Goal: Task Accomplishment & Management: Manage account settings

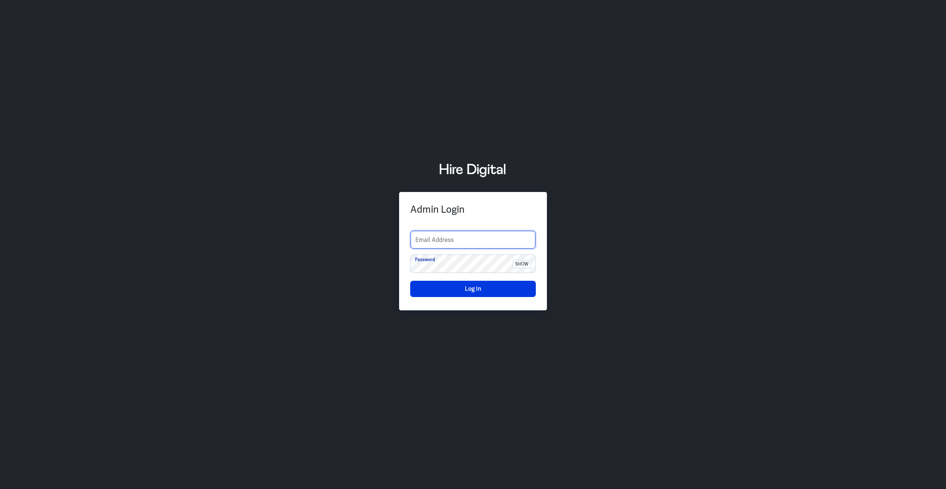
click at [464, 238] on input "text" at bounding box center [473, 240] width 125 height 18
type input "[PERSON_NAME][EMAIL_ADDRESS][PERSON_NAME][DOMAIN_NAME]"
click at [524, 262] on span "show" at bounding box center [522, 264] width 18 height 8
click at [499, 292] on button "Log In" at bounding box center [473, 289] width 126 height 16
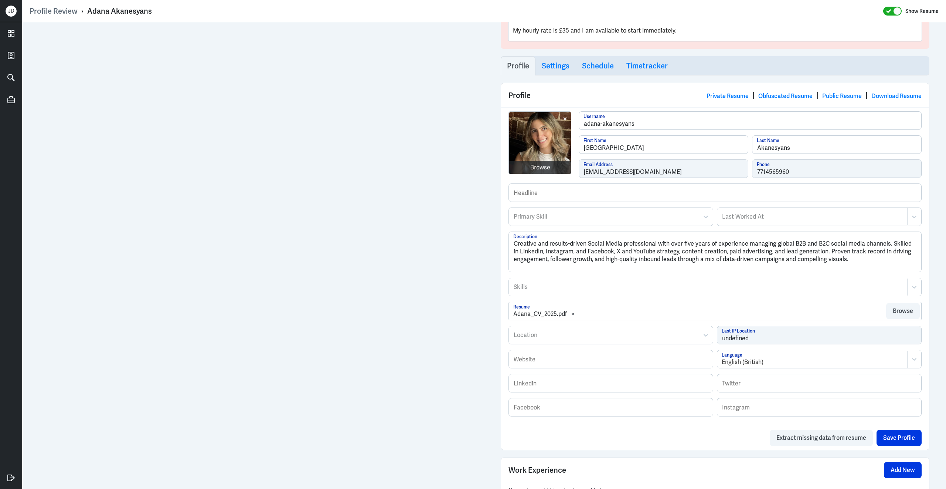
scroll to position [96, 0]
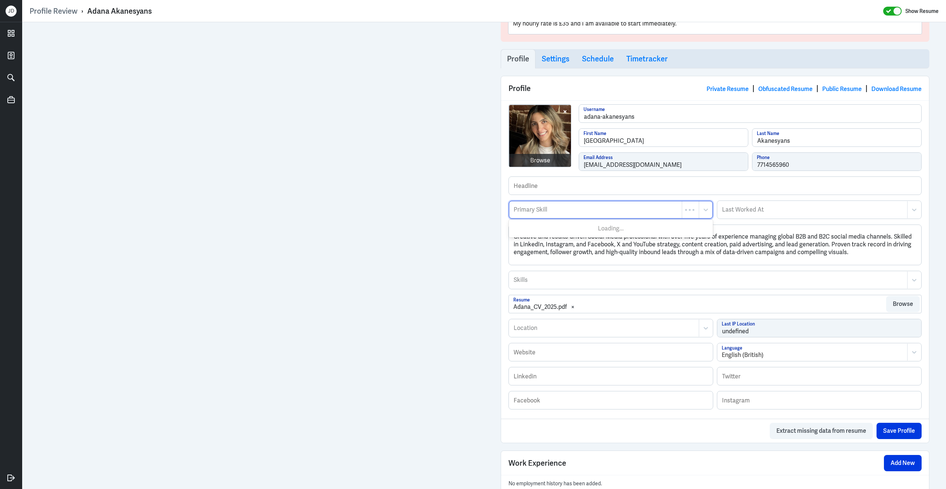
click at [560, 216] on div "Primary Skill" at bounding box center [595, 209] width 173 height 17
type input "Social Media"
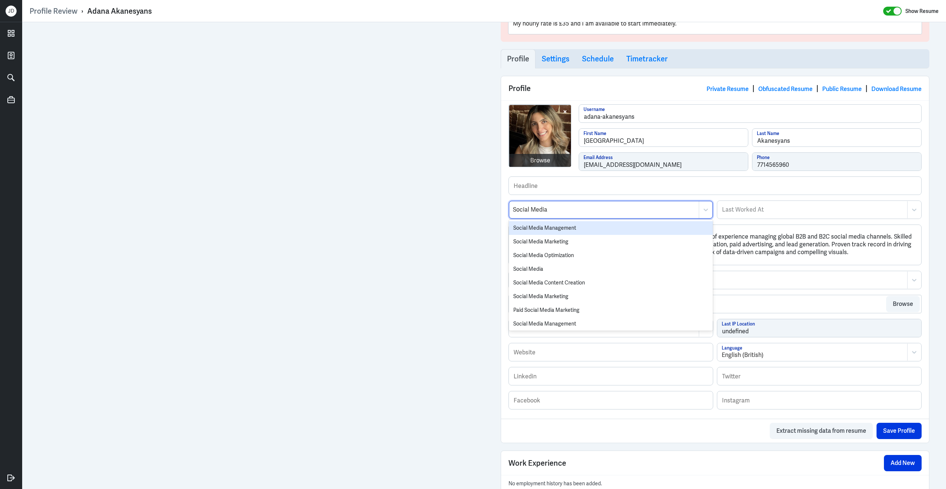
click at [536, 232] on div "Social Media Management" at bounding box center [611, 228] width 204 height 14
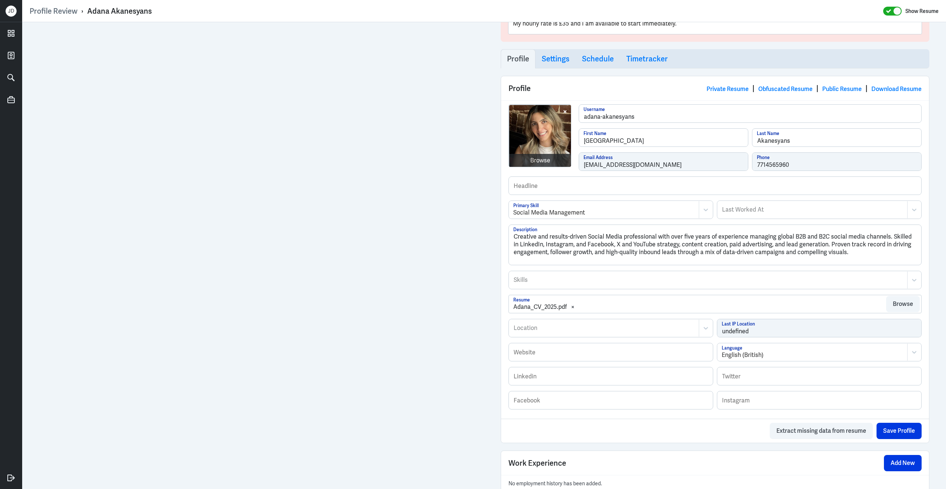
click at [545, 330] on div at bounding box center [604, 327] width 182 height 9
type input "london"
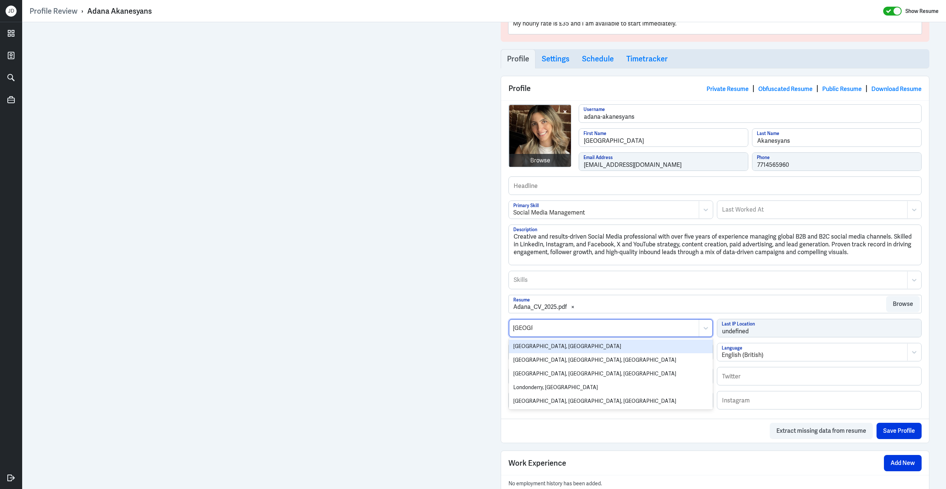
click at [537, 352] on div "London, UK" at bounding box center [611, 346] width 204 height 14
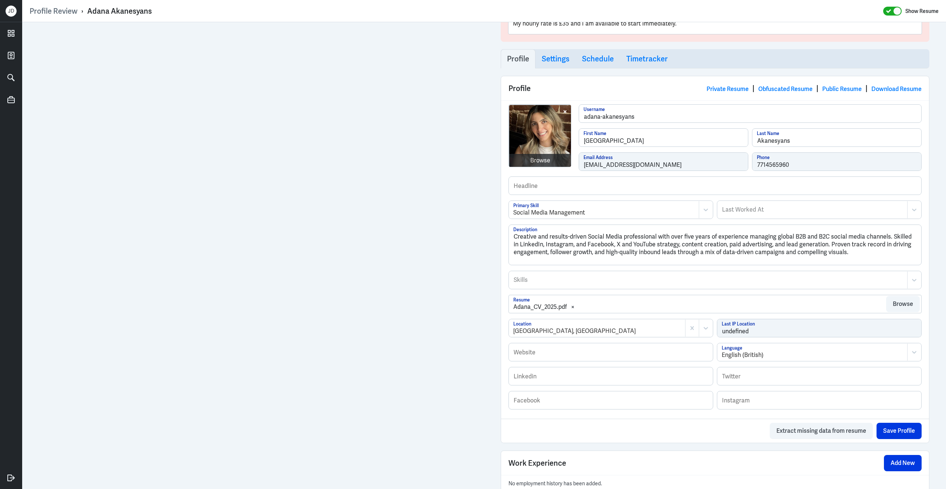
click at [622, 211] on div at bounding box center [603, 212] width 181 height 9
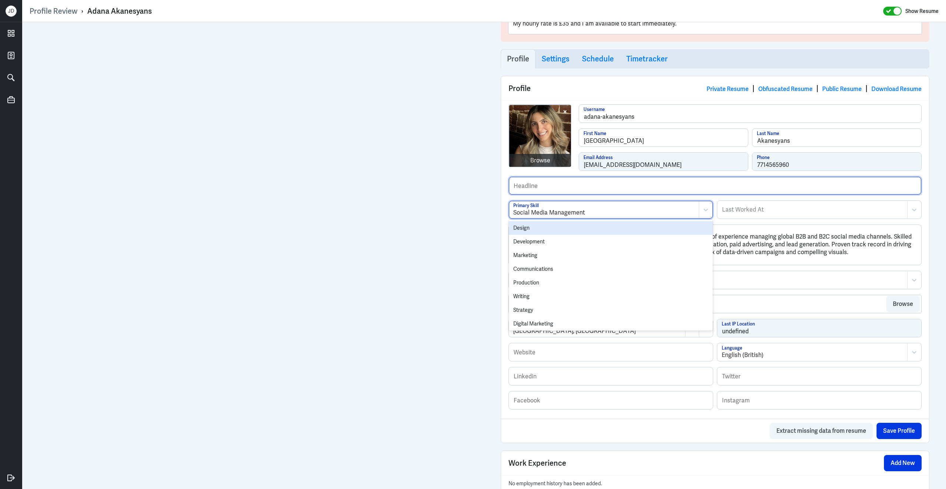
click at [623, 187] on input "text" at bounding box center [715, 186] width 412 height 18
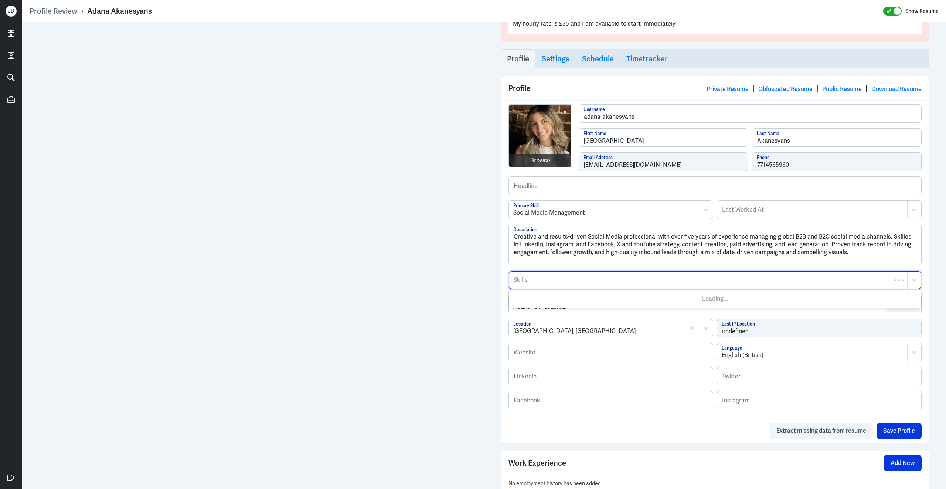
click at [529, 282] on div at bounding box center [708, 279] width 391 height 9
type input "social media mana"
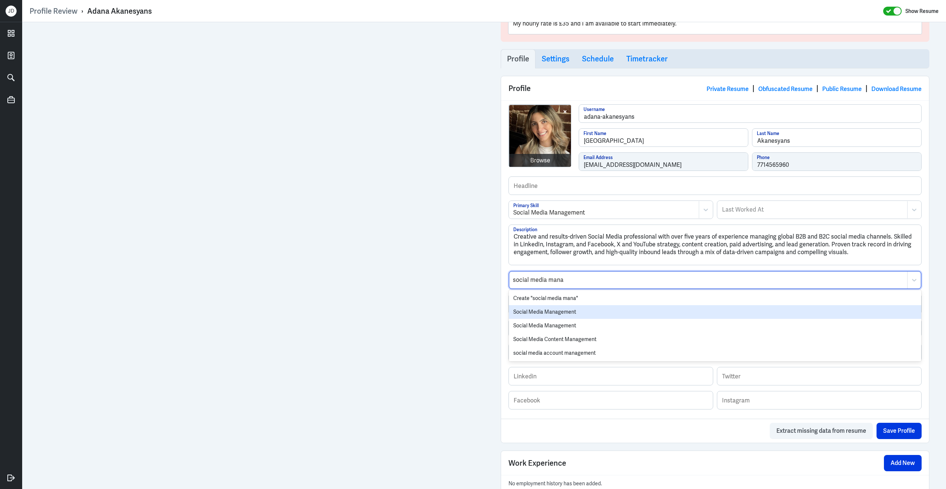
click at [530, 318] on div "Social Media Management" at bounding box center [715, 312] width 412 height 14
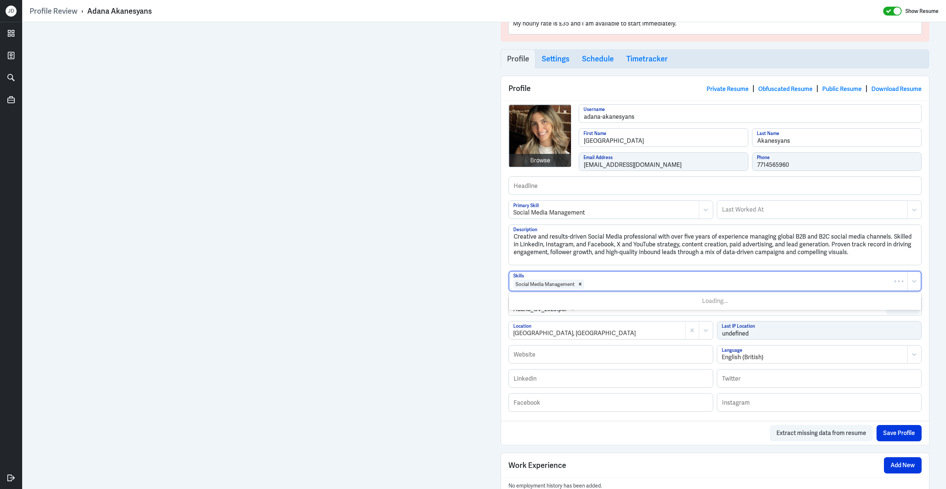
click at [620, 288] on div at bounding box center [744, 283] width 319 height 9
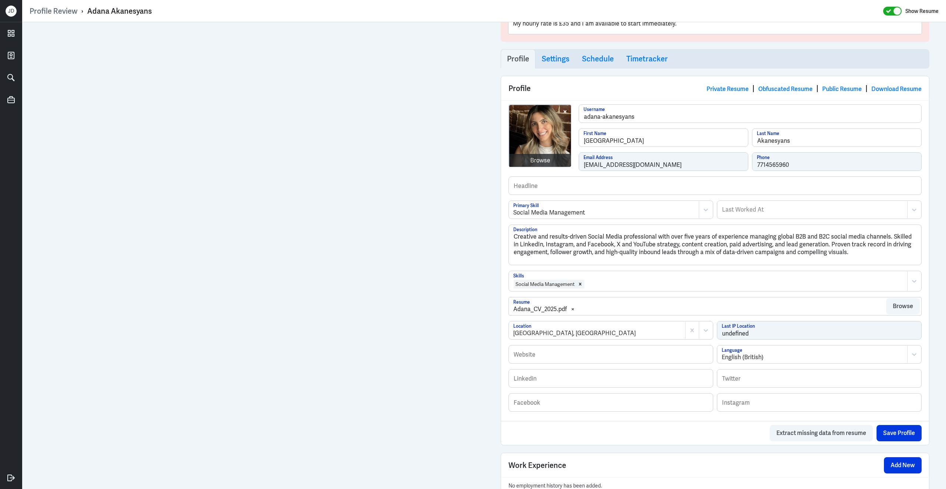
click at [620, 288] on div at bounding box center [744, 283] width 319 height 9
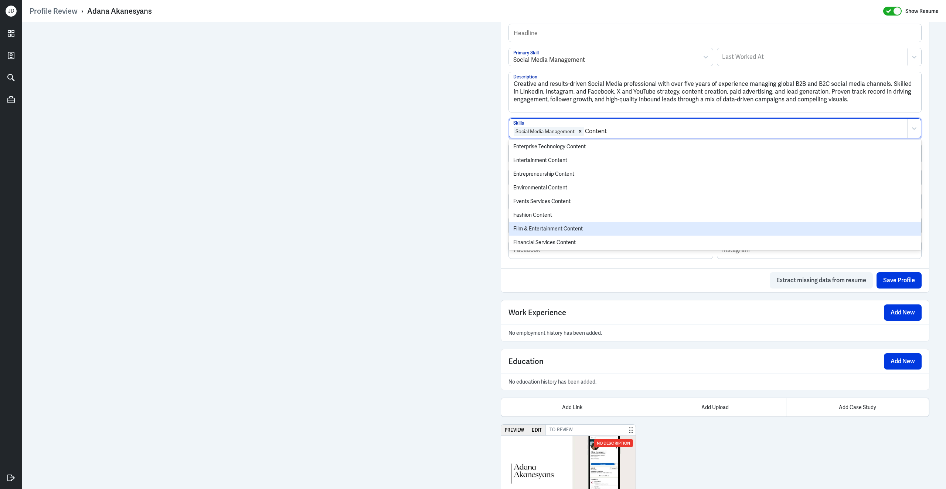
scroll to position [251, 0]
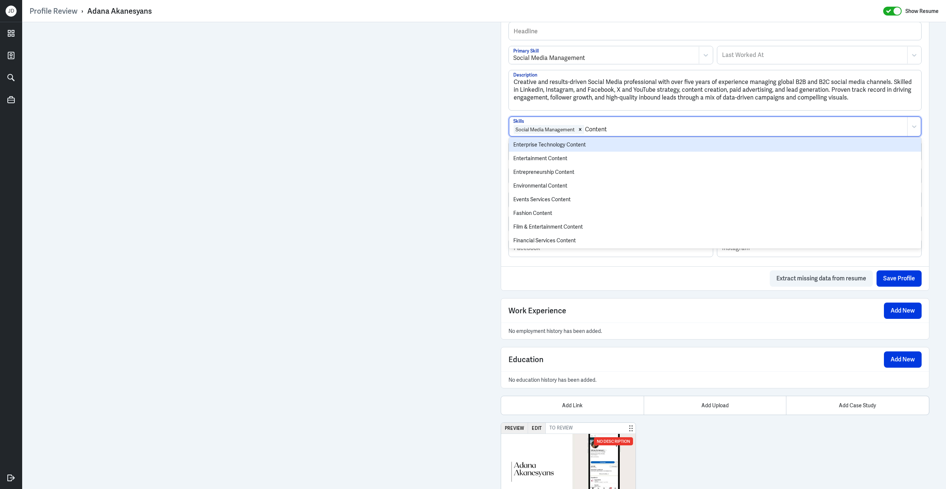
drag, startPoint x: 588, startPoint y: 131, endPoint x: 631, endPoint y: 137, distance: 44.0
click at [633, 136] on div "Social Media Management Content" at bounding box center [708, 126] width 398 height 19
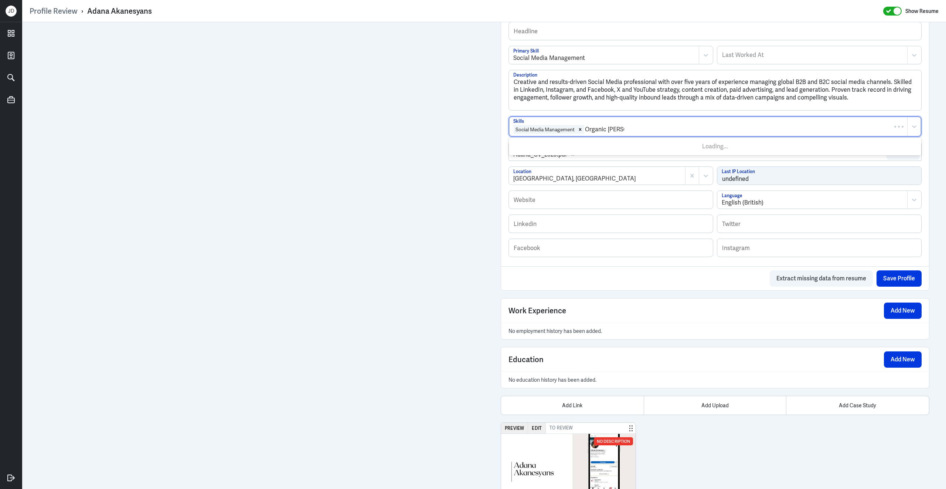
type input "Organic Social"
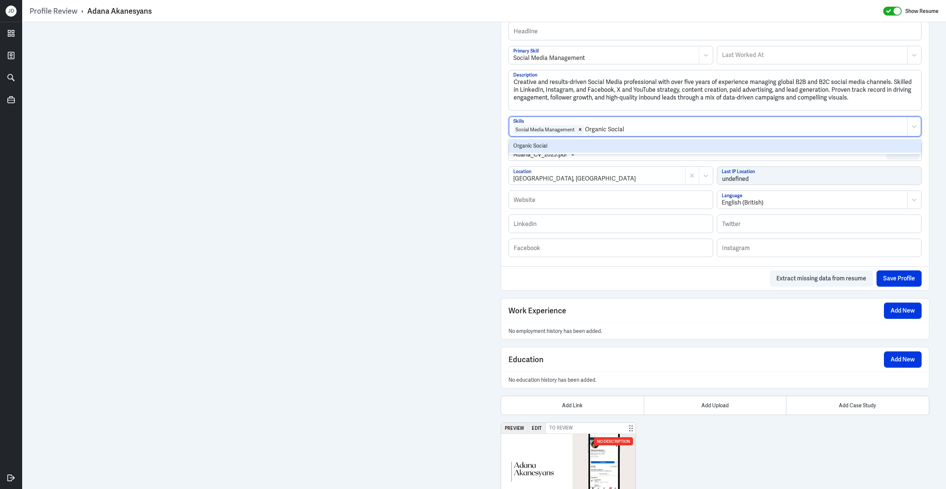
click at [596, 145] on div "Organic Social" at bounding box center [715, 146] width 412 height 14
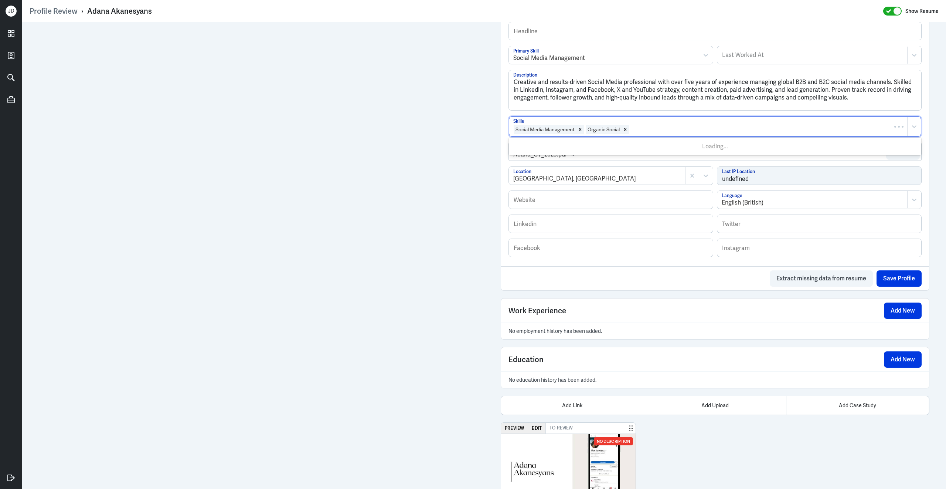
click at [660, 133] on div at bounding box center [766, 129] width 273 height 9
type input "Content Creation"
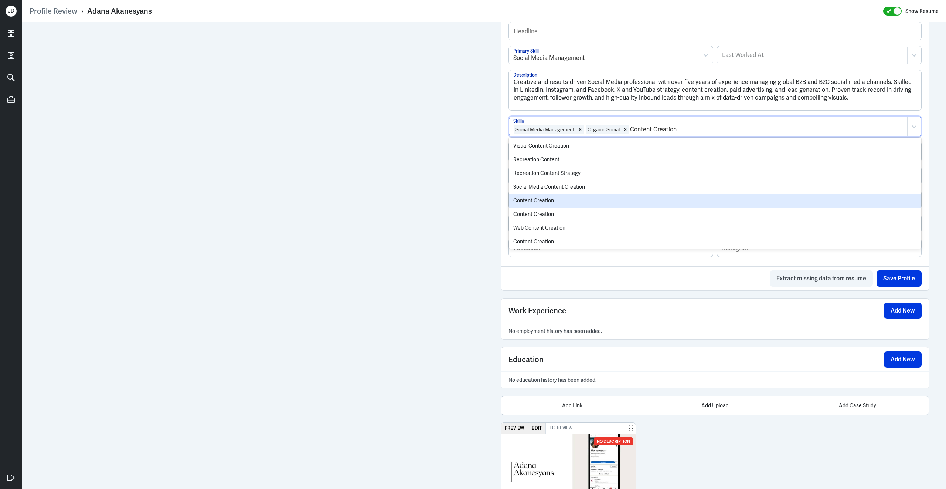
click at [593, 202] on div "Content Creation" at bounding box center [715, 201] width 412 height 14
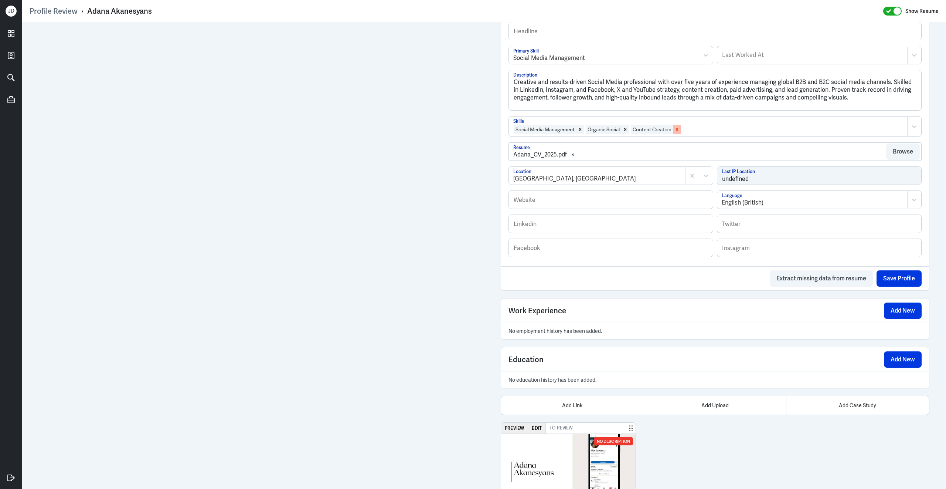
click at [681, 132] on div "Remove Content Creation" at bounding box center [677, 129] width 8 height 9
click at [683, 132] on div at bounding box center [766, 129] width 273 height 9
type input "social m"
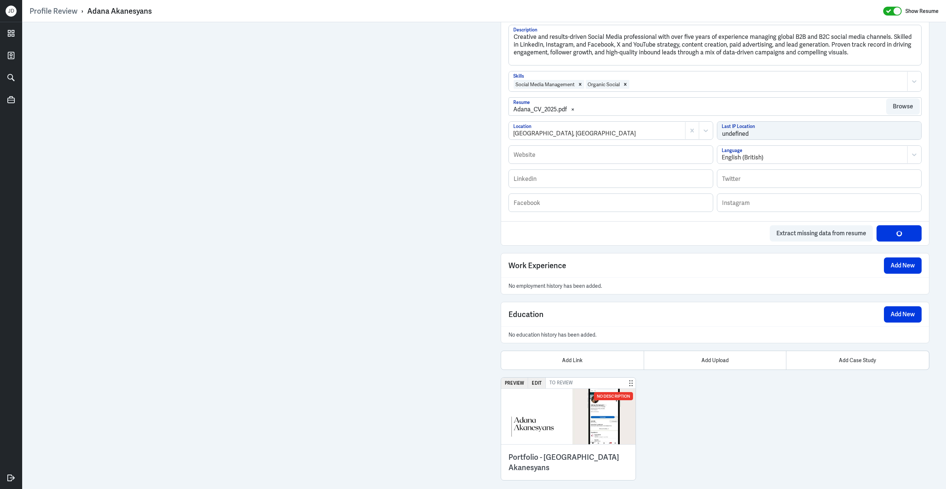
scroll to position [301, 0]
click at [670, 88] on div "Social Media Management Organic Social" at bounding box center [708, 81] width 398 height 19
type input "social media content"
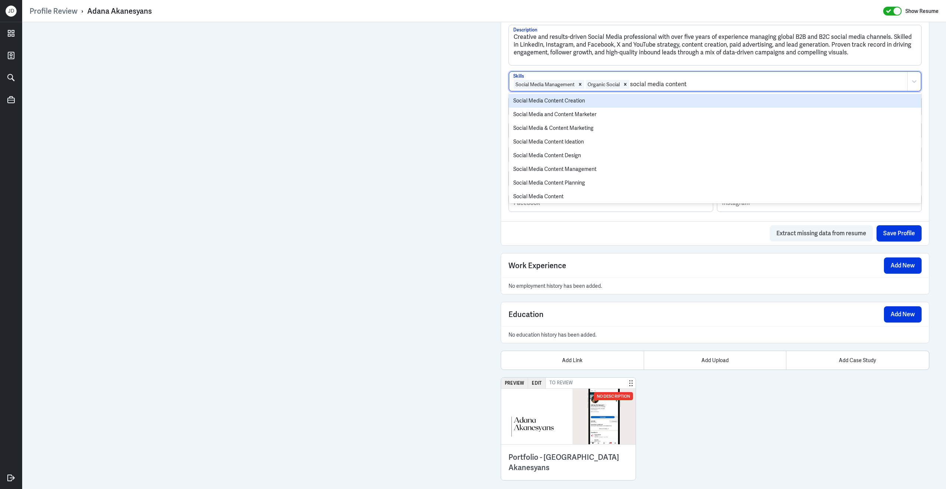
click at [614, 100] on div "Social Media Content Creation" at bounding box center [715, 101] width 412 height 14
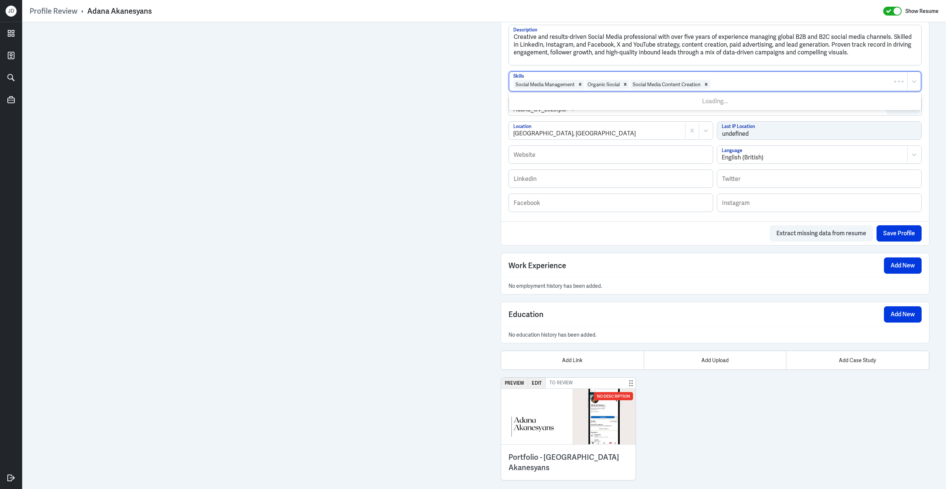
click at [742, 83] on div at bounding box center [807, 84] width 193 height 9
type input "Paid Media"
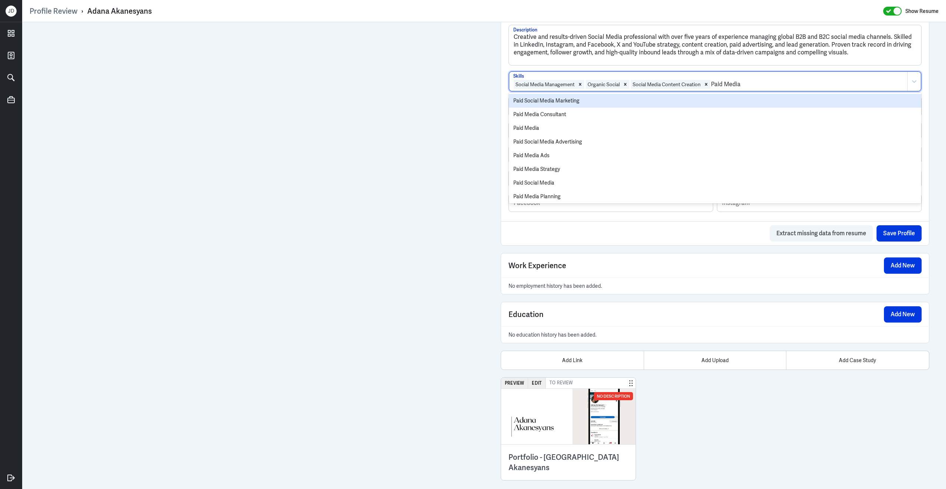
click at [583, 102] on div "Paid Social Media Marketing" at bounding box center [715, 101] width 412 height 14
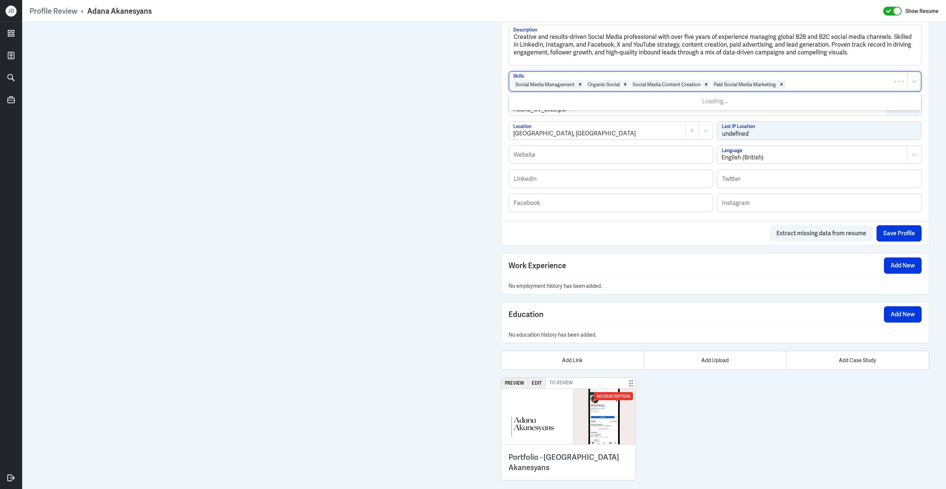
click at [841, 85] on div at bounding box center [844, 84] width 117 height 9
click at [490, 104] on div "Admin Settings Update Resume Save Profile User Requested Private Set Resume to …" at bounding box center [484, 108] width 924 height 762
click at [896, 263] on button "Add New" at bounding box center [903, 265] width 38 height 16
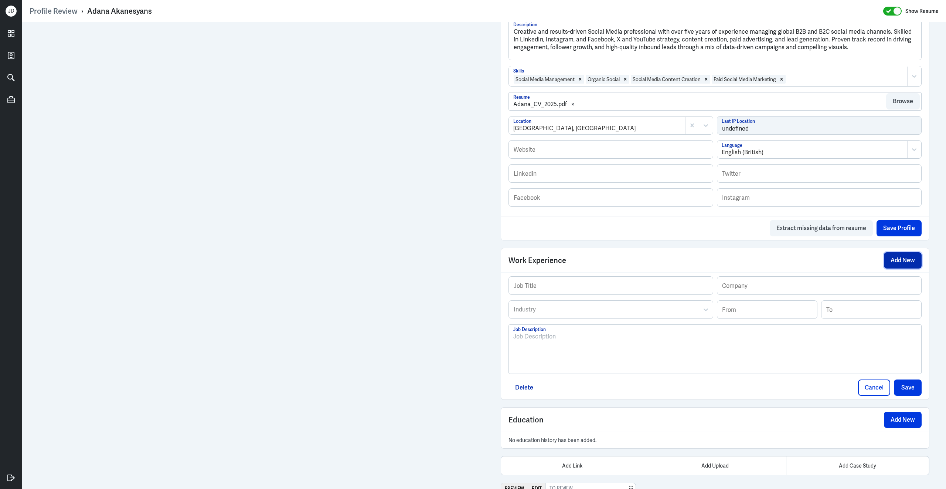
click at [899, 268] on button "Add New" at bounding box center [903, 260] width 38 height 16
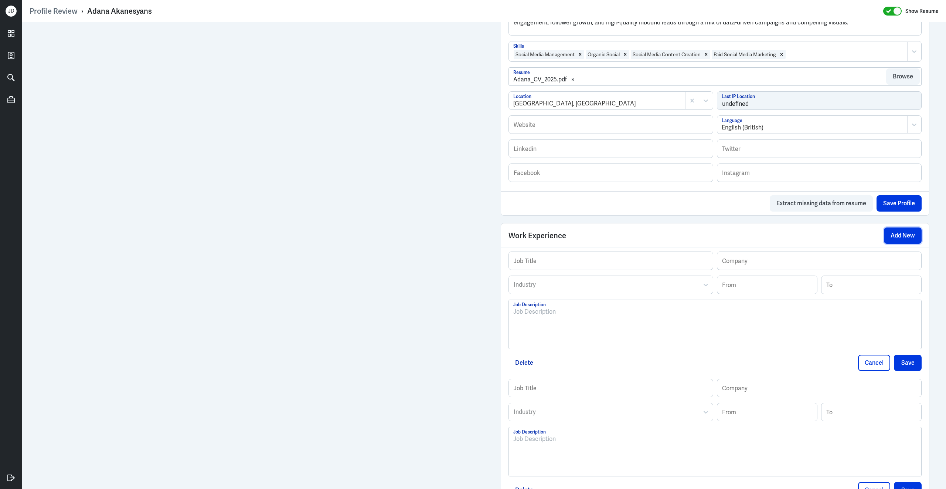
scroll to position [331, 0]
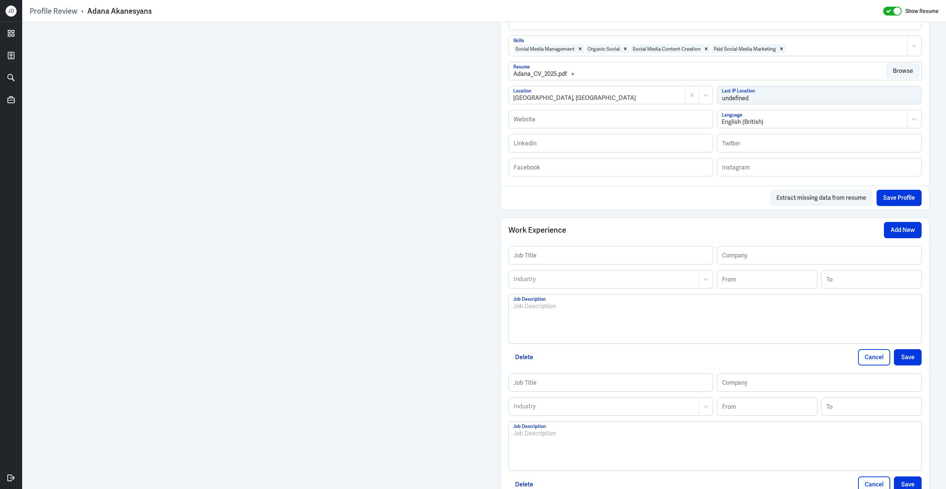
click at [533, 334] on div at bounding box center [715, 322] width 404 height 40
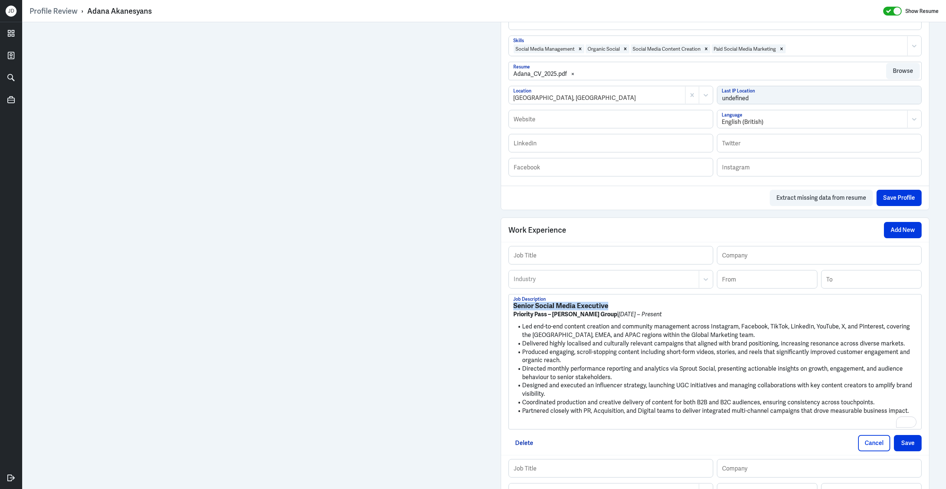
drag, startPoint x: 616, startPoint y: 313, endPoint x: 480, endPoint y: 298, distance: 137.2
click at [480, 298] on div "Admin Settings Update Resume Save Profile User Requested Private Set Resume to …" at bounding box center [484, 233] width 924 height 1085
click at [625, 262] on input "text" at bounding box center [611, 255] width 204 height 18
paste input "Senior Social Media Executive"
type input "Senior Social Media Executive"
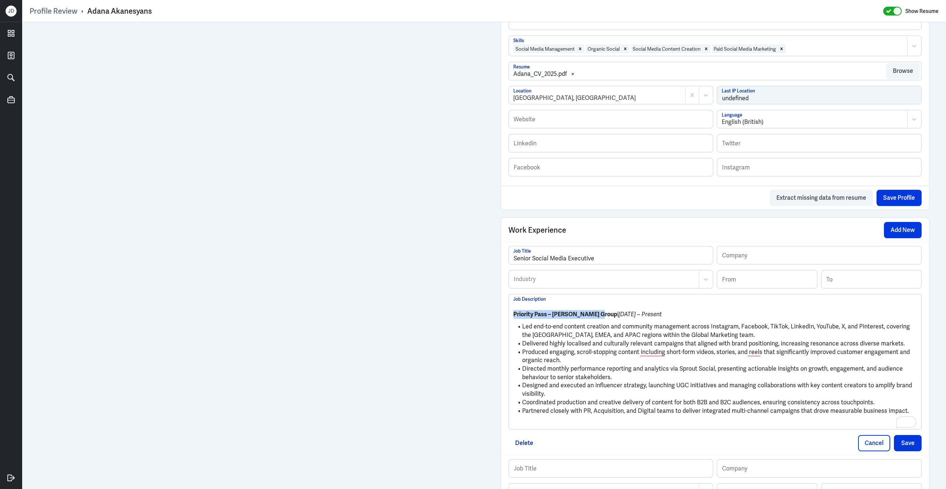
scroll to position [331, 0]
drag, startPoint x: 598, startPoint y: 320, endPoint x: 505, endPoint y: 319, distance: 92.4
click at [506, 320] on div "Profile Review › Adana Akanesyans Show Resume Admin Settings Update Resume Save…" at bounding box center [484, 244] width 924 height 489
click at [785, 263] on input "text" at bounding box center [819, 255] width 204 height 18
paste input "Priority Pass – Collinson Group"
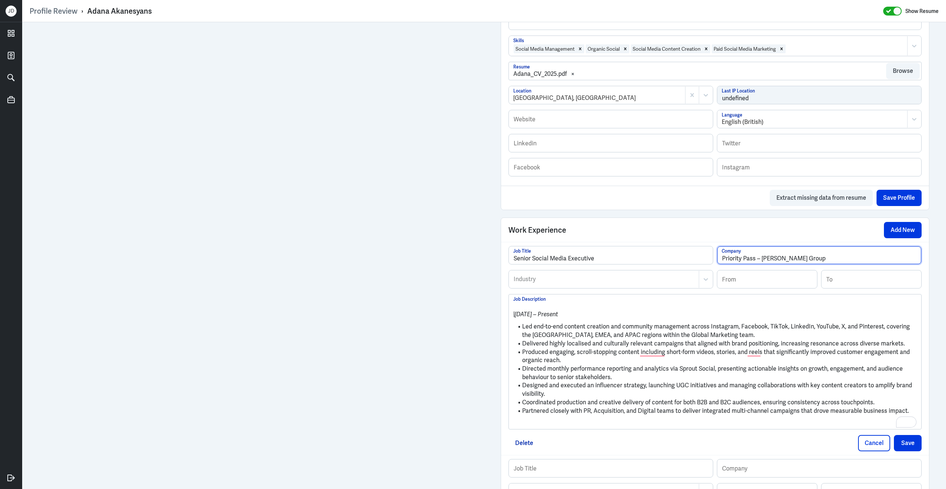
type input "Priority Pass – Collinson Group"
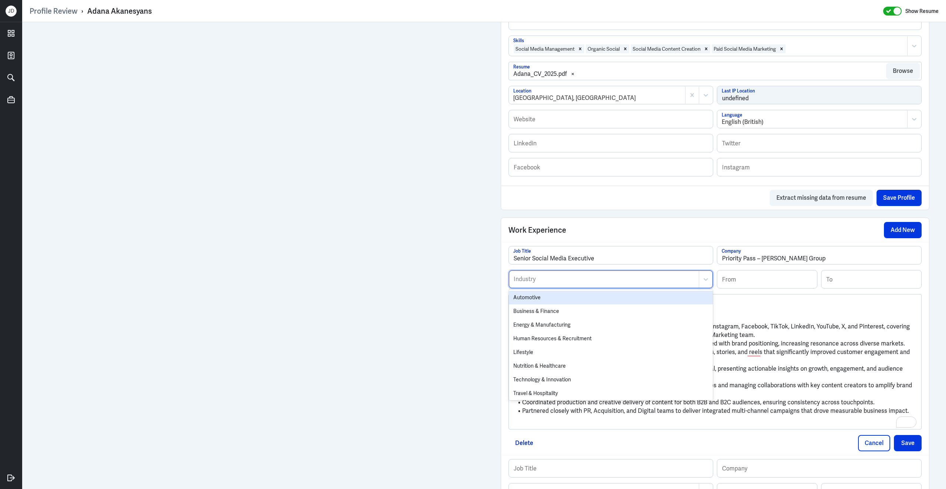
click at [582, 283] on div at bounding box center [604, 279] width 182 height 9
type input "l"
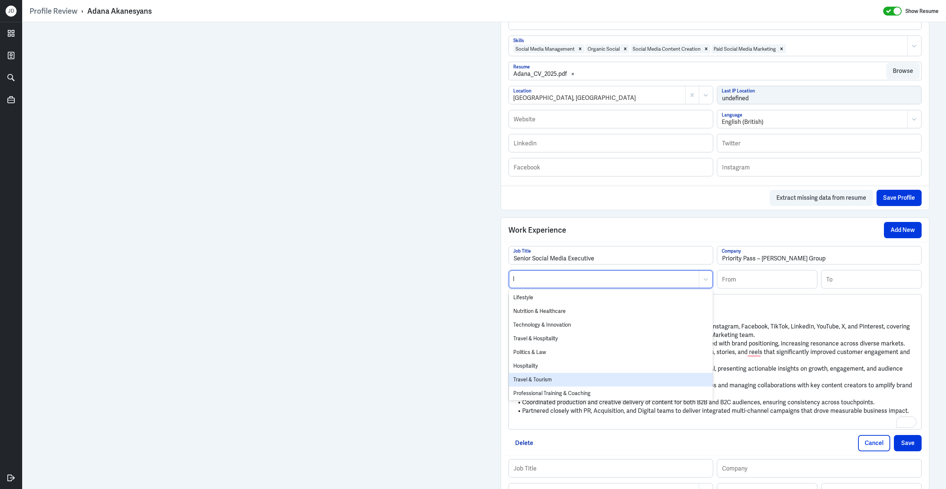
click at [567, 386] on div "Travel & Tourism" at bounding box center [611, 380] width 204 height 14
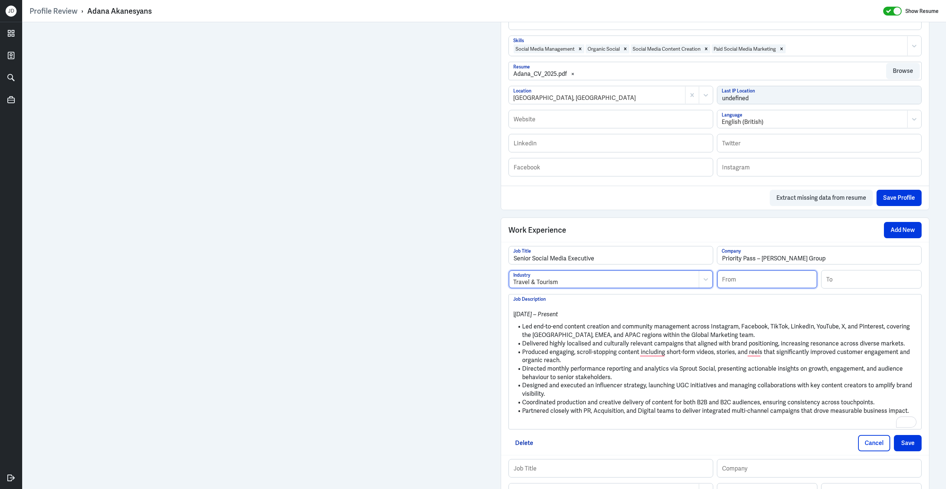
click at [796, 287] on input at bounding box center [767, 279] width 100 height 18
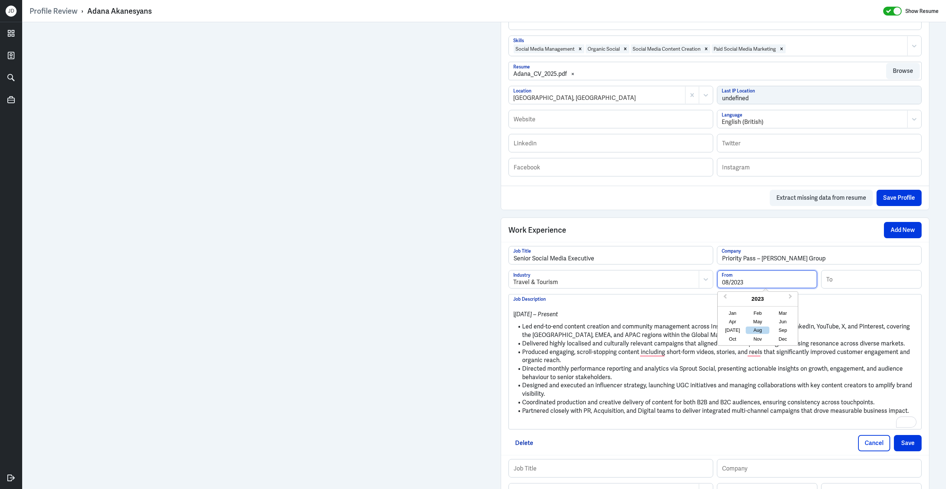
type input "08/2023"
click at [625, 333] on li "Led end-to-end content creation and community management across Instagram, Face…" at bounding box center [715, 330] width 404 height 17
drag, startPoint x: 523, startPoint y: 333, endPoint x: 516, endPoint y: 307, distance: 27.1
click at [516, 307] on div "| August 2023 – Present Led end-to-end content creation and community managemen…" at bounding box center [715, 365] width 404 height 126
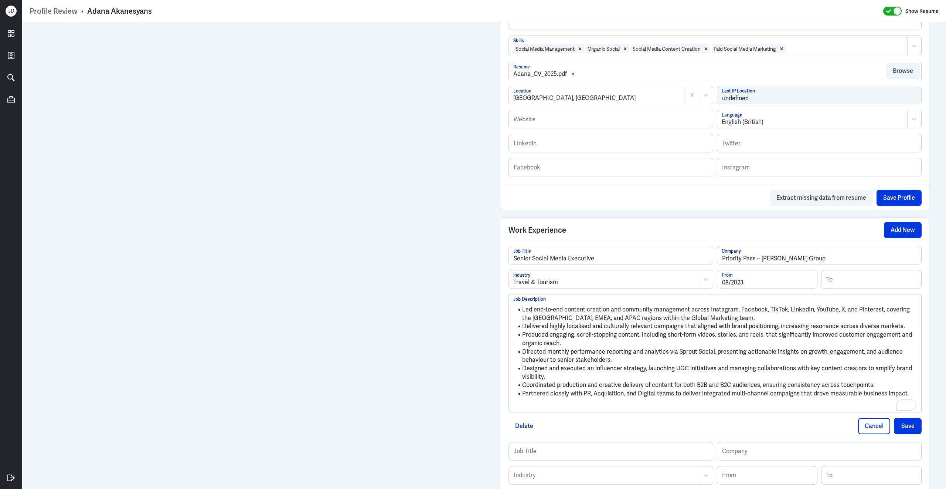
click at [551, 407] on p "To enrich screen reader interactions, please activate Accessibility in Grammarl…" at bounding box center [715, 405] width 404 height 9
click at [916, 420] on button "Save" at bounding box center [908, 413] width 28 height 16
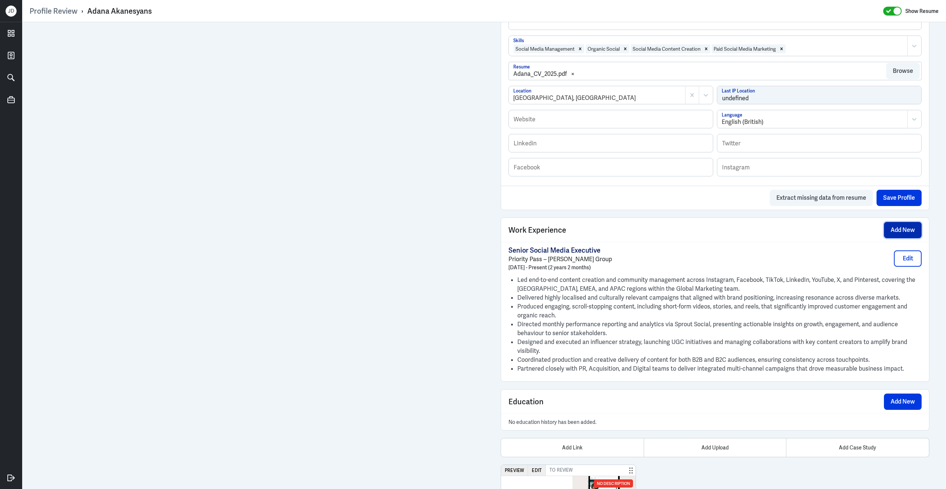
click at [907, 235] on button "Add New" at bounding box center [903, 230] width 38 height 16
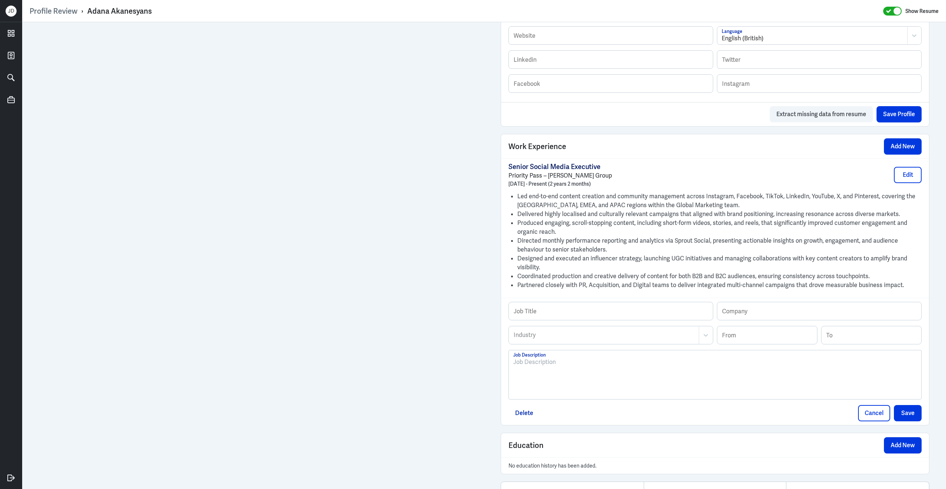
scroll to position [416, 0]
click at [568, 380] on div "To enrich screen reader interactions, please activate Accessibility in Grammarl…" at bounding box center [715, 376] width 404 height 40
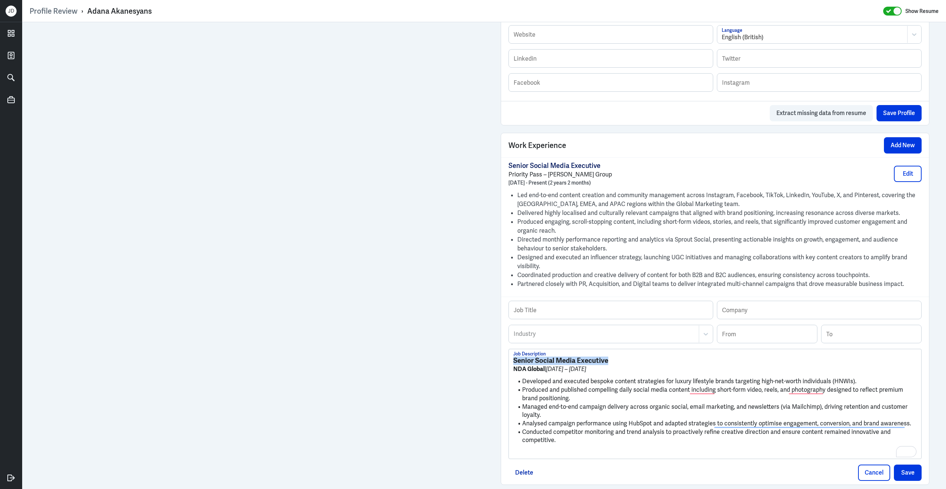
drag, startPoint x: 612, startPoint y: 366, endPoint x: 513, endPoint y: 358, distance: 99.0
click at [513, 358] on div "Senior Social Media Executive NDA Global | January 2022 – August 2023 Developed…" at bounding box center [715, 403] width 412 height 109
click at [565, 317] on input "text" at bounding box center [611, 310] width 204 height 18
paste input "Senior Social Media Executive"
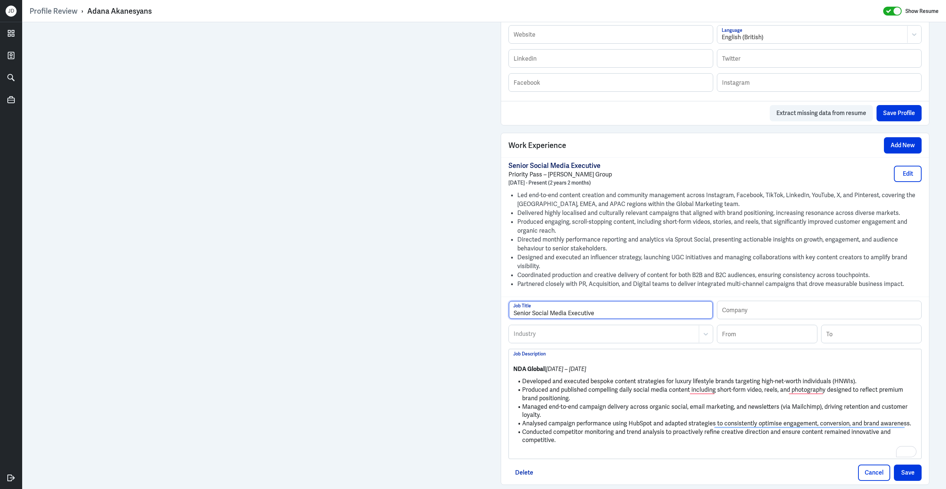
type input "Senior Social Media Executive"
drag, startPoint x: 544, startPoint y: 374, endPoint x: 503, endPoint y: 372, distance: 41.1
click at [503, 372] on div "Senior Social Media Executive Job Title Company Industry Industry From To NDA G…" at bounding box center [715, 390] width 428 height 188
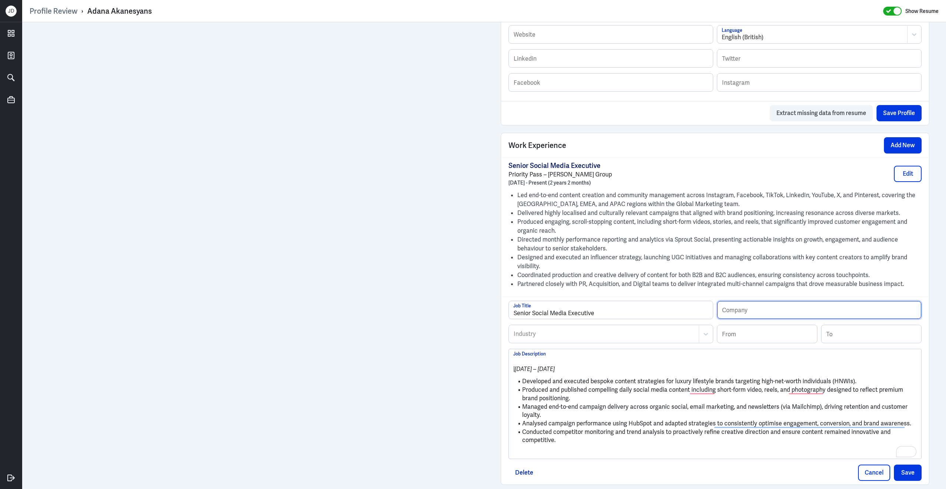
click at [770, 310] on input "text" at bounding box center [819, 310] width 204 height 18
paste input "NDA Global"
type input "NDA Global"
click at [748, 330] on input at bounding box center [767, 334] width 100 height 18
type input "01/2022"
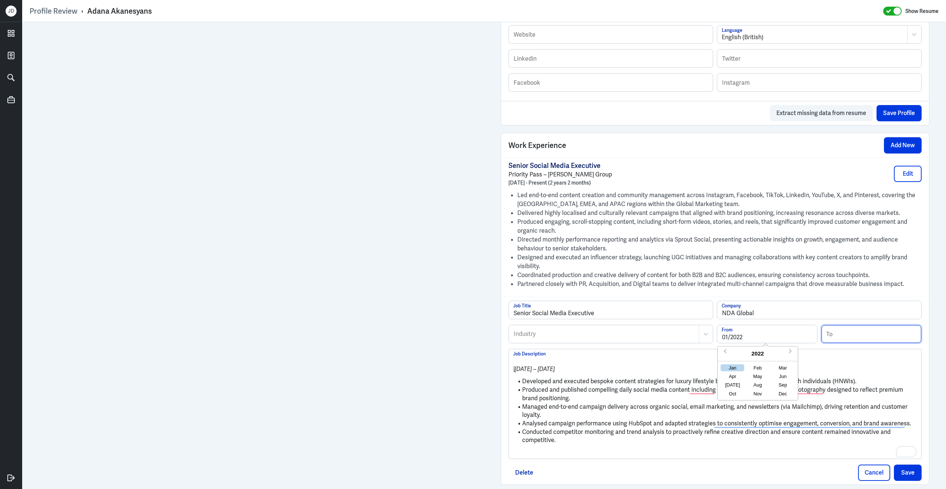
click at [838, 342] on input at bounding box center [872, 334] width 100 height 18
type input "08/2023"
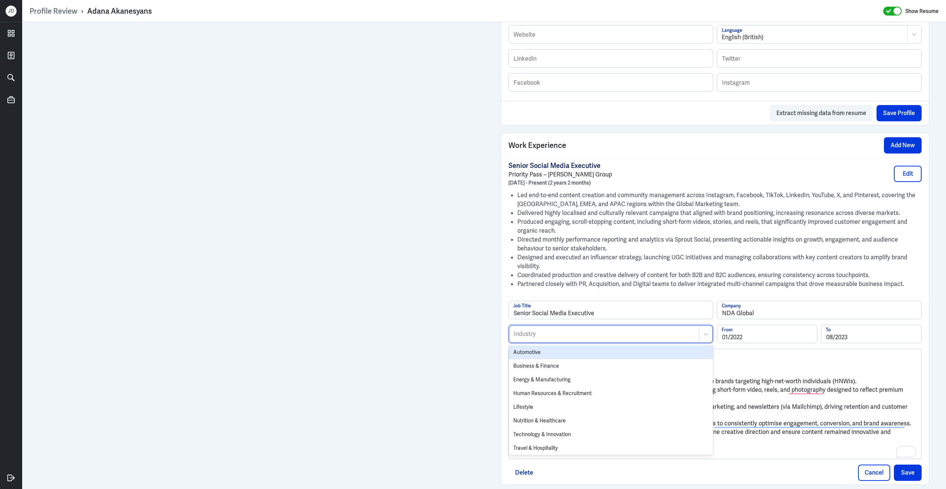
click at [531, 338] on div at bounding box center [604, 333] width 182 height 9
click at [531, 369] on div "Business & Finance" at bounding box center [611, 366] width 204 height 14
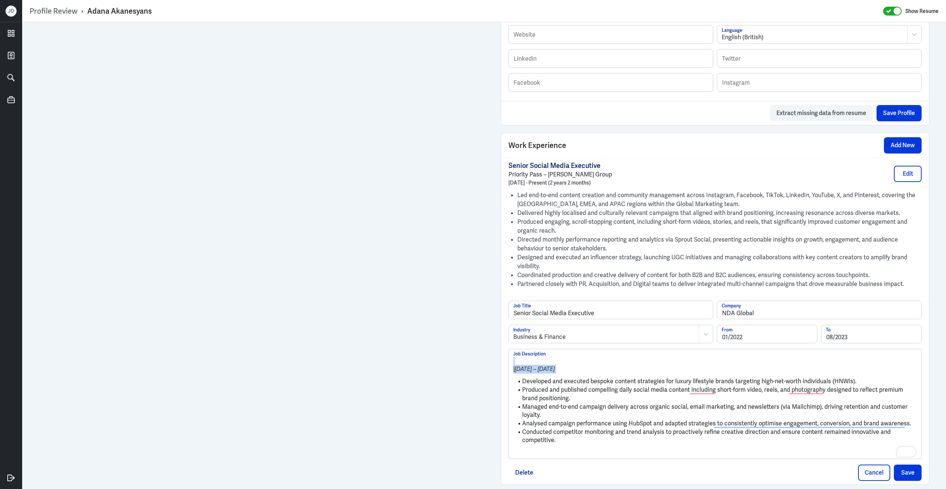
drag, startPoint x: 524, startPoint y: 388, endPoint x: 508, endPoint y: 356, distance: 36.0
click at [509, 356] on div "| January 2022 – August 2023 Developed and executed bespoke content strategies …" at bounding box center [715, 404] width 413 height 110
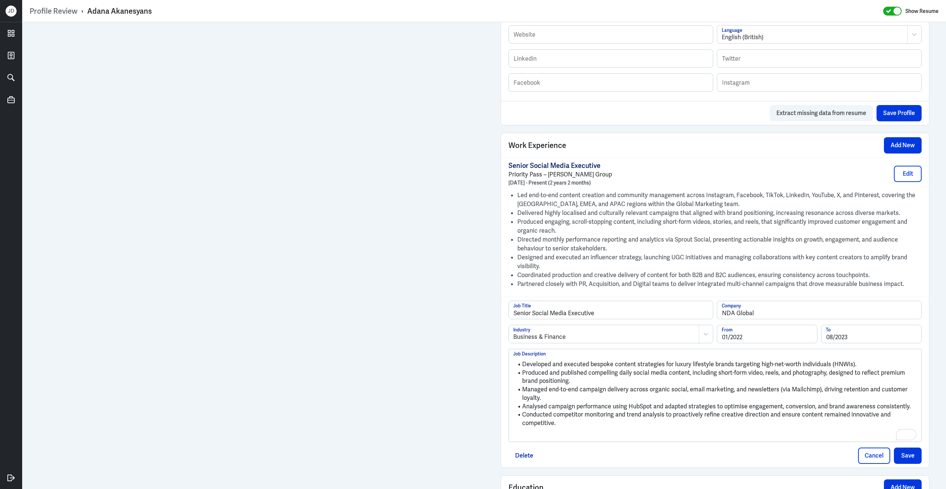
click at [530, 436] on p "To enrich screen reader interactions, please activate Accessibility in Grammarl…" at bounding box center [715, 435] width 404 height 9
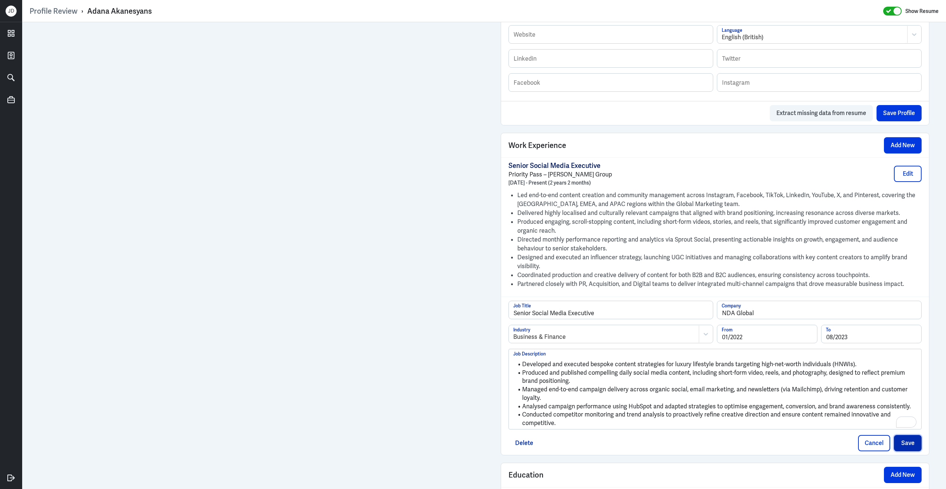
click at [917, 448] on button "Save" at bounding box center [908, 443] width 28 height 16
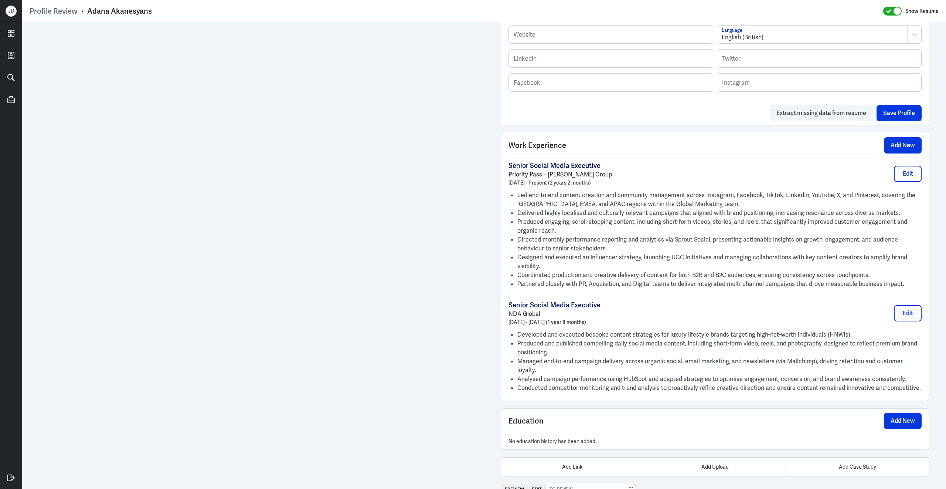
scroll to position [465, 0]
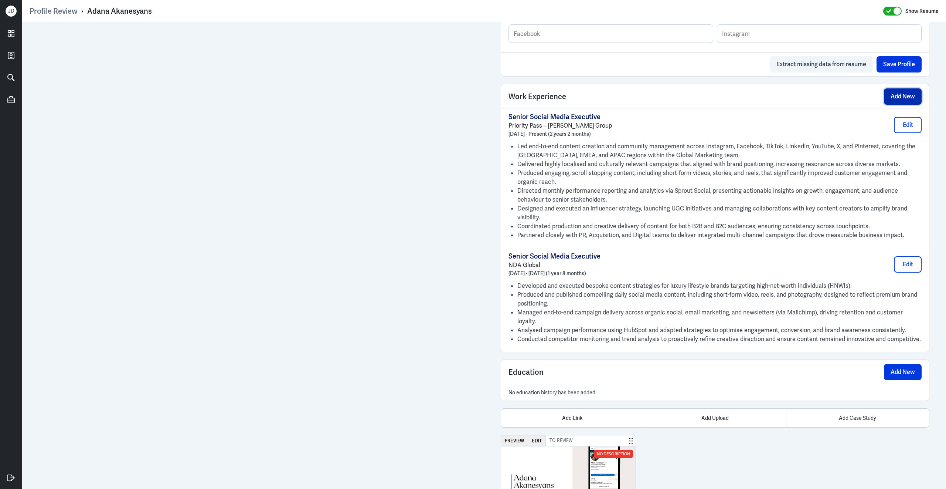
click at [898, 100] on button "Add New" at bounding box center [903, 96] width 38 height 16
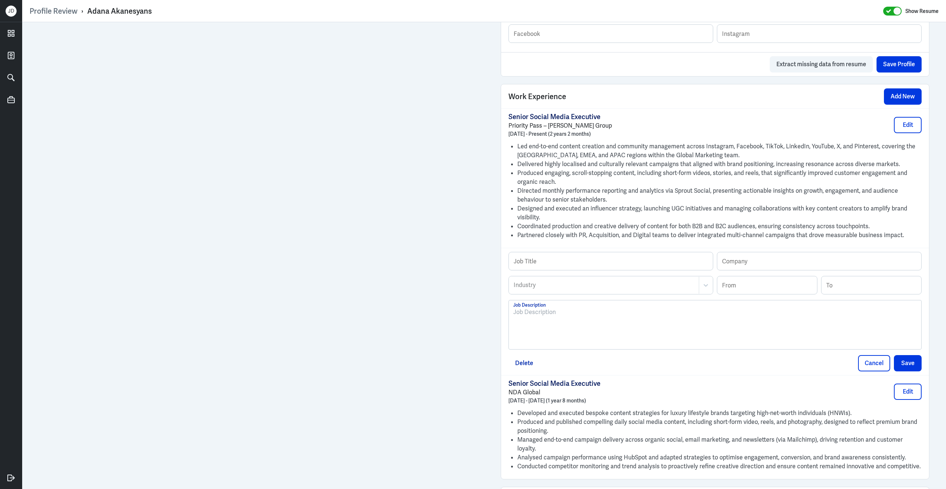
click at [604, 334] on div at bounding box center [715, 327] width 404 height 40
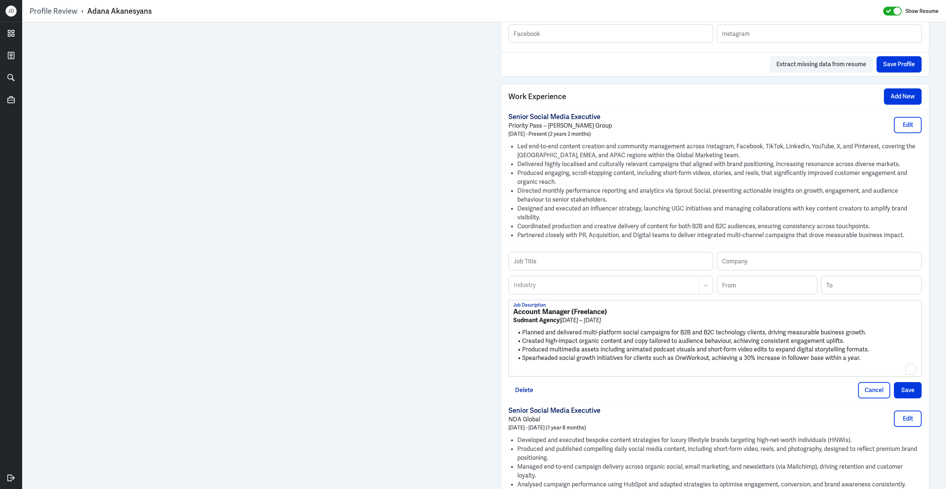
scroll to position [0, 0]
drag, startPoint x: 614, startPoint y: 318, endPoint x: 487, endPoint y: 316, distance: 126.8
click at [487, 316] on div "Admin Settings Update Resume Save Profile User Requested Private Set Resume to …" at bounding box center [484, 129] width 924 height 1143
click at [573, 265] on input "text" at bounding box center [611, 261] width 204 height 18
paste input "Account Manager (Freelance)"
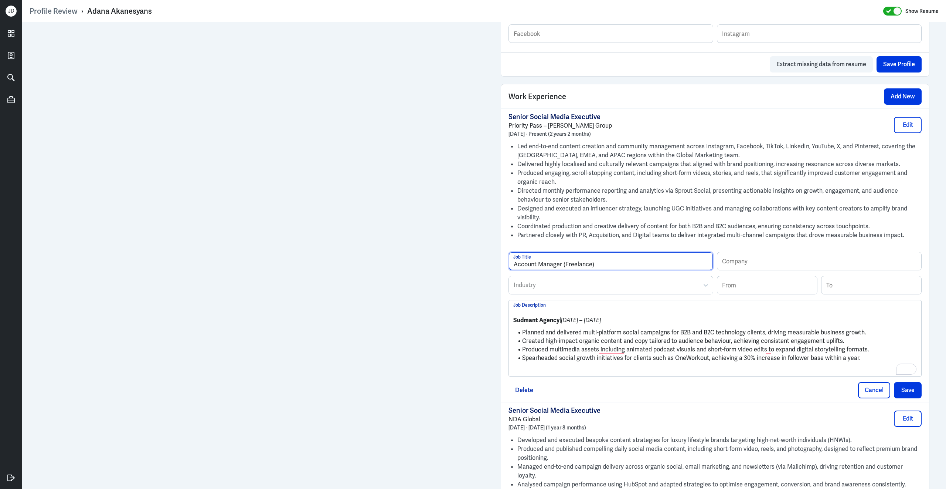
scroll to position [465, 0]
drag, startPoint x: 565, startPoint y: 270, endPoint x: 591, endPoint y: 270, distance: 26.2
click at [591, 270] on input "Account Manager (Freelance)" at bounding box center [611, 261] width 204 height 18
type input "Account Manager (Consultant)"
drag, startPoint x: 560, startPoint y: 326, endPoint x: 503, endPoint y: 324, distance: 57.0
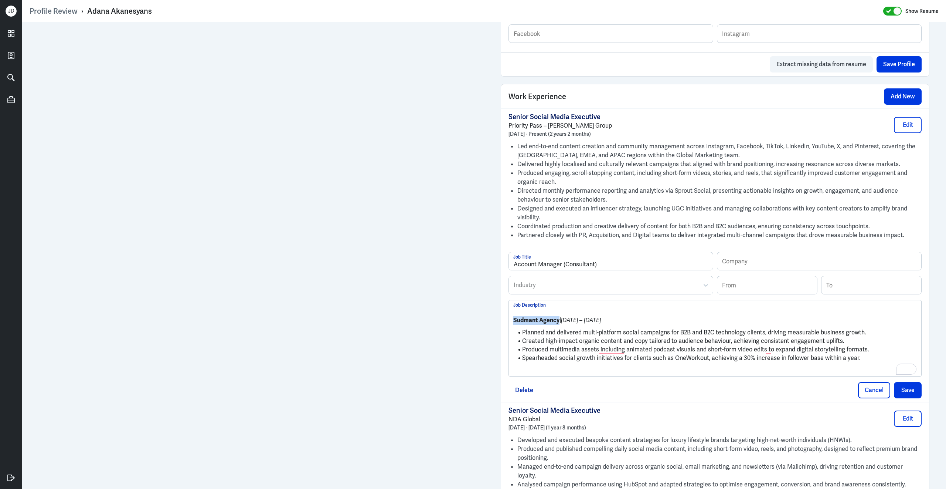
click at [503, 324] on div "Account Manager (Consultant) Job Title Company Industry Industry From To Sudman…" at bounding box center [715, 325] width 428 height 154
click at [752, 266] on input "text" at bounding box center [819, 261] width 204 height 18
paste input "Sudmant Agency"
type input "Sudmant Agency"
click at [753, 293] on input at bounding box center [767, 285] width 100 height 18
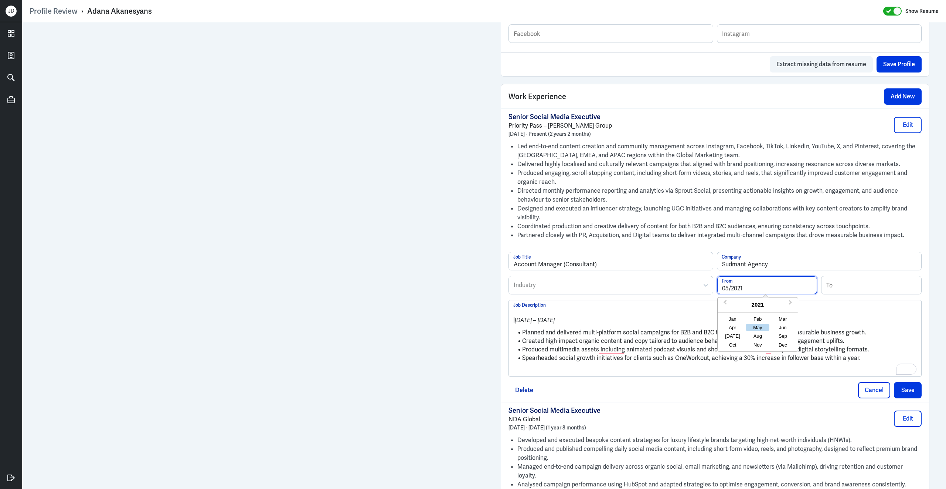
type input "05/2021"
click at [859, 300] on div "05/2021 From Previous Year Next Year 2021 Jan Feb Mar Apr May Jun Jul Aug Sep O…" at bounding box center [819, 288] width 205 height 24
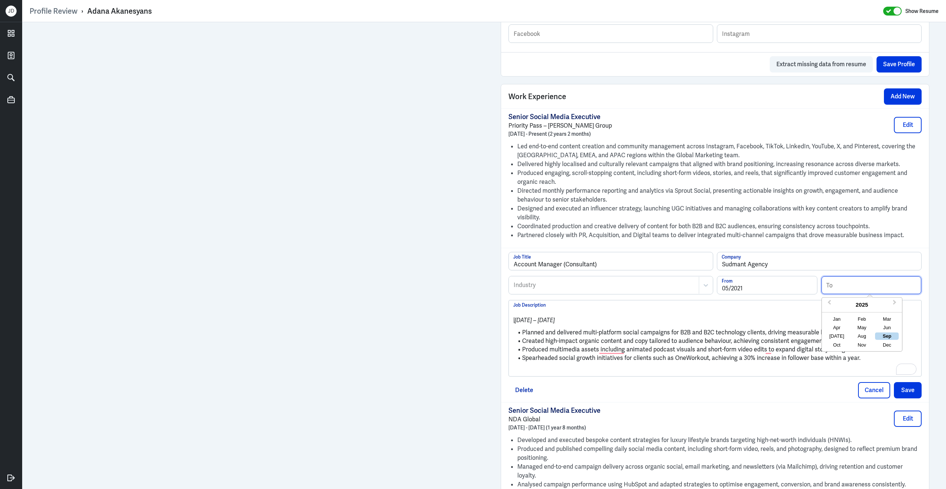
click at [860, 290] on input at bounding box center [872, 285] width 100 height 18
type input "01/2022"
click at [646, 316] on h3 "To enrich screen reader interactions, please activate Accessibility in Grammarl…" at bounding box center [715, 311] width 404 height 8
drag, startPoint x: 524, startPoint y: 339, endPoint x: 505, endPoint y: 308, distance: 35.7
click at [505, 308] on div "Account Manager (Consultant) Job Title Sudmant Agency Company Industry Industry…" at bounding box center [715, 325] width 428 height 154
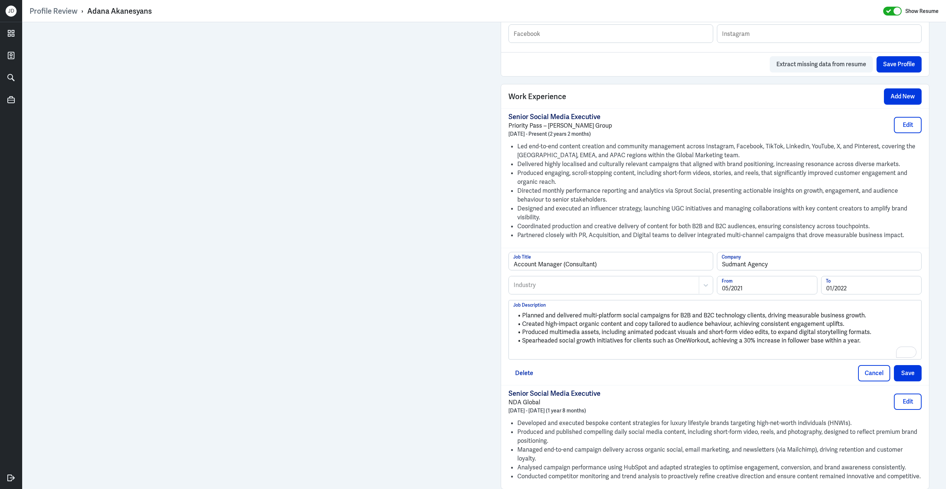
click at [598, 357] on p "To enrich screen reader interactions, please activate Accessibility in Grammarl…" at bounding box center [715, 353] width 404 height 9
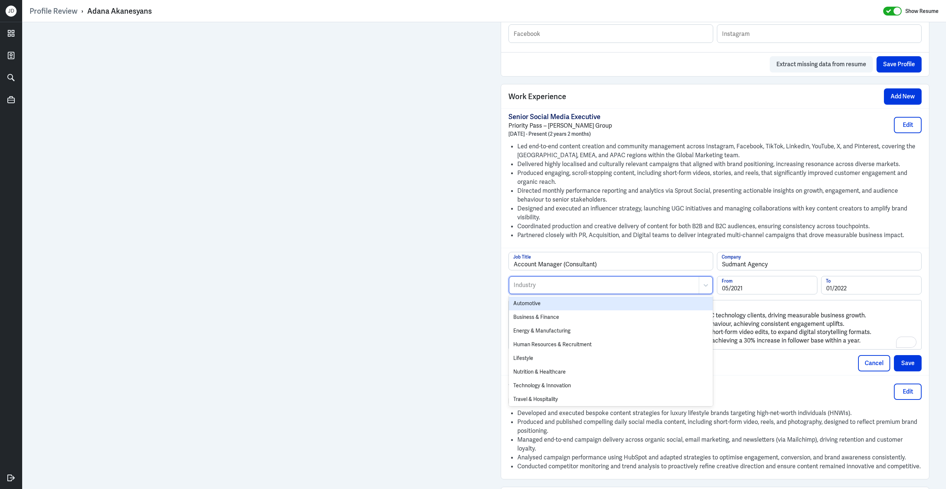
click at [614, 283] on div "Industry" at bounding box center [604, 284] width 190 height 17
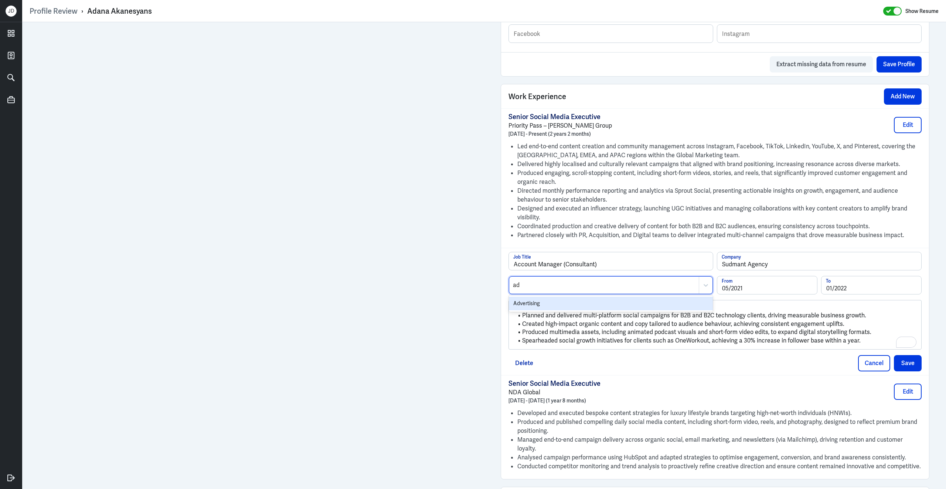
type input "adv"
click at [609, 308] on div "Advertising" at bounding box center [611, 303] width 204 height 14
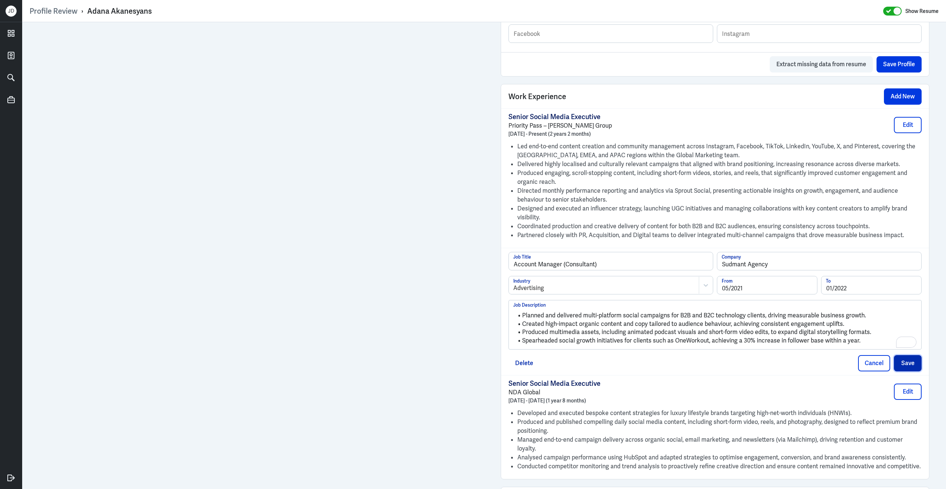
click at [920, 368] on button "Save" at bounding box center [908, 363] width 28 height 16
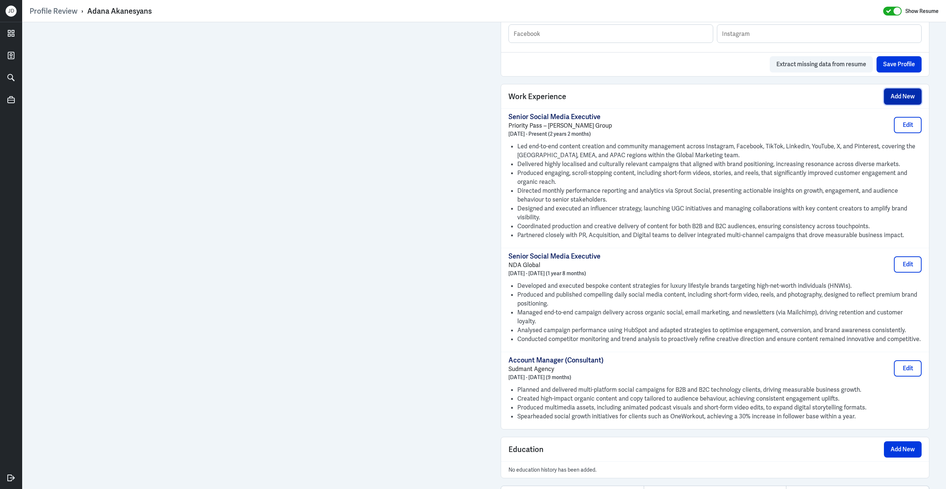
click at [898, 99] on button "Add New" at bounding box center [903, 96] width 38 height 16
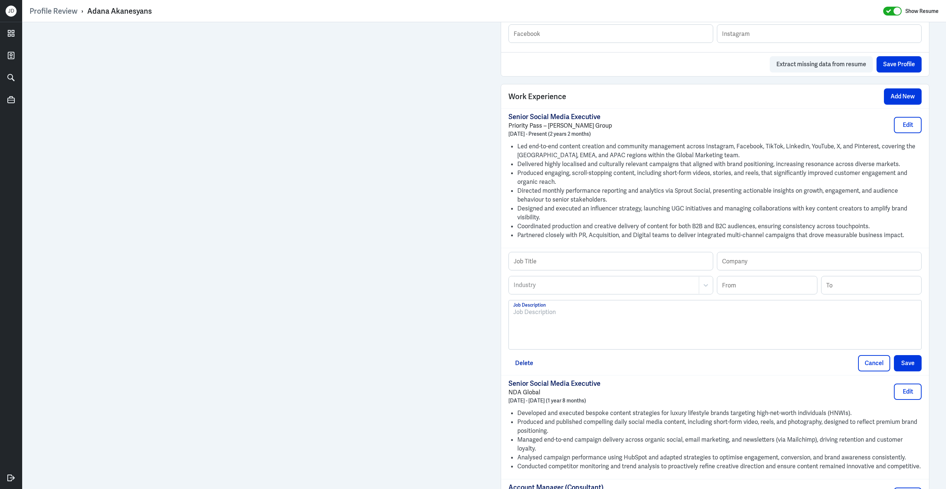
click at [543, 327] on div at bounding box center [715, 327] width 404 height 40
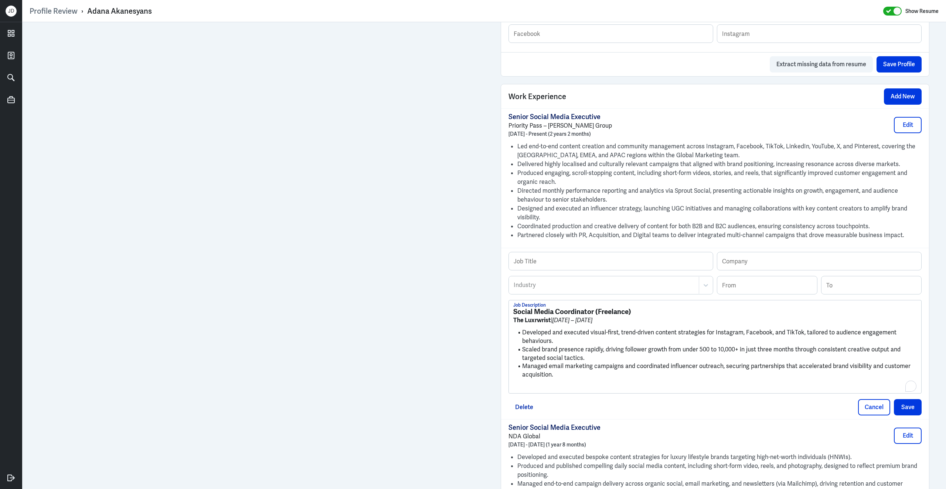
scroll to position [0, 0]
drag, startPoint x: 644, startPoint y: 316, endPoint x: 501, endPoint y: 306, distance: 143.4
click at [501, 306] on div "Work Experience Add New Senior Social Media Executive Priority Pass – Collinson…" at bounding box center [715, 342] width 429 height 516
click at [575, 265] on input "text" at bounding box center [611, 261] width 204 height 18
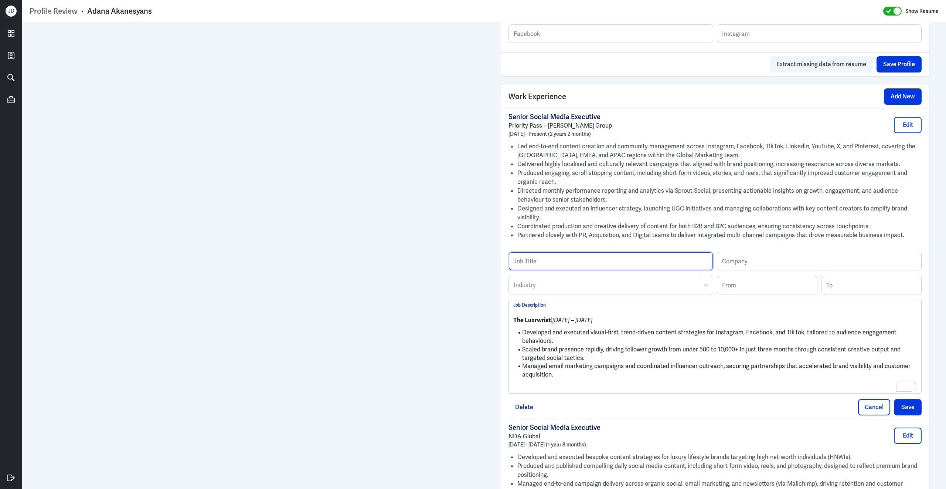
paste input "Social Media Coordinator (Freelance)"
drag, startPoint x: 585, startPoint y: 269, endPoint x: 610, endPoint y: 269, distance: 24.8
click at [610, 269] on input "Social Media Coordinator (Freelance)" at bounding box center [611, 261] width 204 height 18
type input "Social Media Coordinator (Consultant)"
drag, startPoint x: 552, startPoint y: 326, endPoint x: 485, endPoint y: 317, distance: 67.5
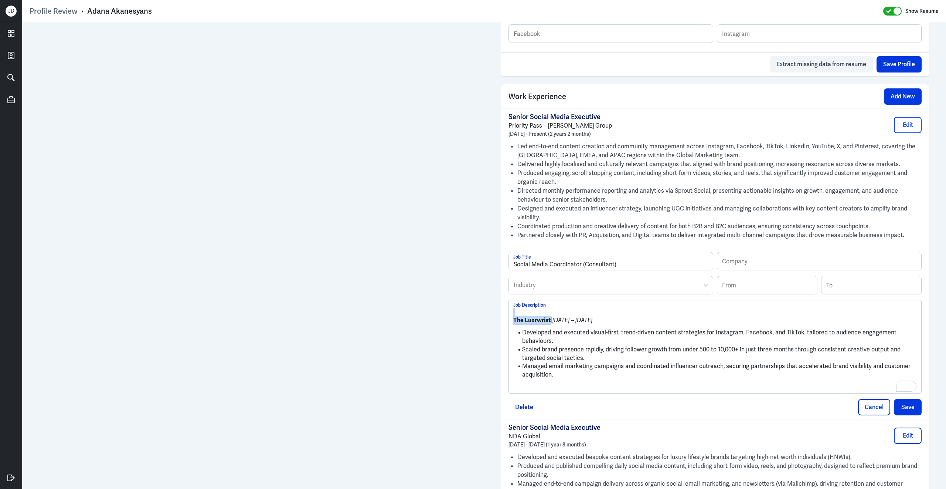
click at [485, 318] on div "Admin Settings Update Resume Save Profile User Requested Private Set Resume to …" at bounding box center [484, 176] width 924 height 1237
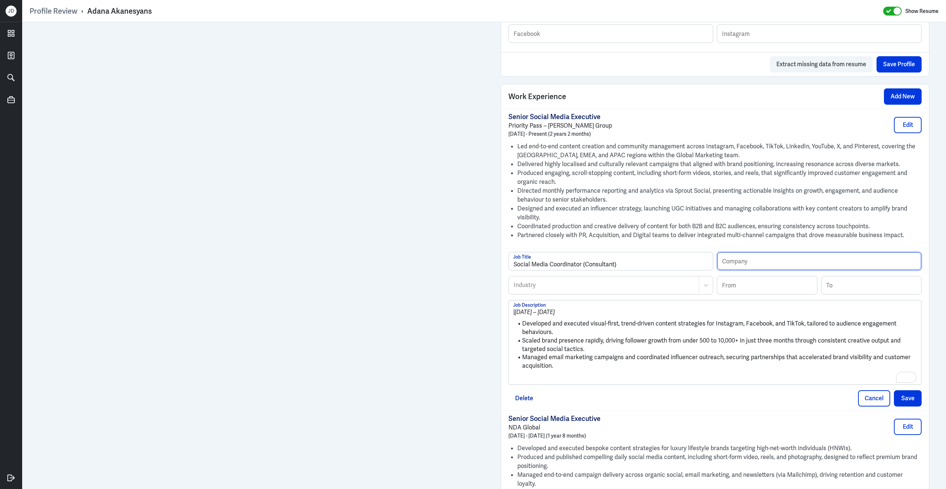
click at [778, 264] on input "text" at bounding box center [819, 261] width 204 height 18
paste input "The Luxrwrist"
click at [725, 269] on input "The Luxrwrist" at bounding box center [819, 261] width 204 height 18
type input "The Luxrwrist"
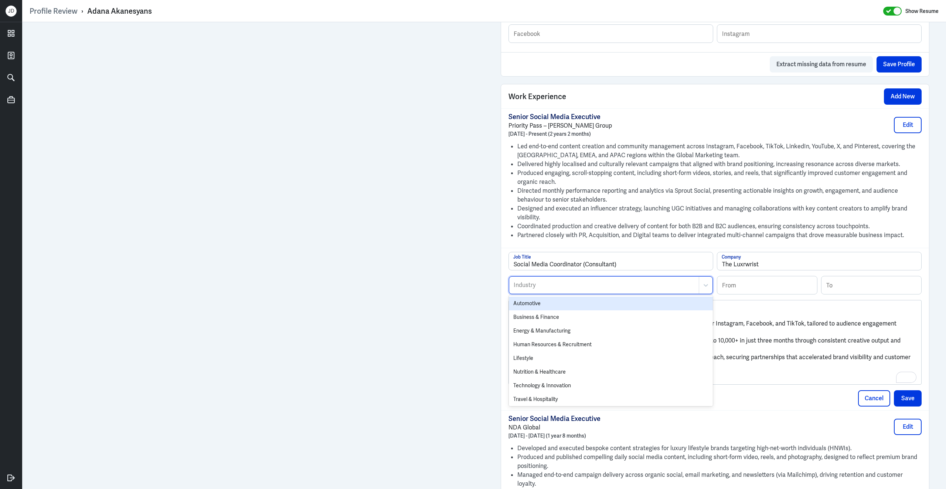
click at [604, 289] on div at bounding box center [604, 285] width 182 height 9
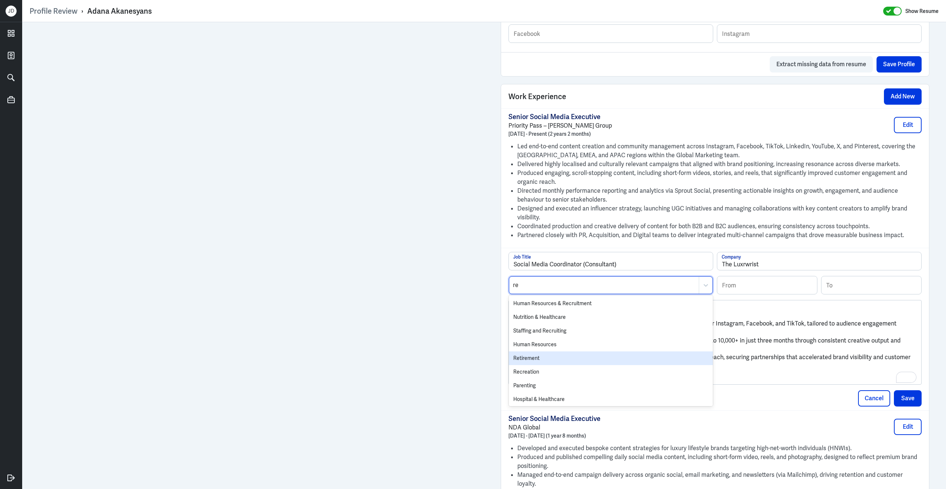
type input "r"
click at [600, 365] on div "Lifestyle" at bounding box center [611, 358] width 204 height 14
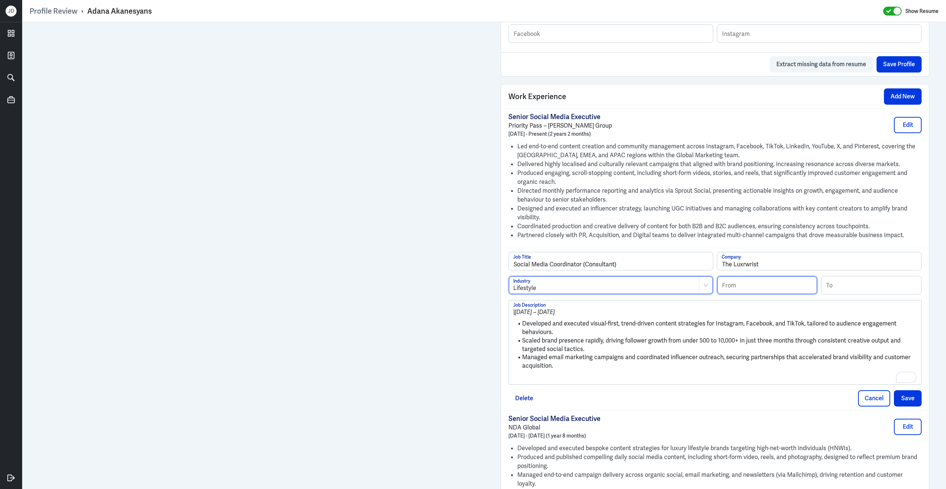
click at [774, 290] on input at bounding box center [767, 285] width 100 height 18
type input "04/2020"
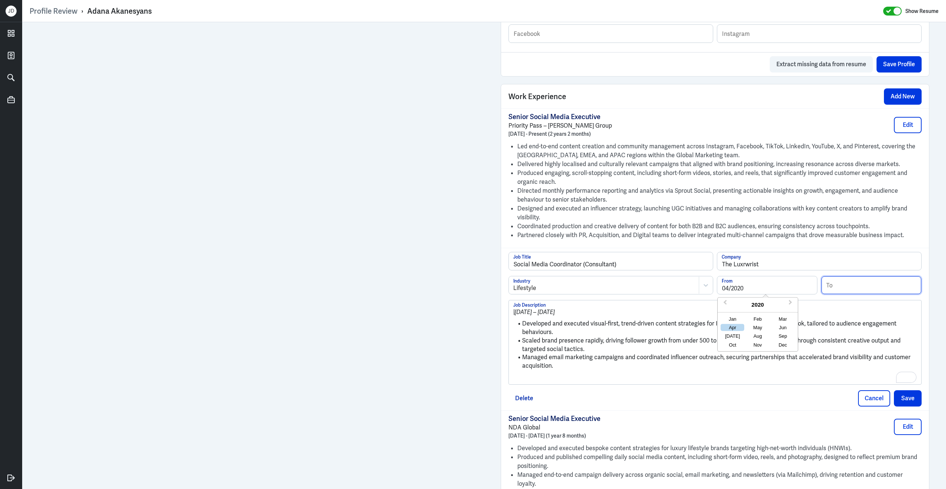
click at [860, 288] on input at bounding box center [872, 285] width 100 height 18
type input "05/2021"
drag, startPoint x: 524, startPoint y: 330, endPoint x: 503, endPoint y: 303, distance: 35.0
click at [503, 303] on div "Social Media Coordinator (Consultant) Job Title The Luxrwrist Company Lifestyle…" at bounding box center [715, 329] width 428 height 162
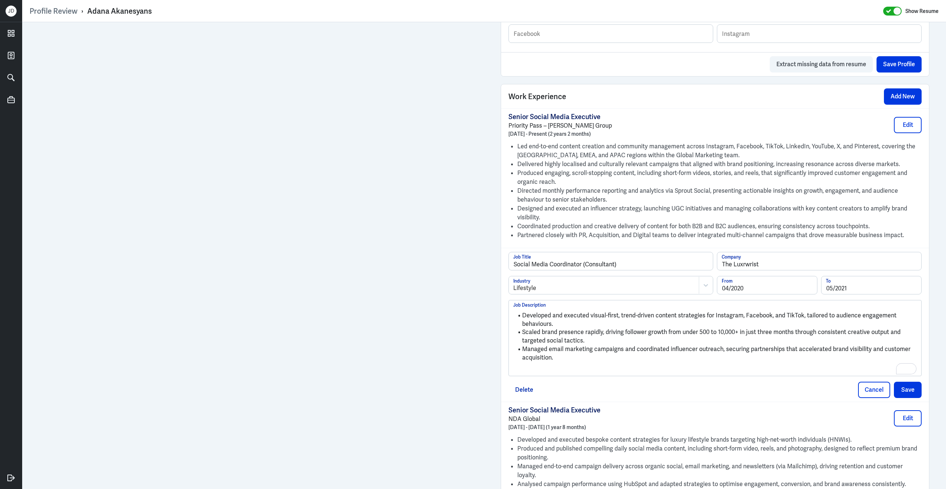
click at [530, 373] on p "To enrich screen reader interactions, please activate Accessibility in Grammarl…" at bounding box center [715, 369] width 404 height 9
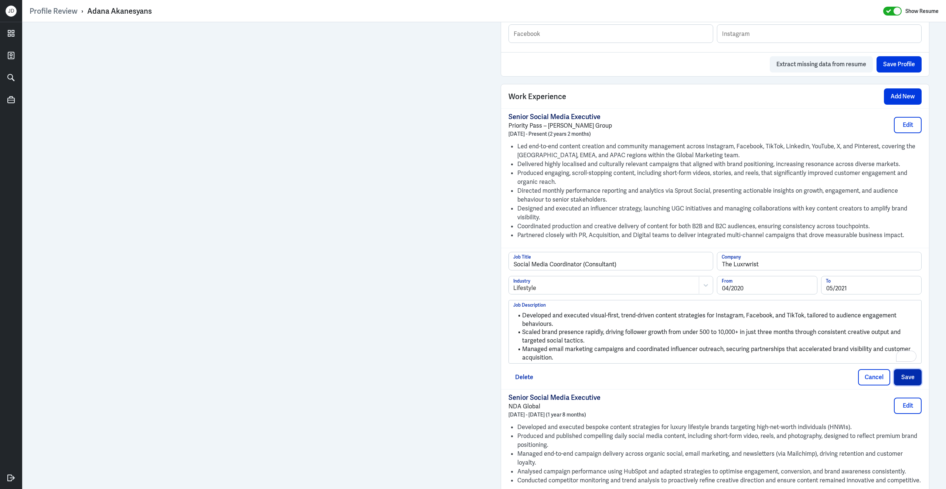
click at [910, 385] on button "Save" at bounding box center [908, 377] width 28 height 16
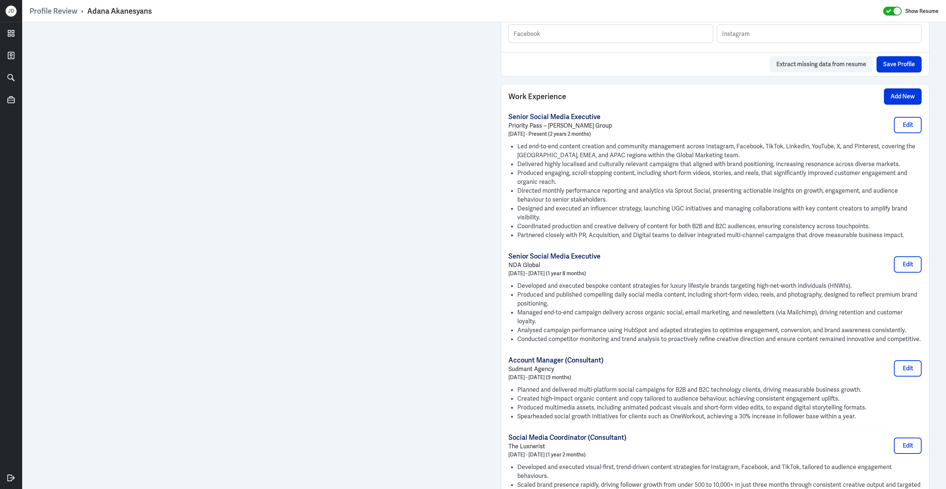
click at [900, 108] on div "Work Experience Add New" at bounding box center [715, 96] width 428 height 24
click at [900, 103] on button "Add New" at bounding box center [903, 96] width 38 height 16
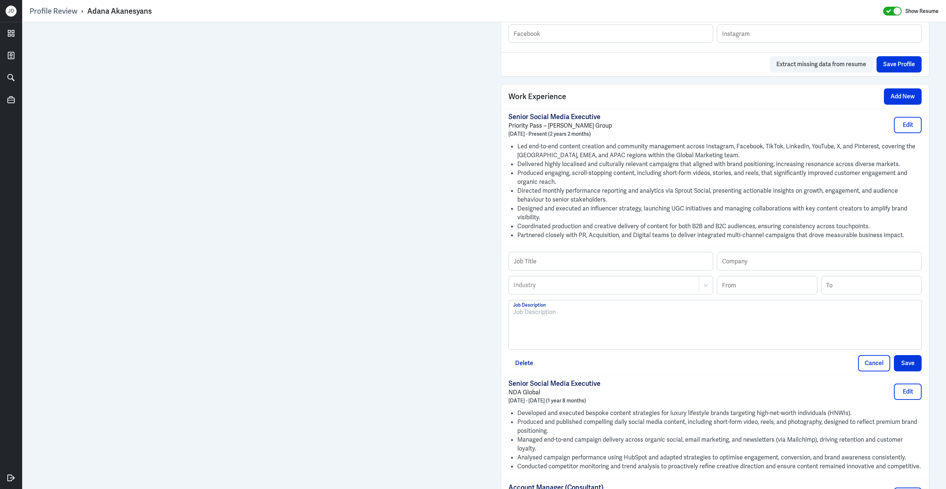
click at [555, 344] on div at bounding box center [715, 327] width 404 height 40
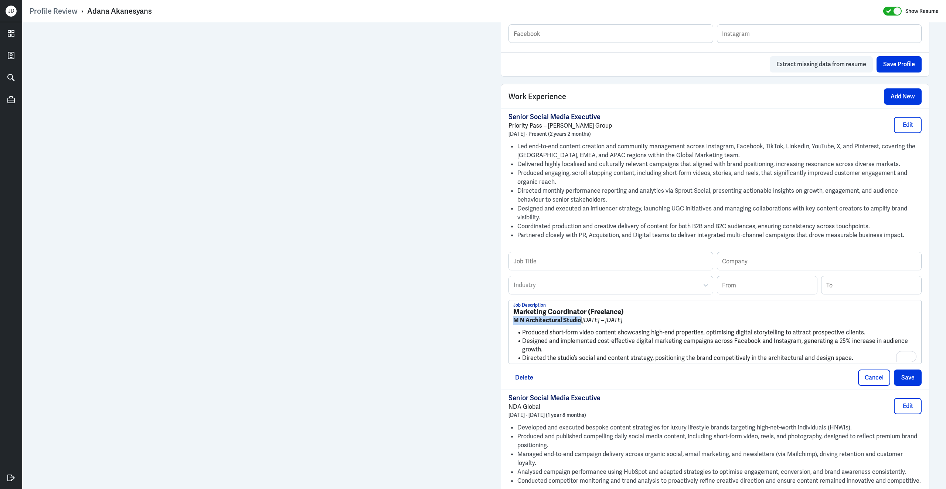
drag, startPoint x: 581, startPoint y: 327, endPoint x: 510, endPoint y: 327, distance: 71.0
click at [510, 327] on div "Profile Review › Adana Akanesyans Show Resume Admin Settings Update Resume Save…" at bounding box center [484, 244] width 924 height 489
click at [784, 263] on input "text" at bounding box center [819, 261] width 204 height 18
paste input "M N Architectural Studio"
type input "M N Architectural Studio"
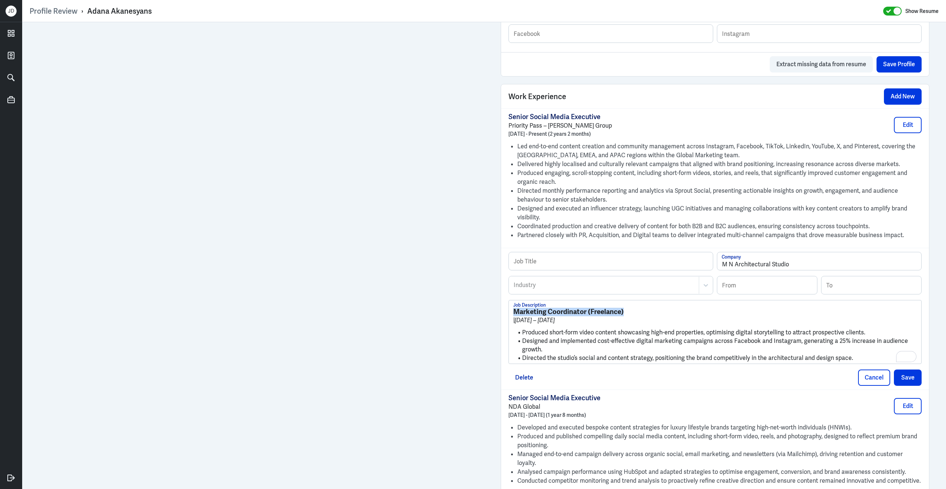
drag, startPoint x: 634, startPoint y: 317, endPoint x: 466, endPoint y: 299, distance: 169.2
click at [423, 241] on div "Admin Settings Update Resume Save Profile User Requested Private Set Resume to …" at bounding box center [484, 209] width 924 height 1302
click at [553, 266] on input "text" at bounding box center [611, 261] width 204 height 18
paste input "Marketing Coordinator (Freelance)"
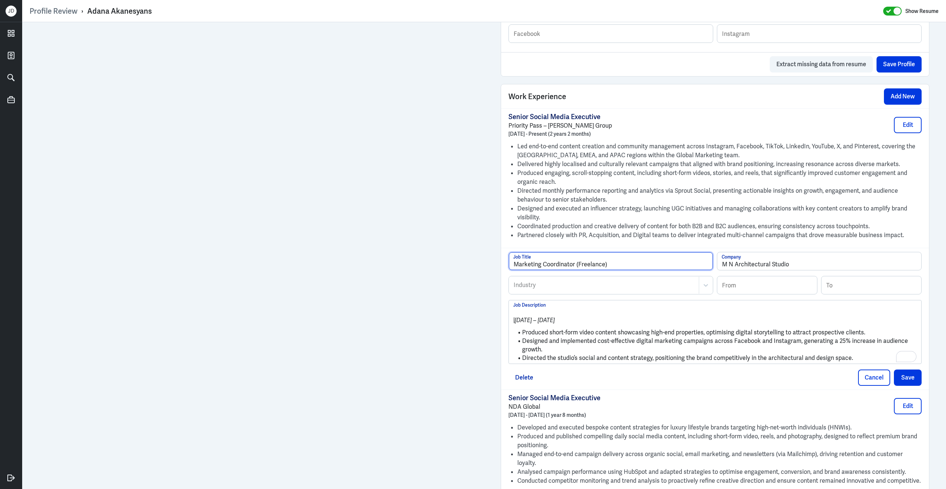
drag, startPoint x: 578, startPoint y: 269, endPoint x: 603, endPoint y: 269, distance: 25.1
click at [603, 269] on input "Marketing Coordinator (Freelance)" at bounding box center [611, 261] width 204 height 18
type input "Marketing Coordinator (Consultant)"
click at [572, 287] on div at bounding box center [604, 285] width 182 height 9
type input "arch"
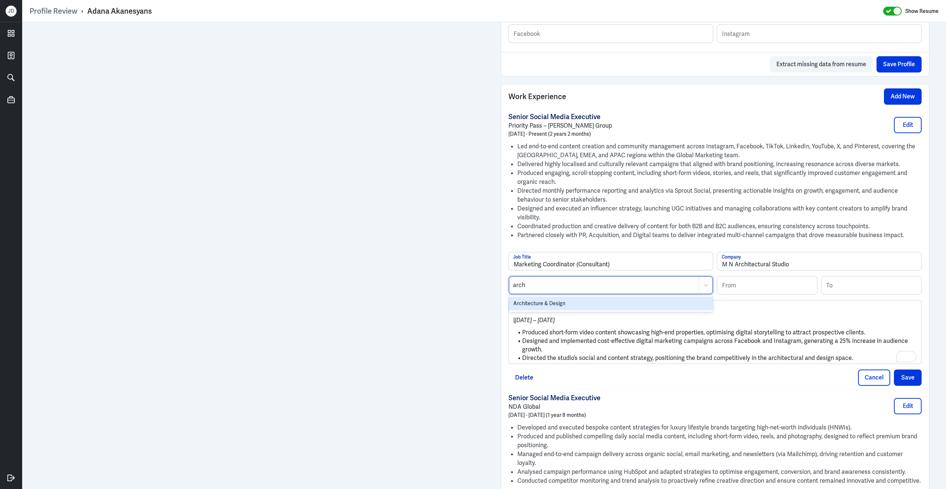
click at [572, 309] on div "Architecture & Design" at bounding box center [611, 303] width 204 height 14
click at [784, 294] on input at bounding box center [767, 285] width 100 height 18
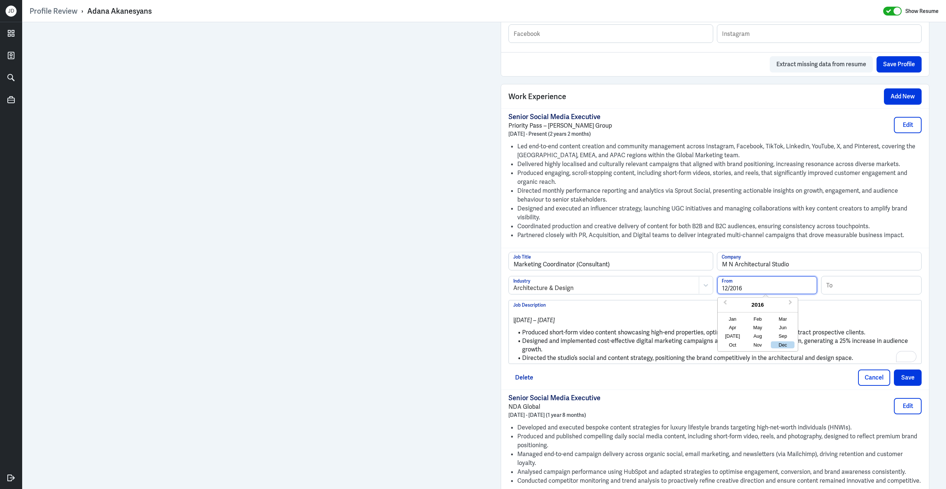
type input "12/2016"
click at [848, 294] on div "To" at bounding box center [871, 285] width 101 height 18
click at [867, 288] on input at bounding box center [872, 285] width 100 height 18
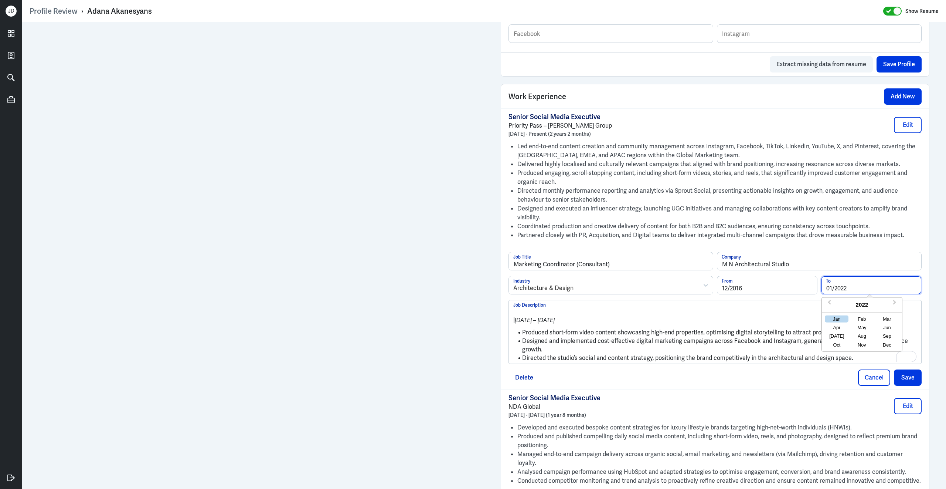
type input "01/2022"
click at [633, 323] on p "| December 2016 – January 2022" at bounding box center [715, 320] width 404 height 9
drag, startPoint x: 523, startPoint y: 338, endPoint x: 509, endPoint y: 319, distance: 23.3
click at [509, 319] on div "| December 2016 – January 2022 Produced short-form video content showcasing hig…" at bounding box center [715, 331] width 412 height 63
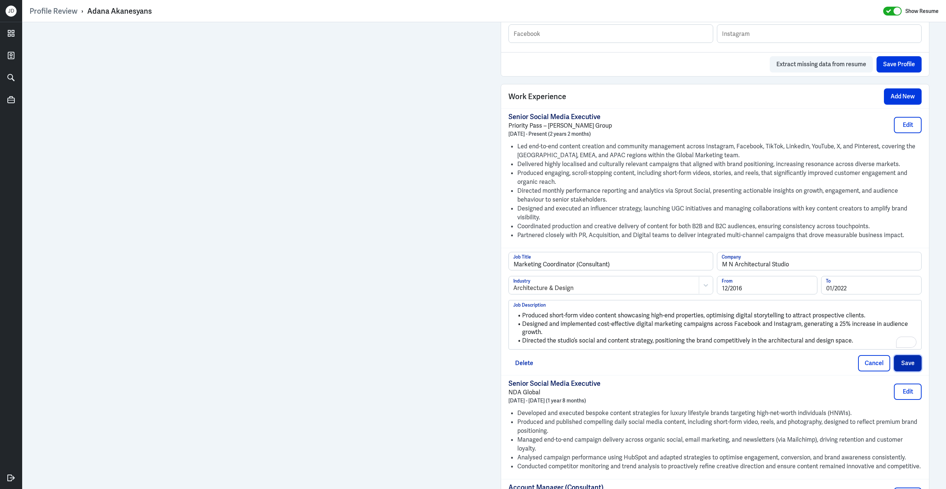
click at [907, 363] on button "Save" at bounding box center [908, 363] width 28 height 16
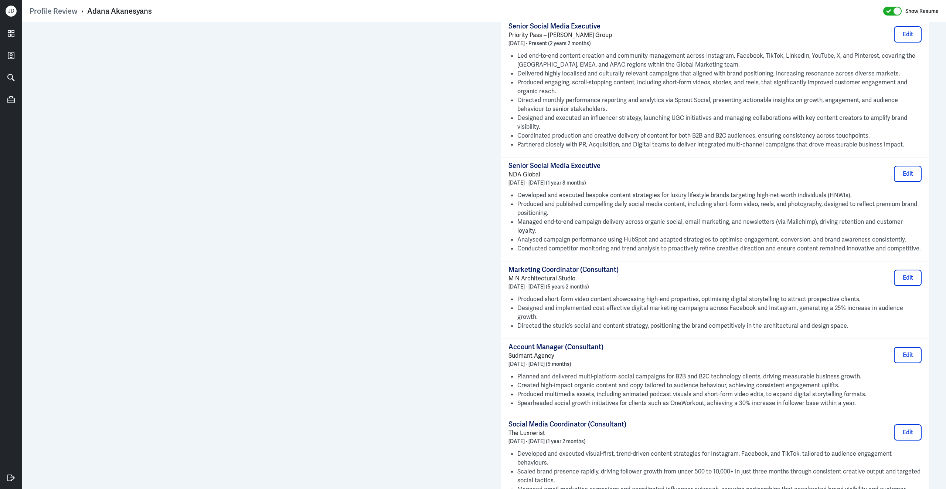
scroll to position [380, 0]
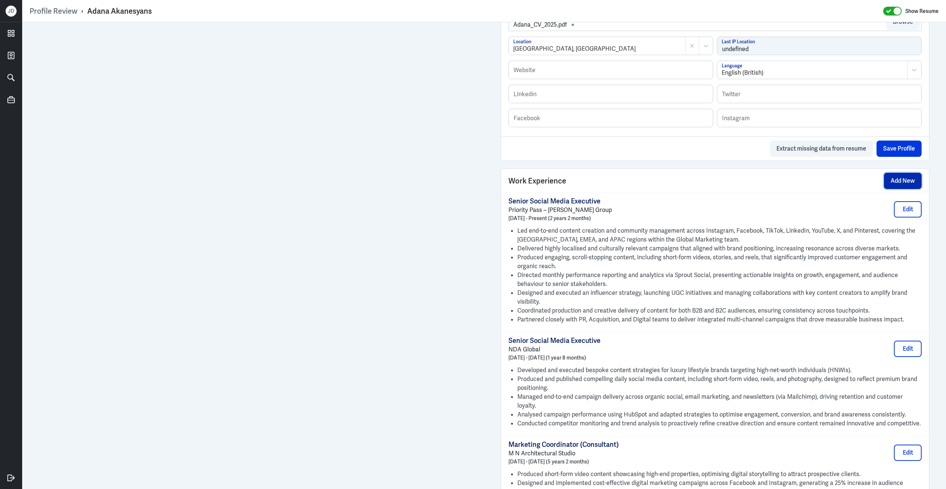
click at [908, 189] on button "Add New" at bounding box center [903, 181] width 38 height 16
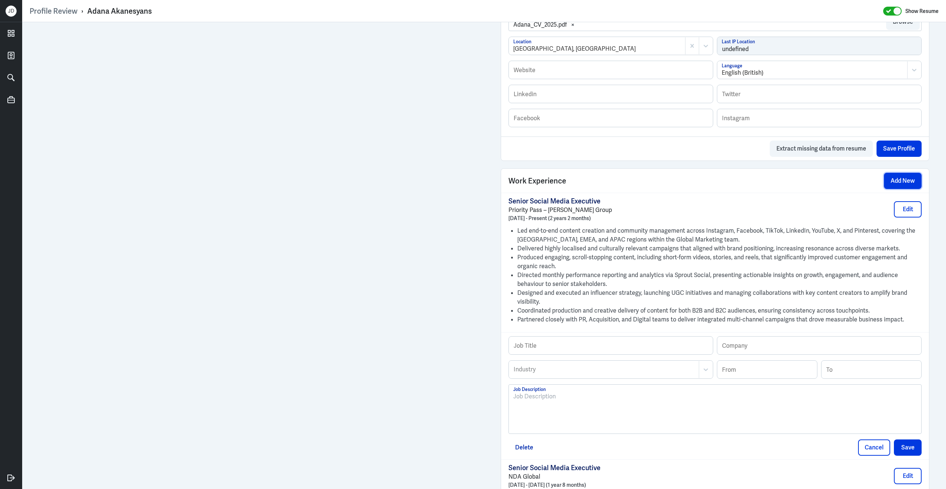
scroll to position [571, 0]
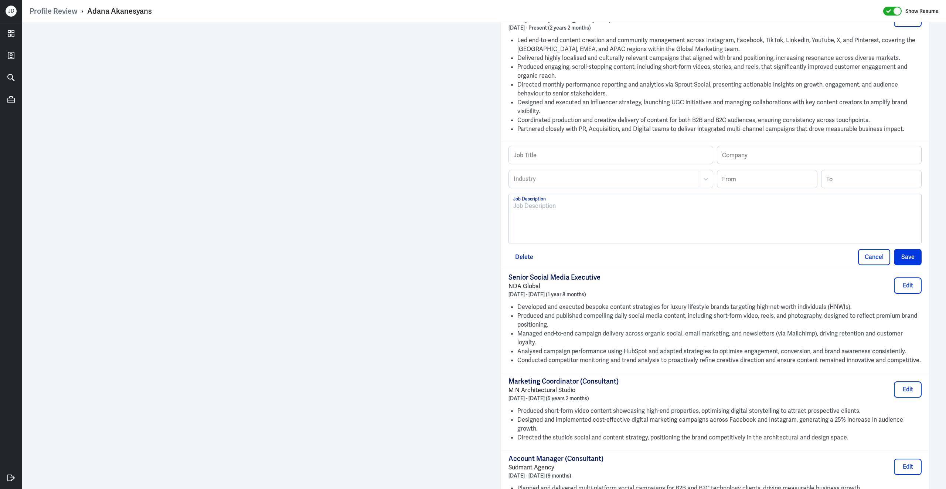
click at [639, 226] on div at bounding box center [715, 221] width 404 height 40
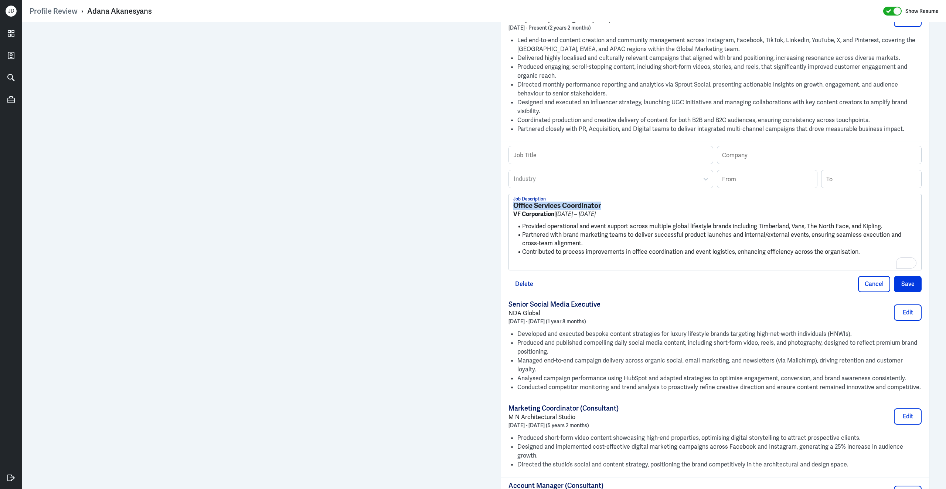
drag, startPoint x: 605, startPoint y: 211, endPoint x: 502, endPoint y: 202, distance: 103.5
click at [502, 202] on div "Job Title Company Industry Industry From To Office Services Coordinator VF Corp…" at bounding box center [715, 219] width 428 height 154
click at [664, 156] on input "text" at bounding box center [611, 155] width 204 height 18
paste input "Office Services Coordinator"
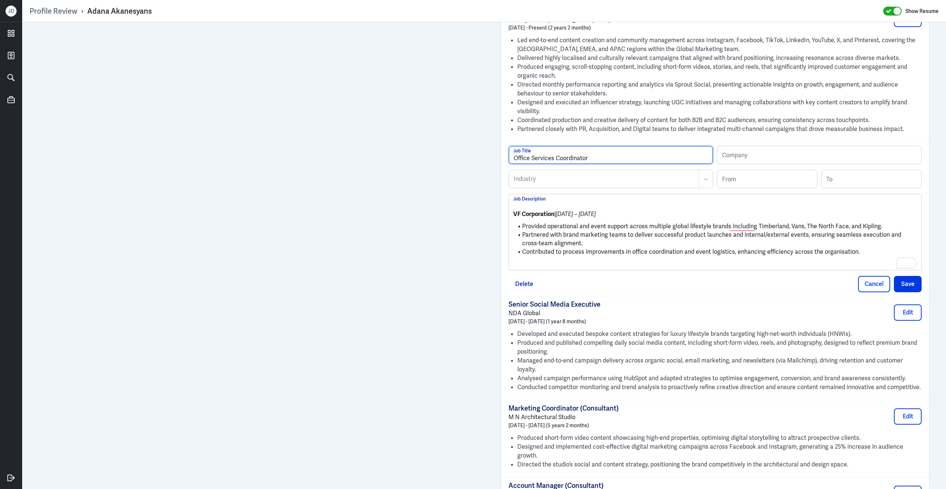
type input "Office Services Coordinator"
drag, startPoint x: 556, startPoint y: 221, endPoint x: 512, endPoint y: 221, distance: 43.6
click at [512, 221] on div "VF Corporation | April 2017 – January 2020 Provided operational and event suppo…" at bounding box center [715, 232] width 412 height 76
click at [737, 154] on input "text" at bounding box center [819, 155] width 204 height 18
paste input "VF Corporation"
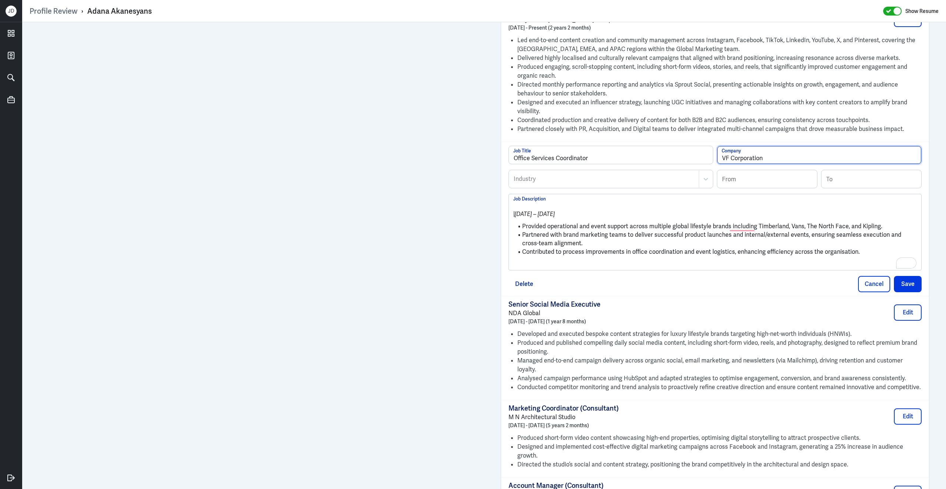
type input "VF Corporation"
click at [740, 181] on input at bounding box center [767, 179] width 100 height 18
type input "04/2017"
click at [862, 186] on input at bounding box center [872, 179] width 100 height 18
type input "01/2020"
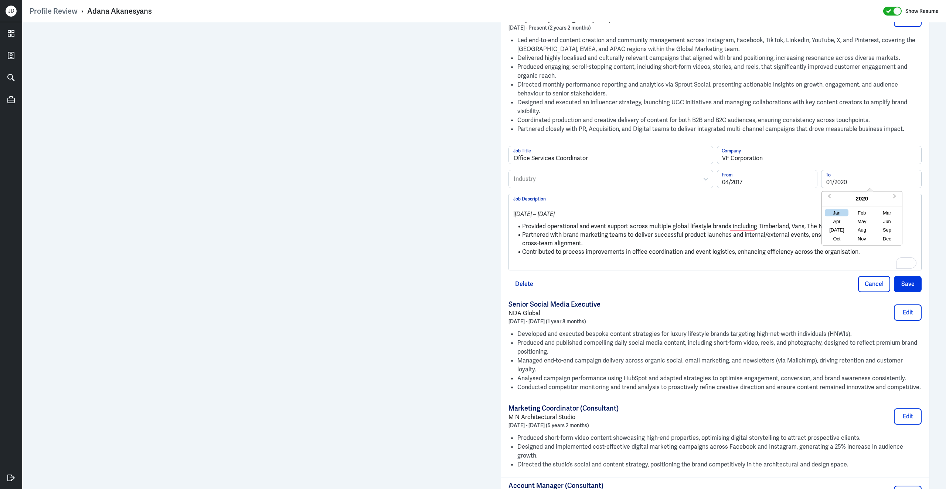
click at [555, 218] on em "April 2017 – January 2020" at bounding box center [535, 214] width 40 height 8
drag, startPoint x: 523, startPoint y: 233, endPoint x: 510, endPoint y: 203, distance: 32.5
click at [510, 203] on div "| April 2017 – January 2020 Provided operational and event support across multi…" at bounding box center [715, 232] width 412 height 76
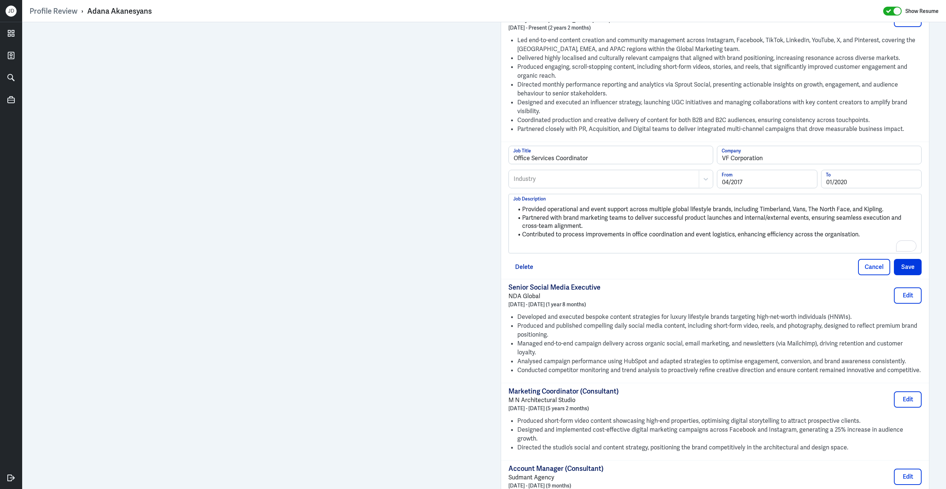
click at [653, 248] on p "To enrich screen reader interactions, please activate Accessibility in Grammarl…" at bounding box center [715, 246] width 404 height 9
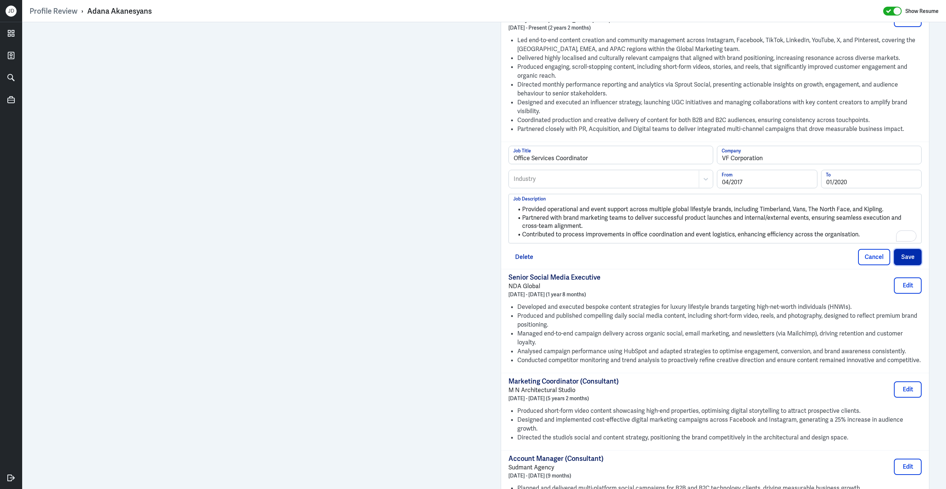
click at [909, 265] on button "Save" at bounding box center [908, 257] width 28 height 16
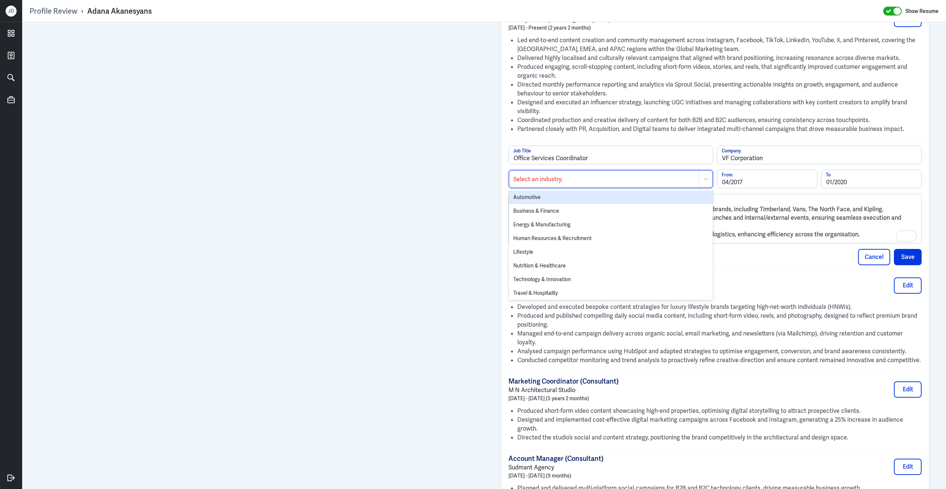
click at [567, 183] on div at bounding box center [604, 178] width 182 height 9
type input "busi"
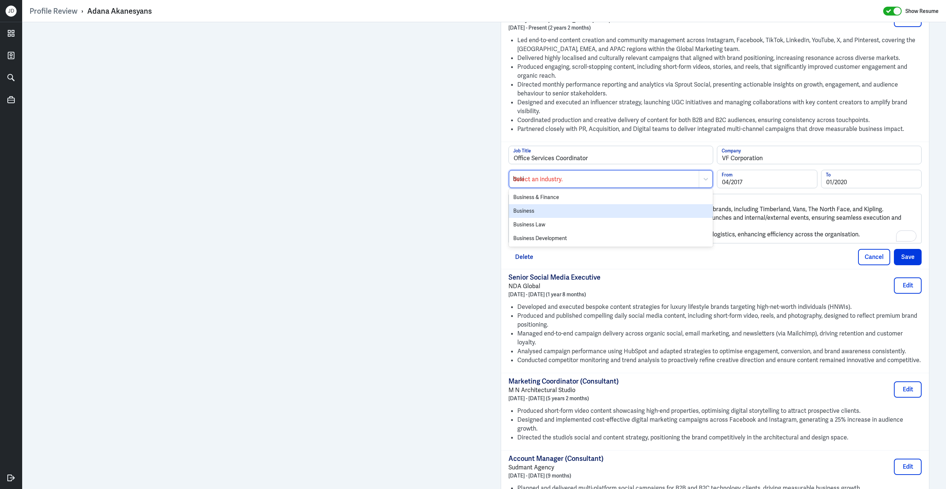
click at [550, 216] on div "Business" at bounding box center [611, 211] width 204 height 14
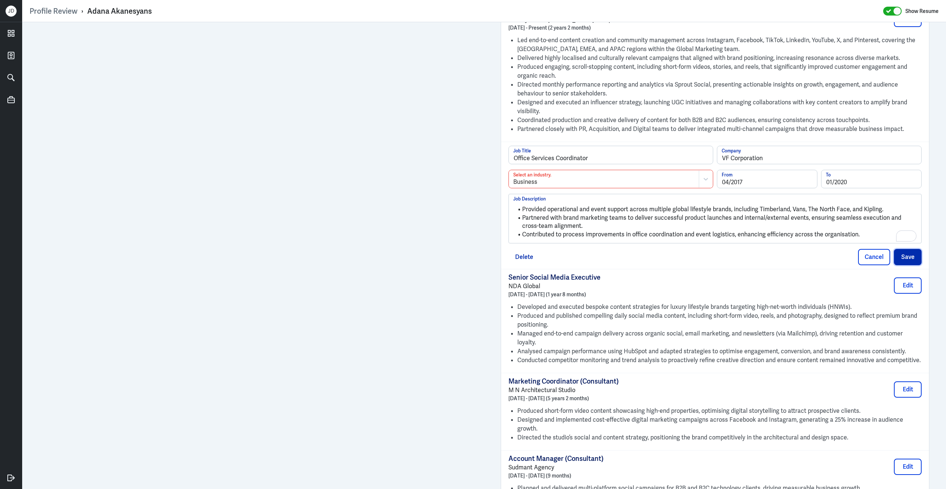
click at [905, 264] on button "Save" at bounding box center [908, 257] width 28 height 16
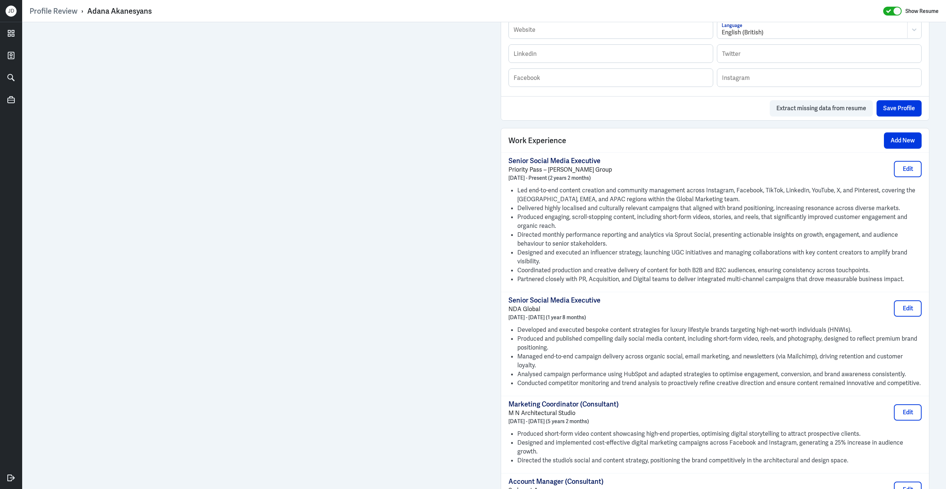
scroll to position [398, 0]
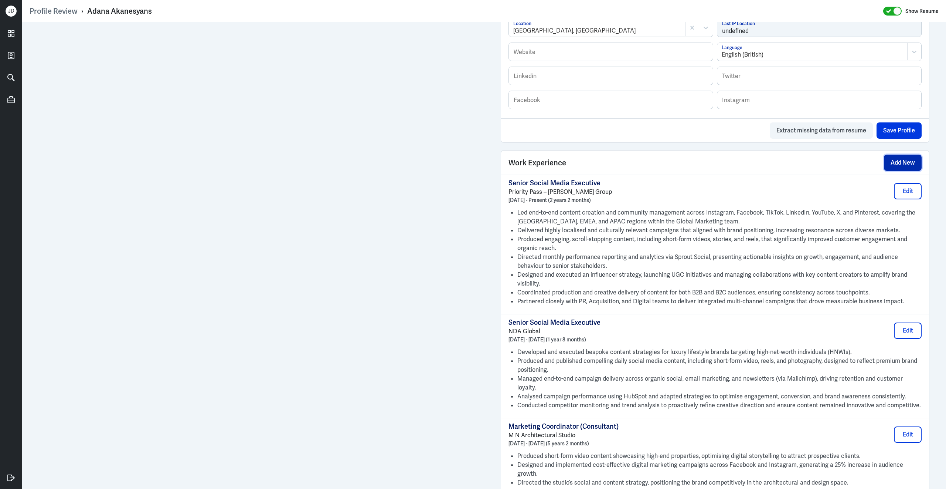
click at [895, 169] on button "Add New" at bounding box center [903, 162] width 38 height 16
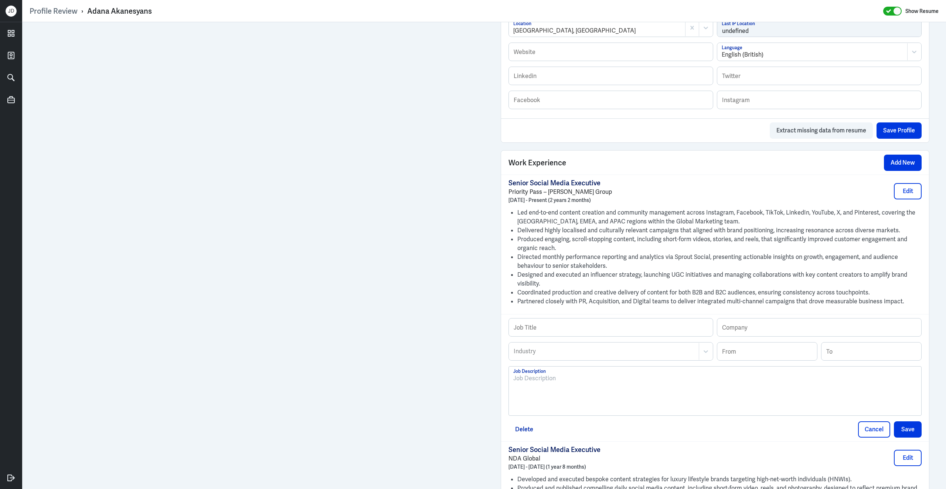
click at [560, 392] on div at bounding box center [715, 394] width 404 height 40
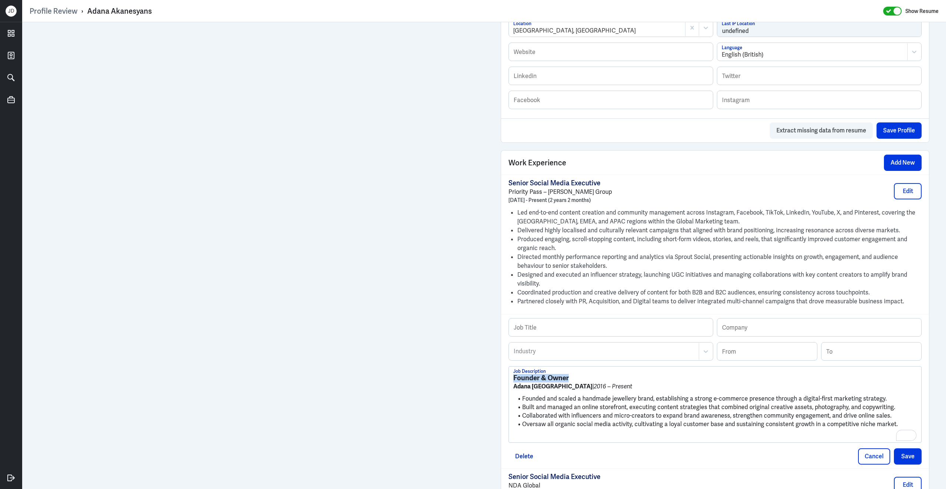
drag, startPoint x: 576, startPoint y: 383, endPoint x: 466, endPoint y: 383, distance: 109.8
click at [426, 325] on div "Admin Settings Update Resume Save Profile User Requested Private Set Resume to …" at bounding box center [484, 358] width 924 height 1469
click at [529, 334] on input "text" at bounding box center [611, 327] width 204 height 18
paste input "Founder & Owner"
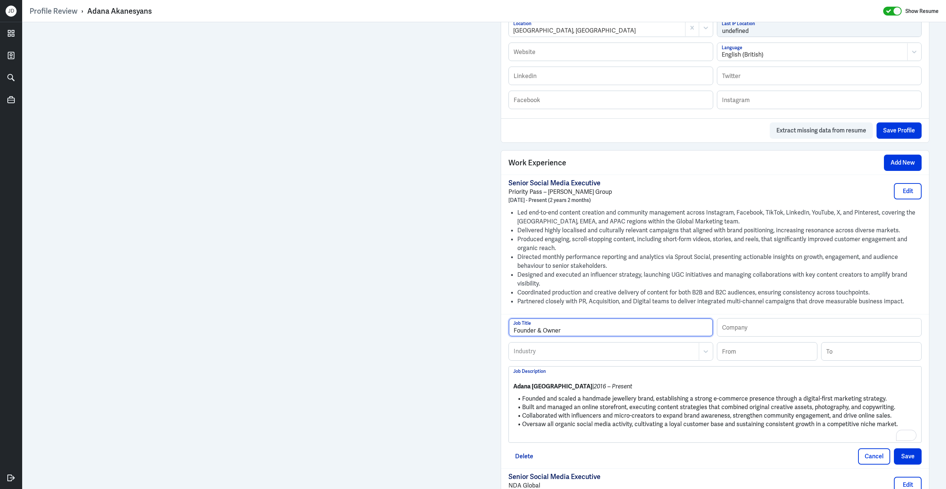
type input "Founder & Owner"
drag, startPoint x: 552, startPoint y: 393, endPoint x: 479, endPoint y: 389, distance: 73.3
click at [479, 390] on div "Admin Settings Update Resume Save Profile User Requested Private Set Resume to …" at bounding box center [484, 358] width 924 height 1469
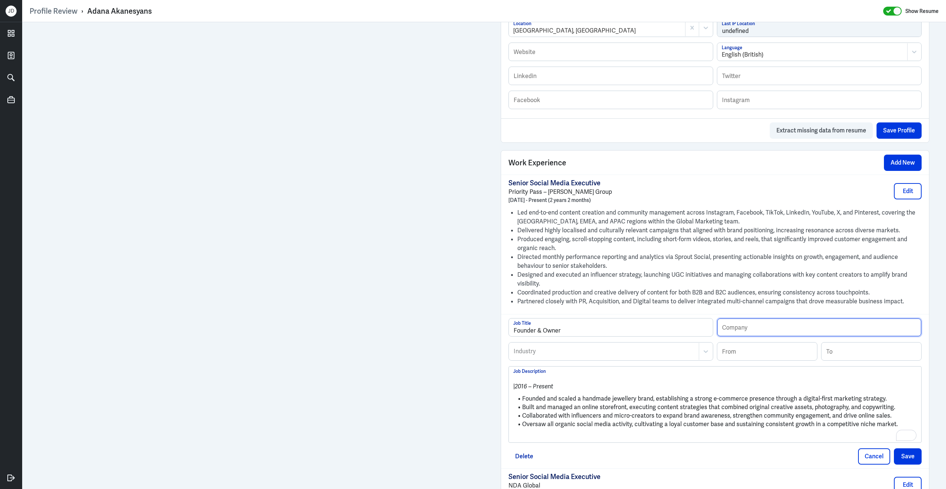
click at [740, 335] on input "text" at bounding box center [819, 327] width 204 height 18
paste input "Adana London"
type input "Adana London"
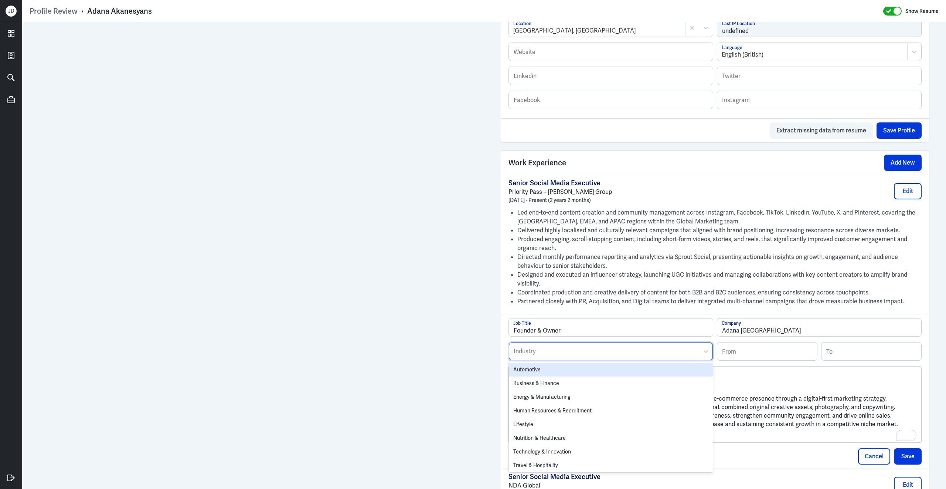
click at [607, 356] on div at bounding box center [604, 351] width 182 height 9
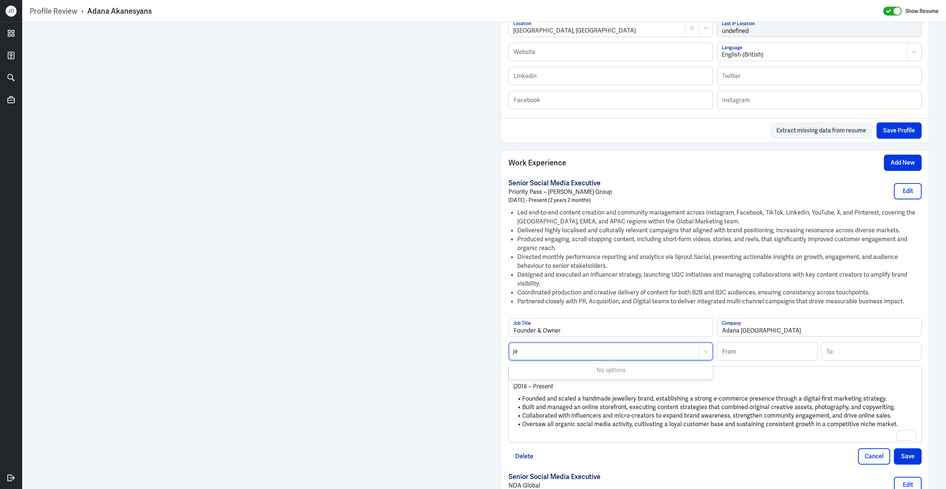
type input "j"
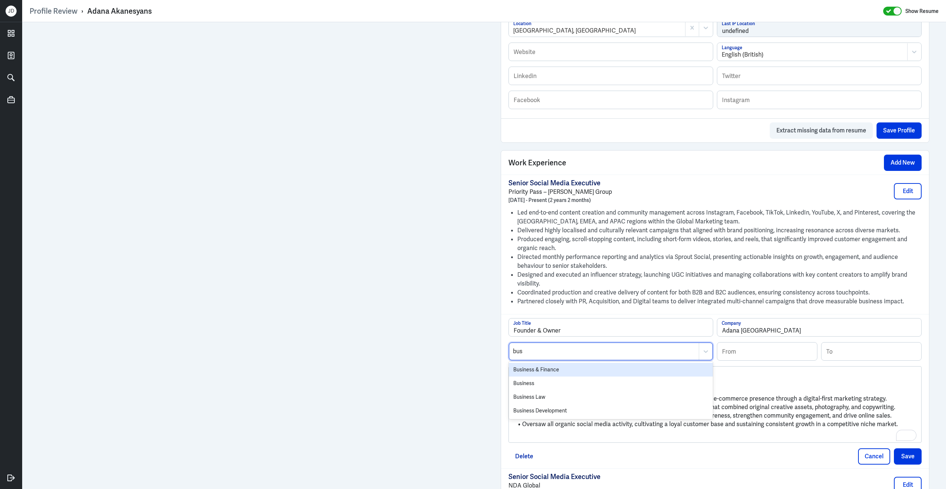
type input "busi"
click at [597, 387] on div "Business" at bounding box center [611, 383] width 204 height 14
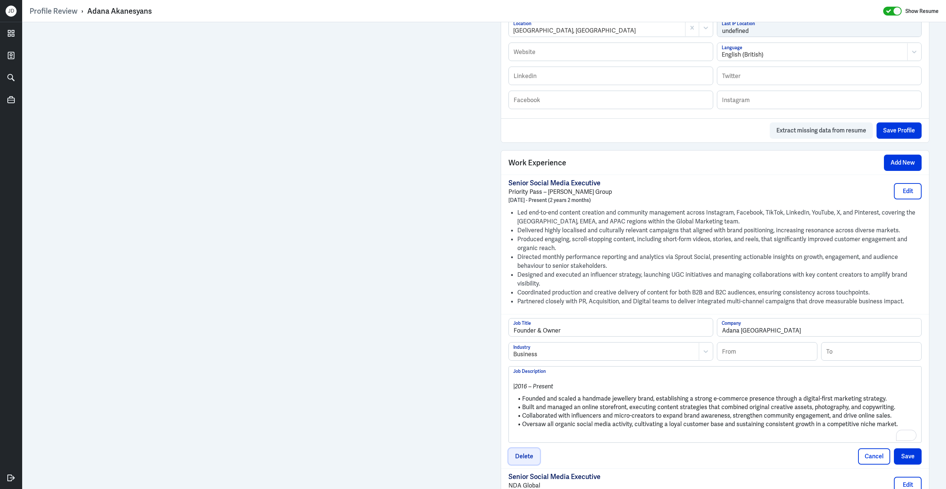
click at [520, 463] on button "Delete" at bounding box center [524, 456] width 31 height 16
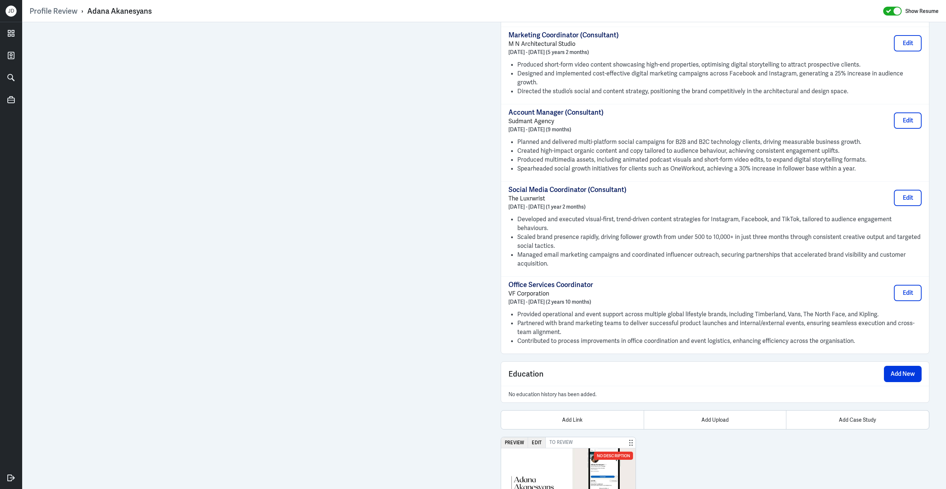
scroll to position [828, 0]
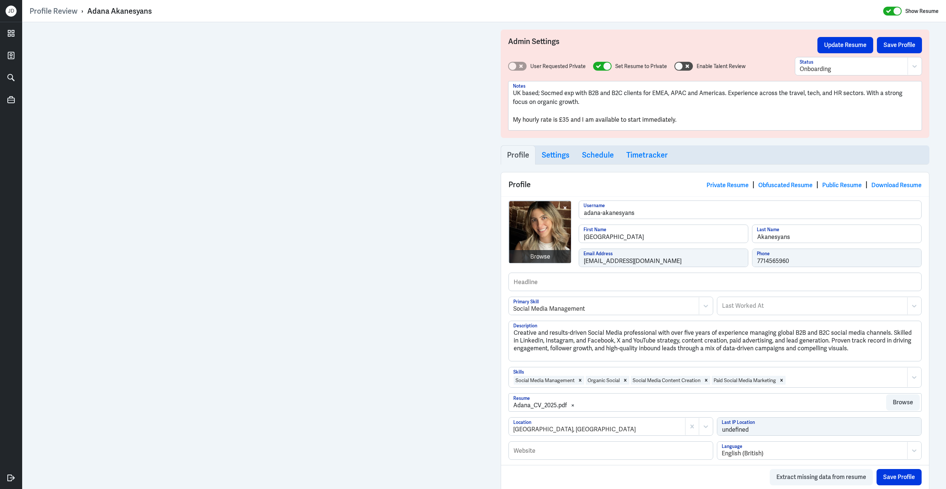
scroll to position [828, 0]
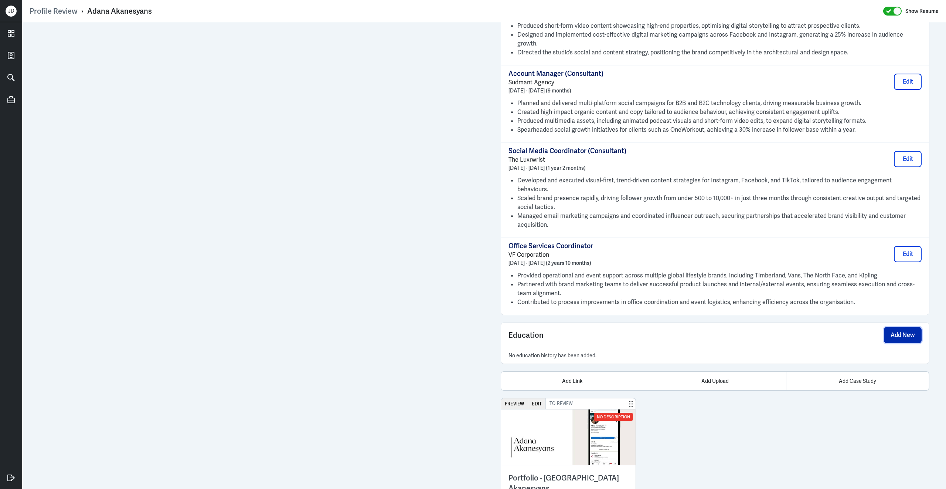
click at [899, 327] on button "Add New" at bounding box center [903, 335] width 38 height 16
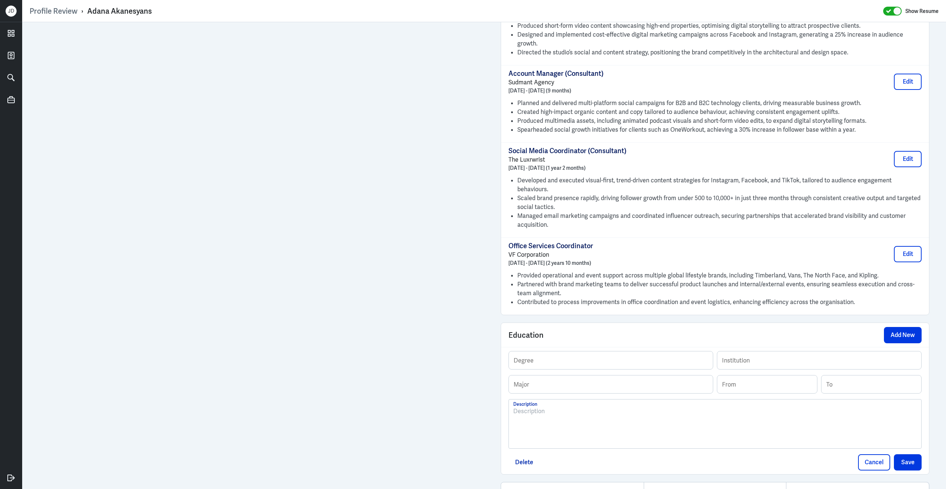
click at [587, 418] on div at bounding box center [715, 427] width 404 height 40
paste div
drag, startPoint x: 542, startPoint y: 391, endPoint x: 616, endPoint y: 392, distance: 74.3
click at [616, 407] on p "BA (Hons) Textiles and Surface Design Buckinghamshire New University 2012 – 2014" at bounding box center [715, 411] width 404 height 9
click at [616, 375] on input "text" at bounding box center [611, 384] width 204 height 18
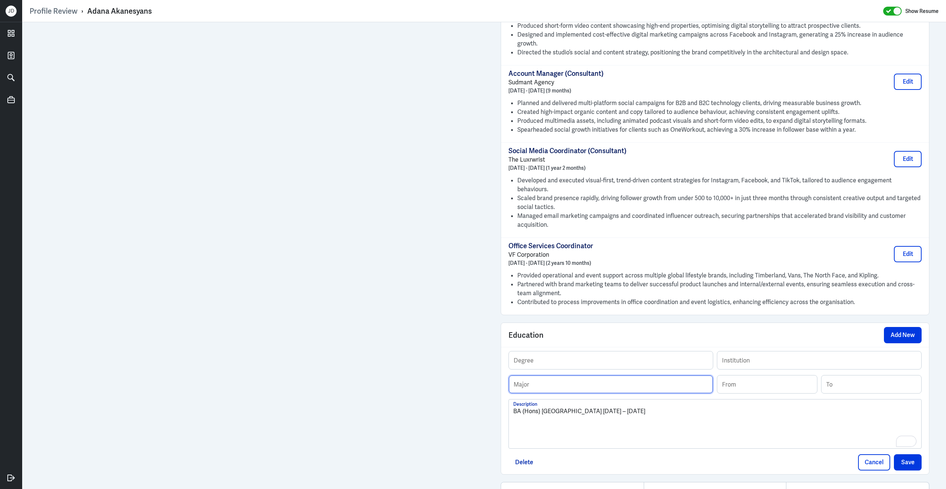
paste input "Textiles and Surface Design"
click at [514, 375] on input "Textiles and Surface Design" at bounding box center [611, 384] width 204 height 18
type input "Textiles and Surface Design"
drag, startPoint x: 541, startPoint y: 392, endPoint x: 484, endPoint y: 392, distance: 57.3
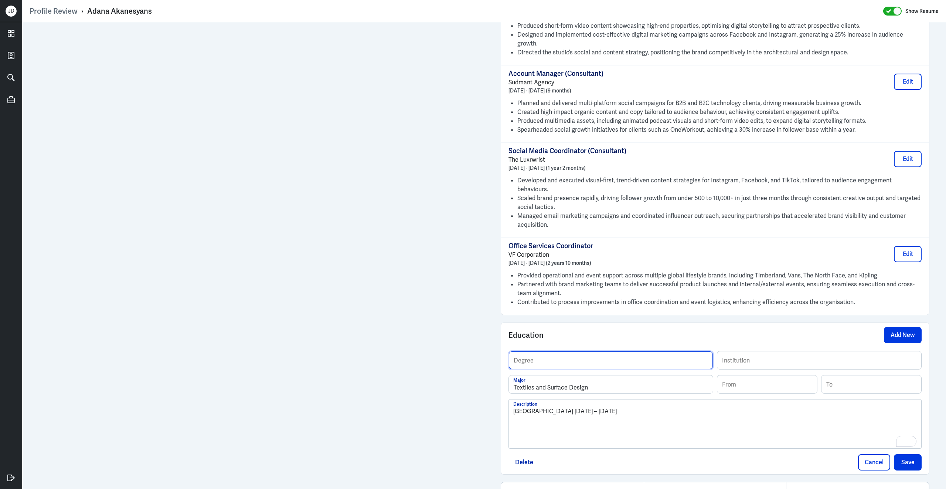
click at [547, 351] on input "text" at bounding box center [611, 360] width 204 height 18
paste input "BA (Hons)"
type input "BA (Hons)"
drag, startPoint x: 601, startPoint y: 390, endPoint x: 516, endPoint y: 385, distance: 85.1
click at [515, 407] on p "Buckinghamshire New University 2012 – 2014" at bounding box center [715, 411] width 404 height 9
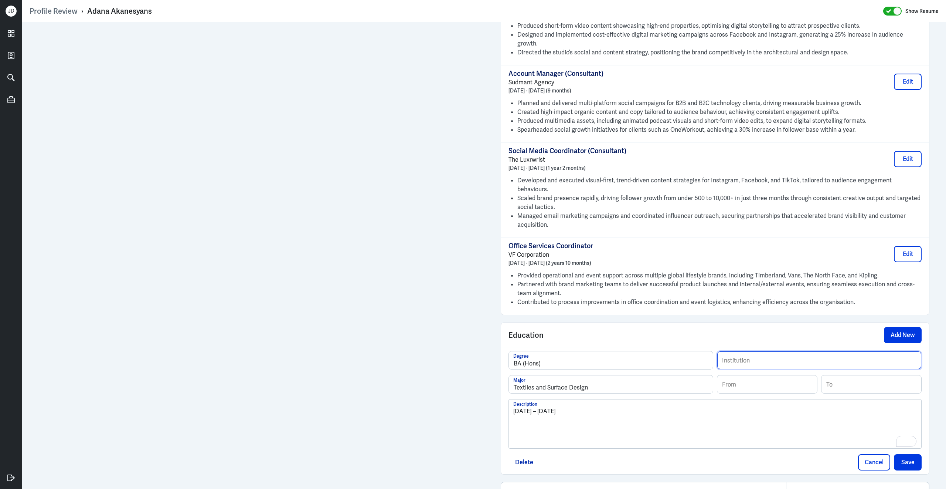
click at [774, 351] on input "text" at bounding box center [819, 360] width 204 height 18
paste input "Buckinghamshire New University"
type input "Buckinghamshire New University"
click at [755, 375] on div "From Previous Year Next Year 2025 Jan Feb Mar Apr May Jun Jul Aug Sep Oct Nov D…" at bounding box center [767, 384] width 101 height 18
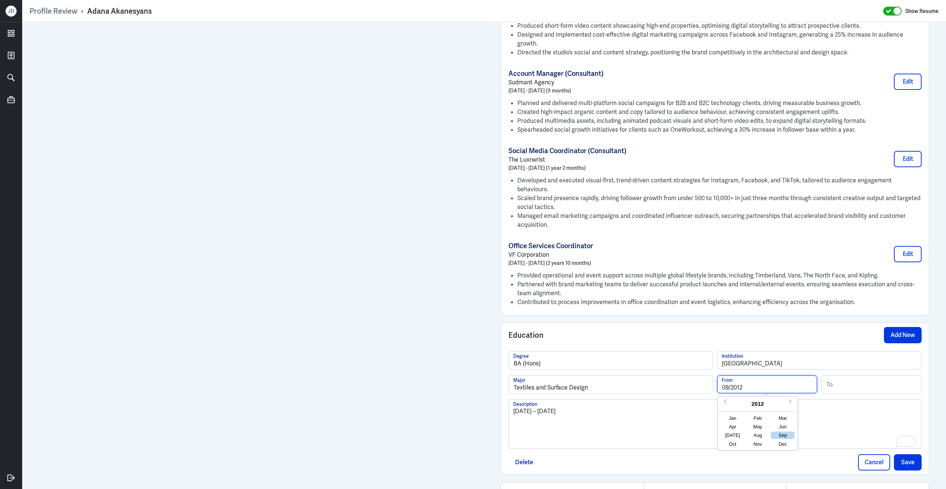
type input "09/2012"
click at [886, 375] on input at bounding box center [872, 384] width 100 height 18
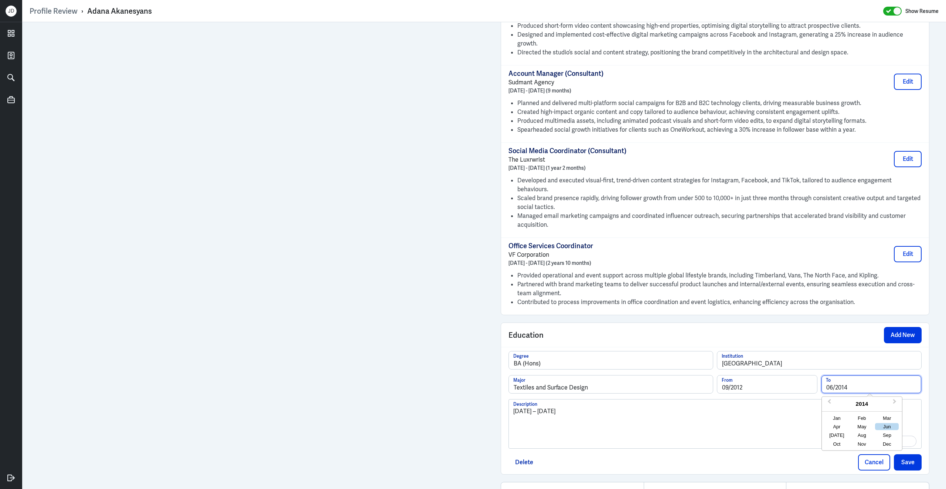
type input "06/2014"
click at [639, 407] on p "2012 – 2014" at bounding box center [715, 411] width 404 height 9
drag, startPoint x: 639, startPoint y: 390, endPoint x: 467, endPoint y: 372, distance: 172.8
click at [903, 454] on button "Save" at bounding box center [908, 462] width 28 height 16
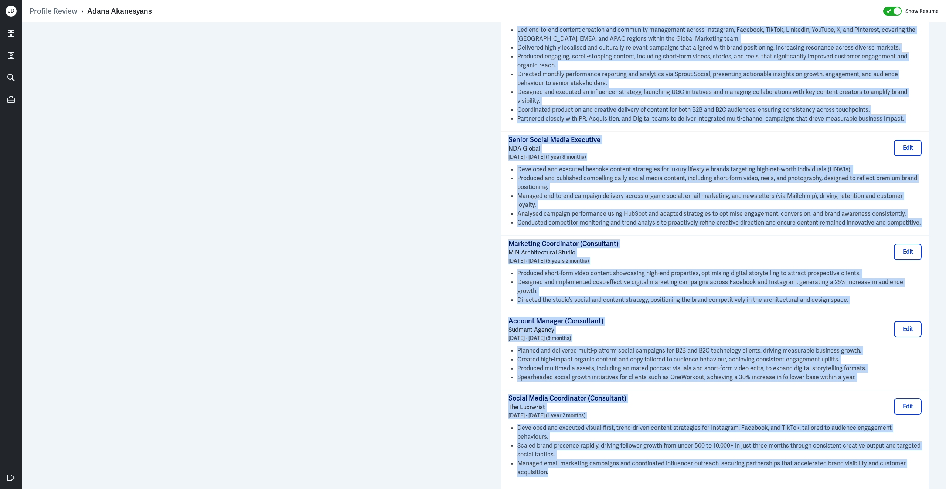
scroll to position [513, 0]
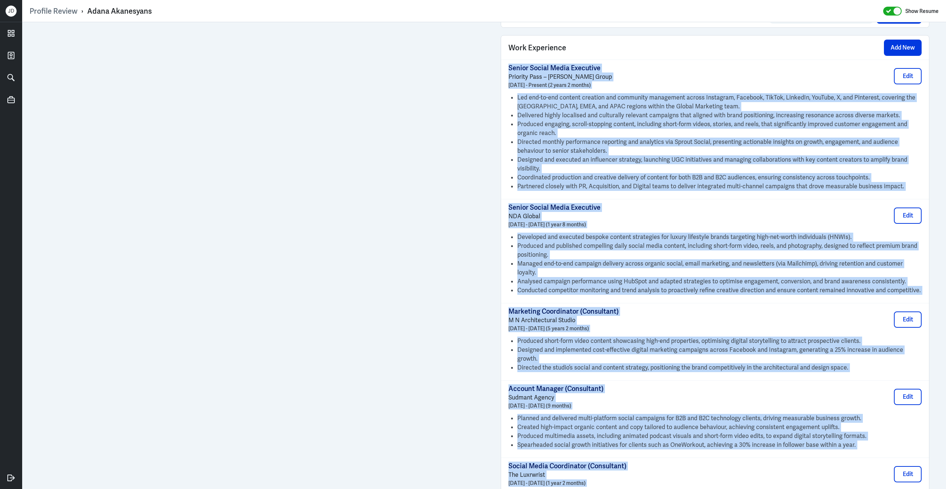
drag, startPoint x: 550, startPoint y: 347, endPoint x: 509, endPoint y: 76, distance: 274.4
click at [509, 76] on div "Senior Social Media Executive Priority Pass – Collinson Group August 2023 - Pre…" at bounding box center [715, 345] width 428 height 570
copy div "Senior Social Media Executive Priority Pass – Collinson Group August 2023 - Pre…"
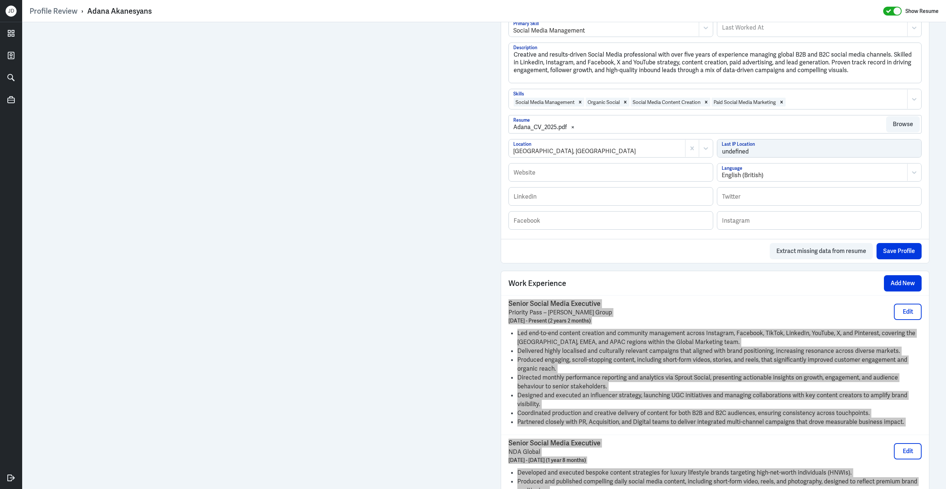
scroll to position [115, 0]
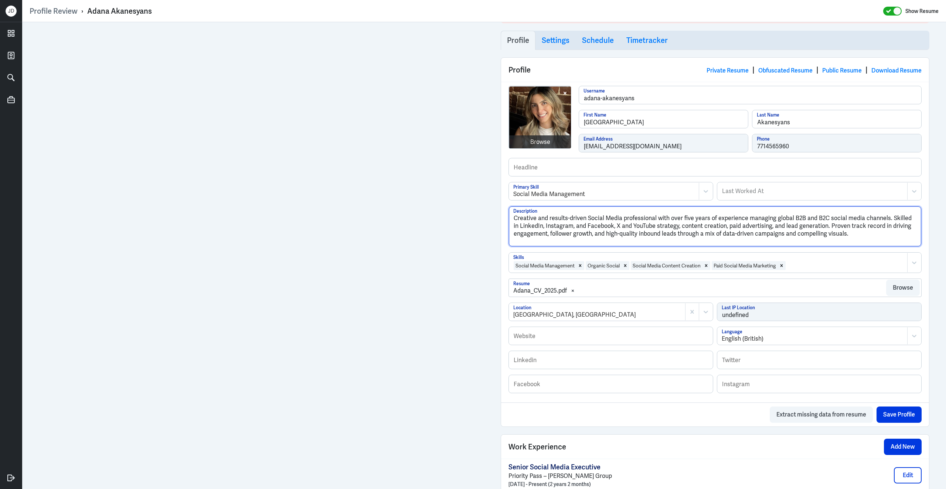
click at [864, 238] on textarea "Creative and results-driven Social Media professional with over five years of e…" at bounding box center [715, 226] width 412 height 40
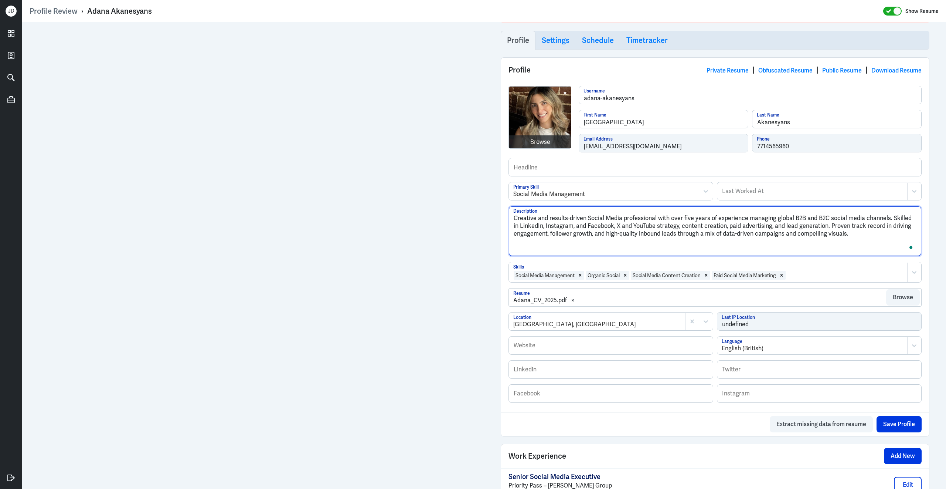
paste textarea "Adana Akanesyans is a creative and results-driven social media professional wit…"
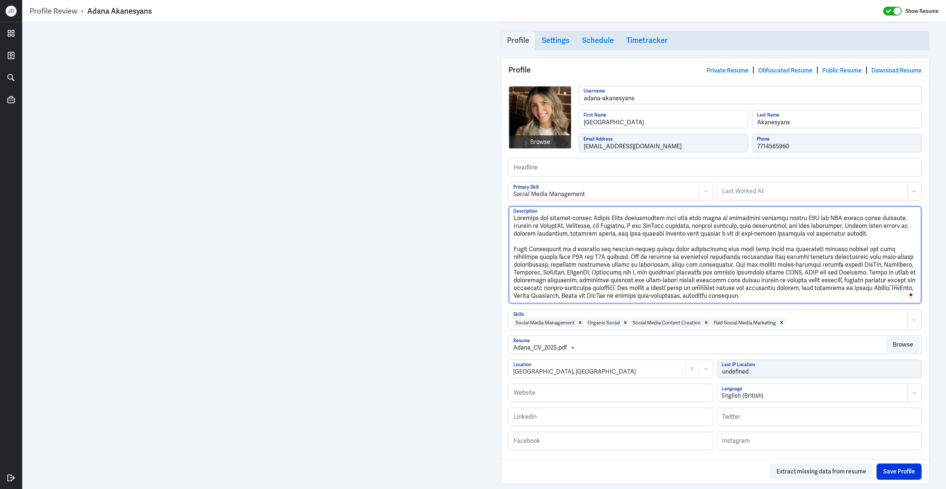
drag, startPoint x: 861, startPoint y: 235, endPoint x: 460, endPoint y: 162, distance: 407.9
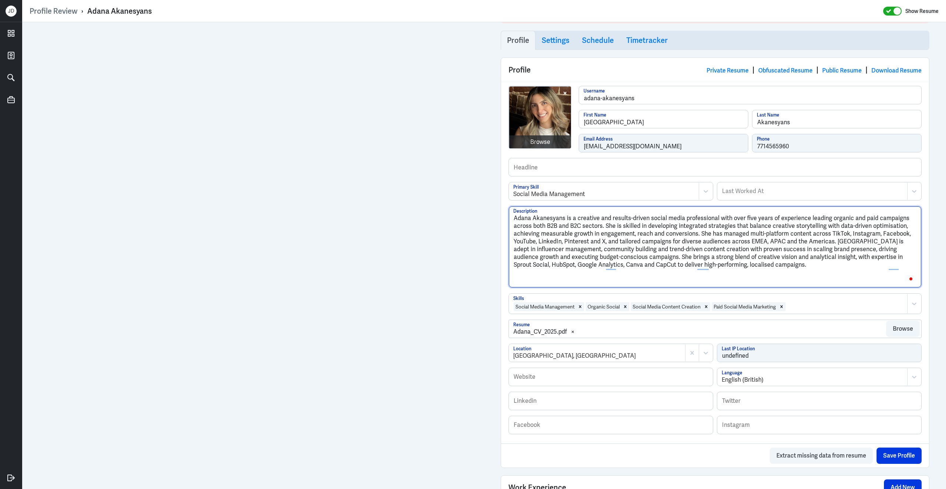
click at [516, 237] on textarea "Adana Akanesyans is a creative and results-driven social media professional wit…" at bounding box center [715, 246] width 412 height 81
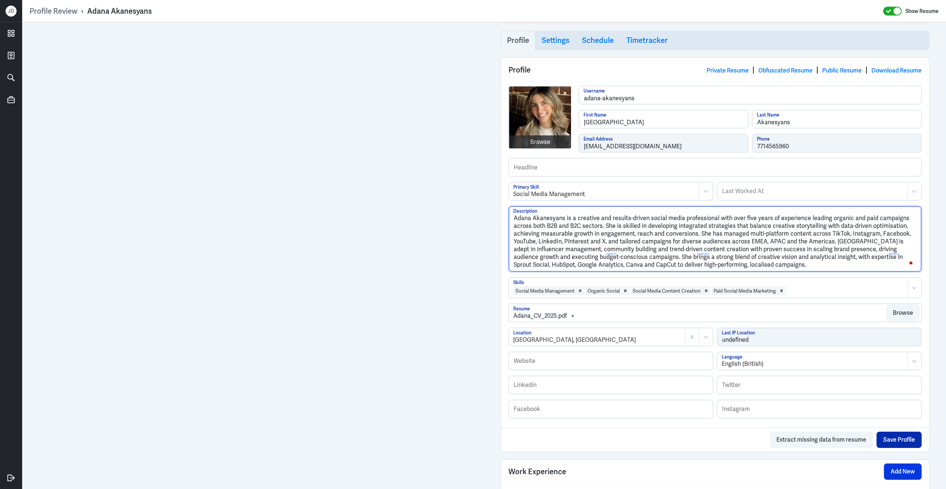
type textarea "Adana Akanesyans is a creative and results-driven social media professional wit…"
click at [892, 446] on button "Save Profile" at bounding box center [899, 439] width 45 height 16
click at [662, 166] on input "text" at bounding box center [715, 167] width 412 height 18
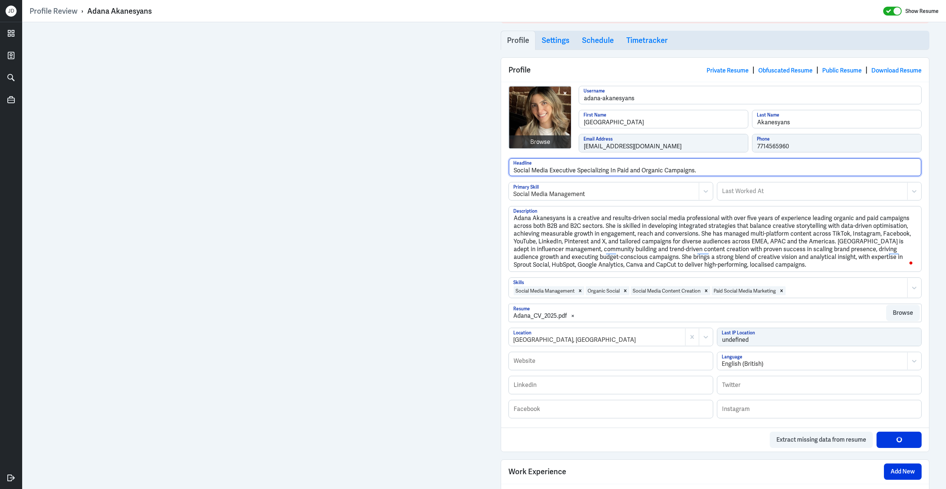
click at [631, 173] on input "Social Media Executive Specializing In Paid and Organic Campaigns." at bounding box center [715, 167] width 412 height 18
drag, startPoint x: 711, startPoint y: 172, endPoint x: 472, endPoint y: 166, distance: 239.9
paste input "with expertise in Paid and Organic Campaigns"
type input "Social Media Executive with expertise in Paid and Organic Campaigns."
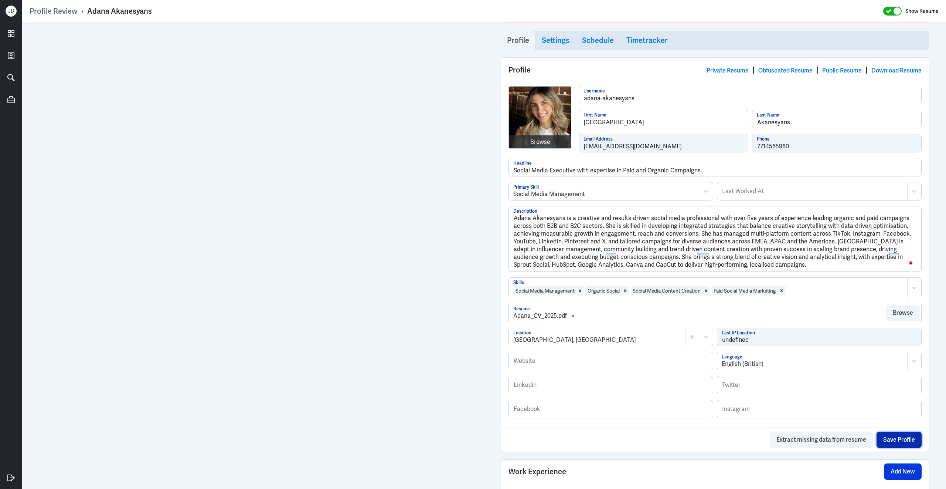
click at [882, 446] on button "Save Profile" at bounding box center [899, 439] width 45 height 16
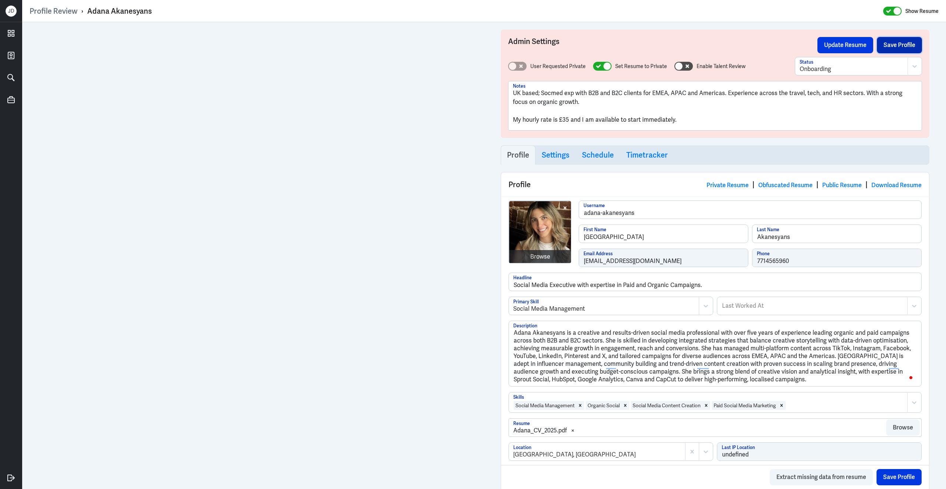
click at [903, 48] on button "Save Profile" at bounding box center [899, 45] width 45 height 16
click at [833, 43] on button "Update Resume" at bounding box center [846, 45] width 56 height 16
click at [601, 65] on div at bounding box center [602, 66] width 18 height 9
checkbox input "false"
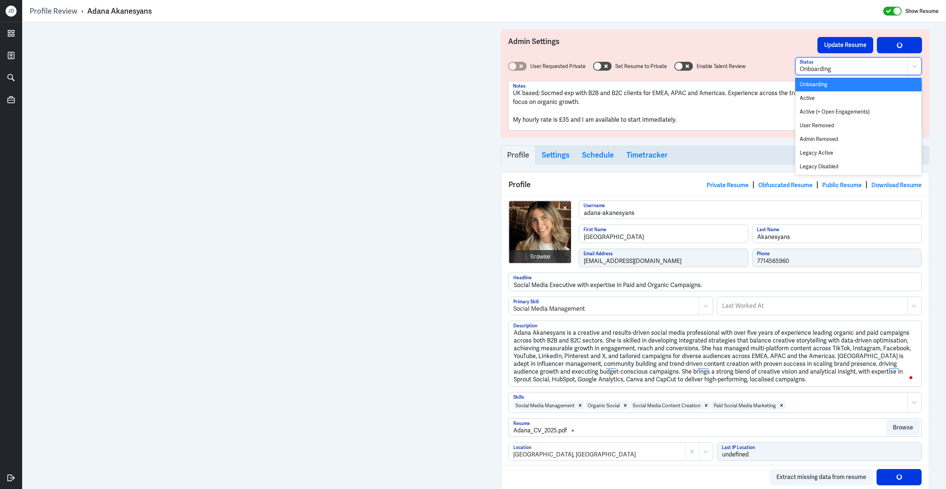
click at [833, 63] on div "Onboarding" at bounding box center [852, 66] width 112 height 17
click at [823, 95] on div "Active" at bounding box center [858, 98] width 126 height 14
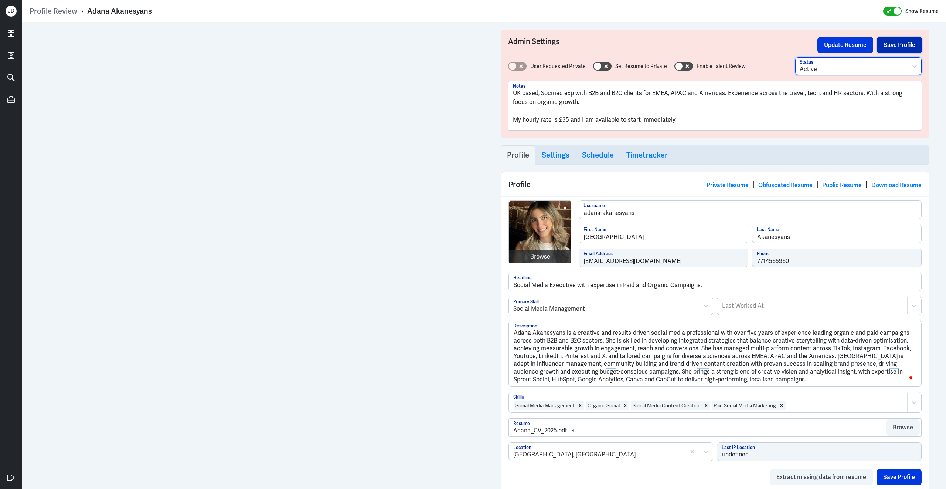
click at [888, 50] on button "Save Profile" at bounding box center [899, 45] width 45 height 16
click at [853, 45] on button "Update Resume" at bounding box center [846, 45] width 56 height 16
click at [893, 48] on button "Save Profile" at bounding box center [899, 45] width 45 height 16
click at [850, 48] on button "Update Resume" at bounding box center [846, 45] width 56 height 16
click at [785, 187] on link "Obfuscated Resume" at bounding box center [785, 185] width 54 height 8
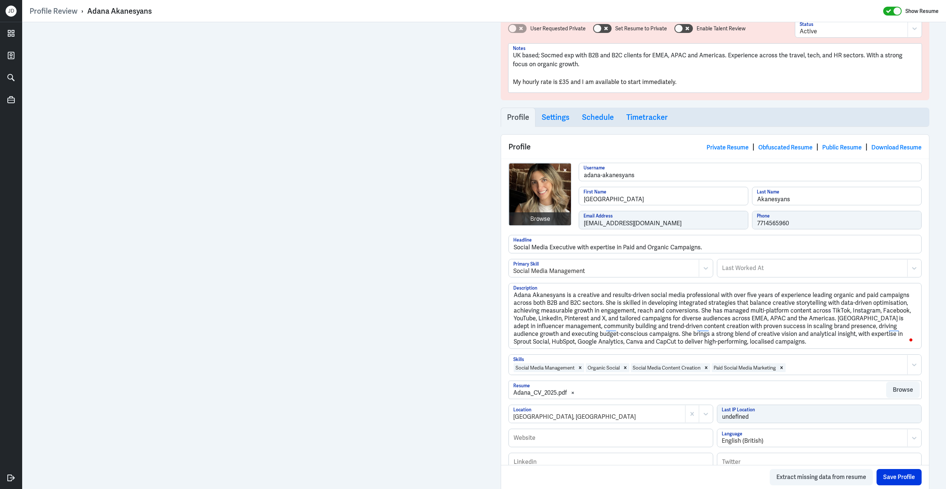
scroll to position [47, 0]
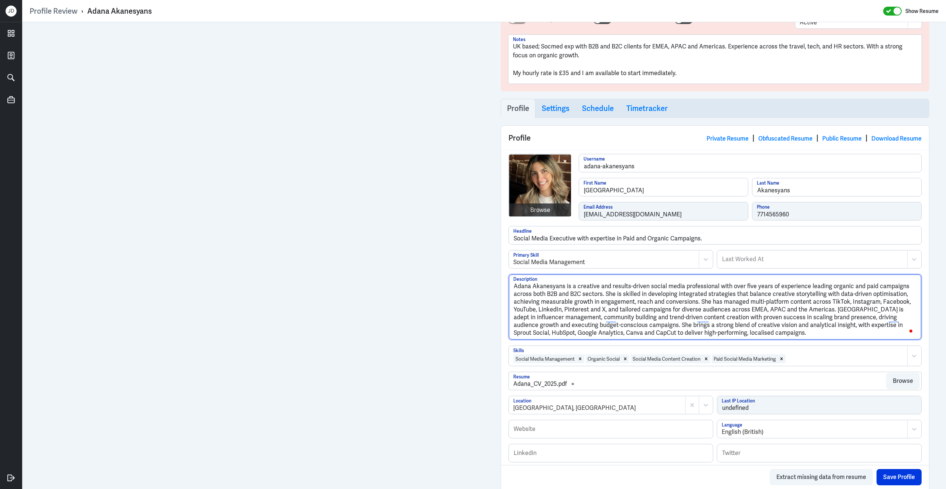
drag, startPoint x: 762, startPoint y: 334, endPoint x: 492, endPoint y: 286, distance: 274.7
paste textarea "Adana is a creative and results-driven social media professional with over five…"
type textarea "Adana is a creative and results-driven social media professional with over five…"
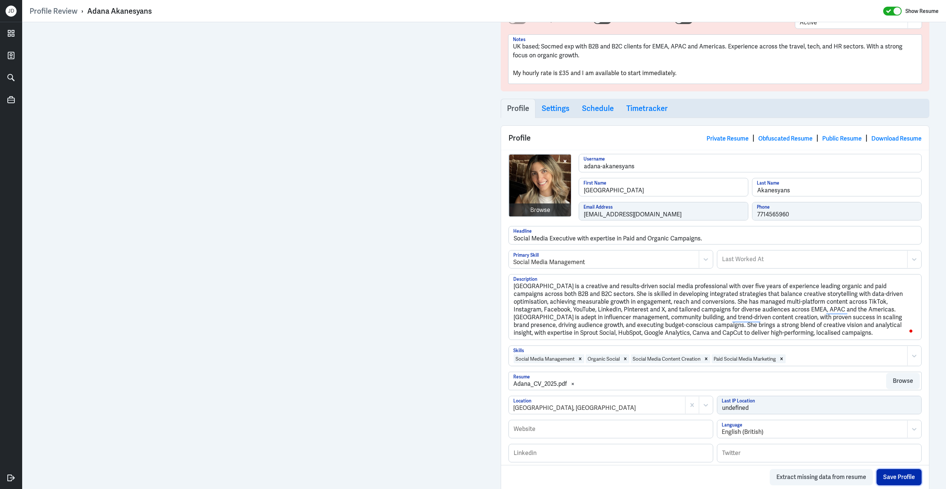
click at [890, 480] on button "Save Profile" at bounding box center [899, 477] width 45 height 16
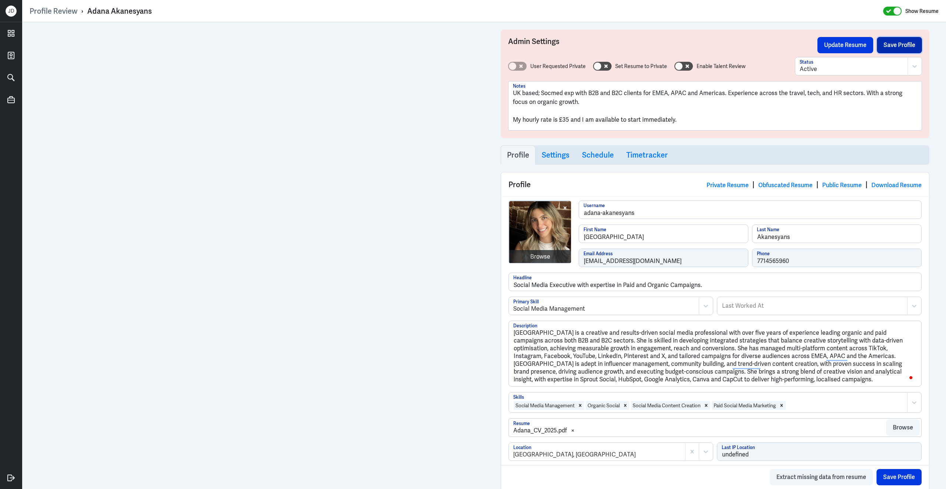
click at [895, 48] on button "Save Profile" at bounding box center [899, 45] width 45 height 16
click at [844, 44] on button "Update Resume" at bounding box center [846, 45] width 56 height 16
click at [899, 54] on div "Admin Settings Update Resume Save Profile User Requested Private Set Resume to …" at bounding box center [715, 84] width 429 height 108
click at [898, 45] on button "Save Profile" at bounding box center [899, 45] width 45 height 16
click at [854, 45] on button "Update Resume" at bounding box center [846, 45] width 56 height 16
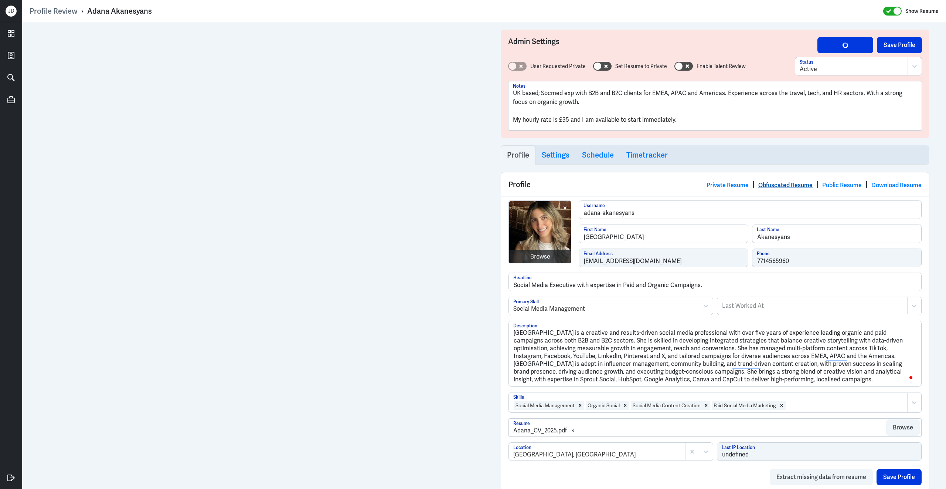
click at [773, 186] on link "Obfuscated Resume" at bounding box center [785, 185] width 54 height 8
click at [896, 48] on button "Save Profile" at bounding box center [899, 45] width 45 height 16
click at [881, 47] on button "Save Profile" at bounding box center [899, 45] width 45 height 16
click at [853, 44] on button "Update Resume" at bounding box center [846, 45] width 56 height 16
click at [779, 186] on link "Obfuscated Resume" at bounding box center [785, 185] width 54 height 8
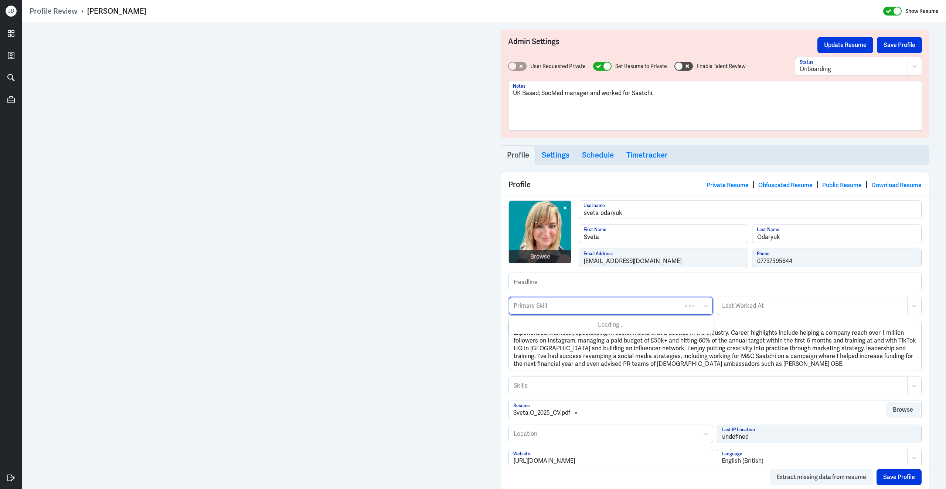
click at [607, 303] on div at bounding box center [595, 305] width 165 height 9
type input "Social Media Manage"
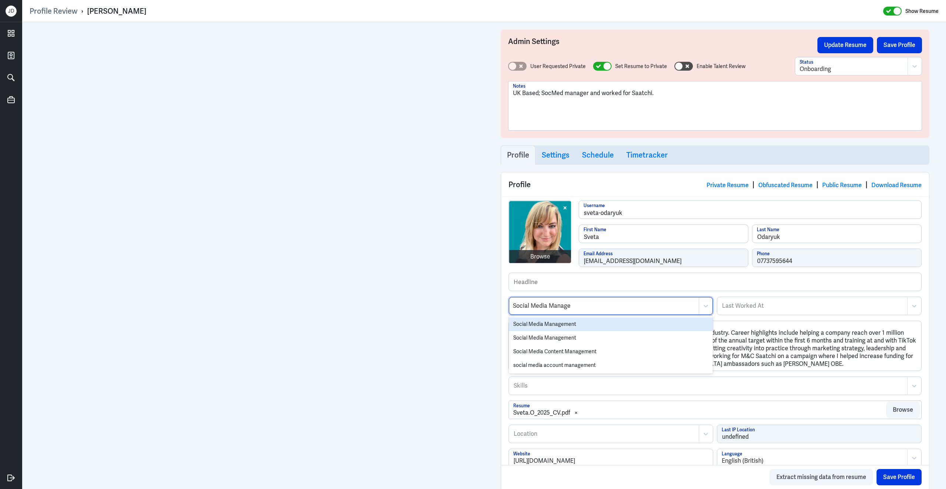
click at [579, 327] on div "Social Media Management" at bounding box center [611, 324] width 204 height 14
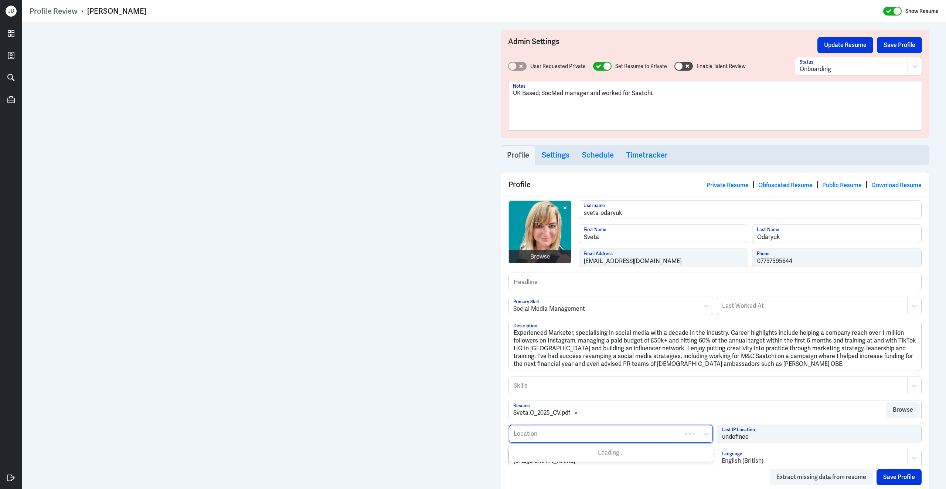
click at [582, 437] on div at bounding box center [595, 433] width 165 height 9
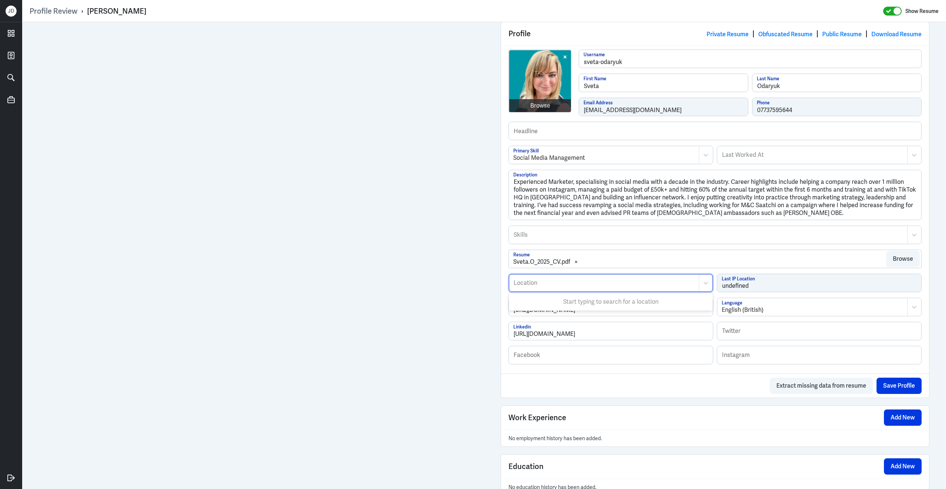
scroll to position [193, 0]
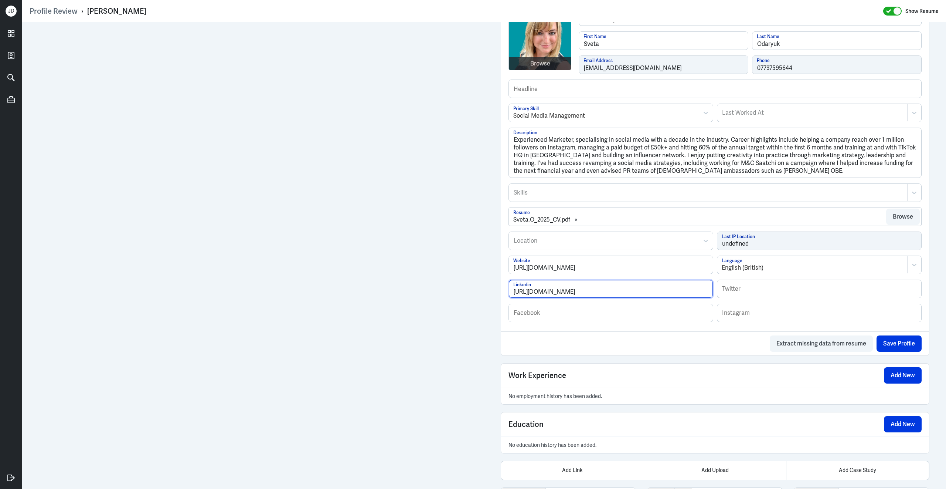
drag, startPoint x: 654, startPoint y: 291, endPoint x: 470, endPoint y: 304, distance: 184.9
click at [470, 304] on div "Admin Settings Update Resume Save Profile User Requested Private Set Resume to …" at bounding box center [484, 318] width 924 height 978
drag, startPoint x: 639, startPoint y: 296, endPoint x: 510, endPoint y: 288, distance: 129.3
click at [510, 288] on input "[URL][DOMAIN_NAME]" at bounding box center [611, 289] width 204 height 18
click at [545, 63] on div "Browse" at bounding box center [540, 63] width 20 height 9
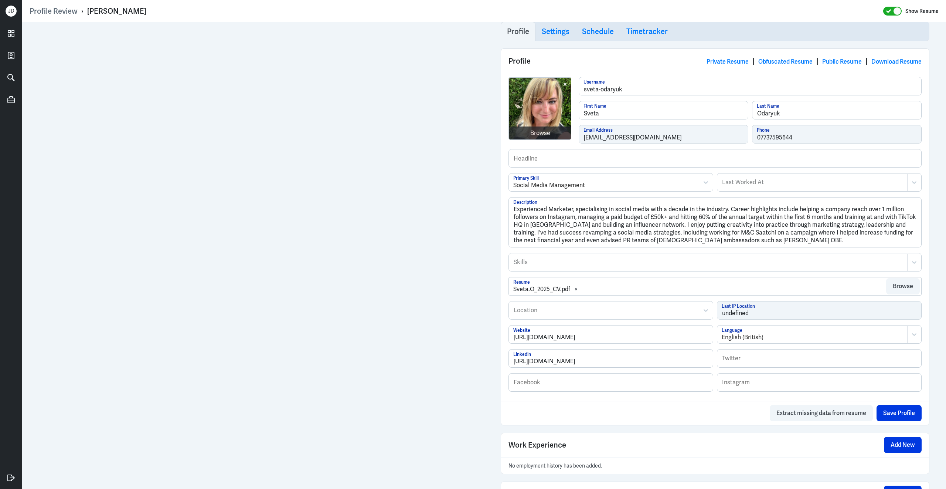
scroll to position [112, 0]
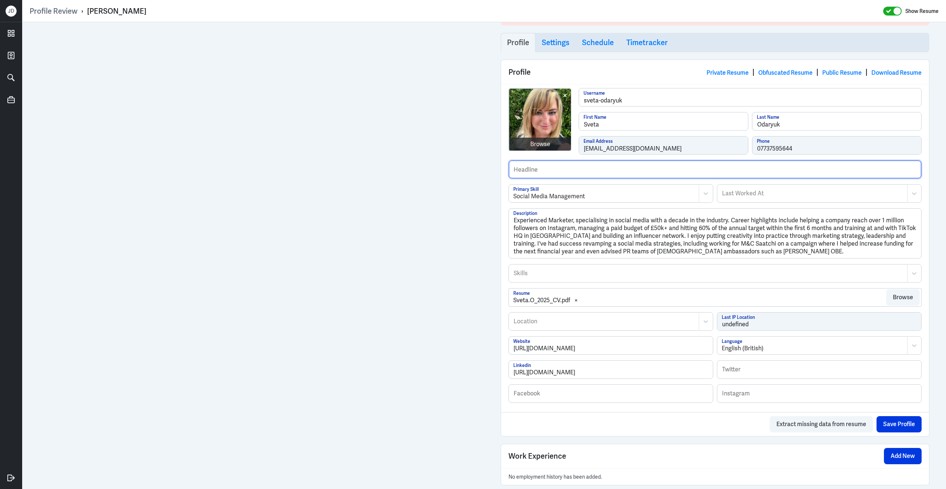
click at [571, 176] on input "text" at bounding box center [715, 169] width 412 height 18
type input "Previously worked for M&C Saatchi and Contigo."
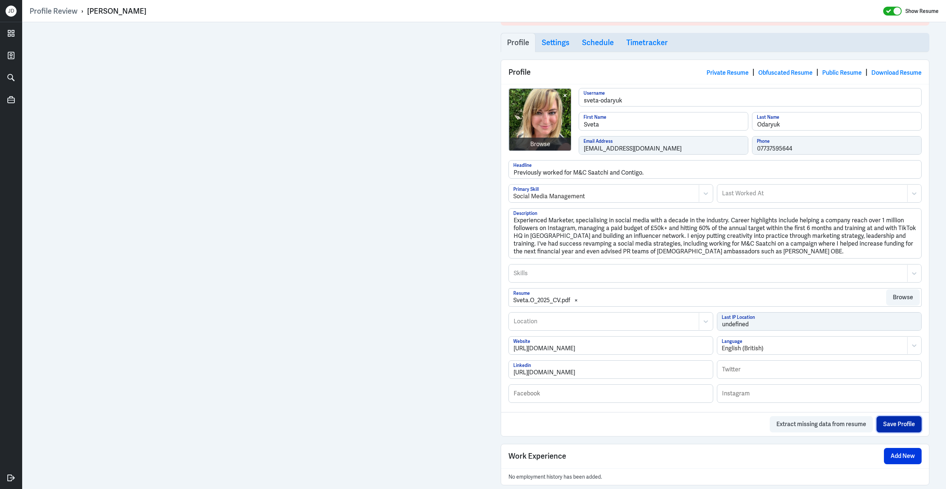
click at [904, 426] on button "Save Profile" at bounding box center [899, 424] width 45 height 16
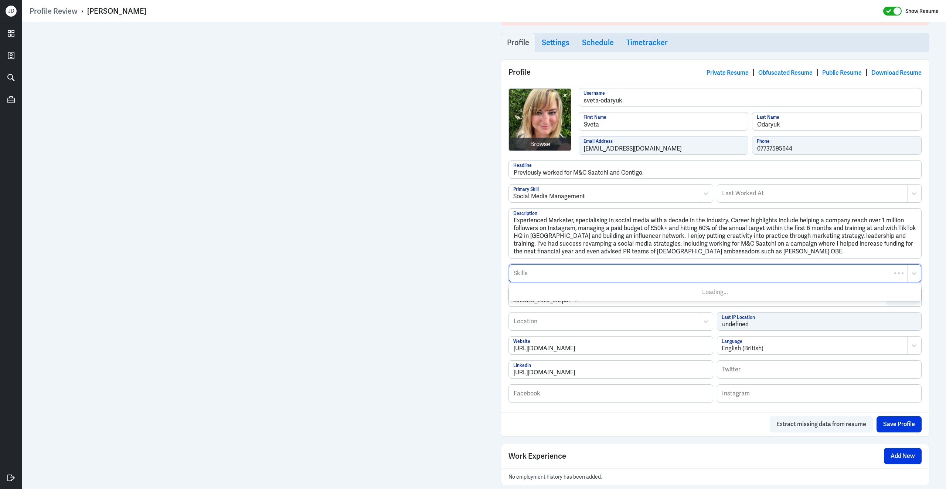
click at [539, 277] on div at bounding box center [708, 273] width 391 height 9
type input "Social Media Strategy"
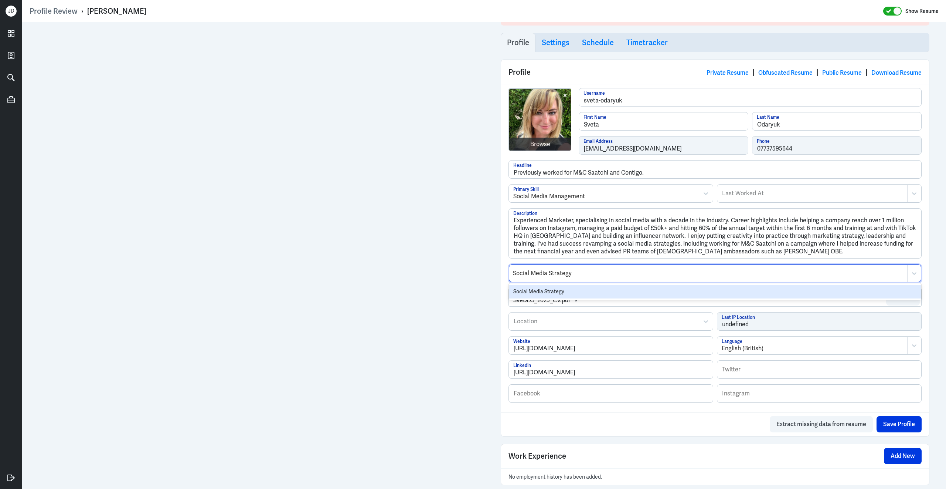
click at [532, 296] on div "Social Media Strategy" at bounding box center [715, 292] width 412 height 14
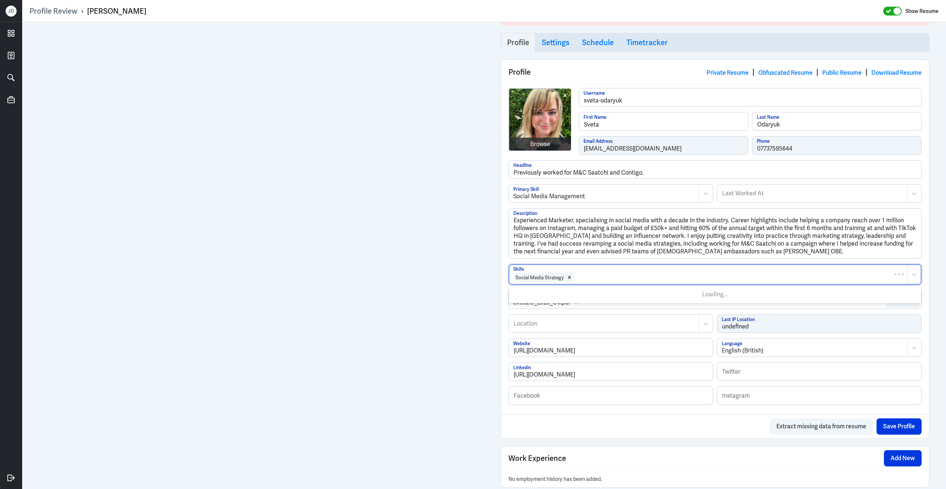
click at [597, 278] on div at bounding box center [738, 277] width 329 height 9
type input "Content Manage"
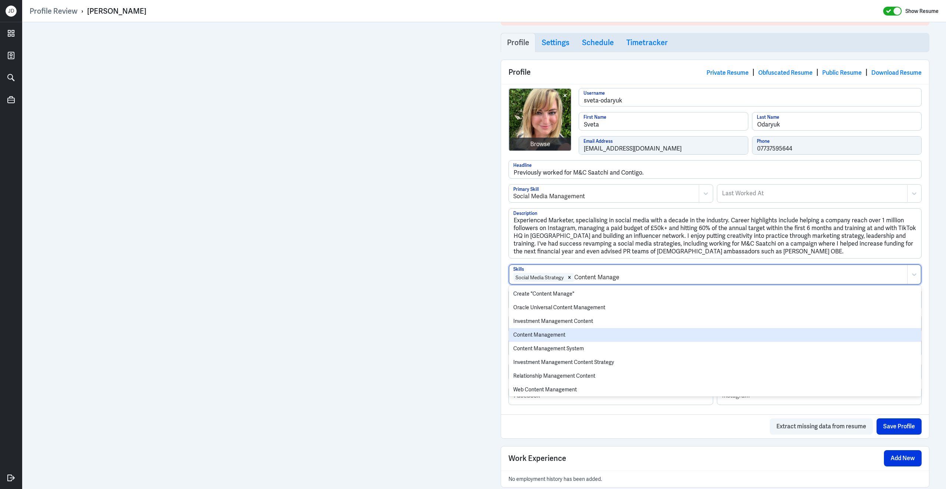
click at [566, 334] on div "Content Management" at bounding box center [715, 335] width 412 height 14
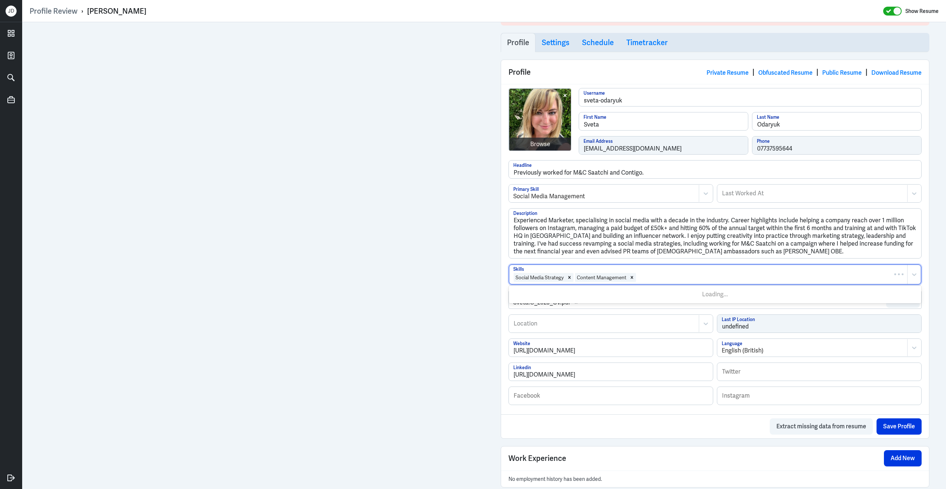
click at [660, 280] on div at bounding box center [770, 277] width 267 height 9
type input "Paid Socia"
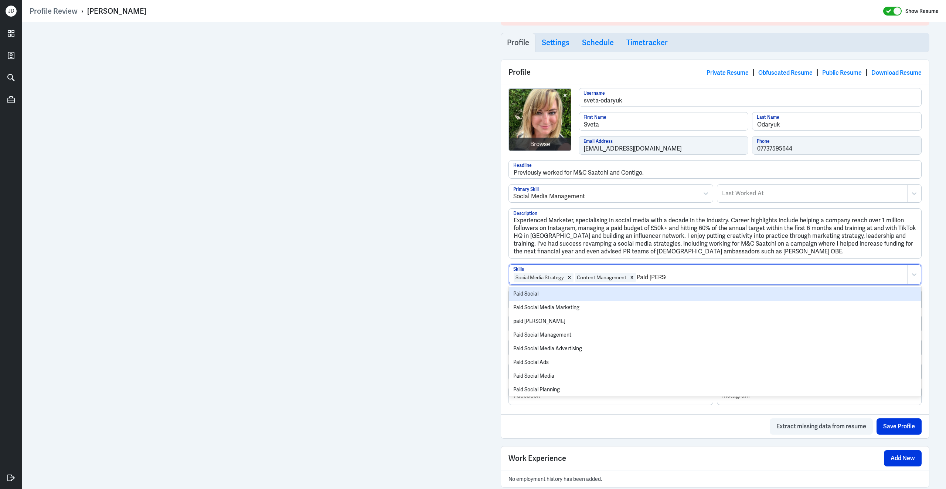
click at [622, 296] on div "Paid Social" at bounding box center [715, 294] width 412 height 14
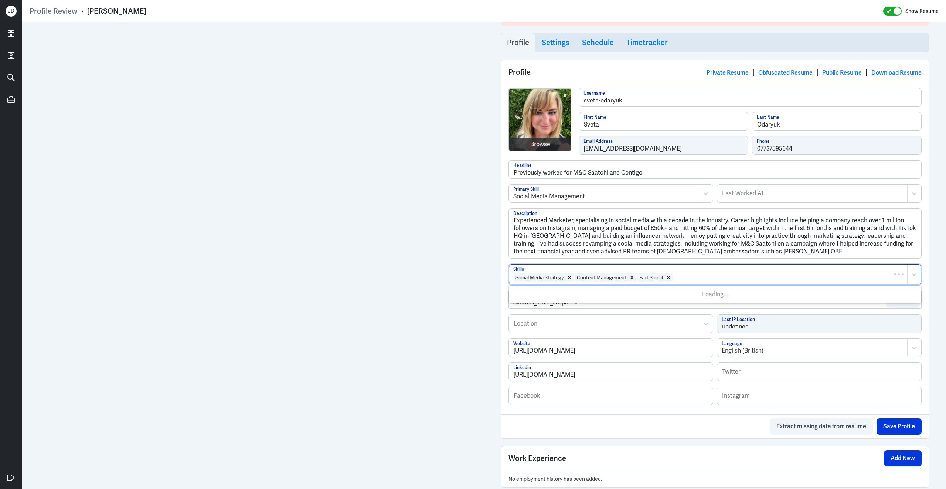
click at [709, 280] on div at bounding box center [788, 277] width 230 height 9
type input "Organic"
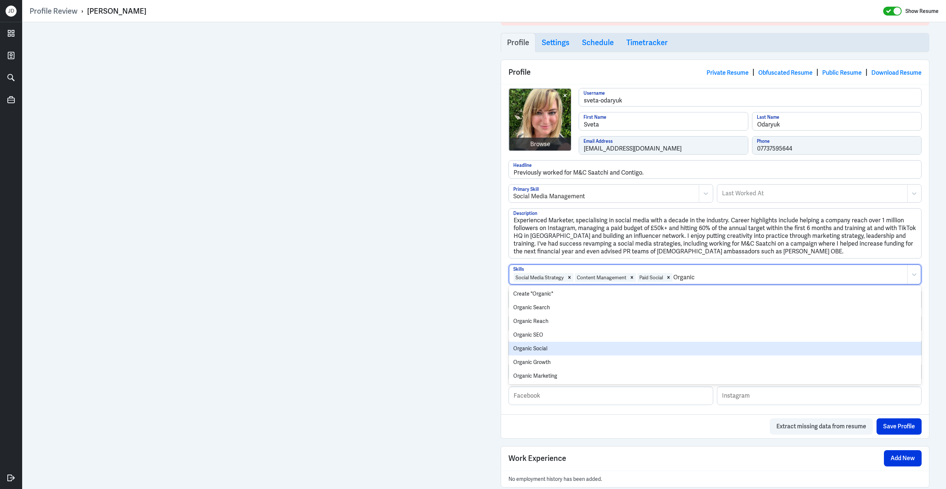
click at [601, 354] on div "Organic Social" at bounding box center [715, 348] width 412 height 14
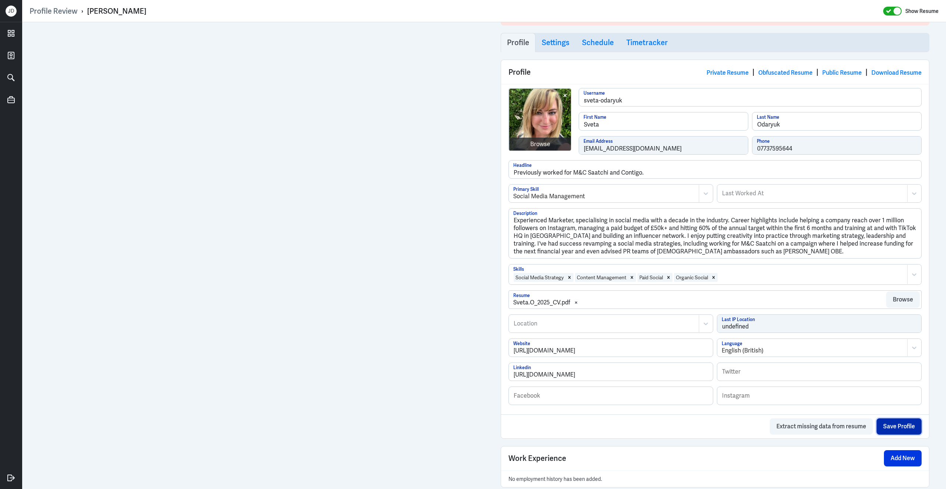
click at [904, 430] on button "Save Profile" at bounding box center [899, 426] width 45 height 16
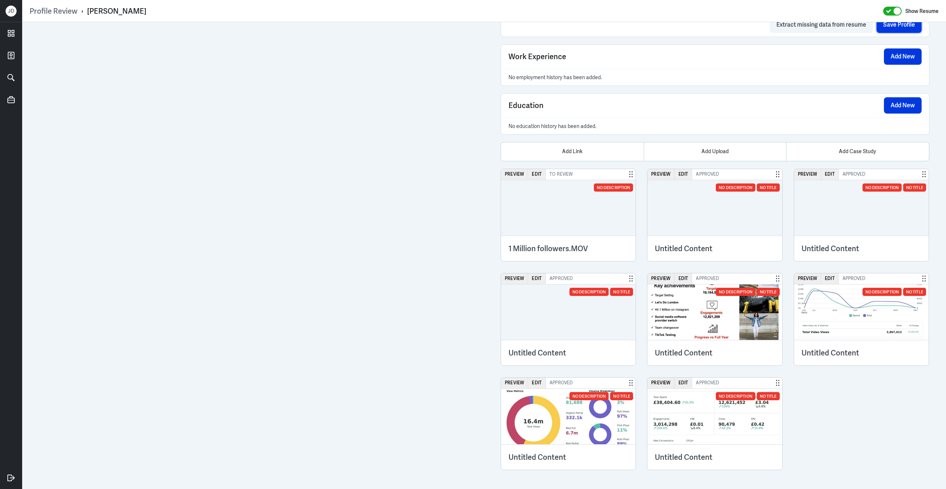
scroll to position [519, 0]
click at [659, 176] on button "Preview" at bounding box center [661, 174] width 27 height 11
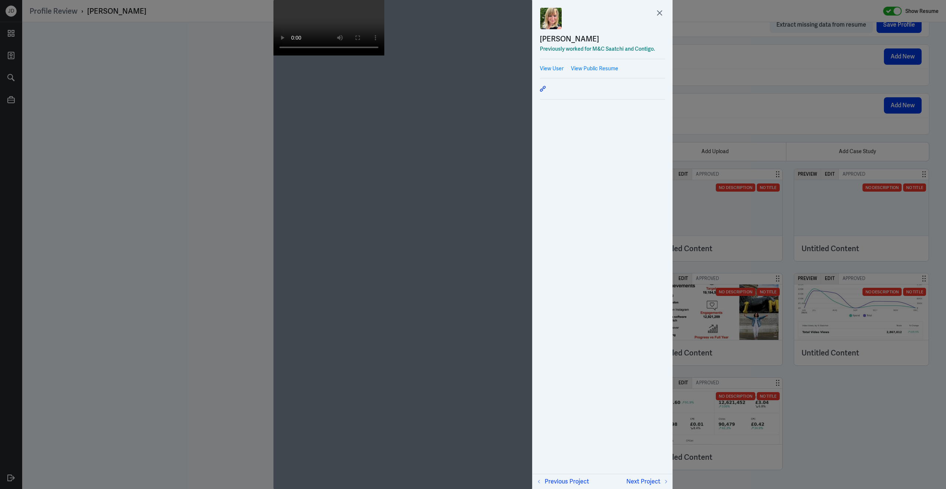
click at [605, 14] on div at bounding box center [603, 9] width 140 height 18
click at [706, 161] on div at bounding box center [473, 244] width 946 height 489
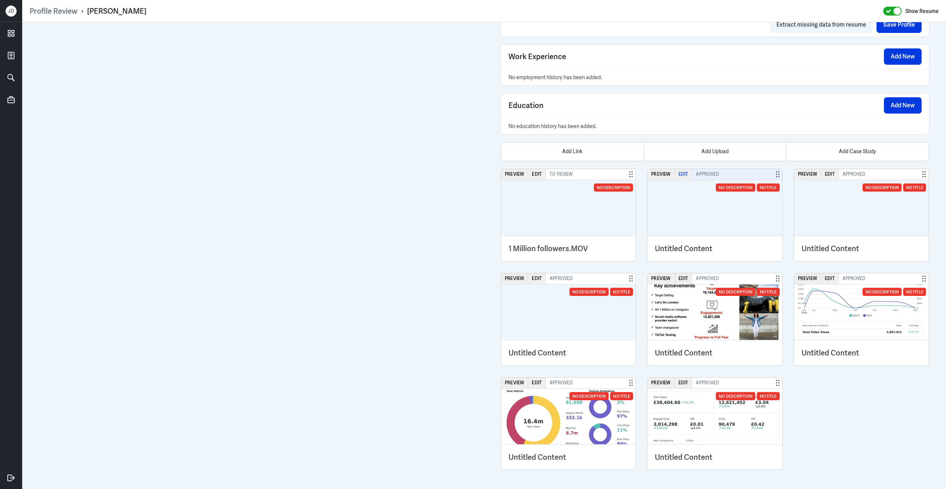
click at [682, 174] on button "Edit" at bounding box center [684, 174] width 18 height 11
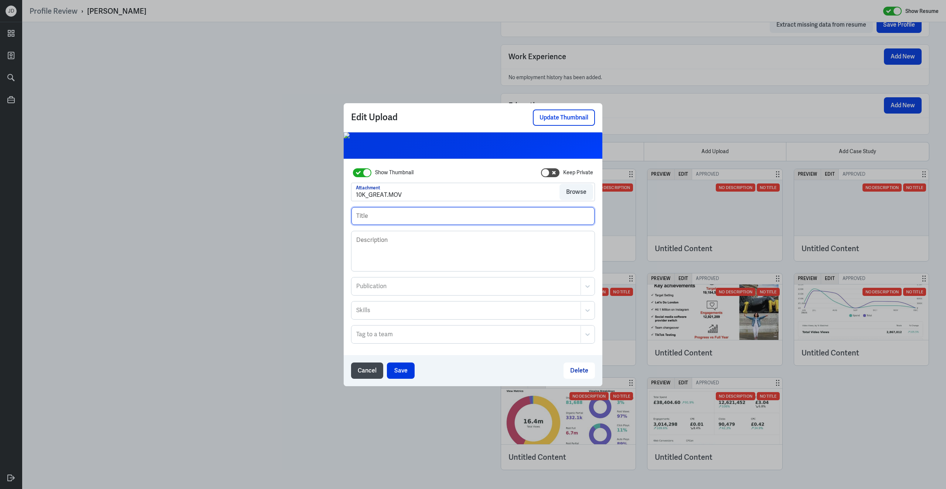
click at [390, 211] on input "text" at bounding box center [472, 216] width 243 height 18
type input "Great Campaign"
click at [377, 254] on textarea "Description" at bounding box center [472, 251] width 243 height 40
click at [407, 371] on button "Save" at bounding box center [401, 370] width 28 height 16
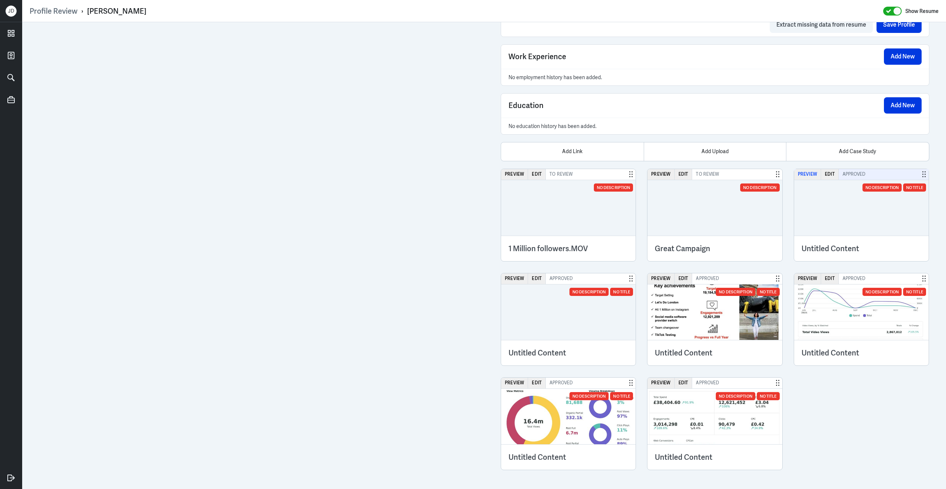
click at [806, 173] on button "Preview" at bounding box center [807, 174] width 27 height 11
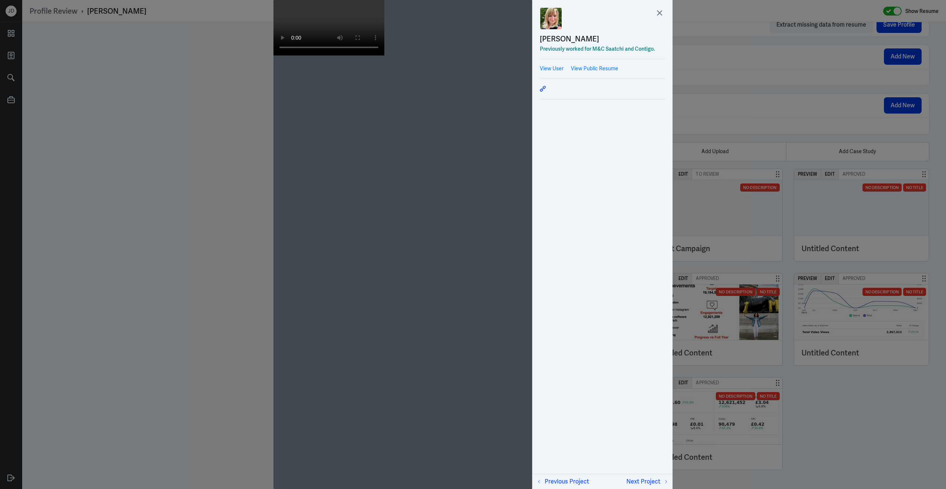
click at [608, 24] on div "Sveta Odaryuk Previously worked for M&C Saatchi and Contigo." at bounding box center [602, 33] width 125 height 52
click at [612, 9] on div at bounding box center [603, 9] width 140 height 18
click at [807, 167] on div at bounding box center [473, 244] width 946 height 489
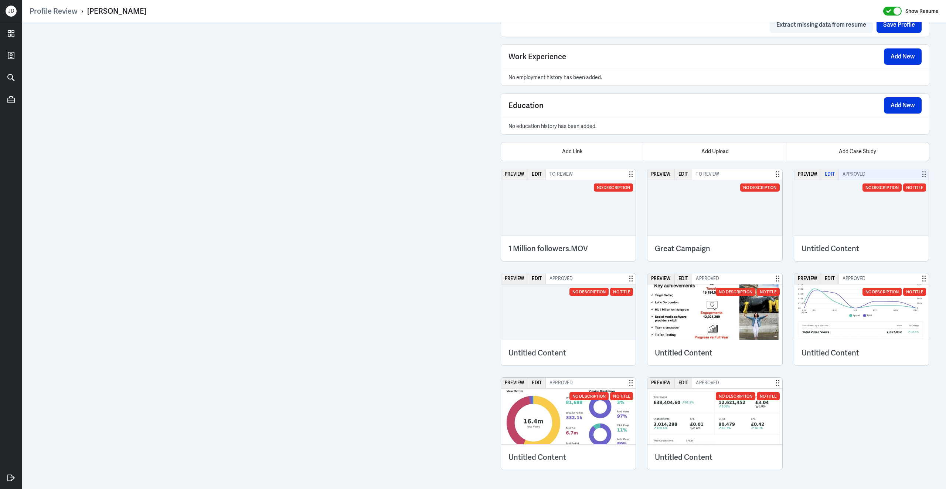
click at [827, 175] on button "Edit" at bounding box center [830, 174] width 18 height 11
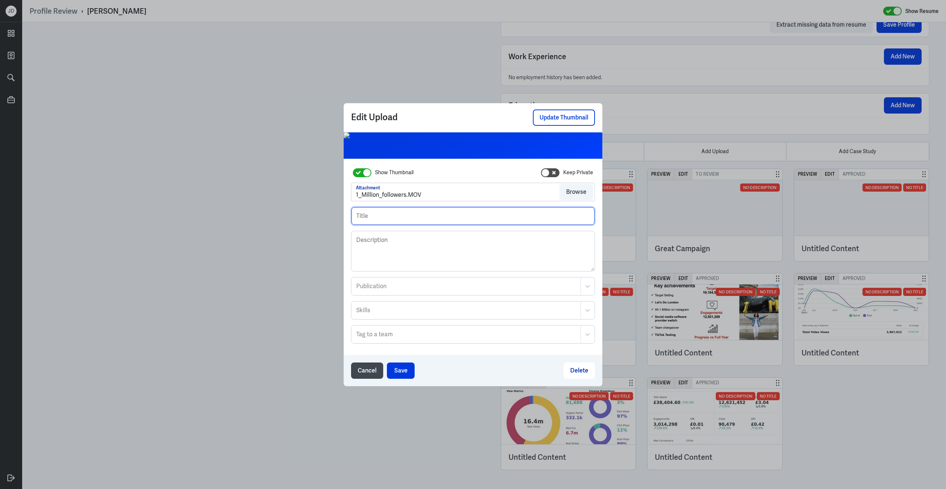
click at [414, 215] on input "text" at bounding box center [472, 216] width 243 height 18
type input "Visit London"
click at [375, 251] on textarea "Description" at bounding box center [472, 251] width 243 height 40
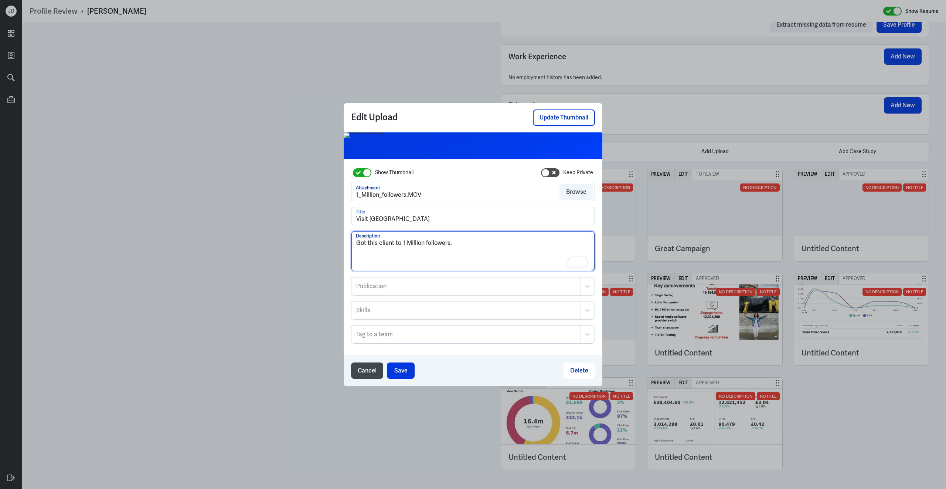
drag, startPoint x: 463, startPoint y: 249, endPoint x: 284, endPoint y: 219, distance: 182.2
click at [284, 219] on div "Edit Upload Update Thumbnail Show Thumbnail Keep Private Attachment 1_Million_f…" at bounding box center [473, 244] width 946 height 489
type textarea "Got this client to 1 Million followers."
click at [407, 366] on button "Save" at bounding box center [401, 370] width 28 height 16
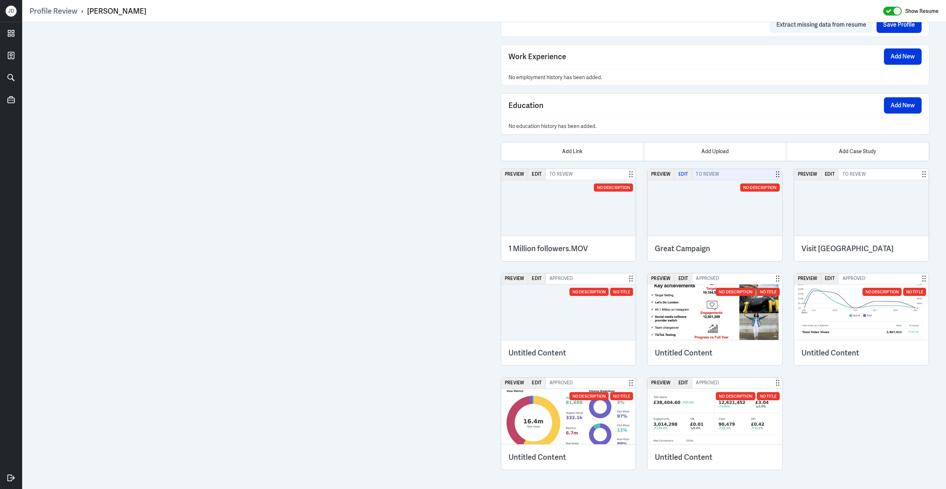
click at [684, 176] on button "Edit" at bounding box center [684, 174] width 18 height 11
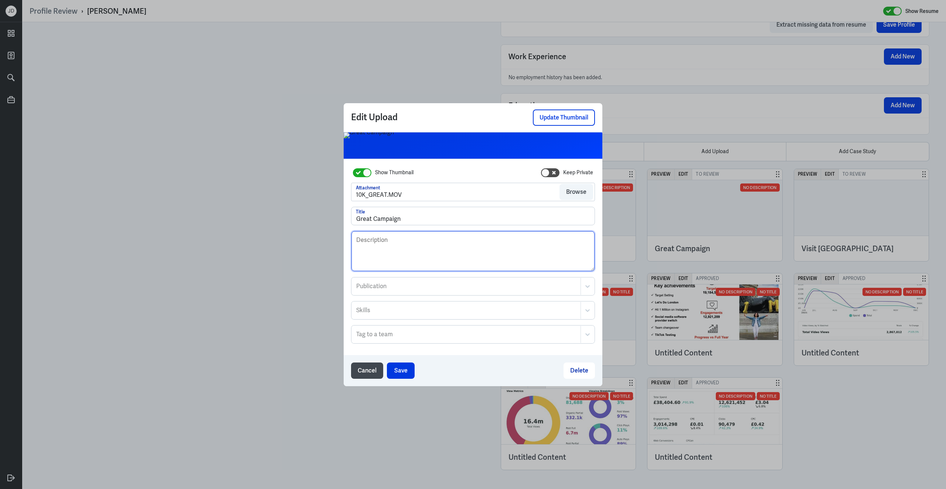
click at [391, 245] on textarea "Description" at bounding box center [472, 251] width 243 height 40
paste textarea "Got this client to 1 Million followers."
drag, startPoint x: 446, startPoint y: 243, endPoint x: 482, endPoint y: 245, distance: 35.9
click at [483, 245] on textarea "Got Great Campaign's account to Got this client to 1 Million followers." at bounding box center [472, 251] width 243 height 40
drag, startPoint x: 485, startPoint y: 244, endPoint x: 445, endPoint y: 242, distance: 40.7
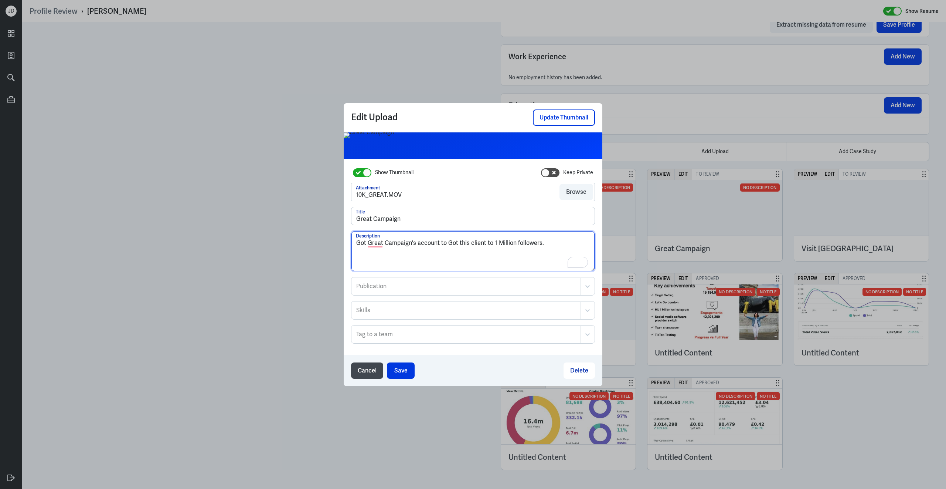
click at [447, 243] on textarea "Got Great Campaign's account to Got this client to 1 Million followers." at bounding box center [472, 251] width 243 height 40
drag, startPoint x: 449, startPoint y: 245, endPoint x: 469, endPoint y: 244, distance: 20.7
click at [469, 244] on textarea "Got Great Campaign's account to 1 Million followers." at bounding box center [472, 251] width 243 height 40
drag, startPoint x: 502, startPoint y: 243, endPoint x: 334, endPoint y: 239, distance: 167.1
click at [334, 239] on div "Edit Upload Update Thumbnail Show Thumbnail Keep Private Attachment 10K_GREAT.M…" at bounding box center [473, 244] width 946 height 489
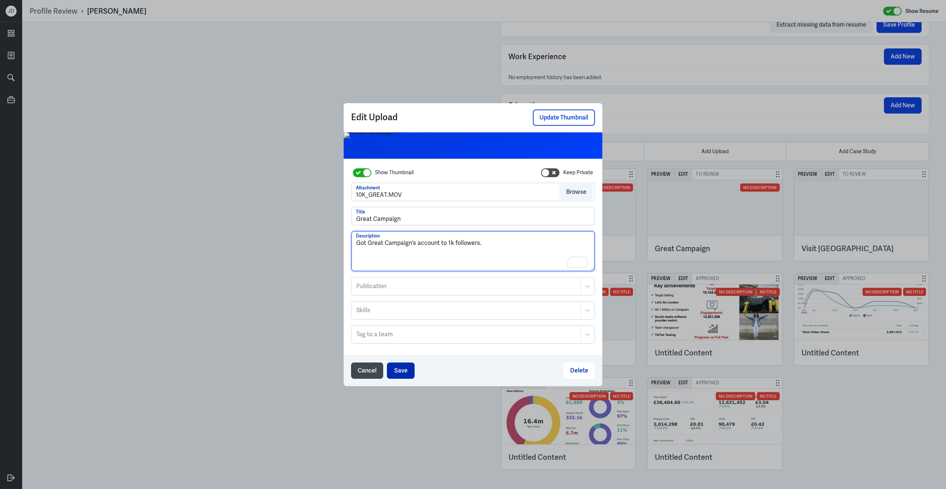
type textarea "Got Great Campaign's account to 1k followers."
click at [393, 370] on button "Save" at bounding box center [401, 370] width 28 height 16
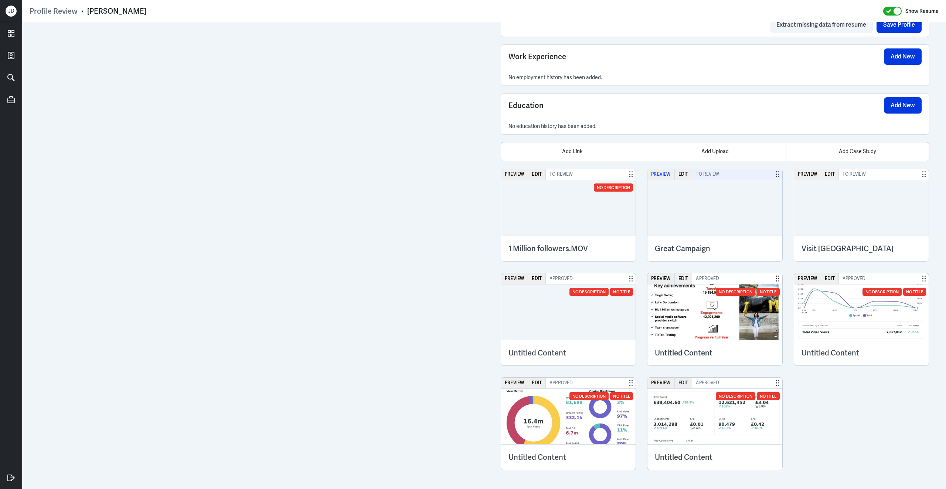
click at [665, 176] on button "Preview" at bounding box center [661, 174] width 27 height 11
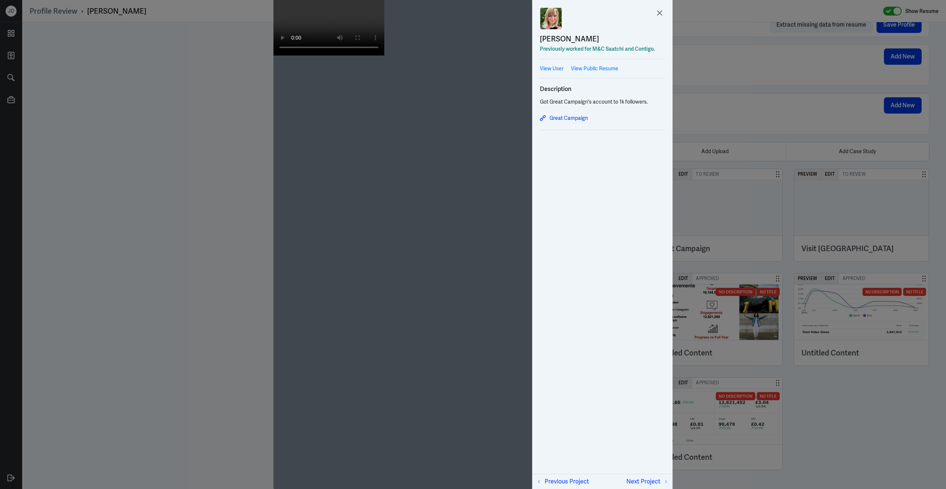
click at [788, 169] on div at bounding box center [473, 244] width 946 height 489
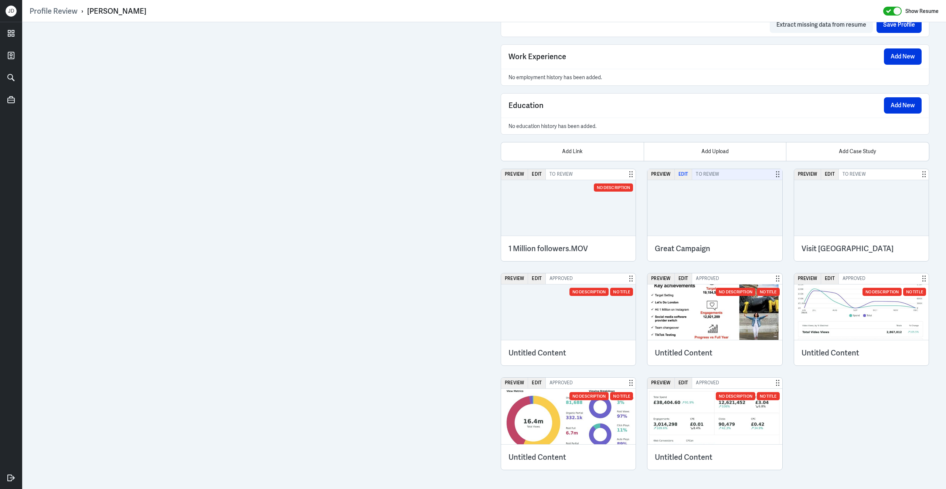
click at [677, 176] on button "Edit" at bounding box center [684, 174] width 18 height 11
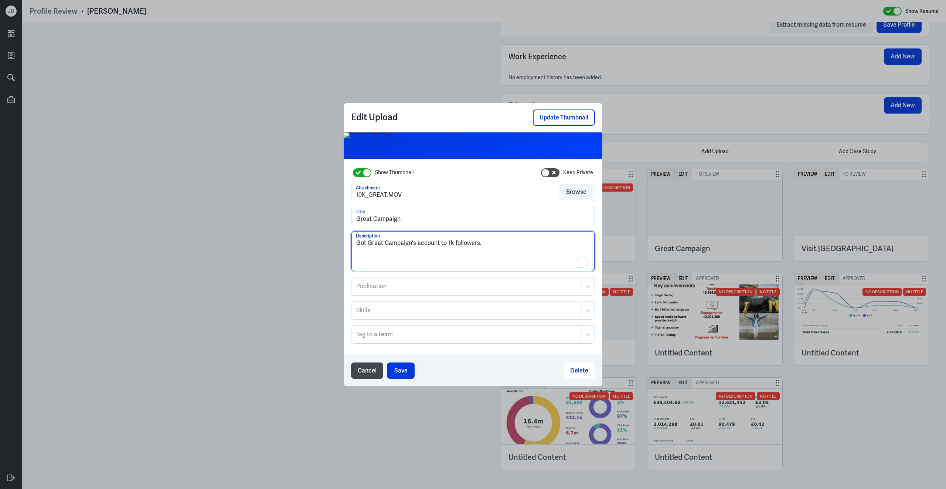
click at [448, 244] on textarea "Got Great Campaign's account to 1k followers." at bounding box center [472, 251] width 243 height 40
type textarea "Got Great Campaign's account to 10k followers."
click at [406, 366] on button "Save" at bounding box center [401, 370] width 28 height 16
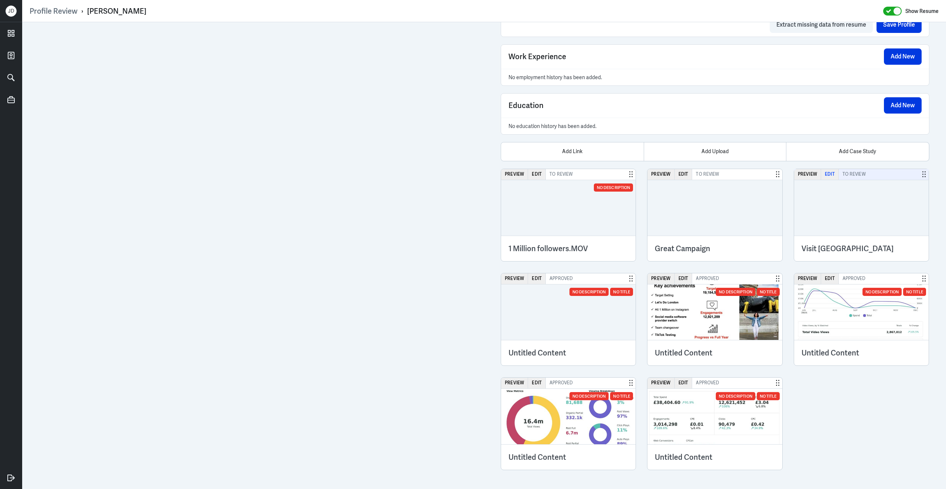
click at [826, 174] on button "Edit" at bounding box center [830, 174] width 18 height 11
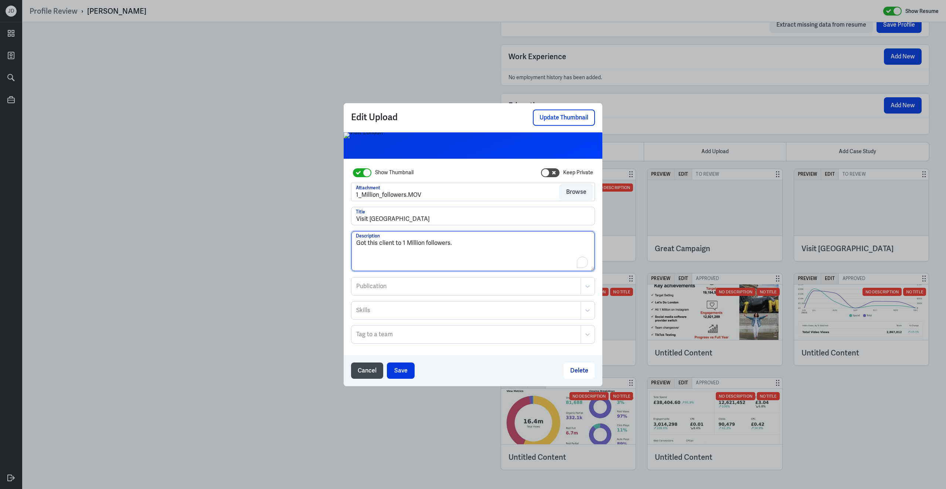
drag, startPoint x: 476, startPoint y: 244, endPoint x: 323, endPoint y: 243, distance: 152.6
click at [323, 243] on div "Edit Upload Update Thumbnail Show Thumbnail Keep Private Attachment 1_Million_f…" at bounding box center [473, 244] width 946 height 489
paste textarea "Great Campaign's account to 1k"
drag, startPoint x: 368, startPoint y: 244, endPoint x: 411, endPoint y: 244, distance: 42.1
click at [411, 244] on textarea "Got Great Campaign's account to 1k followers." at bounding box center [472, 251] width 243 height 40
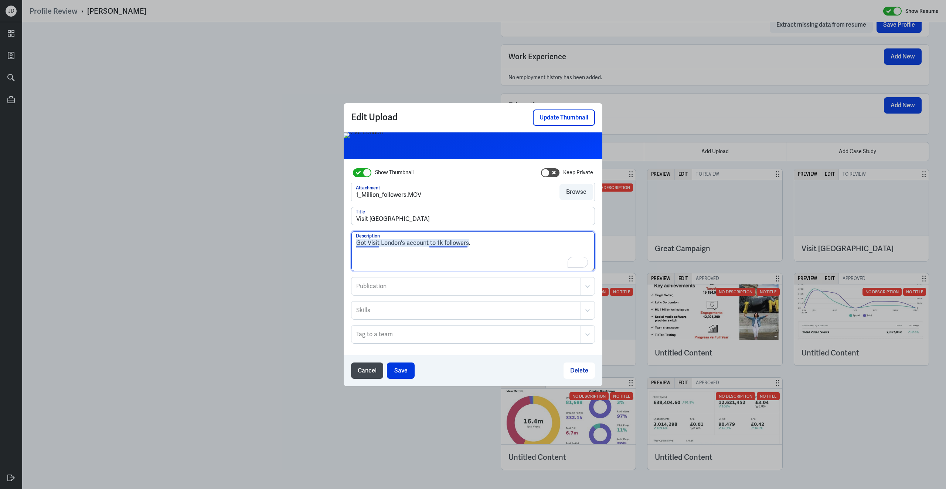
click at [441, 243] on textarea "Got Visit London's account to 1k followers." at bounding box center [472, 251] width 243 height 40
type textarea "Got Visit London's account to 1M followers."
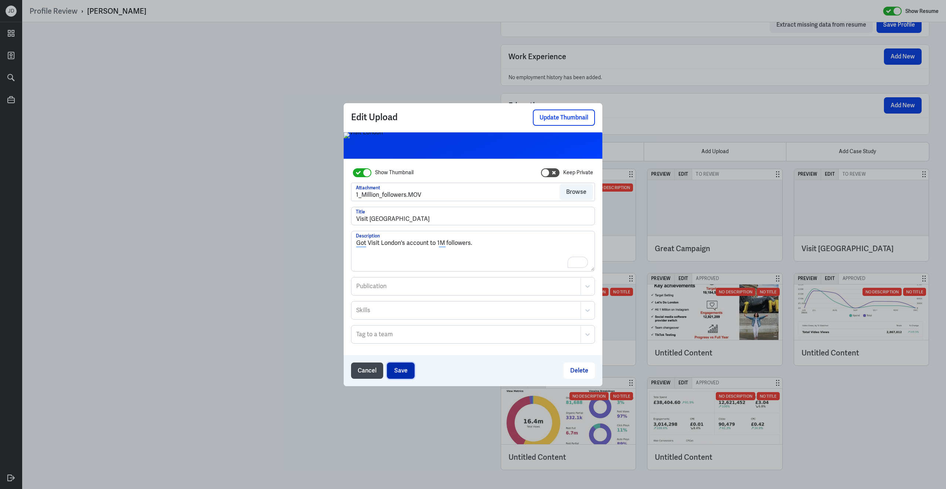
click at [403, 369] on button "Save" at bounding box center [401, 370] width 28 height 16
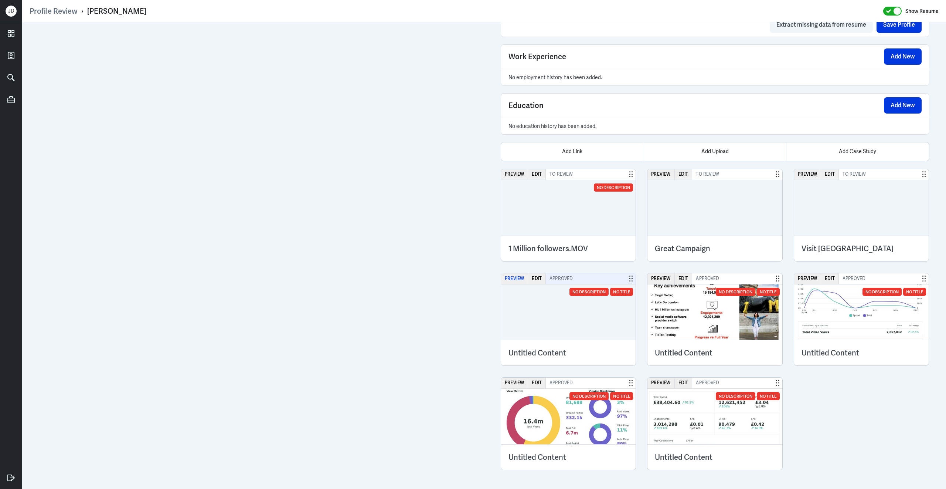
click at [521, 276] on button "Preview" at bounding box center [514, 278] width 27 height 11
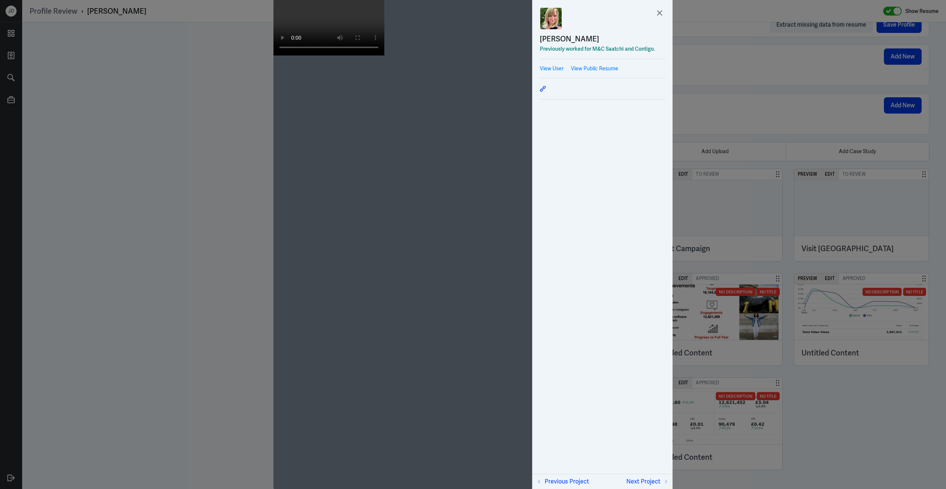
click at [727, 169] on div at bounding box center [473, 244] width 946 height 489
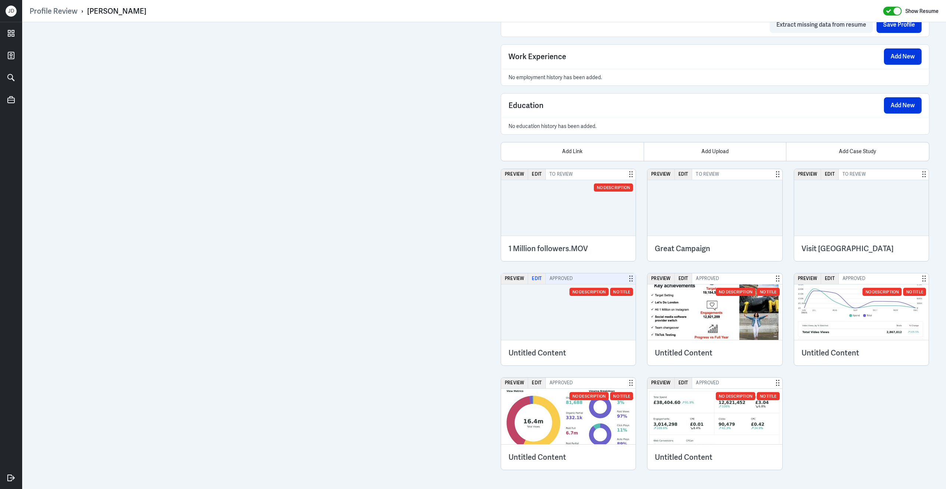
click at [537, 280] on button "Edit" at bounding box center [537, 278] width 18 height 11
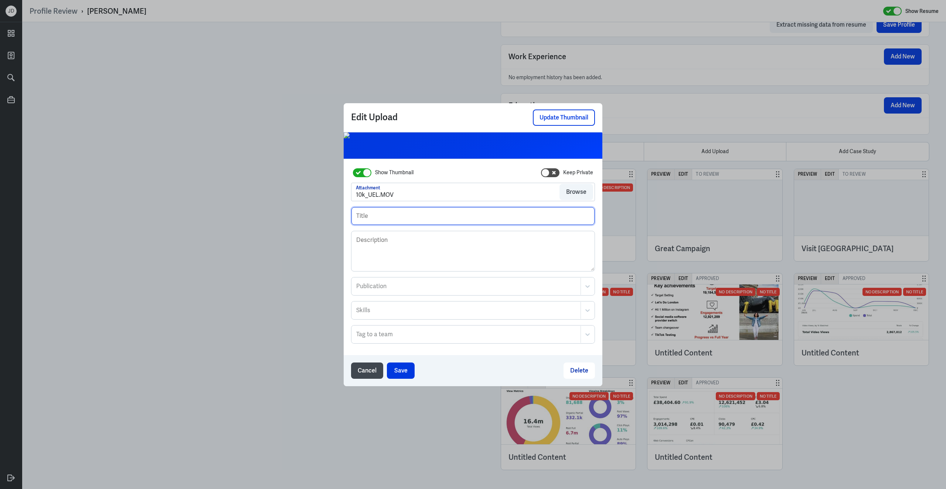
click at [409, 213] on input "text" at bounding box center [472, 216] width 243 height 18
type input "[GEOGRAPHIC_DATA]"
click at [393, 252] on textarea "Description" at bounding box center [472, 251] width 243 height 40
paste textarea "Got Great Campaign's account to 1k followers."
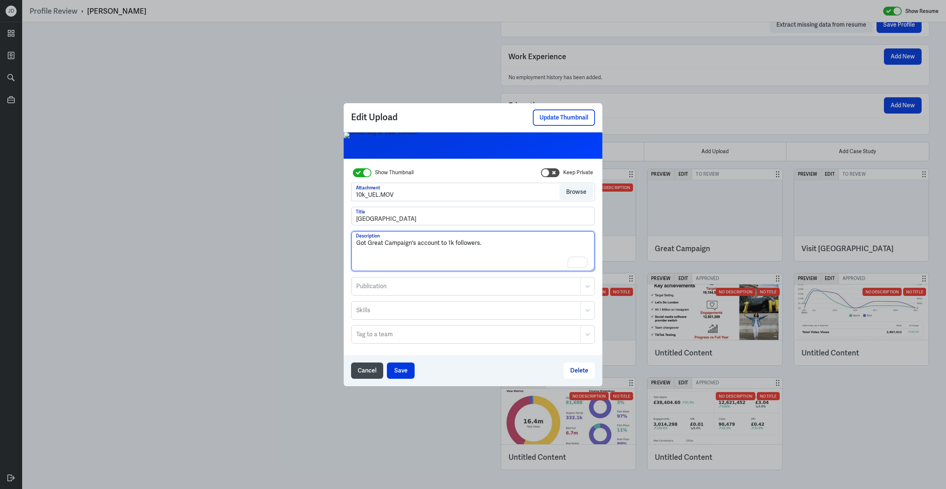
drag, startPoint x: 369, startPoint y: 245, endPoint x: 411, endPoint y: 245, distance: 41.4
click at [411, 245] on textarea "Got Great Campaign's account to 1k followers." at bounding box center [472, 251] width 243 height 40
type textarea "Got University of East London's account to 1k followers."
click at [395, 365] on button "Save" at bounding box center [401, 370] width 28 height 16
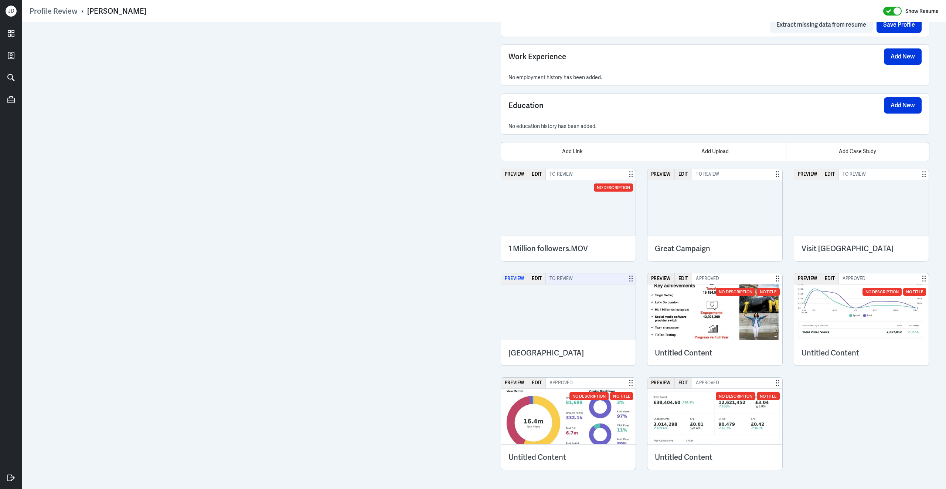
click at [519, 281] on button "Preview" at bounding box center [514, 278] width 27 height 11
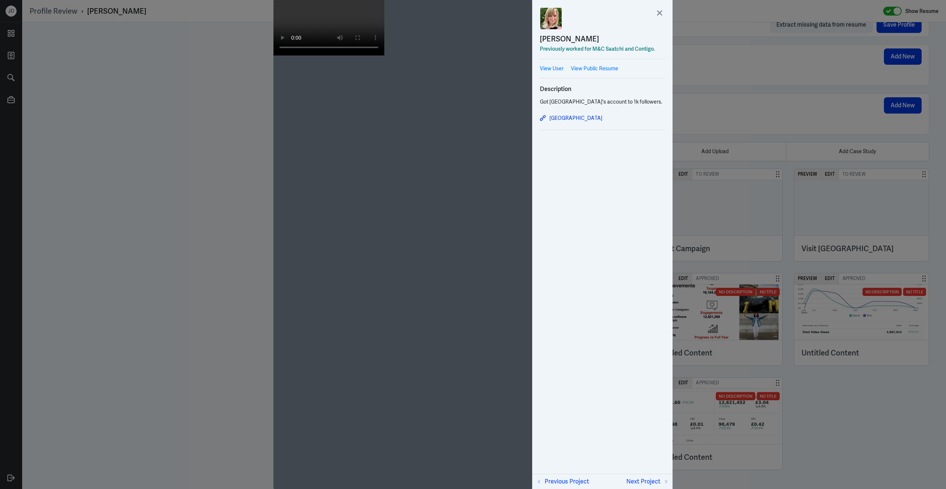
click at [738, 213] on div at bounding box center [473, 244] width 946 height 489
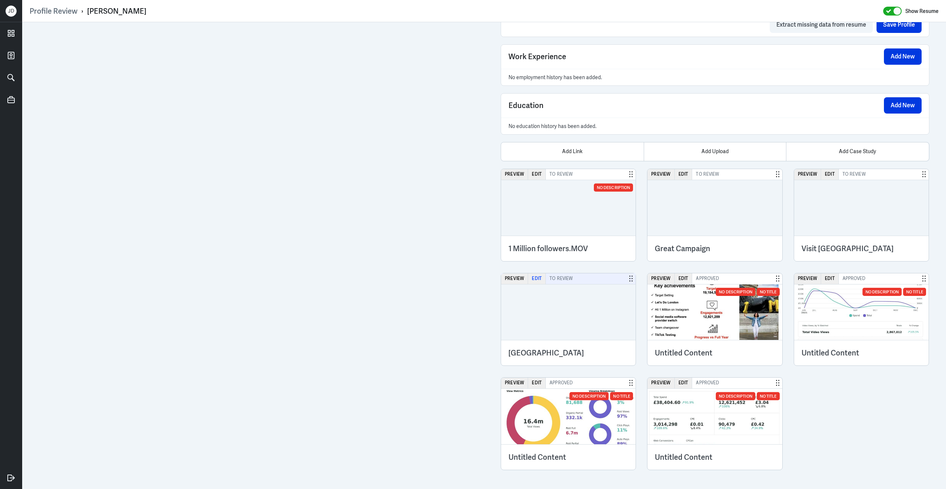
click at [542, 277] on button "Edit" at bounding box center [537, 278] width 18 height 11
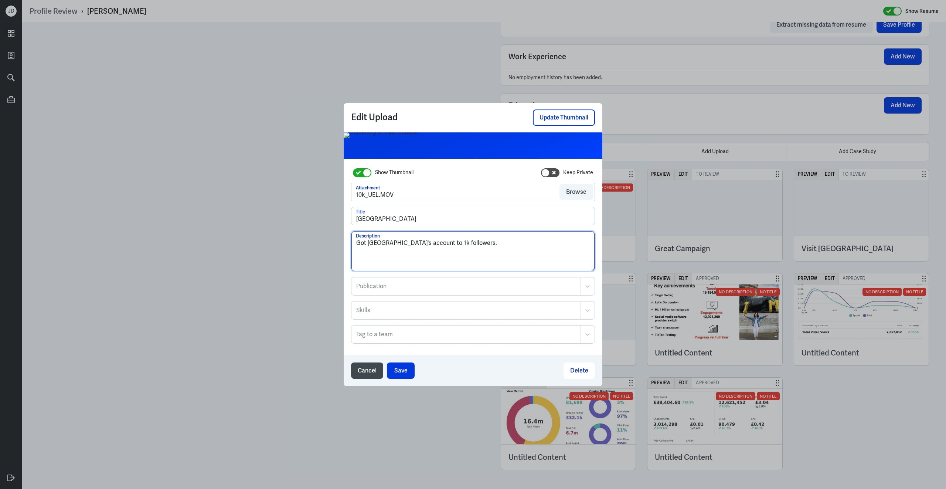
click at [475, 245] on textarea "Got University of East London's account to 1k followers." at bounding box center [472, 251] width 243 height 40
type textarea "Got University of East London's account to 10k followers."
click at [406, 369] on button "Save" at bounding box center [401, 370] width 28 height 16
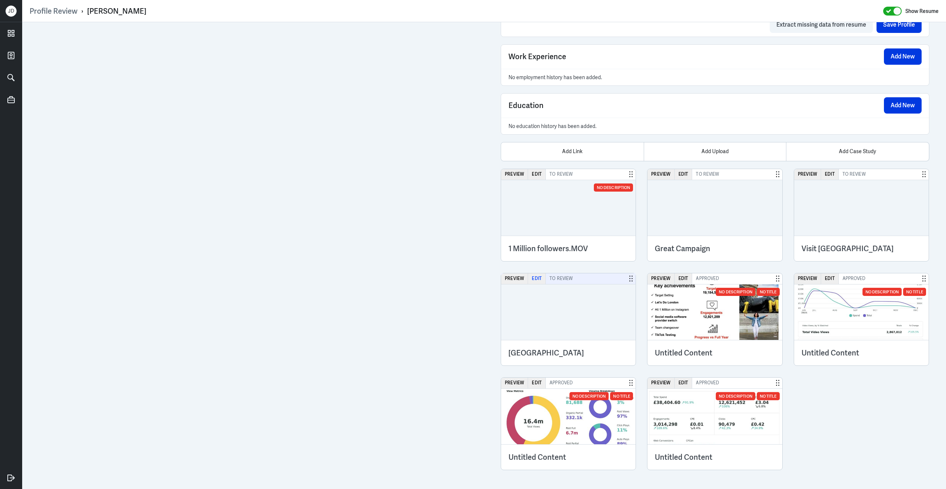
click at [537, 278] on button "Edit" at bounding box center [537, 278] width 18 height 11
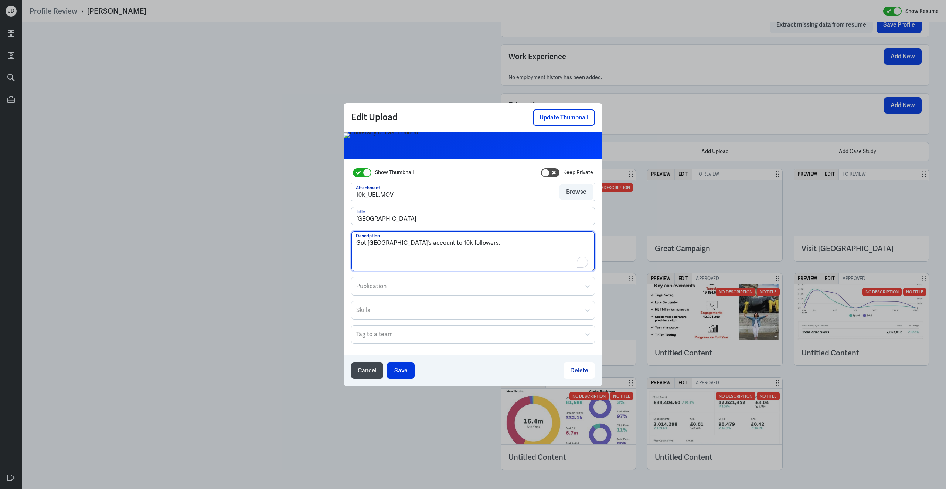
click at [370, 241] on textarea "Got University of East London's account to 10k followers." at bounding box center [472, 251] width 243 height 40
type textarea "Got the University of East London's account to 10k followers."
click at [400, 371] on button "Save" at bounding box center [401, 370] width 28 height 16
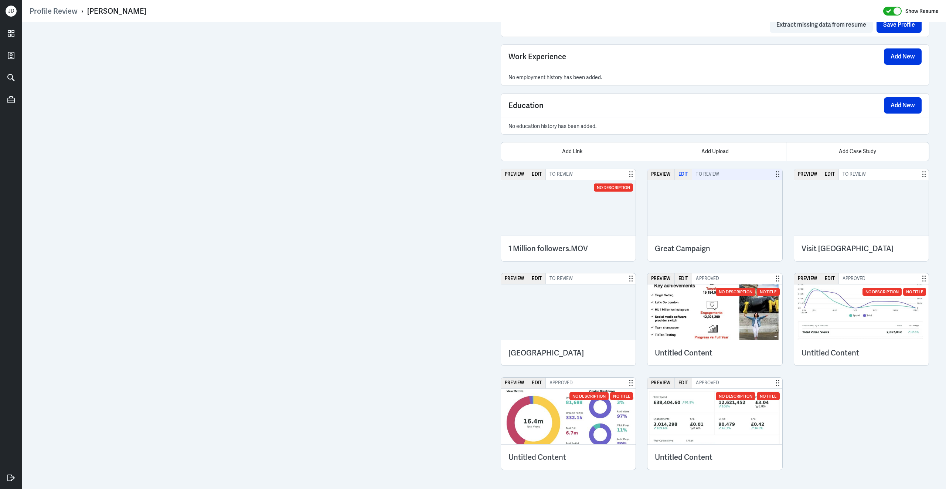
click at [682, 175] on button "Edit" at bounding box center [684, 174] width 18 height 11
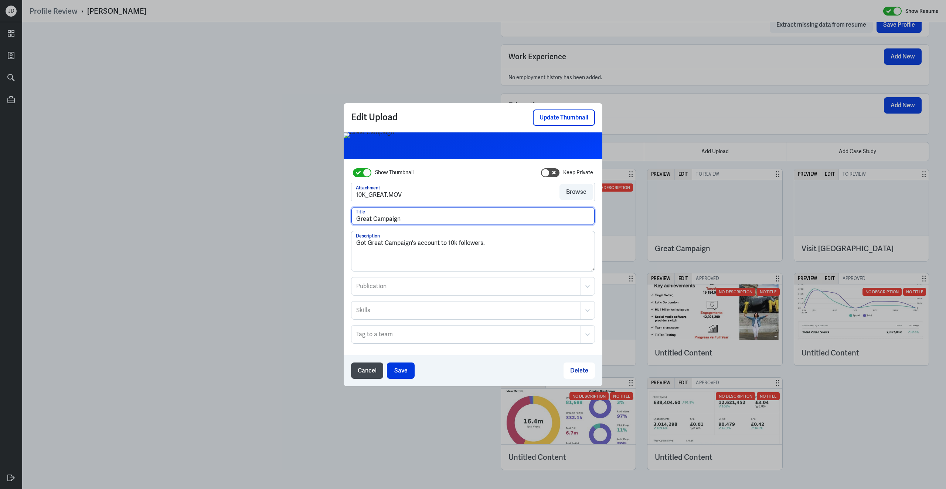
click at [423, 220] on input "Great Campaign" at bounding box center [472, 216] width 243 height 18
drag, startPoint x: 405, startPoint y: 220, endPoint x: 450, endPoint y: 220, distance: 45.5
click at [451, 220] on input "Great Campaign;s IG Account" at bounding box center [472, 216] width 243 height 18
drag, startPoint x: 442, startPoint y: 221, endPoint x: 401, endPoint y: 220, distance: 41.4
click at [401, 220] on input "Great Campaign;s IG Account" at bounding box center [472, 216] width 243 height 18
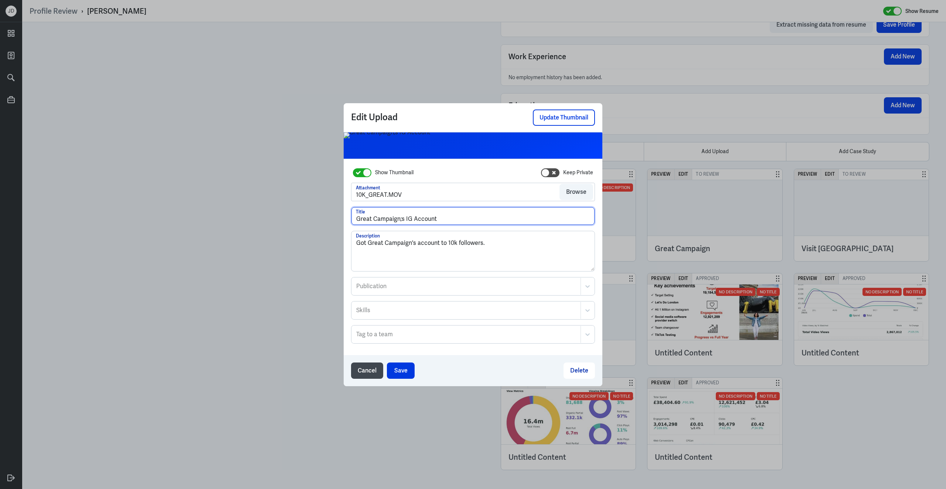
click at [402, 220] on input "Great Campaign;s IG Account" at bounding box center [472, 216] width 243 height 18
type input "Great Campaign's IG Account"
click at [401, 366] on button "Save" at bounding box center [401, 370] width 28 height 16
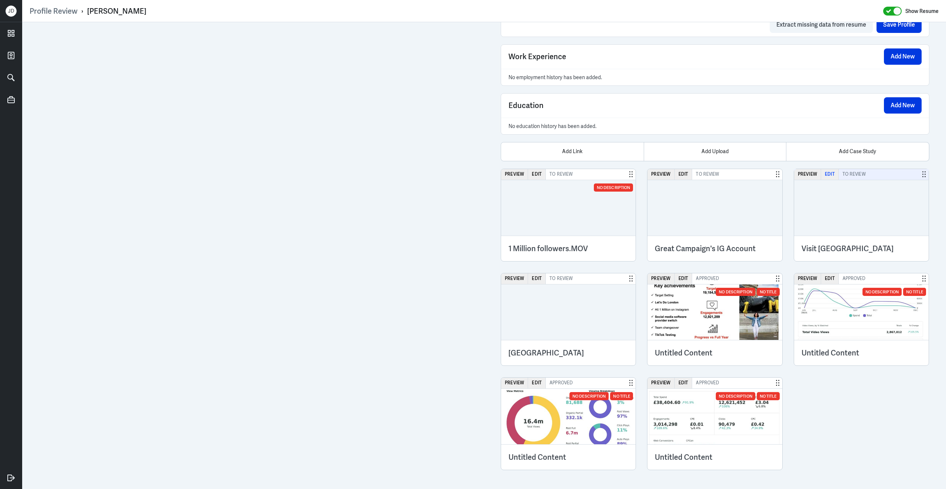
click at [826, 172] on button "Edit" at bounding box center [830, 174] width 18 height 11
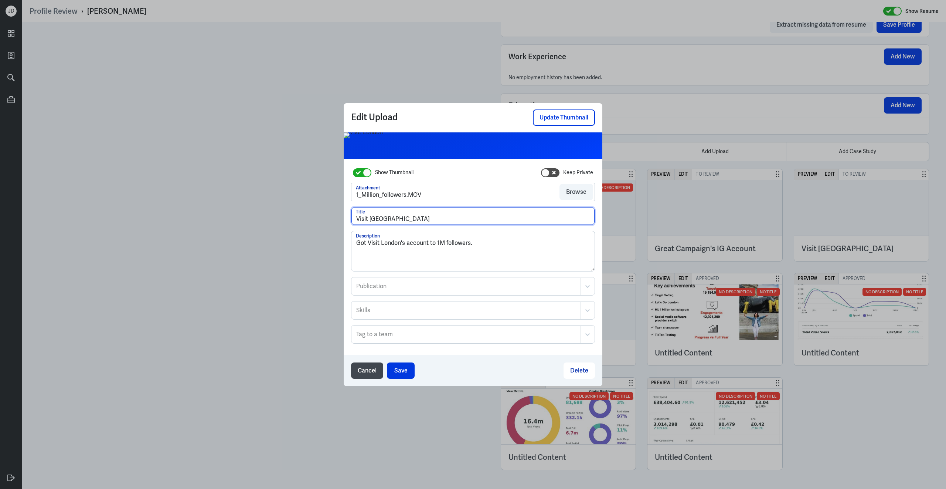
click at [425, 224] on input "Visit London" at bounding box center [472, 216] width 243 height 18
paste input "s IG Account"
type input "Visit London's IG Account"
click at [398, 374] on button "Save" at bounding box center [401, 370] width 28 height 16
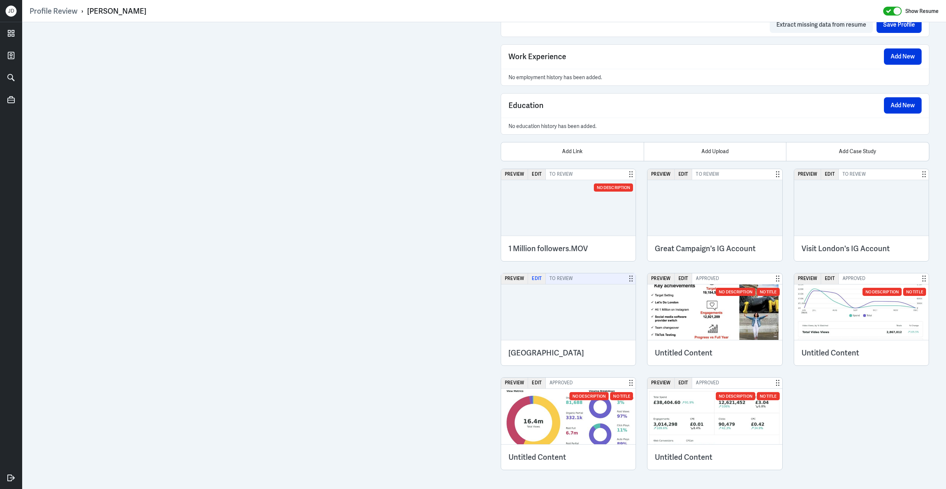
click at [537, 276] on button "Edit" at bounding box center [537, 278] width 18 height 11
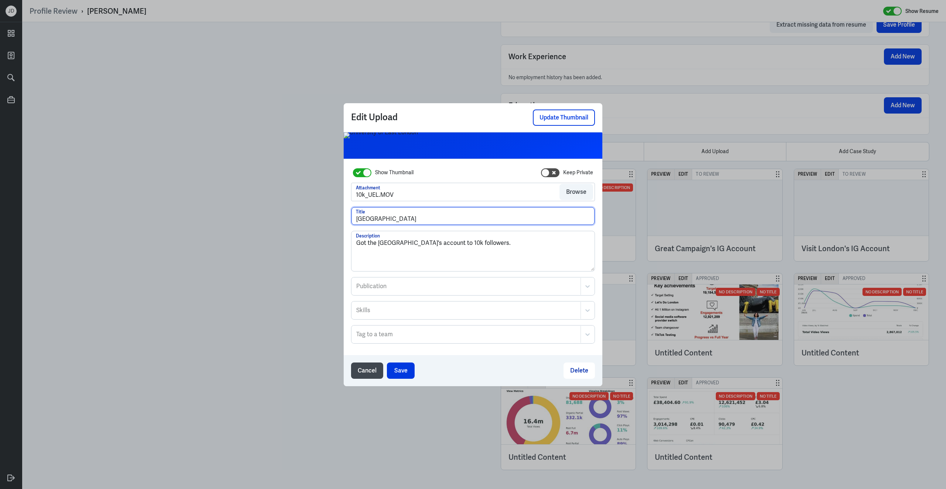
click at [435, 217] on input "[GEOGRAPHIC_DATA]" at bounding box center [472, 216] width 243 height 18
paste input "s IG Account"
click at [433, 220] on input "University of East London's s IG Account" at bounding box center [472, 216] width 243 height 18
type input "[GEOGRAPHIC_DATA]'s IG Account"
click at [403, 368] on button "Save" at bounding box center [401, 370] width 28 height 16
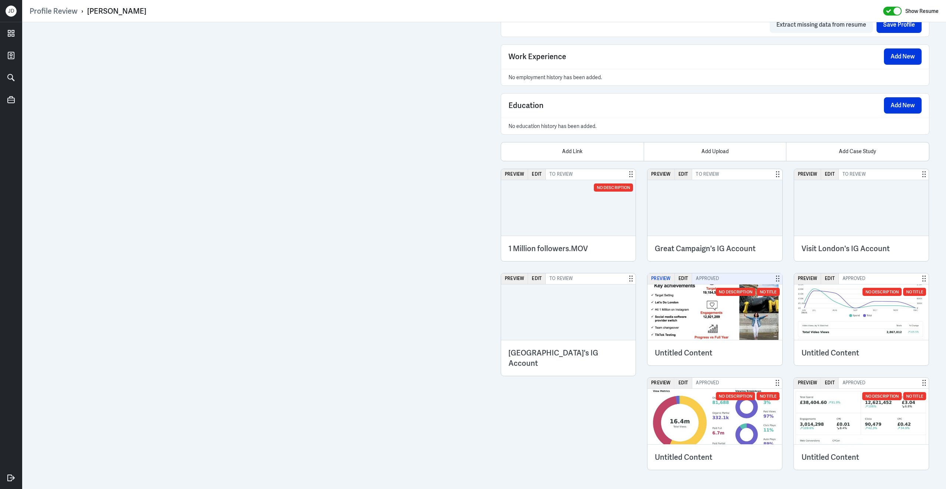
click at [666, 279] on button "Preview" at bounding box center [661, 278] width 27 height 11
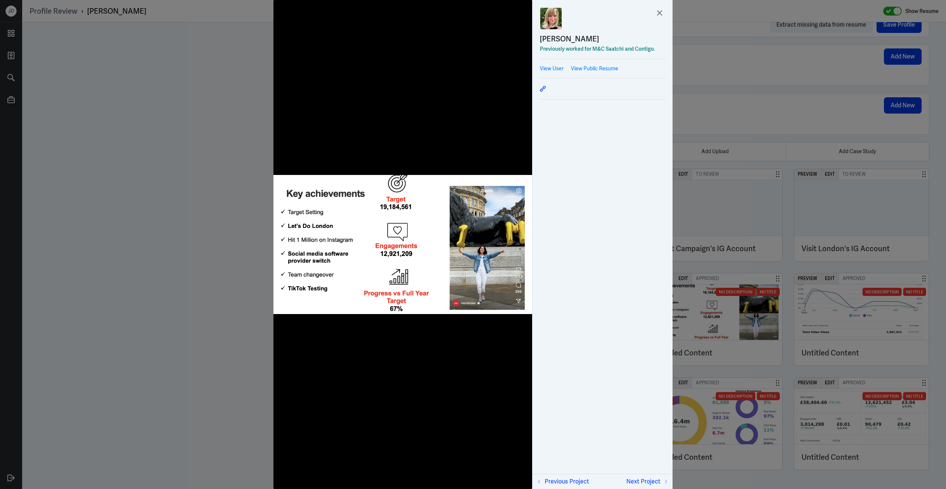
click at [727, 266] on div at bounding box center [473, 244] width 946 height 489
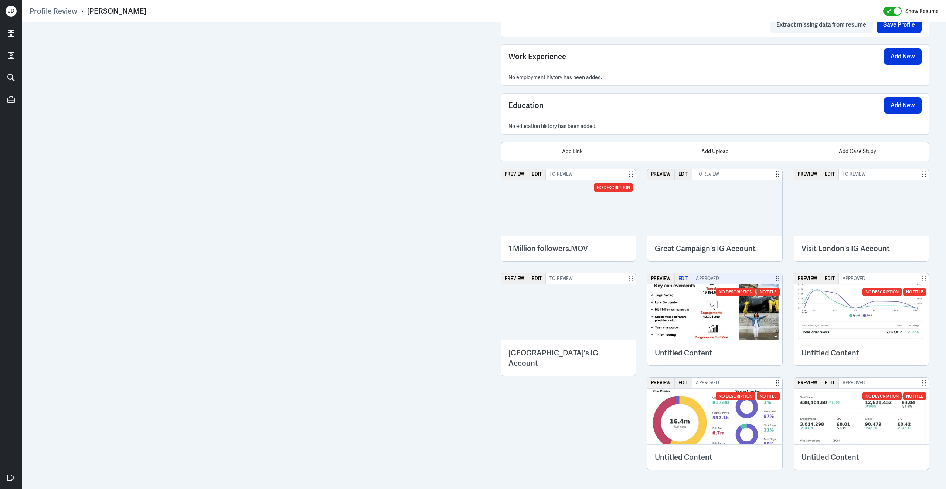
click at [679, 276] on button "Edit" at bounding box center [684, 278] width 18 height 11
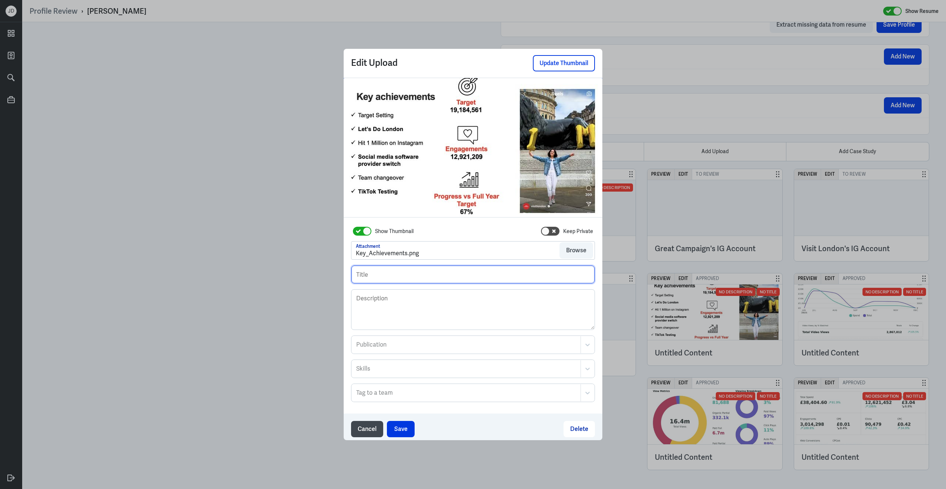
click at [415, 276] on input "text" at bounding box center [472, 274] width 243 height 18
drag, startPoint x: 466, startPoint y: 279, endPoint x: 390, endPoint y: 278, distance: 76.1
click at [390, 278] on input "Visit [GEOGRAPHIC_DATA]'s IG Key Achievements" at bounding box center [472, 274] width 243 height 18
type input "Visit [GEOGRAPHIC_DATA]'s IG Key Achievements"
click at [394, 430] on button "Save" at bounding box center [401, 429] width 28 height 16
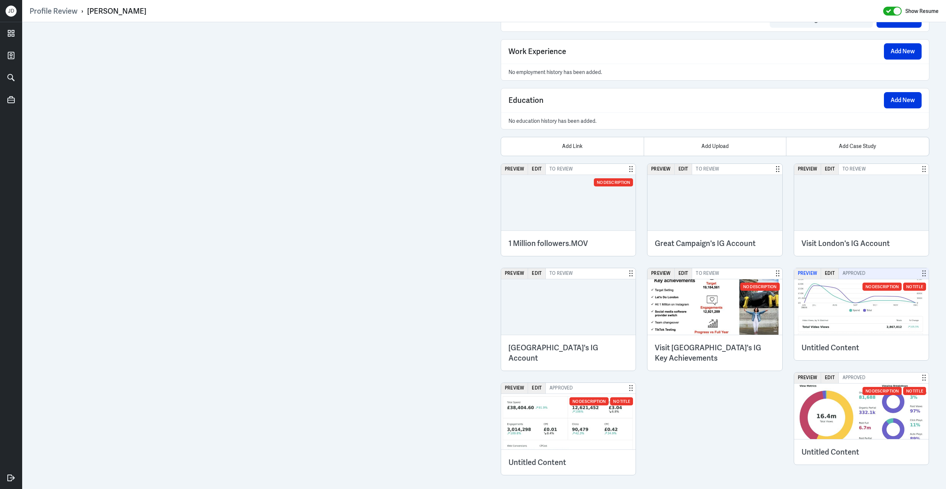
click at [810, 279] on button "Preview" at bounding box center [807, 273] width 27 height 11
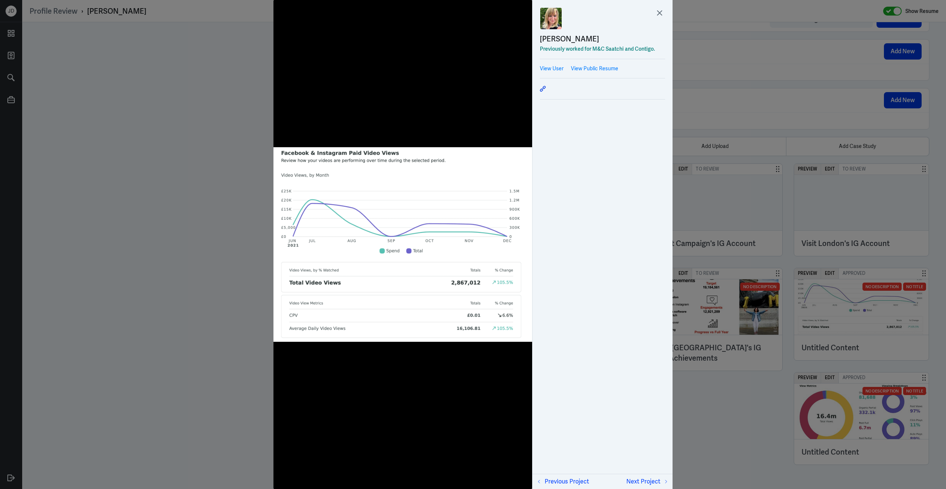
click at [737, 414] on div at bounding box center [473, 244] width 946 height 489
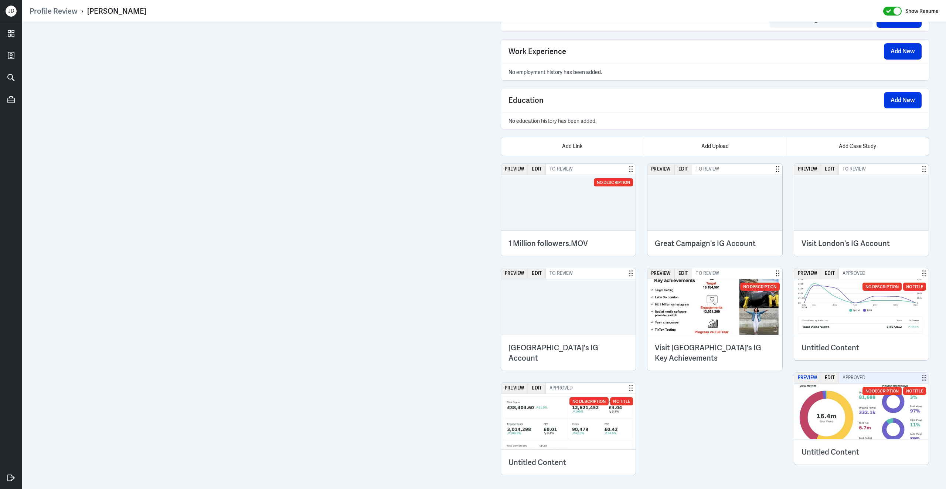
click at [809, 380] on button "Preview" at bounding box center [807, 377] width 27 height 11
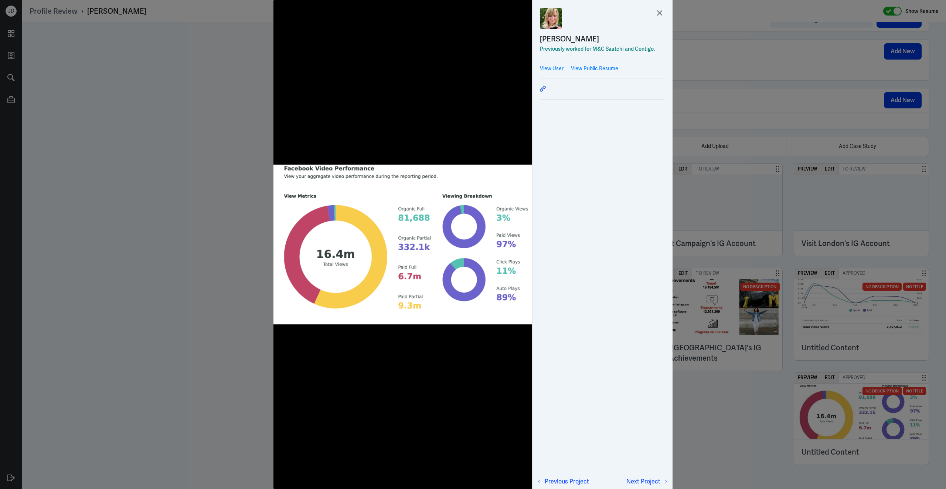
click at [750, 422] on div at bounding box center [473, 244] width 946 height 489
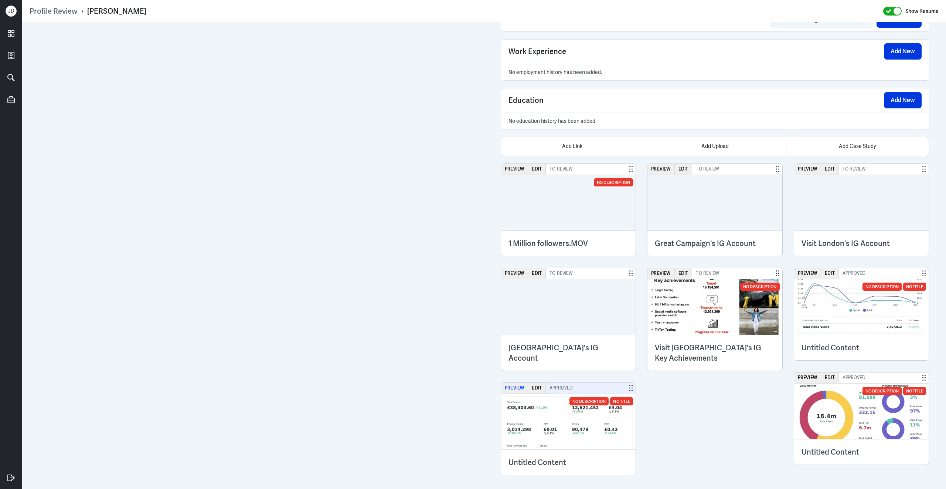
click at [520, 392] on button "Preview" at bounding box center [514, 388] width 27 height 11
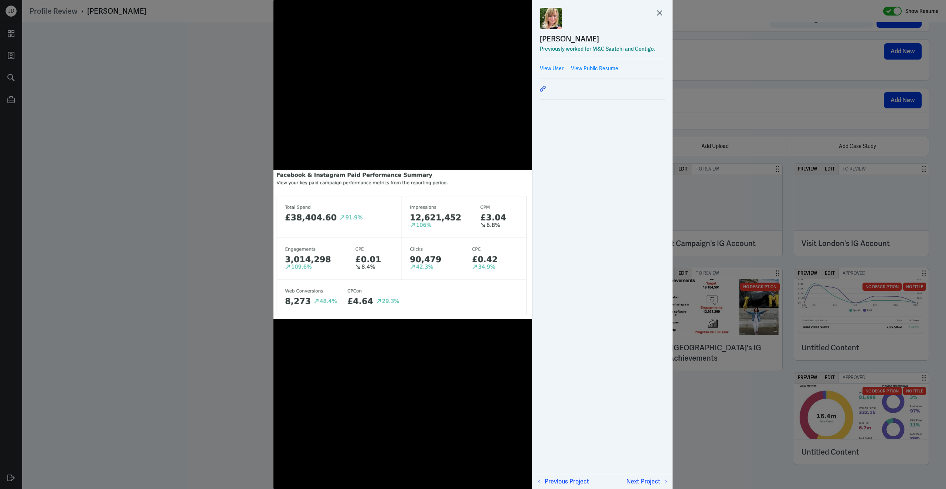
click at [752, 430] on div at bounding box center [473, 244] width 946 height 489
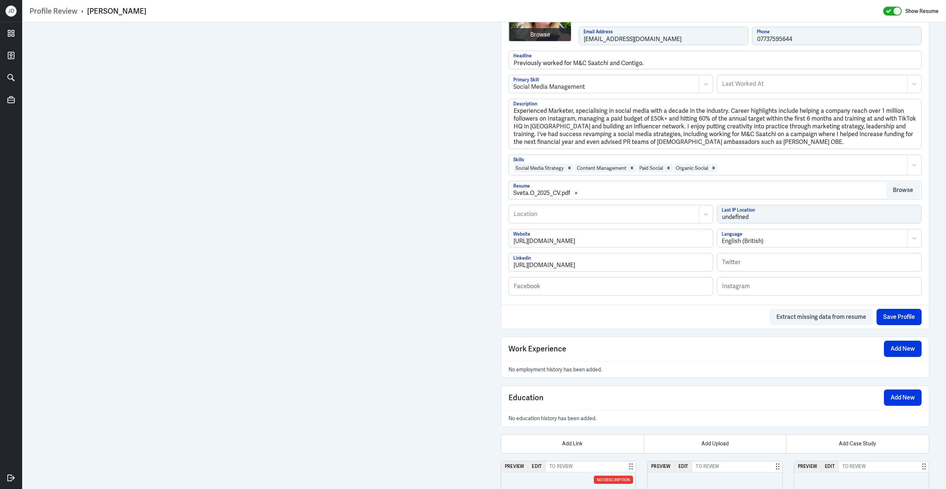
scroll to position [276, 0]
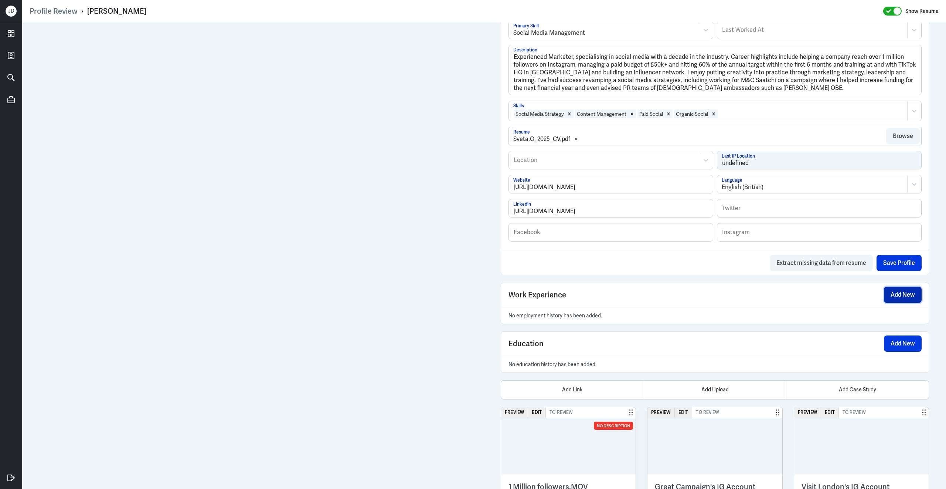
click at [894, 303] on button "Add New" at bounding box center [903, 294] width 38 height 16
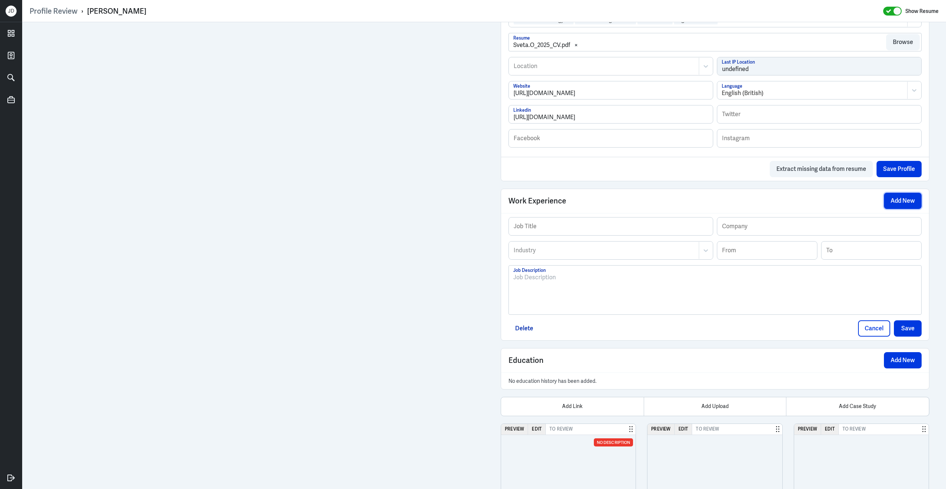
scroll to position [370, 0]
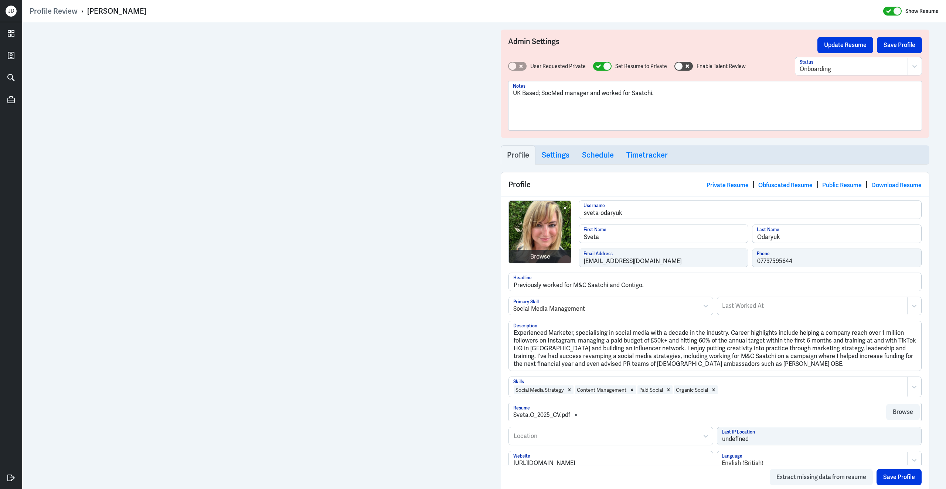
scroll to position [370, 0]
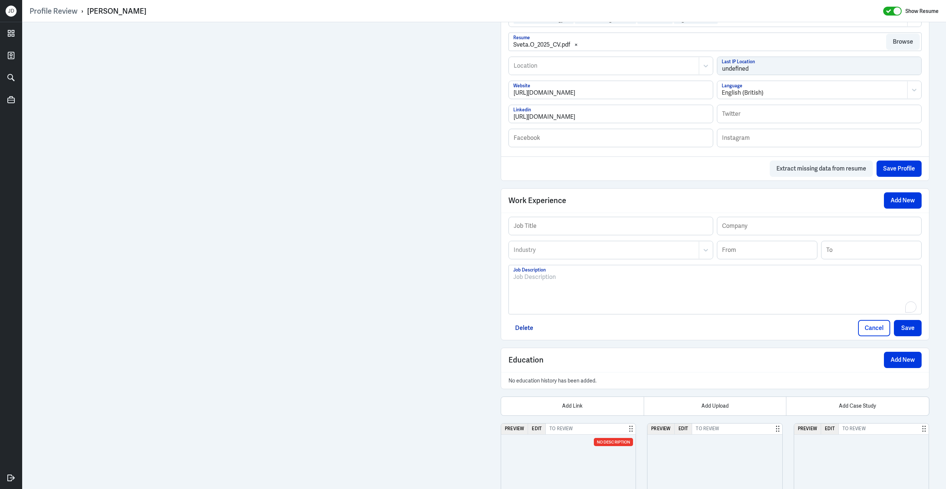
click at [710, 310] on div "To enrich screen reader interactions, please activate Accessibility in Grammarl…" at bounding box center [715, 292] width 404 height 40
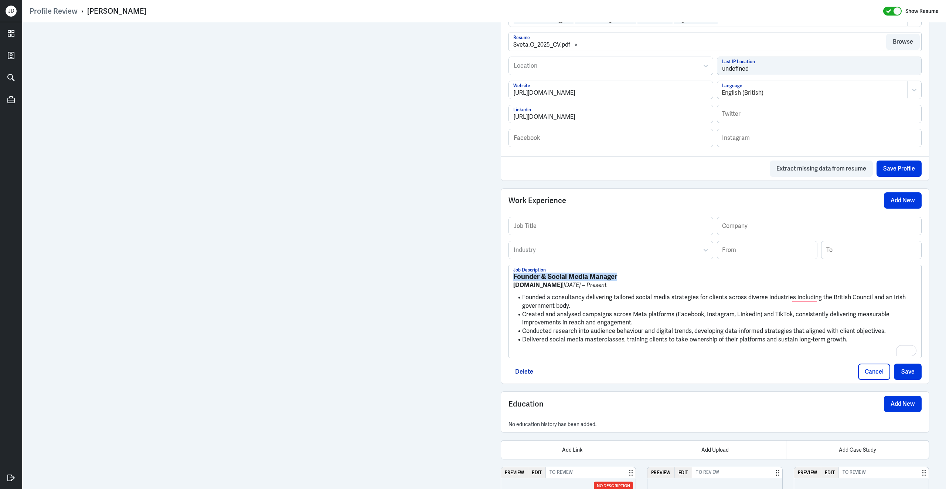
drag, startPoint x: 621, startPoint y: 278, endPoint x: 530, endPoint y: 270, distance: 91.3
click at [529, 272] on div "Founder & Social Media Manager [PERSON_NAME][DOMAIN_NAME] | [DATE] – Present Fo…" at bounding box center [715, 311] width 412 height 93
click at [570, 229] on input "text" at bounding box center [611, 226] width 204 height 18
paste input "Founder & Social Media Manager"
type input "Founder & Social Media Manager"
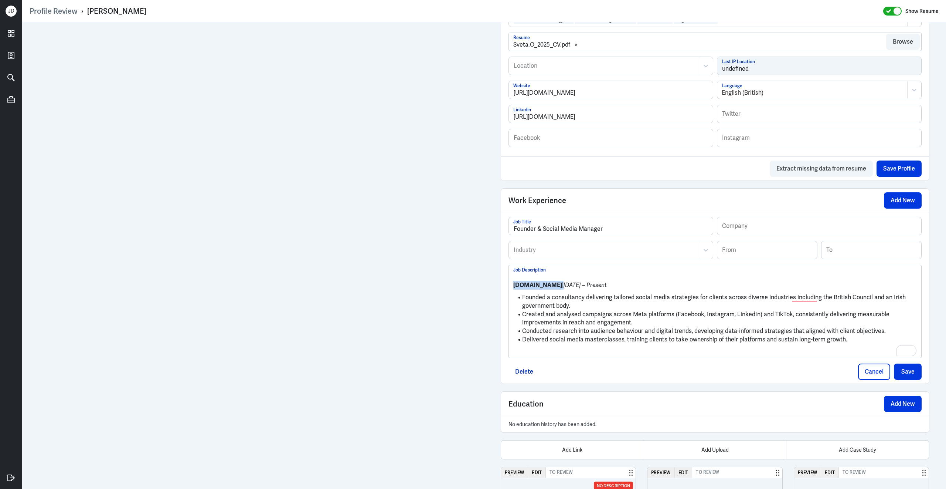
drag, startPoint x: 548, startPoint y: 290, endPoint x: 506, endPoint y: 285, distance: 42.4
click at [505, 286] on div "Founder & Social Media Manager Job Title Company Industry Industry From To [DOM…" at bounding box center [715, 298] width 428 height 171
click at [732, 231] on input "text" at bounding box center [819, 226] width 204 height 18
paste input "[DOMAIN_NAME]"
type input "[DOMAIN_NAME]"
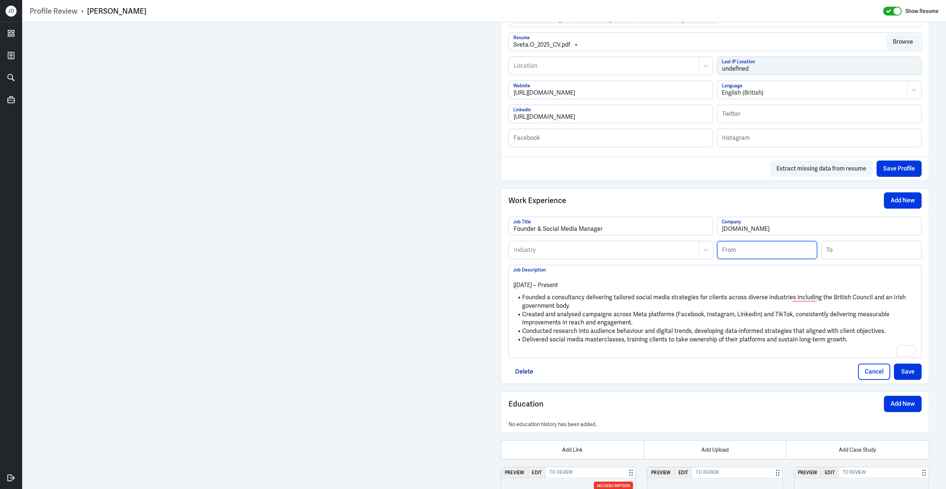
click at [737, 259] on input at bounding box center [767, 250] width 100 height 18
type input "08/2020"
click at [649, 254] on div at bounding box center [604, 249] width 182 height 9
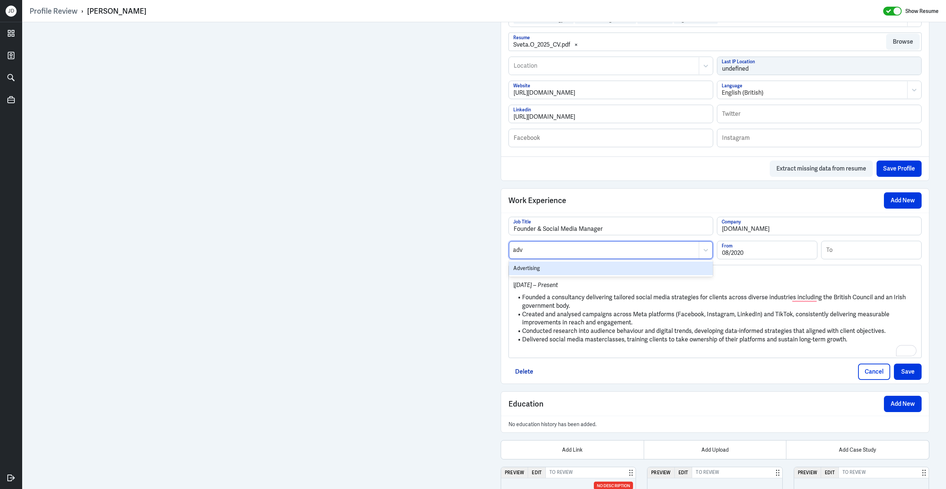
type input "adve"
click at [640, 273] on div "Advertising" at bounding box center [611, 268] width 204 height 14
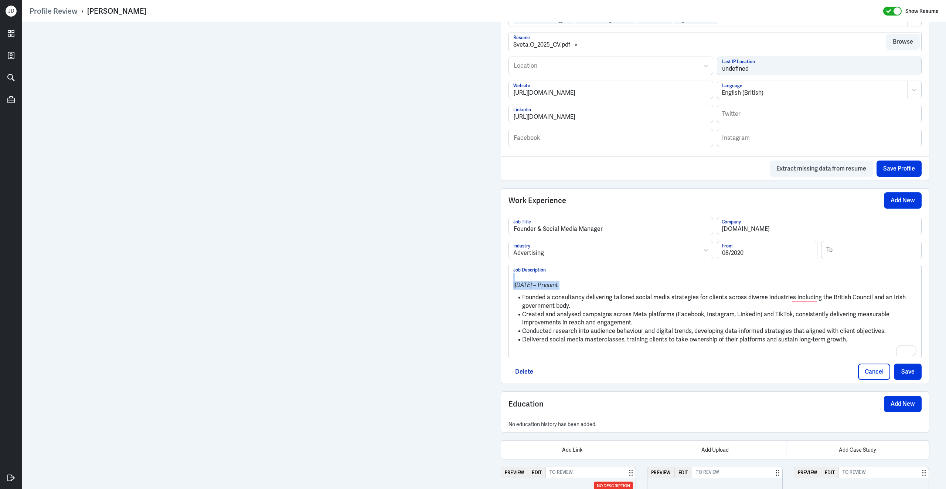
drag, startPoint x: 522, startPoint y: 303, endPoint x: 517, endPoint y: 276, distance: 27.0
click at [517, 276] on div "| August 2020 – Present Founded a consultancy delivering tailored social media …" at bounding box center [715, 311] width 412 height 93
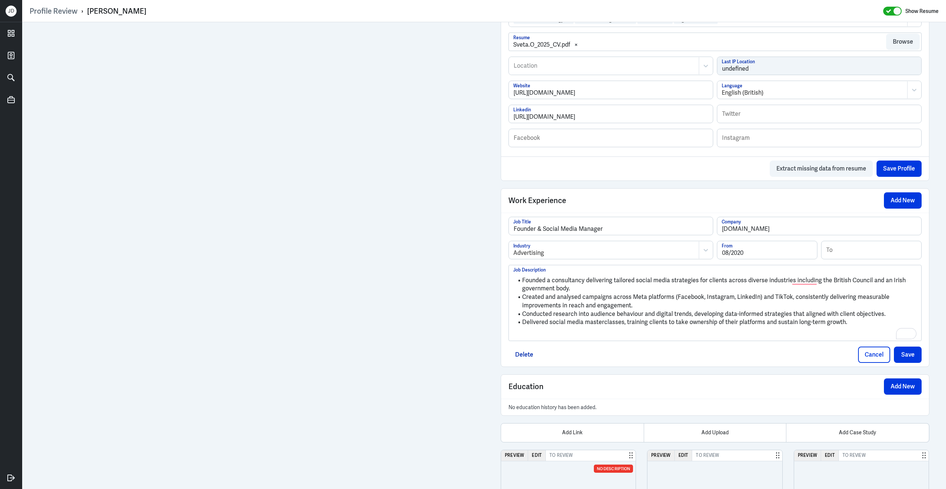
click at [528, 339] on p "To enrich screen reader interactions, please activate Accessibility in Grammarl…" at bounding box center [715, 334] width 404 height 9
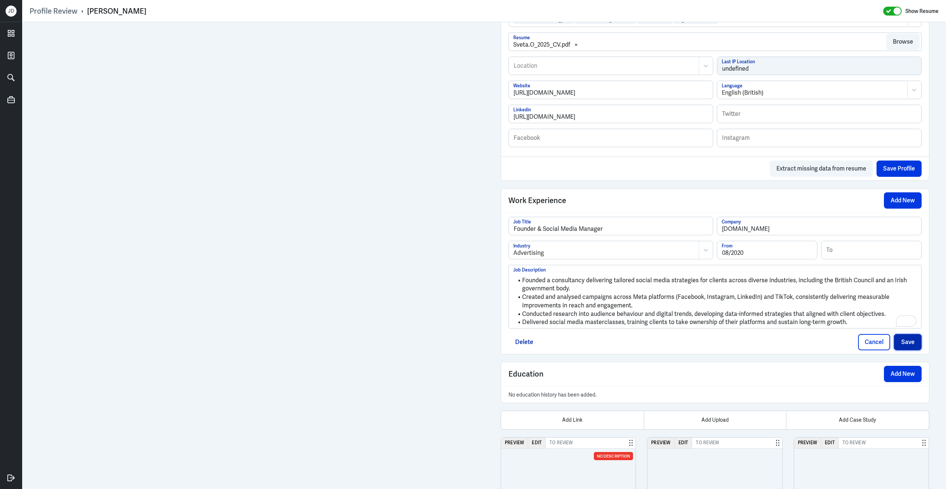
click at [906, 350] on button "Save" at bounding box center [908, 342] width 28 height 16
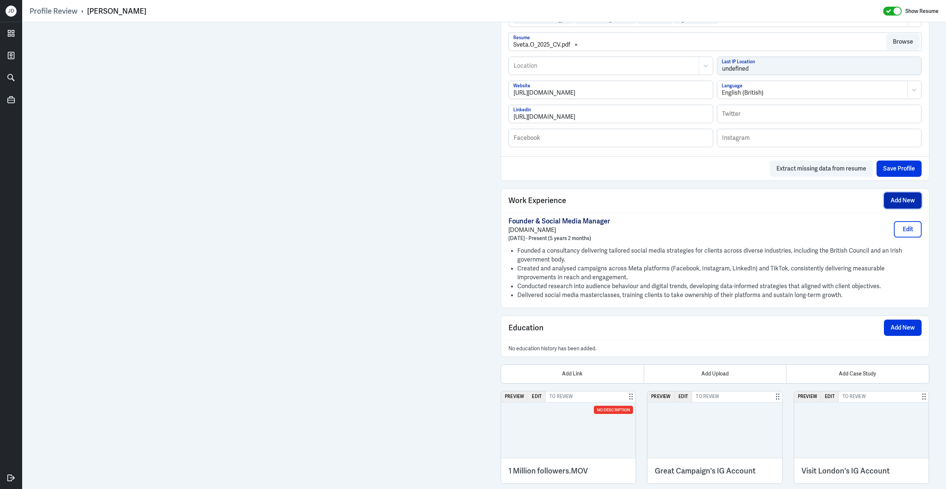
click at [907, 207] on button "Add New" at bounding box center [903, 200] width 38 height 16
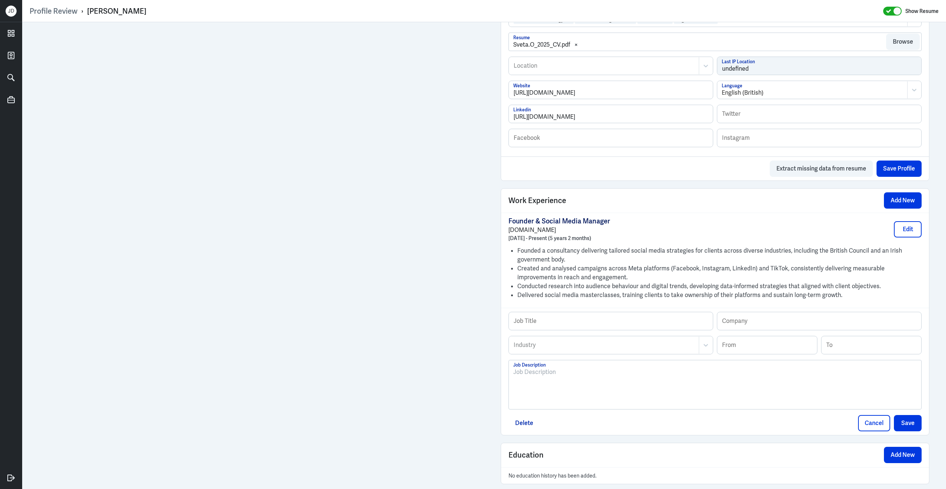
click at [551, 376] on p at bounding box center [715, 371] width 404 height 9
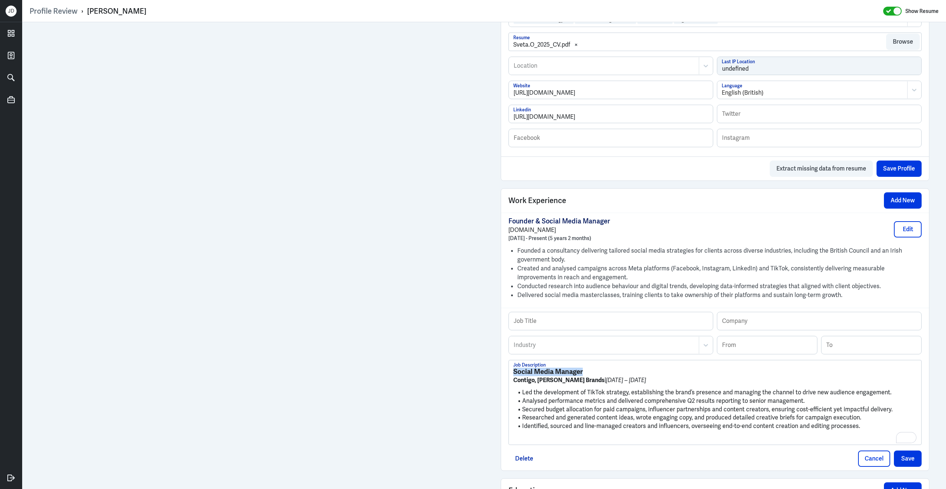
drag, startPoint x: 590, startPoint y: 381, endPoint x: 492, endPoint y: 363, distance: 100.3
click at [492, 364] on div "Admin Settings Update Resume Save Profile User Requested Private Set Resume to …" at bounding box center [484, 267] width 924 height 1231
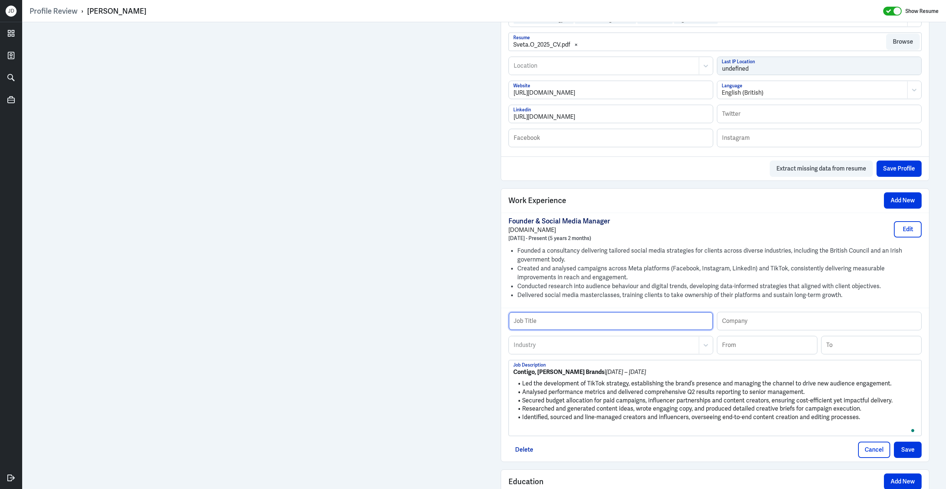
click at [564, 324] on input "text" at bounding box center [611, 321] width 204 height 18
paste input "Social Media Manager"
type input "Social Media Manager"
click at [554, 375] on strong "Contigo, Newell Brands" at bounding box center [558, 372] width 91 height 8
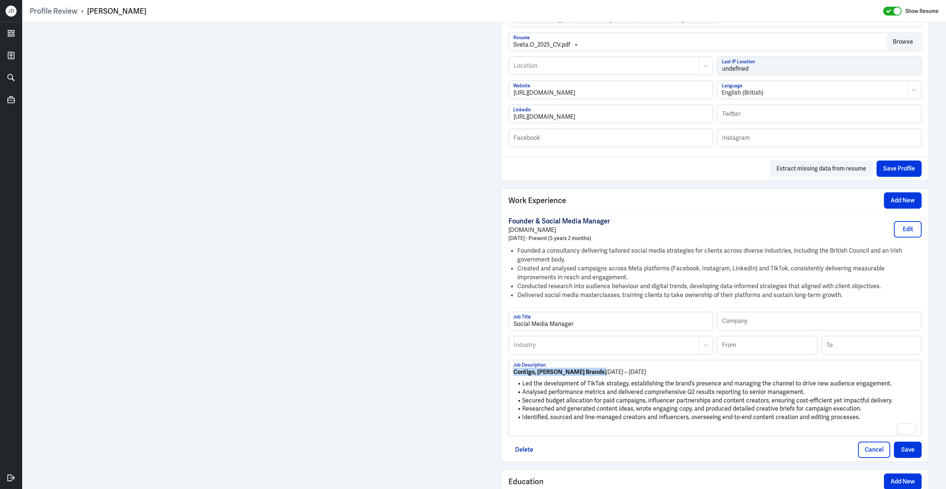
drag, startPoint x: 578, startPoint y: 380, endPoint x: 519, endPoint y: 371, distance: 60.1
click at [519, 371] on div "Contigo, Newell Brands | April 2024 – August 2024 Led the development of TikTok…" at bounding box center [715, 397] width 412 height 75
click at [755, 327] on input "text" at bounding box center [819, 321] width 204 height 18
paste input "Contigo, Newell Brands"
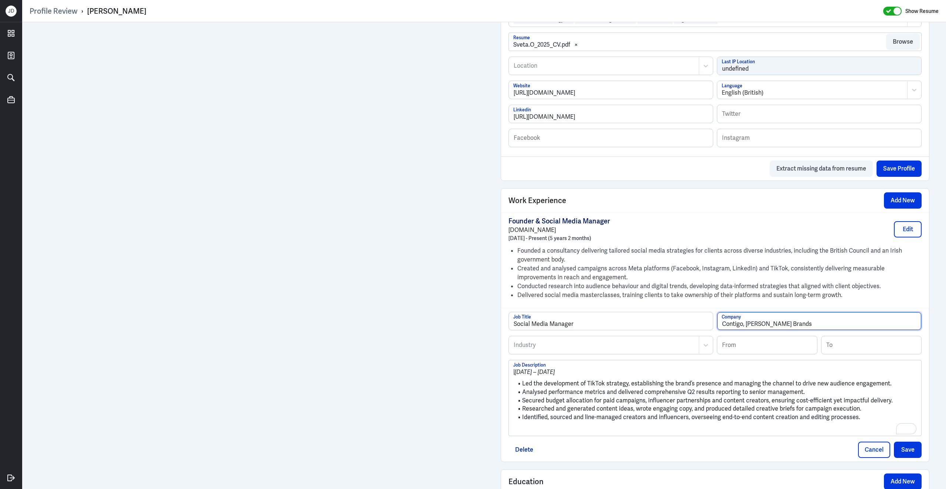
type input "Contigo, Newell Brands"
click at [735, 344] on input at bounding box center [767, 345] width 100 height 18
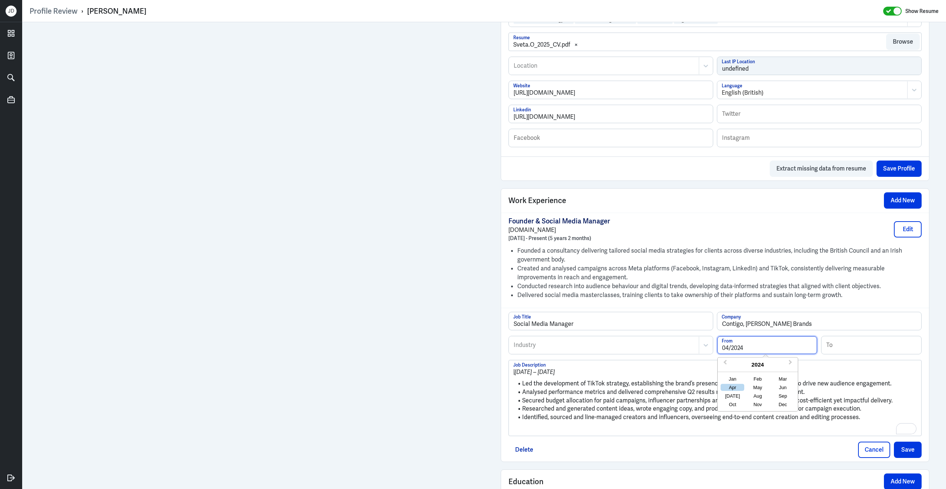
type input "04/2024"
click at [847, 354] on input at bounding box center [872, 345] width 100 height 18
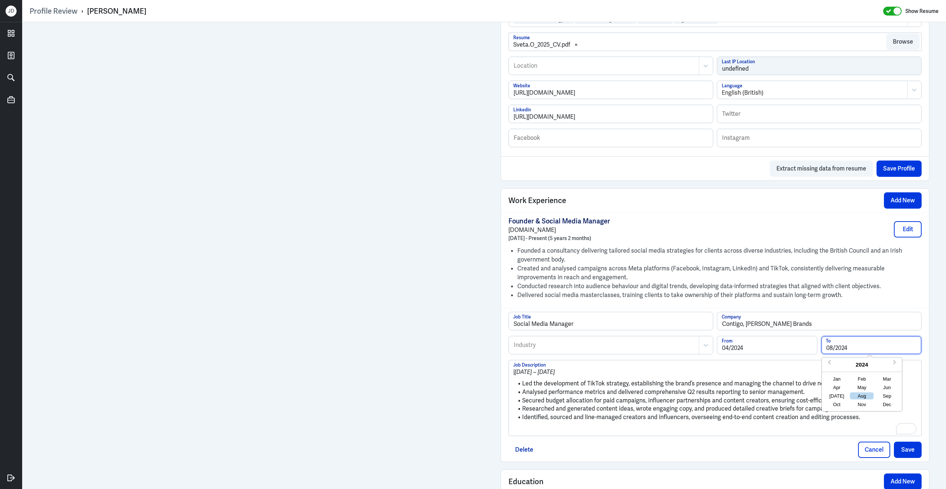
type input "08/2024"
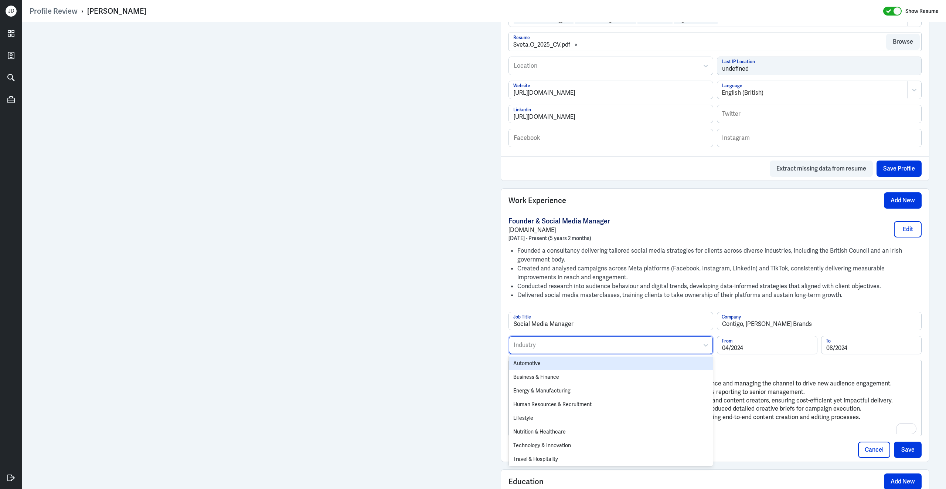
click at [623, 349] on div at bounding box center [604, 344] width 182 height 9
type input "bus"
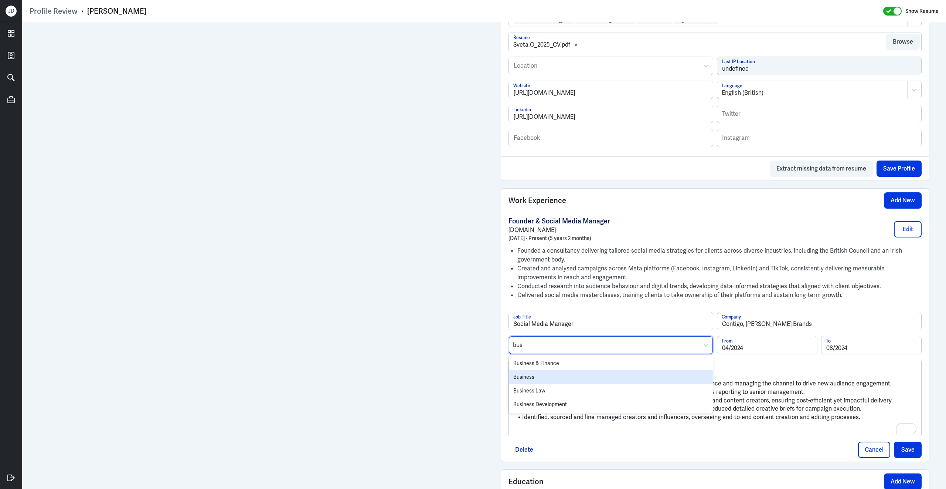
click at [604, 382] on div "Business" at bounding box center [611, 377] width 204 height 14
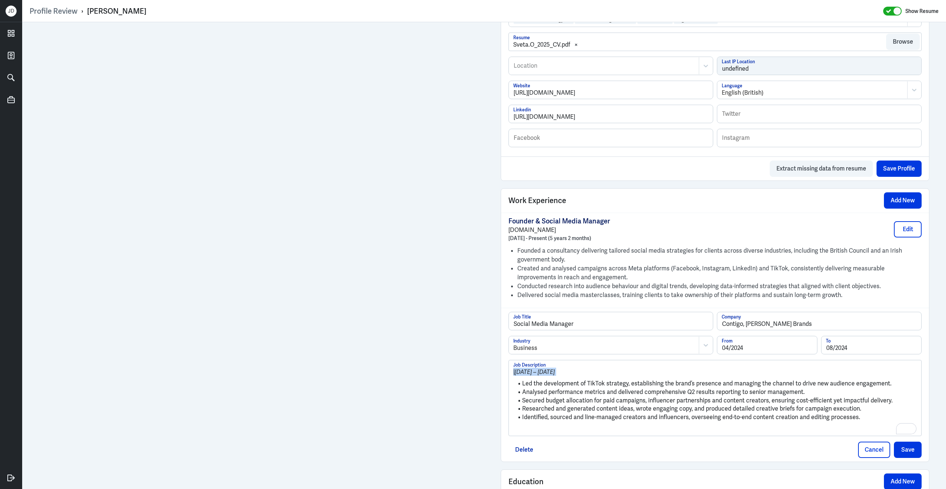
drag, startPoint x: 522, startPoint y: 389, endPoint x: 513, endPoint y: 365, distance: 25.5
click at [513, 365] on div "| April 2024 – August 2024 Led the development of TikTok strategy, establishing…" at bounding box center [715, 398] width 413 height 76
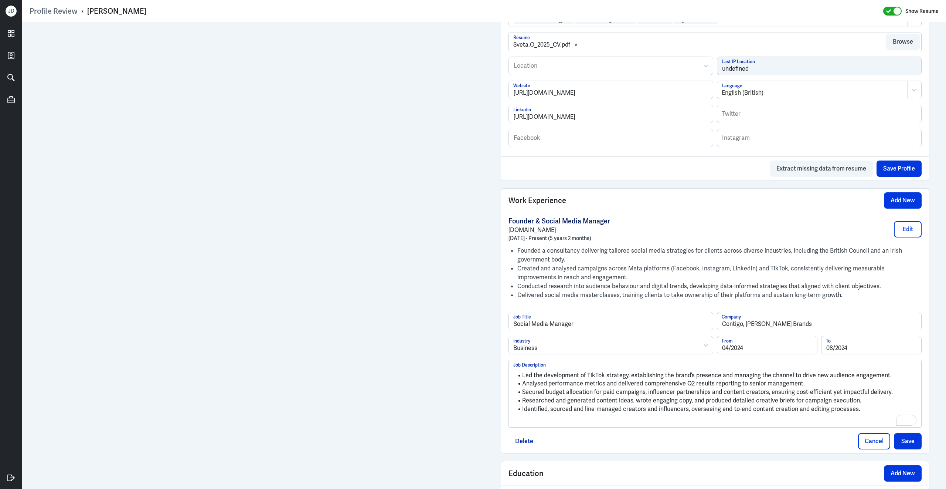
click at [711, 425] on p "To enrich screen reader interactions, please activate Accessibility in Grammarl…" at bounding box center [715, 421] width 404 height 9
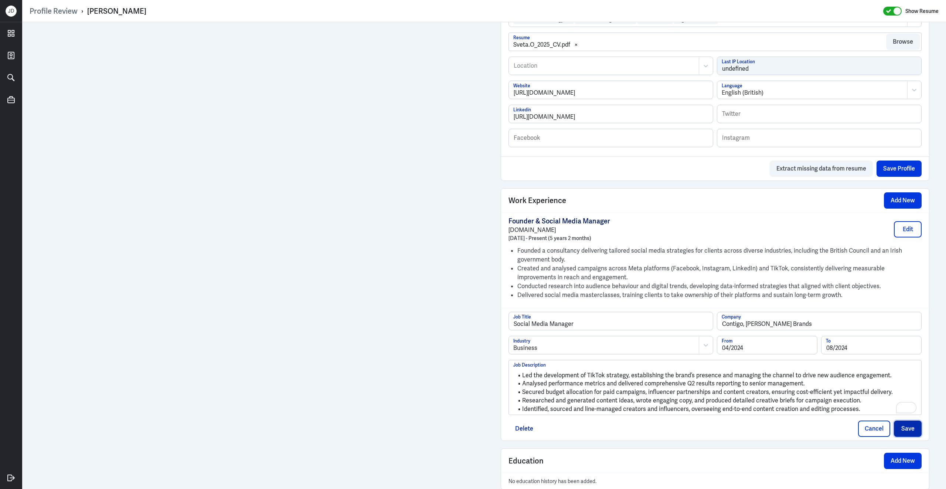
click at [913, 436] on button "Save" at bounding box center [908, 428] width 28 height 16
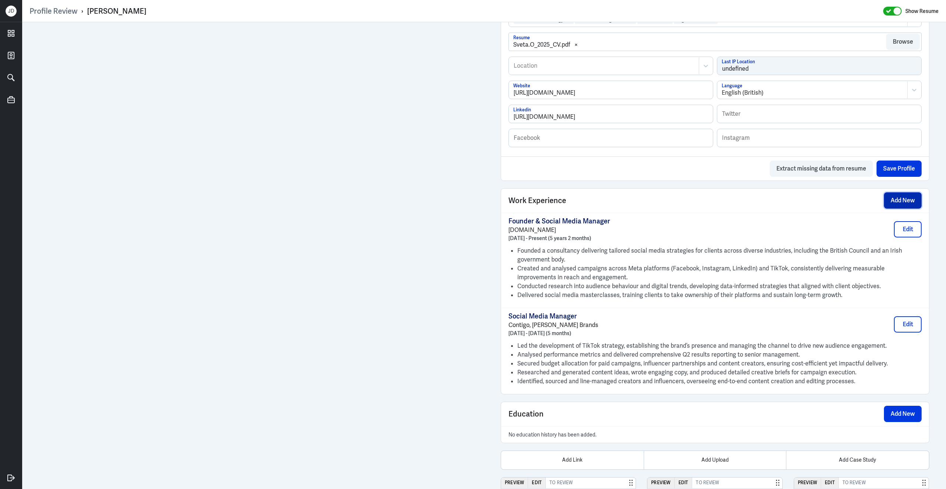
click at [900, 208] on button "Add New" at bounding box center [903, 200] width 38 height 16
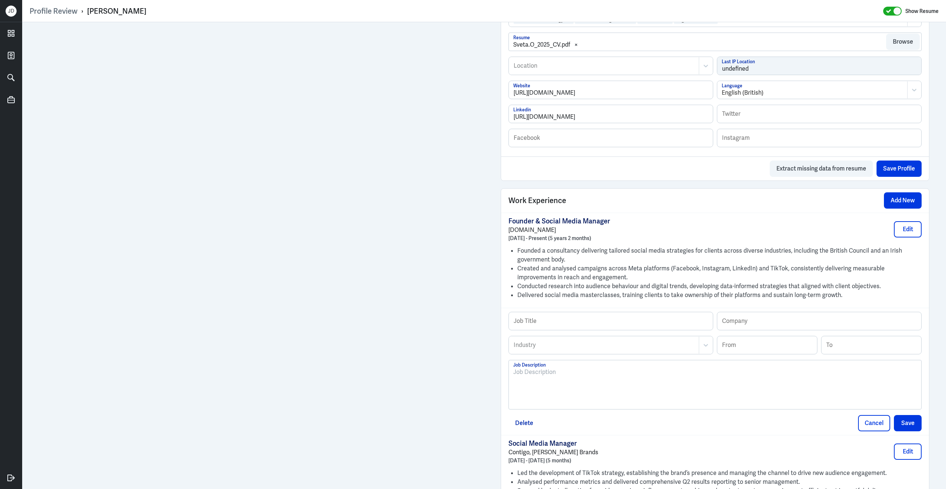
click at [536, 394] on div at bounding box center [715, 387] width 404 height 40
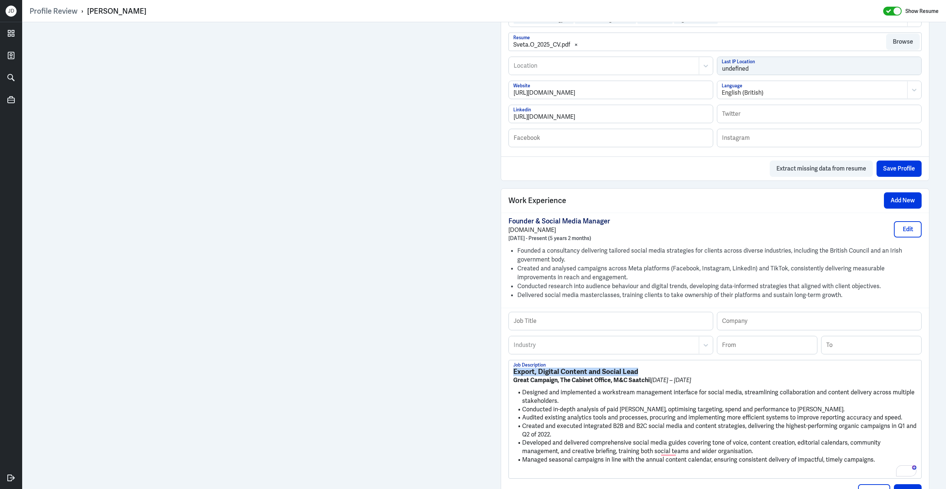
drag, startPoint x: 645, startPoint y: 378, endPoint x: 511, endPoint y: 373, distance: 133.9
click at [511, 373] on div "Export, Digital Content and Social Lead Great Campaign, The Cabinet Office, M&C…" at bounding box center [715, 419] width 412 height 118
click at [563, 329] on input "text" at bounding box center [611, 321] width 204 height 18
paste input "Export, Digital Content and Social Lead"
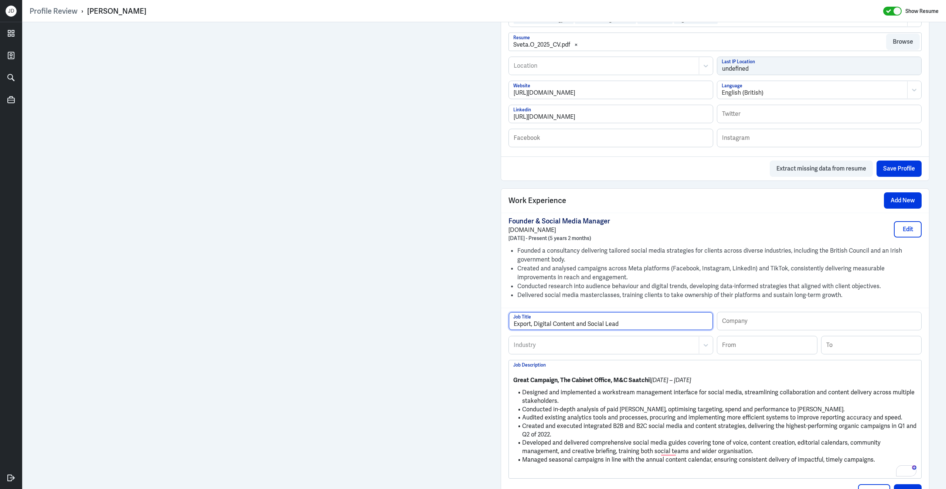
type input "Export, Digital Content and Social Lead"
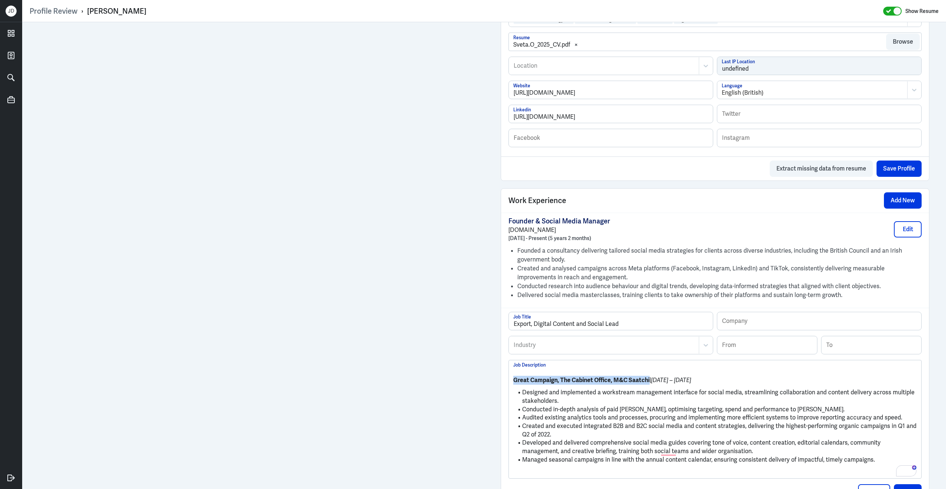
drag, startPoint x: 649, startPoint y: 387, endPoint x: 500, endPoint y: 386, distance: 148.9
click at [501, 386] on div "Work Experience Add New Founder & Social Media Manager Sveta.Social August 2020…" at bounding box center [715, 389] width 429 height 402
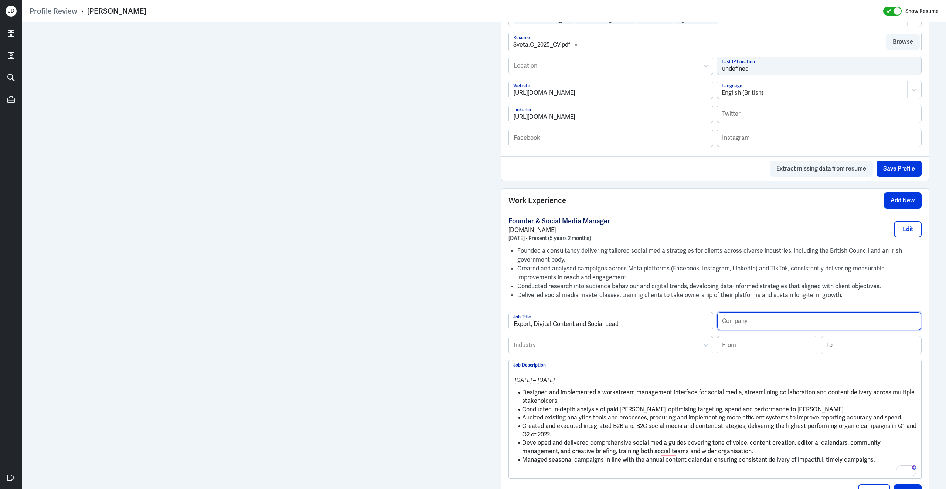
click at [779, 323] on input "text" at bounding box center [819, 321] width 204 height 18
type input "Independent Consultant"
click at [567, 405] on li "Designed and implemented a workstream management interface for social media, st…" at bounding box center [715, 396] width 404 height 17
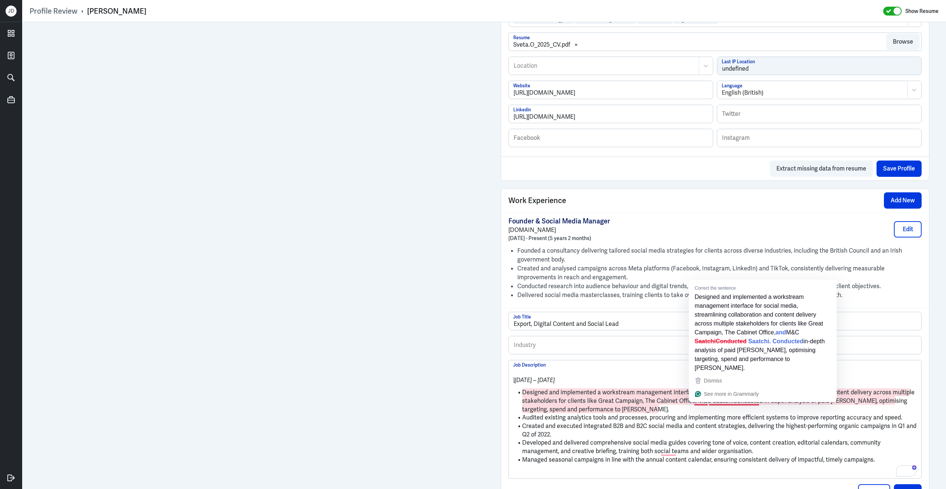
click at [696, 407] on li "Designed and implemented a workstream management interface for social media, st…" at bounding box center [715, 400] width 404 height 25
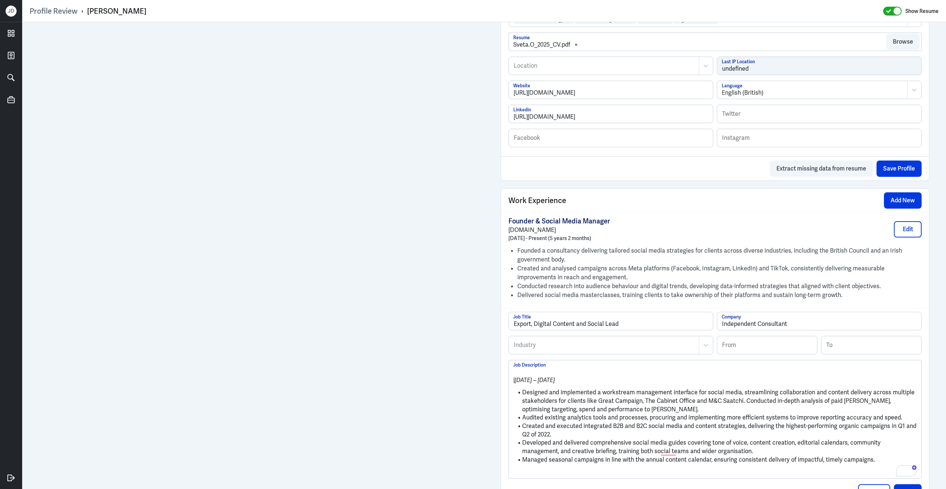
click at [744, 406] on li "Designed and implemented a workstream management interface for social media, st…" at bounding box center [715, 400] width 404 height 25
click at [604, 476] on p "To enrich screen reader interactions, please activate Accessibility in Grammarl…" at bounding box center [715, 472] width 404 height 9
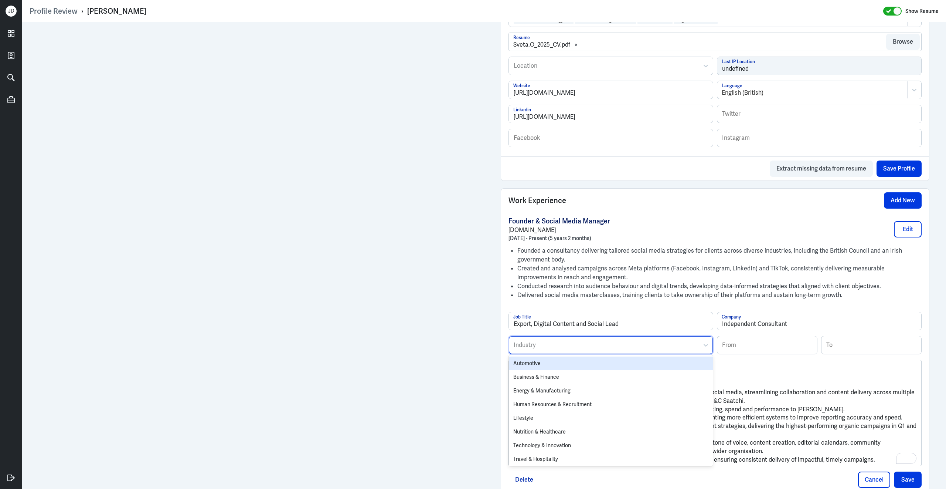
click at [614, 349] on div at bounding box center [604, 344] width 182 height 9
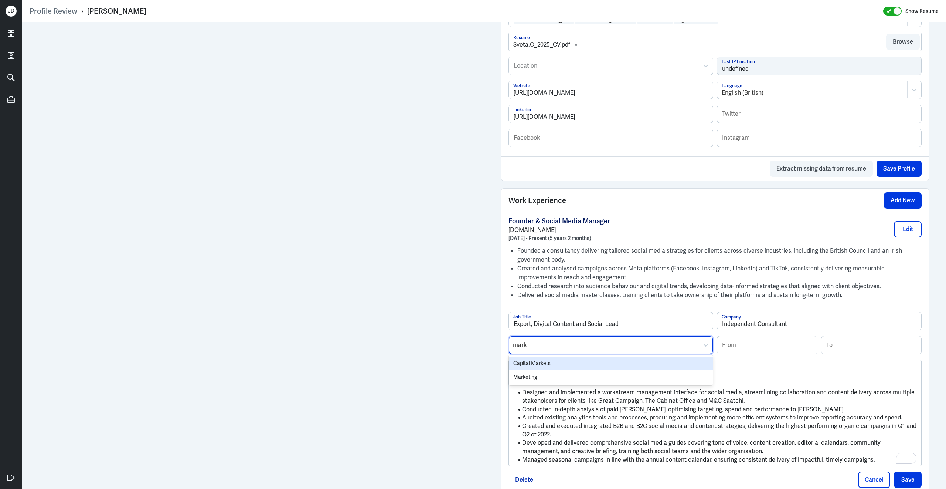
type input "marke"
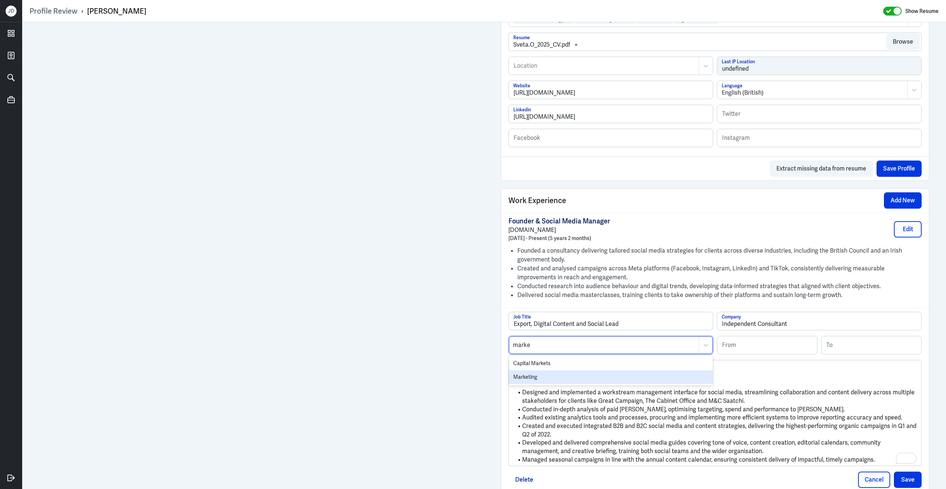
click at [557, 376] on div "Marketing" at bounding box center [611, 377] width 204 height 14
click at [784, 353] on input at bounding box center [767, 345] width 100 height 18
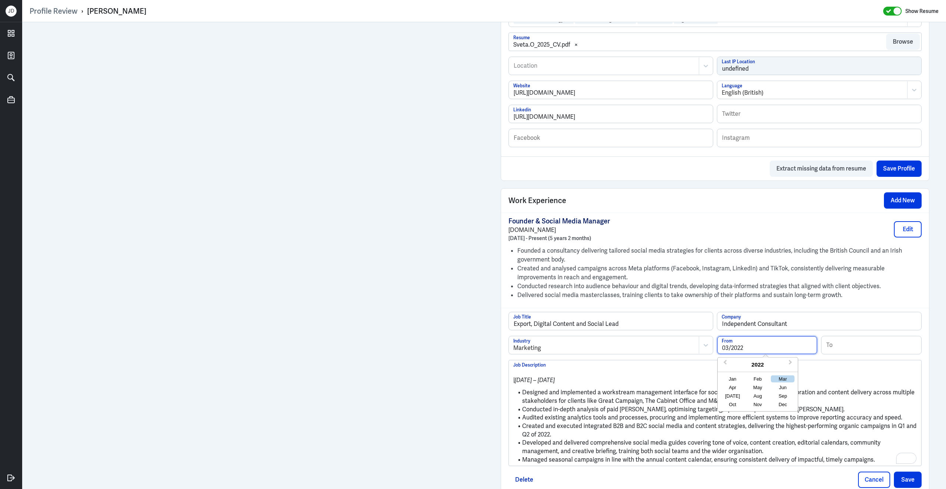
type input "03/2022"
click at [855, 350] on input at bounding box center [872, 345] width 100 height 18
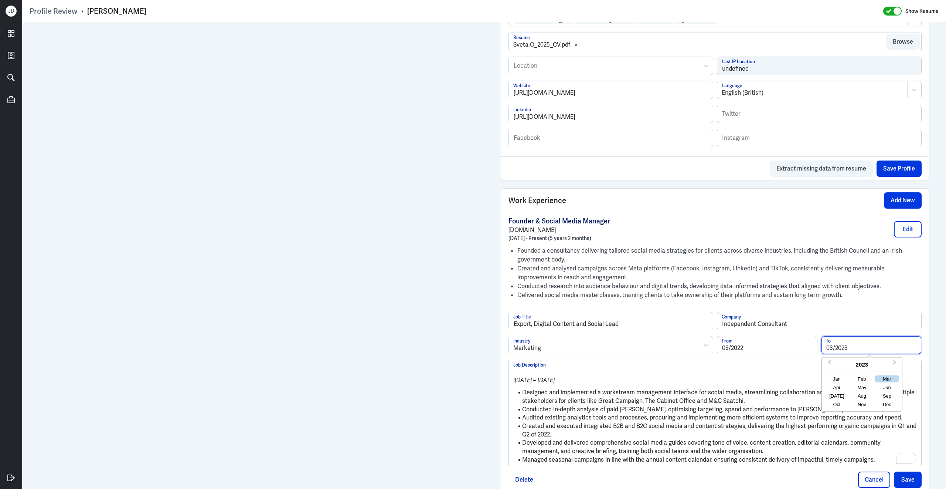
type input "03/2023"
click at [764, 381] on p "| March 2022 – March 2023" at bounding box center [715, 379] width 404 height 9
click at [904, 482] on button "Save" at bounding box center [908, 479] width 28 height 16
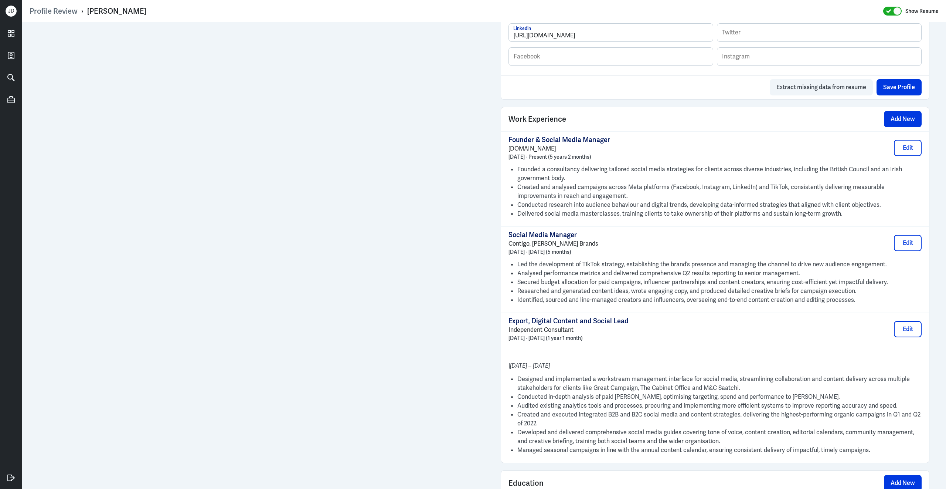
scroll to position [453, 0]
click at [917, 327] on button "Edit" at bounding box center [908, 327] width 28 height 16
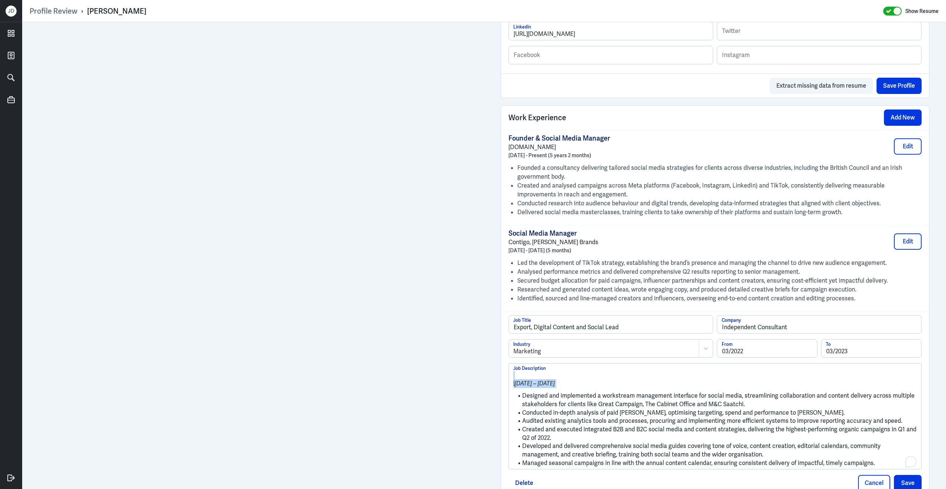
drag, startPoint x: 523, startPoint y: 401, endPoint x: 480, endPoint y: 370, distance: 52.6
click at [480, 370] on div "Admin Settings Update Resume Save Profile User Requested Private Set Resume to …" at bounding box center [484, 238] width 924 height 1339
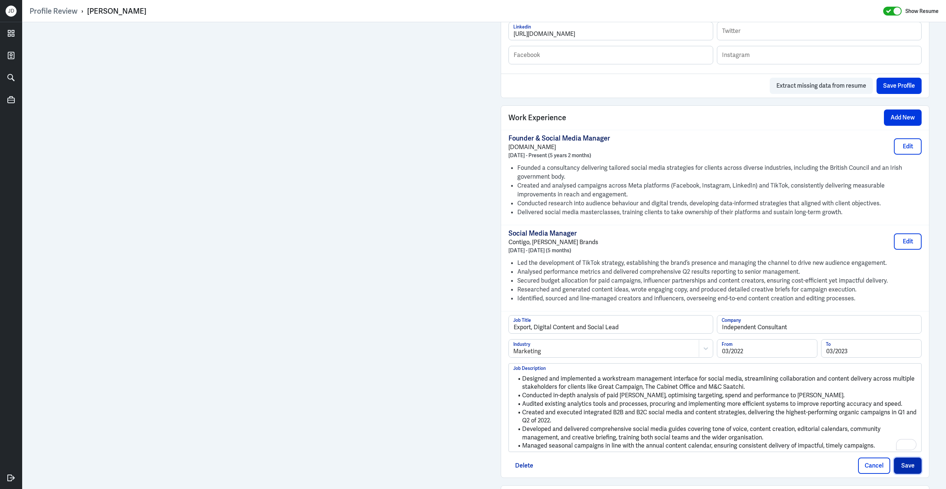
click at [915, 467] on button "Save" at bounding box center [908, 465] width 28 height 16
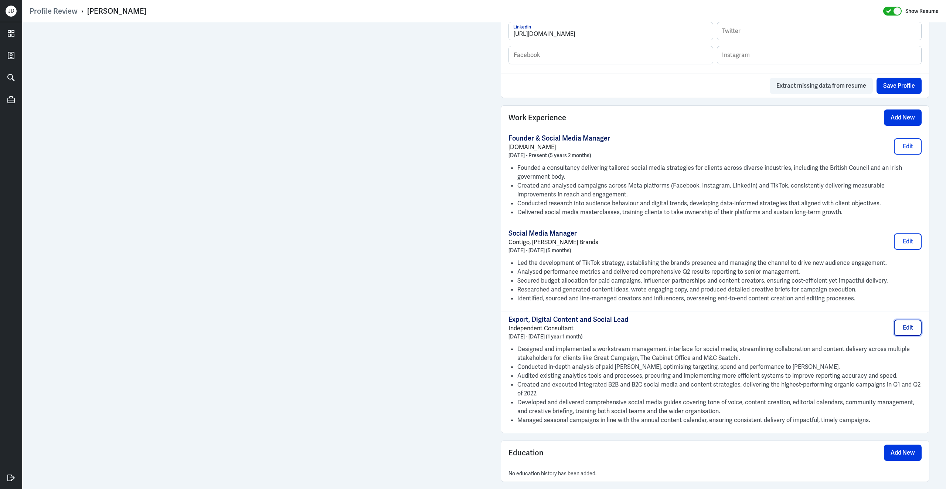
click at [909, 336] on button "Edit" at bounding box center [908, 327] width 28 height 16
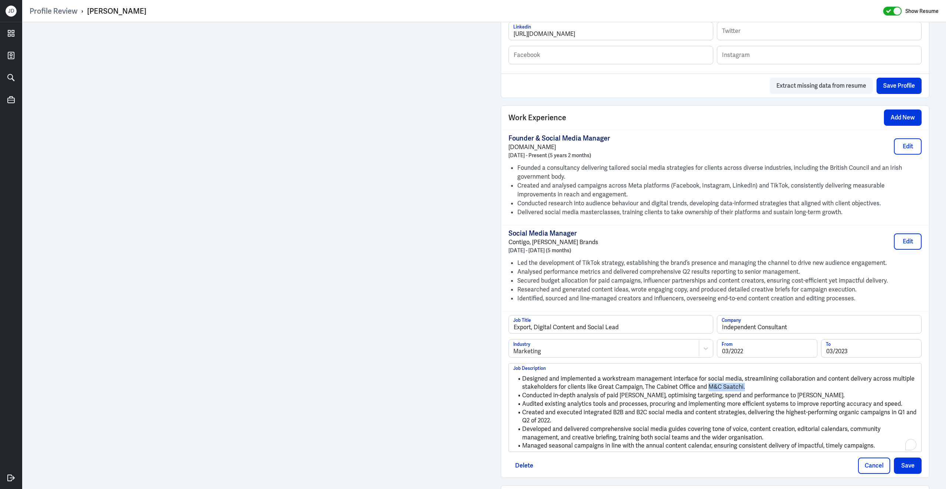
drag, startPoint x: 706, startPoint y: 391, endPoint x: 745, endPoint y: 392, distance: 39.9
click at [745, 391] on li "Designed and implemented a workstream management interface for social media, st…" at bounding box center [715, 382] width 404 height 17
drag, startPoint x: 817, startPoint y: 336, endPoint x: 715, endPoint y: 332, distance: 102.1
click at [715, 332] on div "Export, Digital Content and Social Lead Job Title Independent Consultant Company" at bounding box center [715, 327] width 413 height 24
paste input "M&C Saatchi."
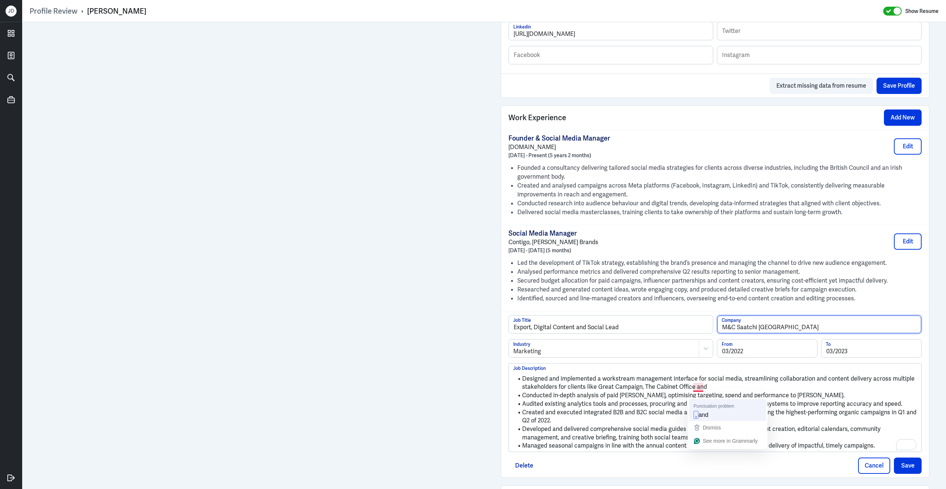
type input "M&C Saatchi London"
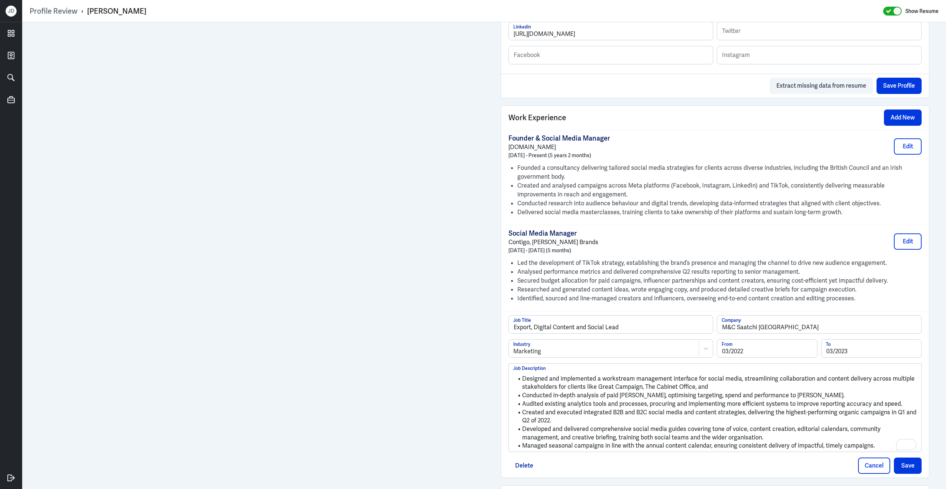
click at [710, 391] on li "Designed and implemented a workstream management interface for social media, st…" at bounding box center [715, 382] width 404 height 17
click at [641, 391] on li "Designed and implemented a workstream management interface for social media, st…" at bounding box center [715, 382] width 404 height 17
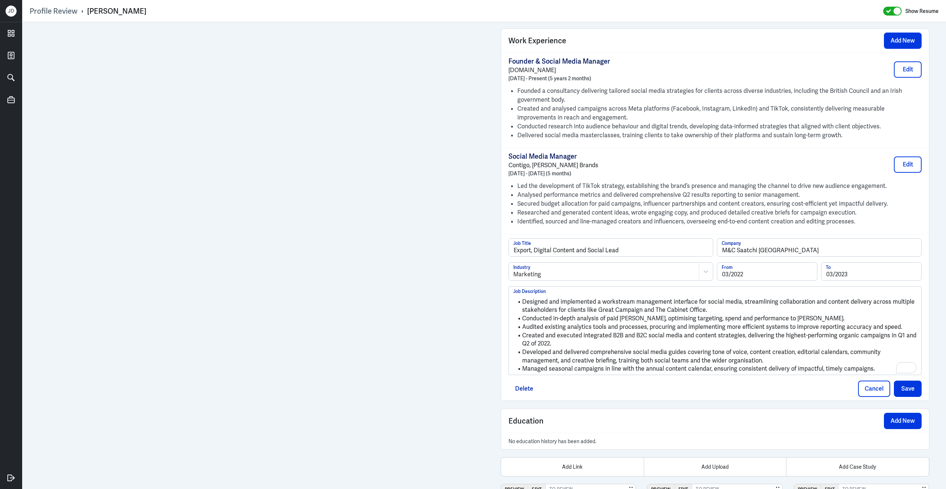
scroll to position [530, 0]
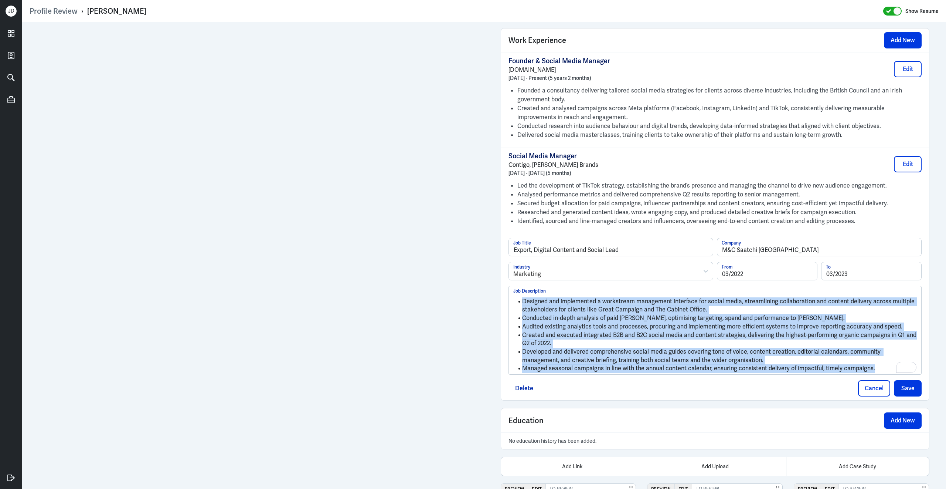
drag, startPoint x: 874, startPoint y: 376, endPoint x: 504, endPoint y: 280, distance: 382.6
click at [504, 279] on div "Export, Digital Content and Social Lead Job Title M&C Saatchi London Company Ma…" at bounding box center [715, 317] width 428 height 166
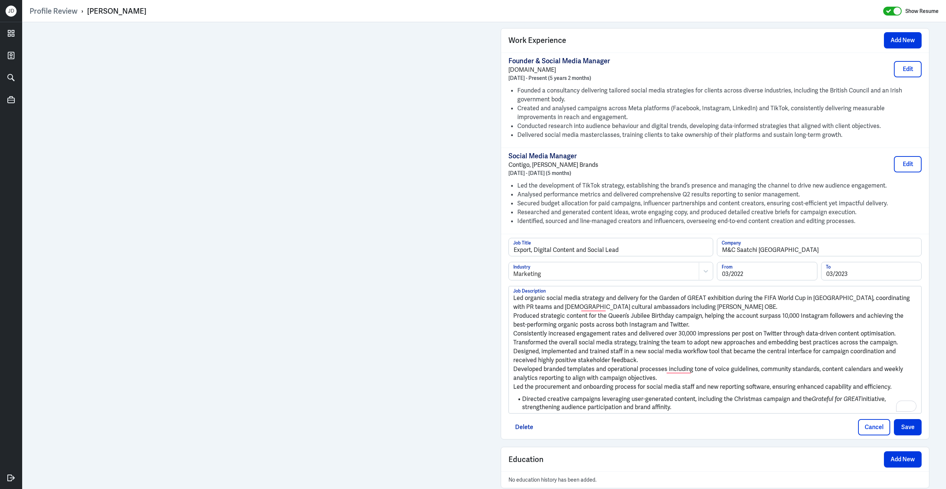
click at [514, 305] on p "Led organic social media strategy and delivery for the Garden of GREAT exhibiti…" at bounding box center [715, 302] width 404 height 18
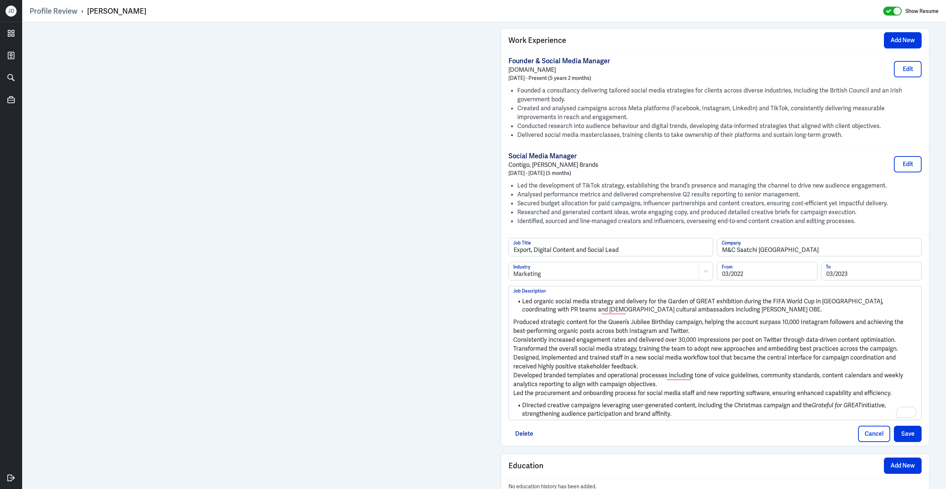
click at [513, 327] on p "Produced strategic content for the Queen’s Jubilee Birthday campaign, helping t…" at bounding box center [715, 326] width 404 height 18
click at [514, 343] on p "Consistently increased engagement rates and delivered over 30,000 impressions p…" at bounding box center [715, 338] width 404 height 9
click at [513, 351] on p "Transformed the overall social media strategy, training the team to adopt new a…" at bounding box center [715, 347] width 404 height 9
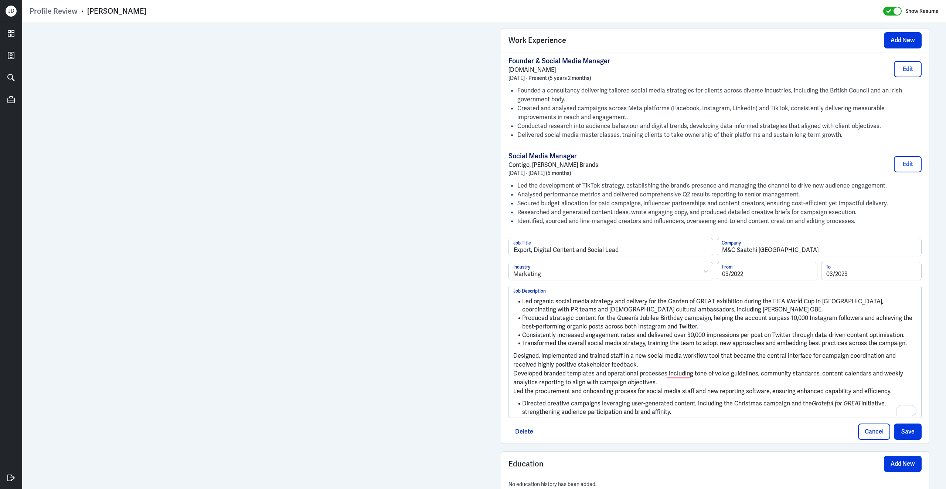
click at [515, 360] on p "Designed, implemented and trained staff in a new social media workflow tool tha…" at bounding box center [715, 360] width 404 height 18
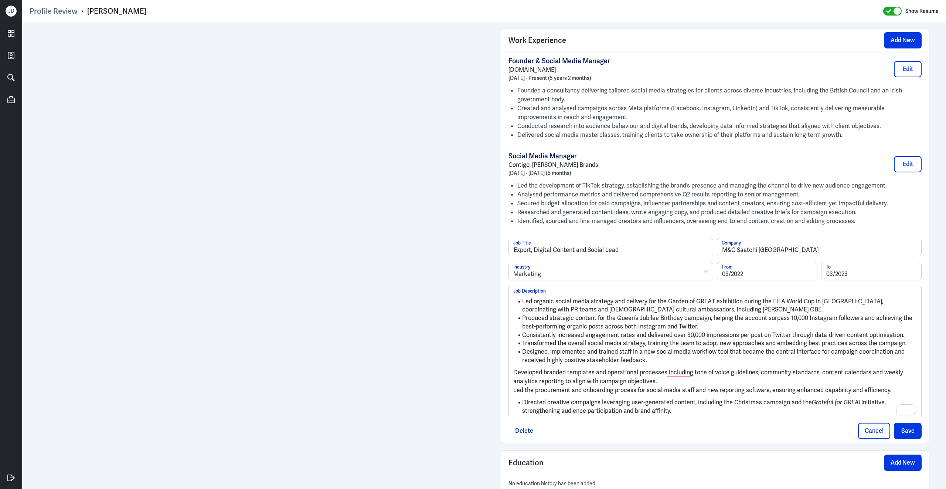
click at [514, 375] on p "Developed branded templates and operational processes including tone of voice g…" at bounding box center [715, 377] width 404 height 18
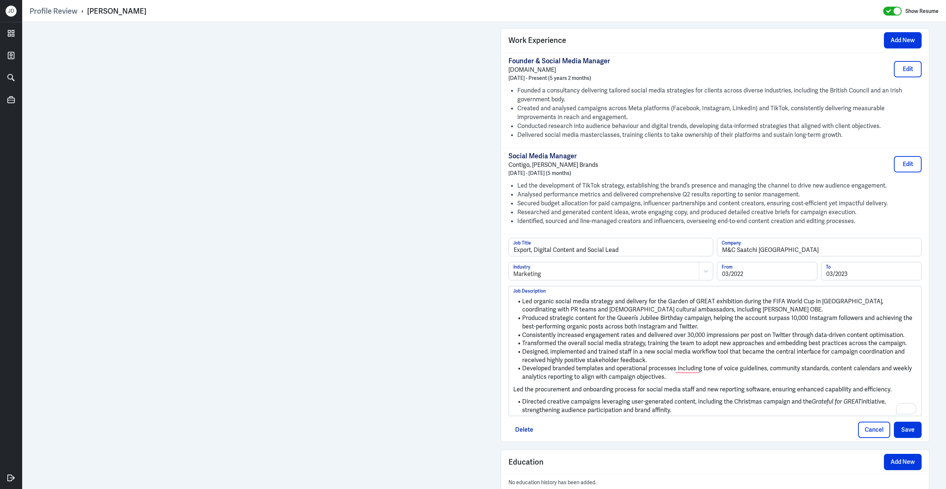
click at [514, 394] on p "Led the procurement and onboarding process for social media staff and new repor…" at bounding box center [715, 389] width 404 height 9
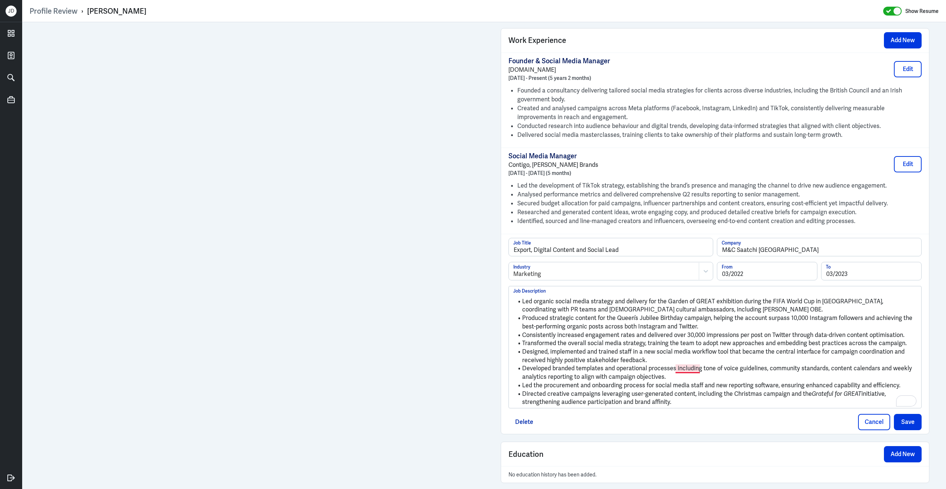
click at [687, 375] on li "Developed branded templates and operational processes including tone of voice g…" at bounding box center [715, 372] width 404 height 17
click at [902, 429] on button "Save" at bounding box center [908, 422] width 28 height 16
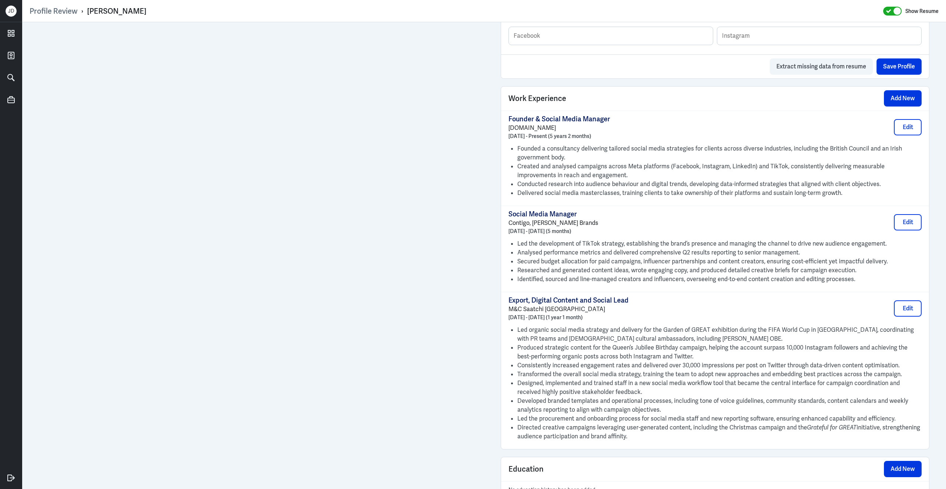
scroll to position [462, 0]
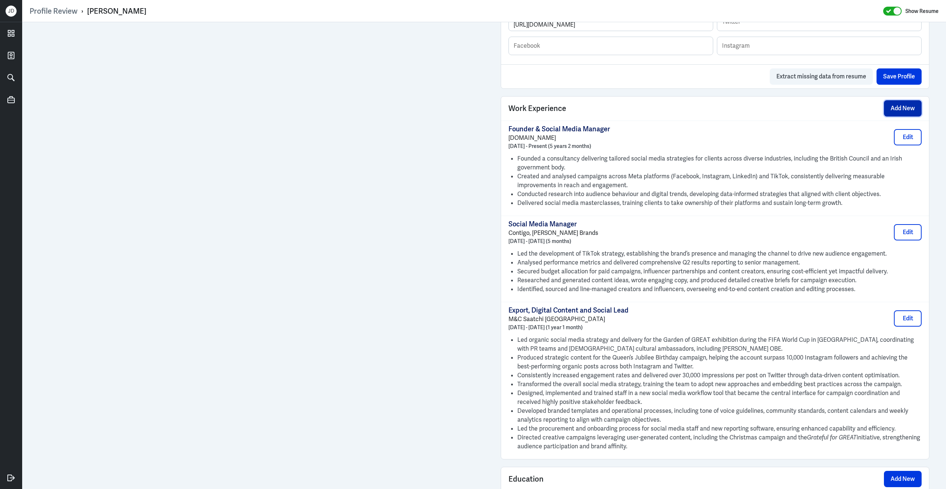
click at [905, 113] on button "Add New" at bounding box center [903, 108] width 38 height 16
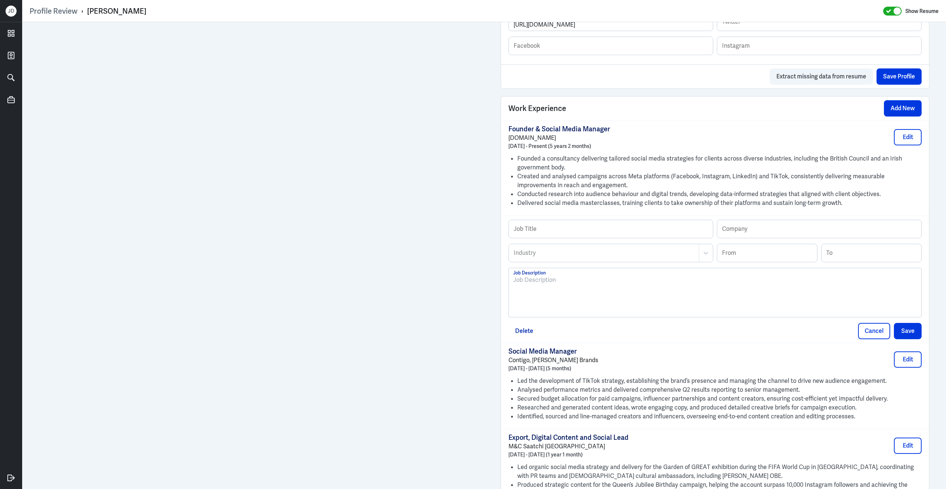
click at [569, 298] on div at bounding box center [715, 295] width 404 height 40
paste div
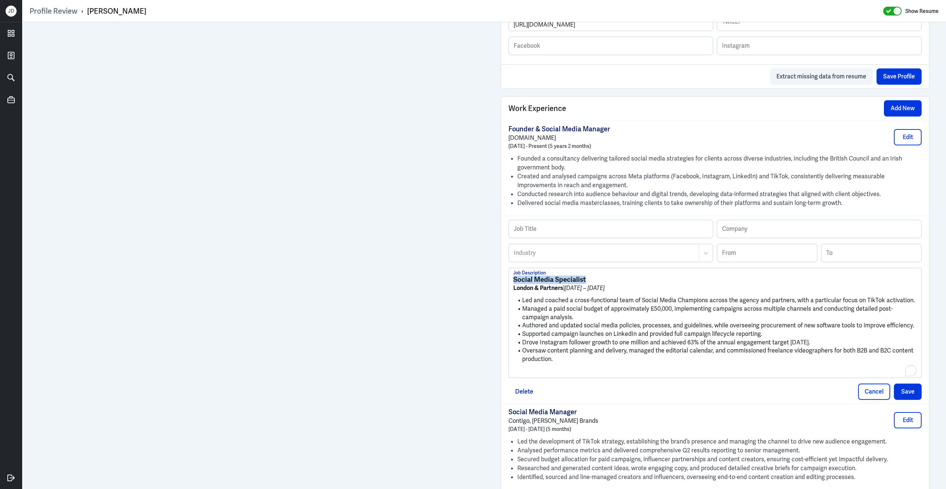
drag, startPoint x: 592, startPoint y: 285, endPoint x: 514, endPoint y: 283, distance: 78.0
click at [514, 283] on h3 "Social Media Specialist" at bounding box center [715, 279] width 404 height 8
click at [577, 234] on input "text" at bounding box center [611, 229] width 204 height 18
paste input "Social Media Specialist"
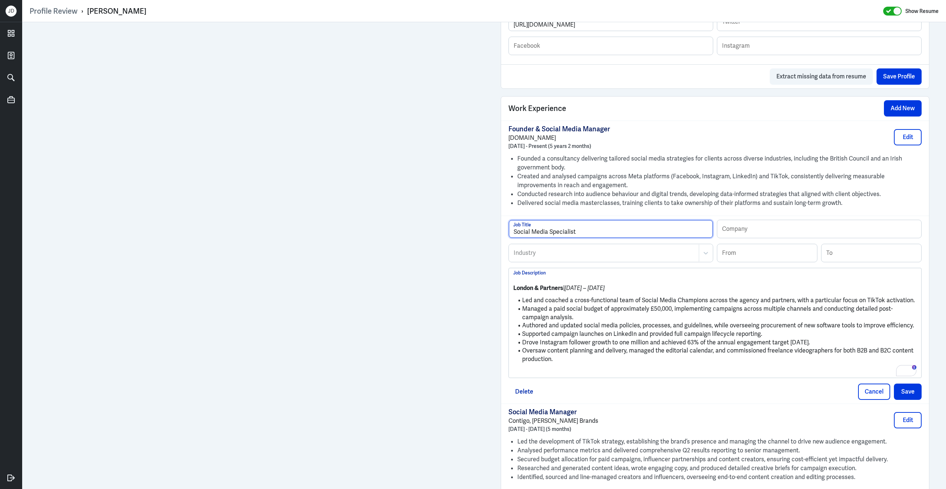
type input "Social Media Specialist"
drag, startPoint x: 565, startPoint y: 295, endPoint x: 510, endPoint y: 292, distance: 55.5
click at [510, 293] on div "Profile Review › Sveta Odaryuk Show Resume Admin Settings Update Resume Save Pr…" at bounding box center [484, 244] width 924 height 489
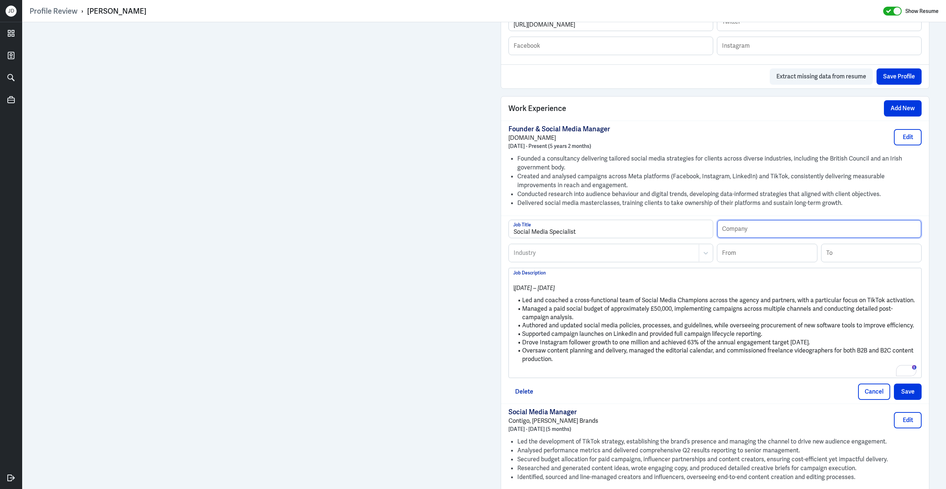
click at [742, 238] on input "text" at bounding box center [819, 229] width 204 height 18
paste input "London & Partners"
type input "London & Partners"
click at [736, 260] on input at bounding box center [767, 253] width 100 height 18
type input "06/2021"
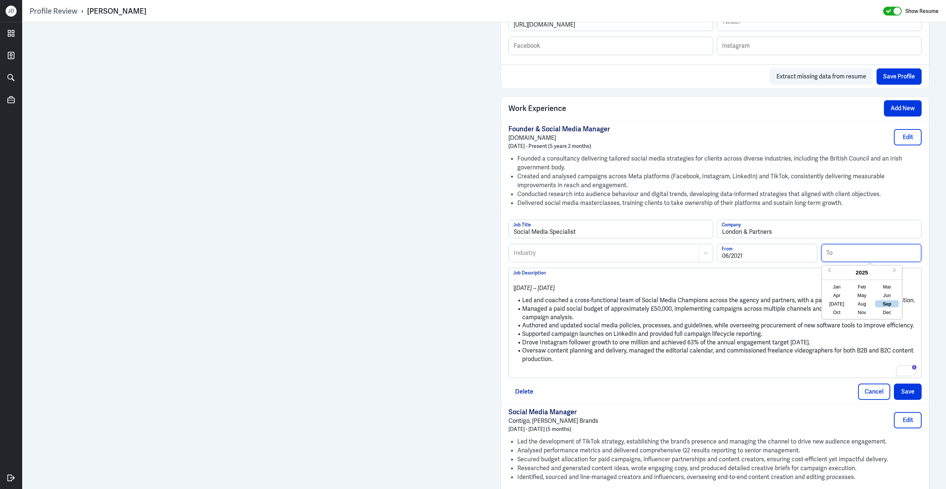
click at [844, 259] on input at bounding box center [872, 253] width 100 height 18
type input "12/2021"
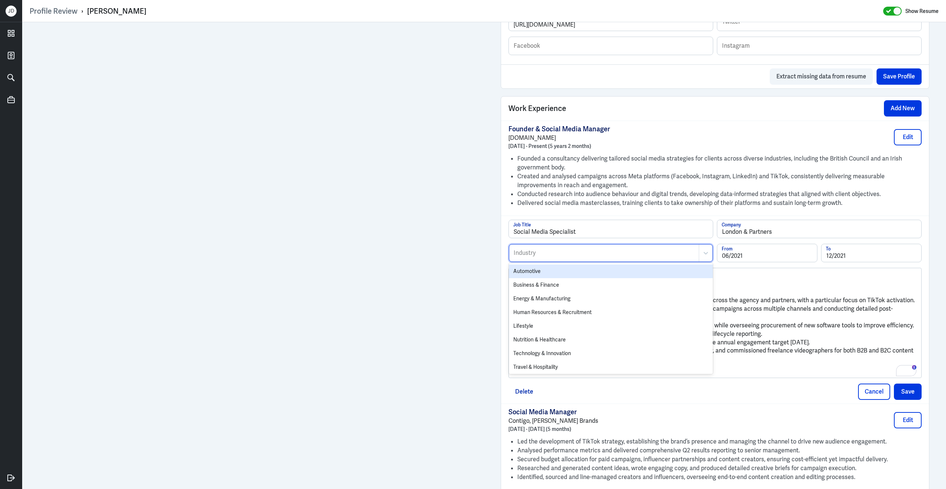
click at [583, 254] on div at bounding box center [604, 252] width 182 height 9
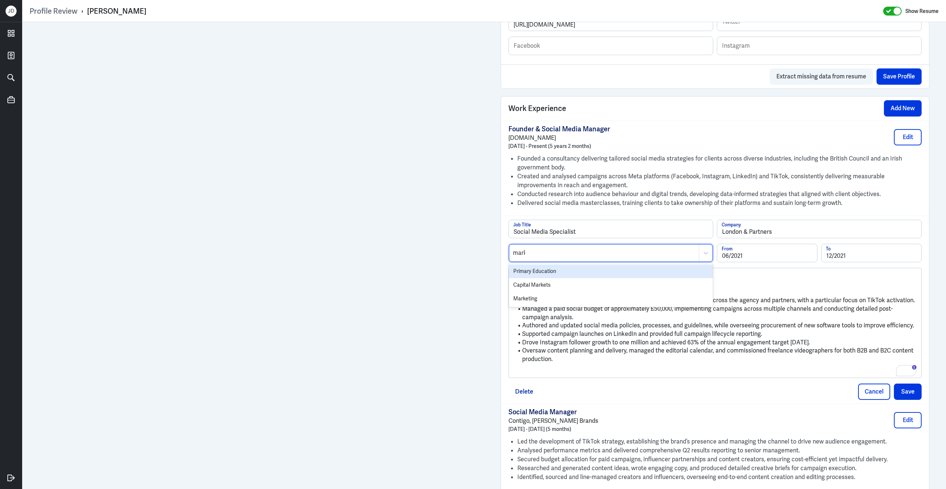
type input "marke"
click at [560, 286] on div "Marketing" at bounding box center [611, 285] width 204 height 14
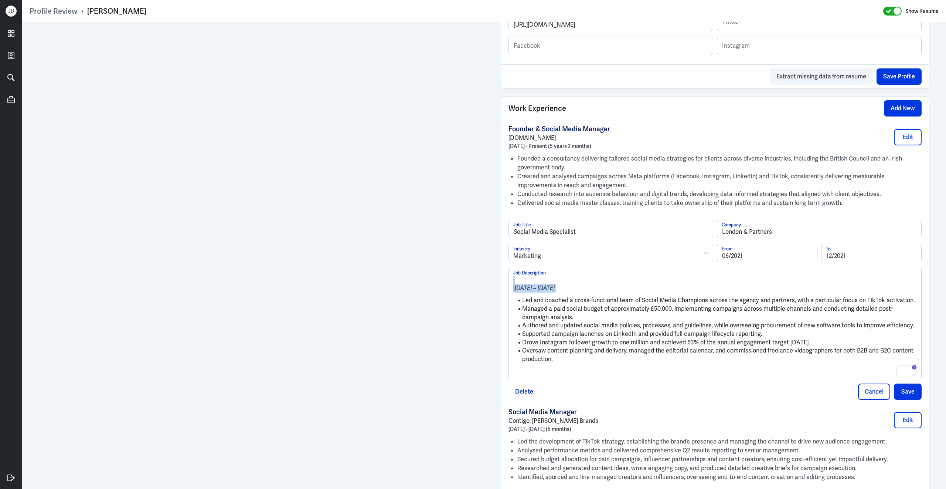
drag, startPoint x: 522, startPoint y: 305, endPoint x: 500, endPoint y: 278, distance: 35.0
click at [501, 278] on div "Work Experience Add New Founder & Social Media Manager Sveta.Social August 2020…" at bounding box center [715, 371] width 429 height 551
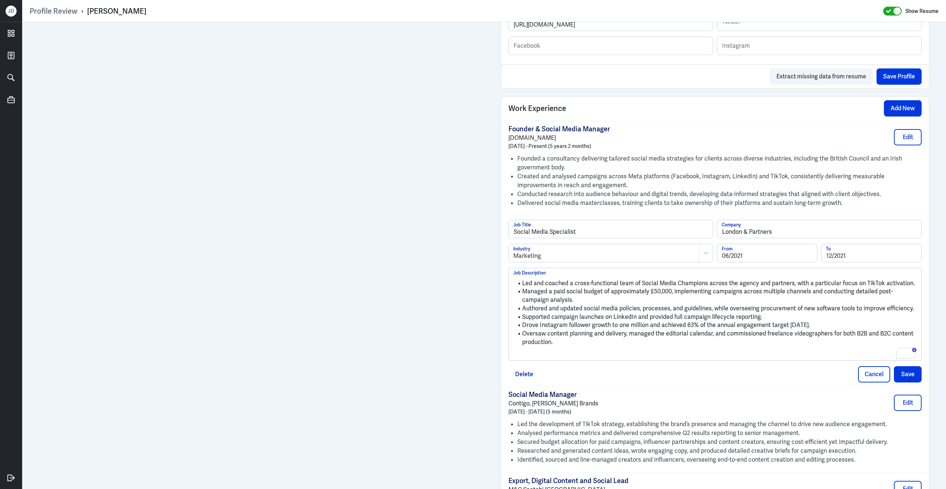
click at [540, 355] on p "To enrich screen reader interactions, please activate Accessibility in Grammarl…" at bounding box center [715, 354] width 404 height 9
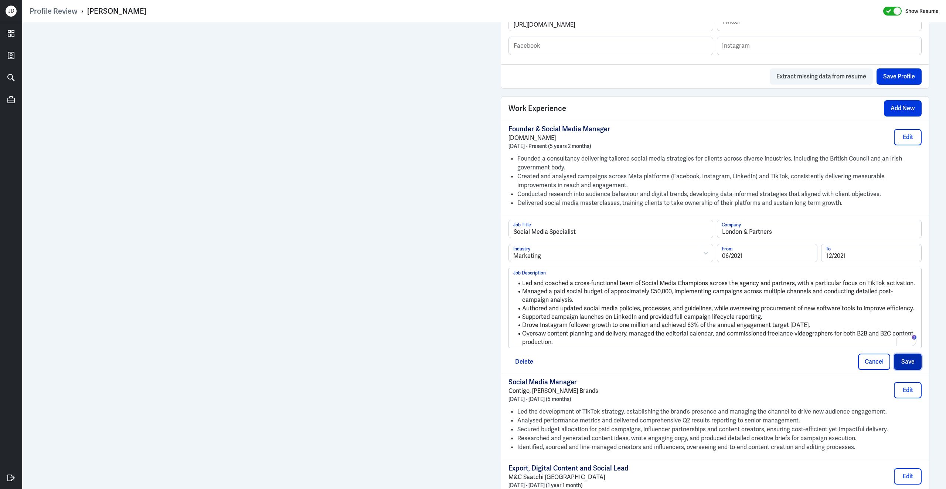
click at [910, 367] on button "Save" at bounding box center [908, 361] width 28 height 16
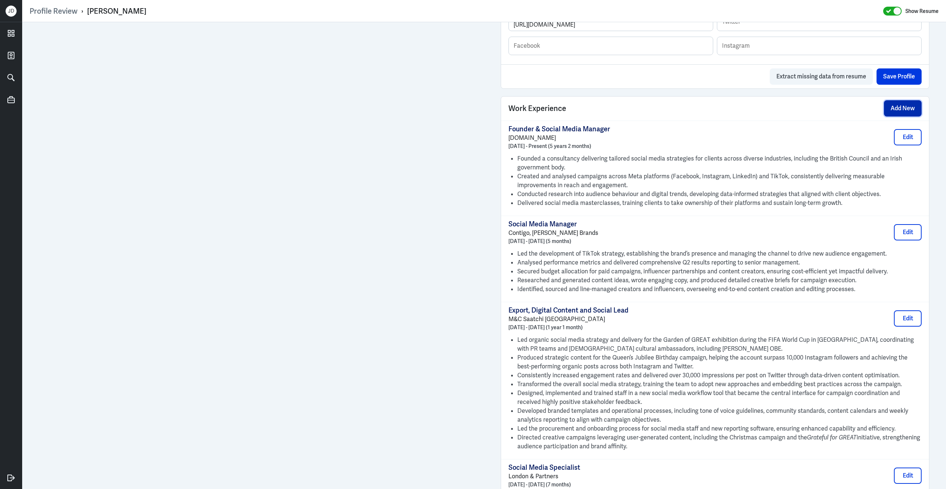
click at [909, 112] on button "Add New" at bounding box center [903, 108] width 38 height 16
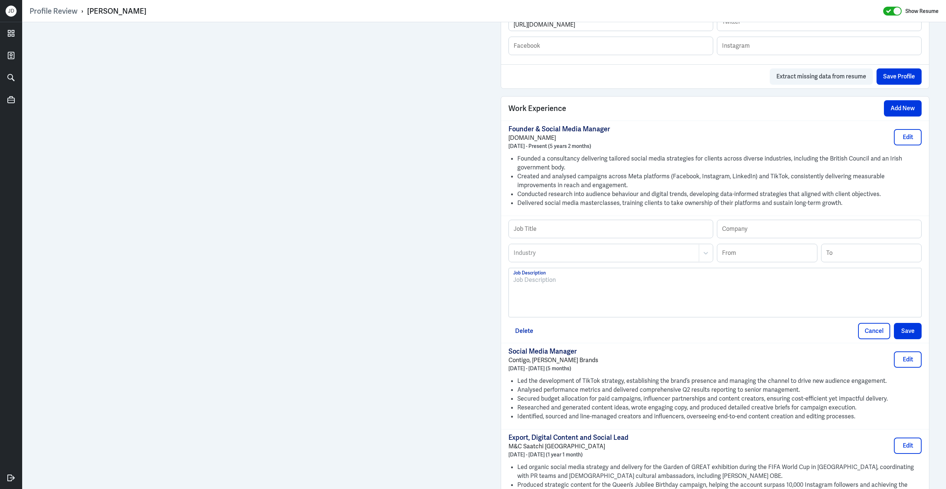
click at [593, 299] on div at bounding box center [715, 295] width 404 height 40
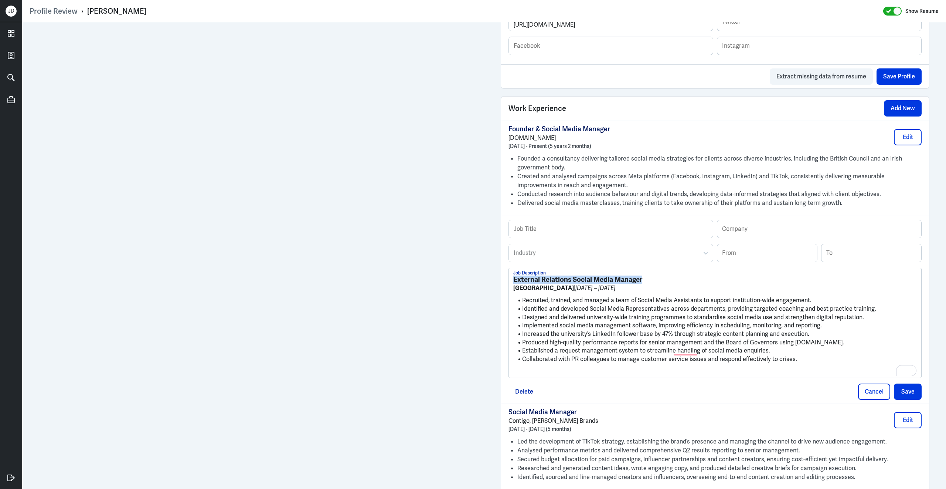
drag, startPoint x: 659, startPoint y: 282, endPoint x: 487, endPoint y: 273, distance: 171.4
click at [487, 273] on div "Admin Settings Update Resume Save Profile User Requested Private Set Resume to …" at bounding box center [484, 366] width 924 height 1612
drag, startPoint x: 656, startPoint y: 284, endPoint x: 507, endPoint y: 277, distance: 149.1
click at [506, 278] on div "Job Title Company Industry Industry From To External Relations Social Media Man…" at bounding box center [715, 309] width 428 height 188
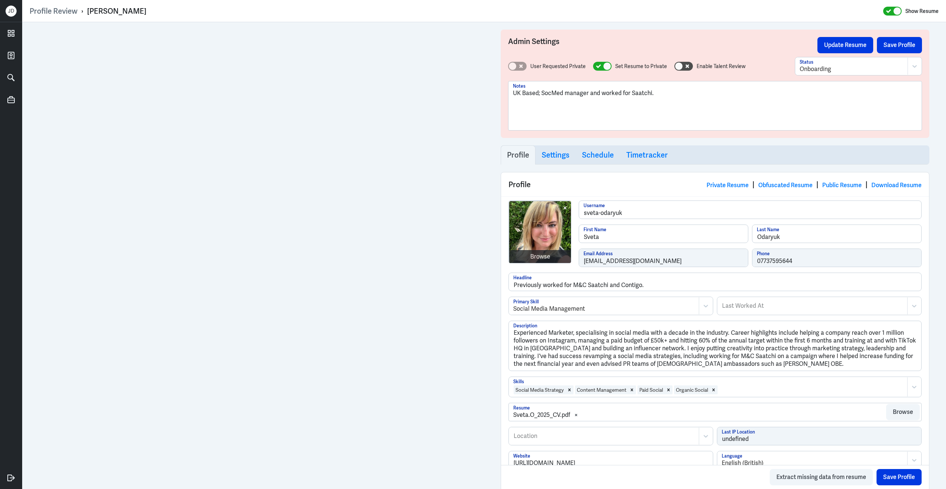
scroll to position [462, 0]
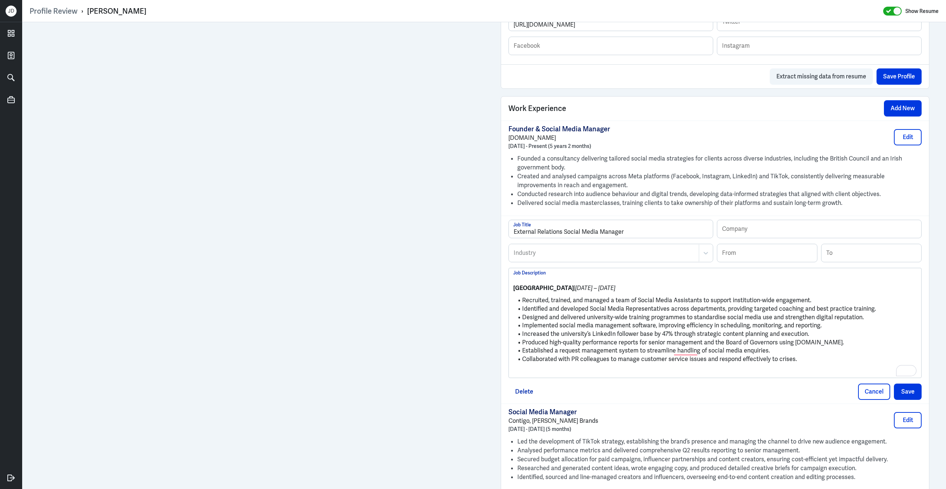
type input "External Relations Social Media Manager"
drag, startPoint x: 583, startPoint y: 296, endPoint x: 506, endPoint y: 293, distance: 77.3
click at [506, 293] on div "Profile Review › [PERSON_NAME] Show Resume Admin Settings Update Resume Save Pr…" at bounding box center [484, 244] width 924 height 489
click at [747, 237] on input "text" at bounding box center [819, 229] width 204 height 18
paste input "[GEOGRAPHIC_DATA]"
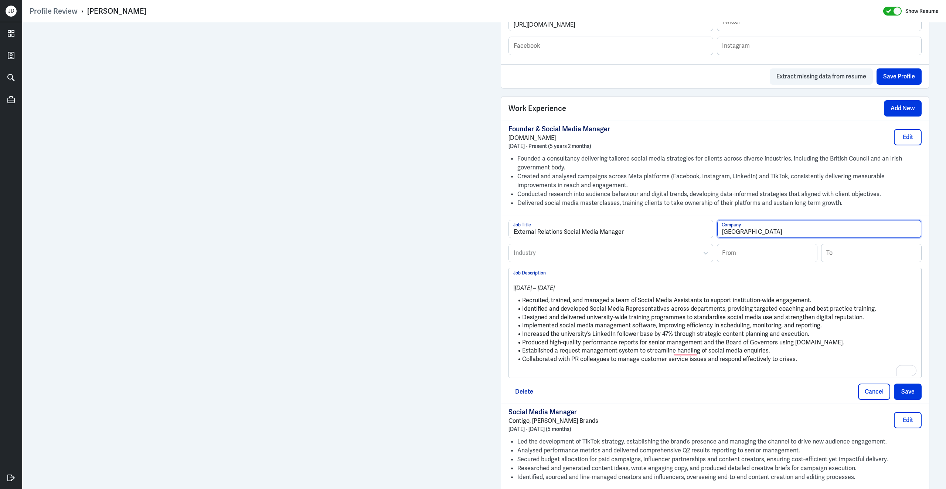
type input "[GEOGRAPHIC_DATA]"
click at [606, 257] on div at bounding box center [604, 252] width 182 height 9
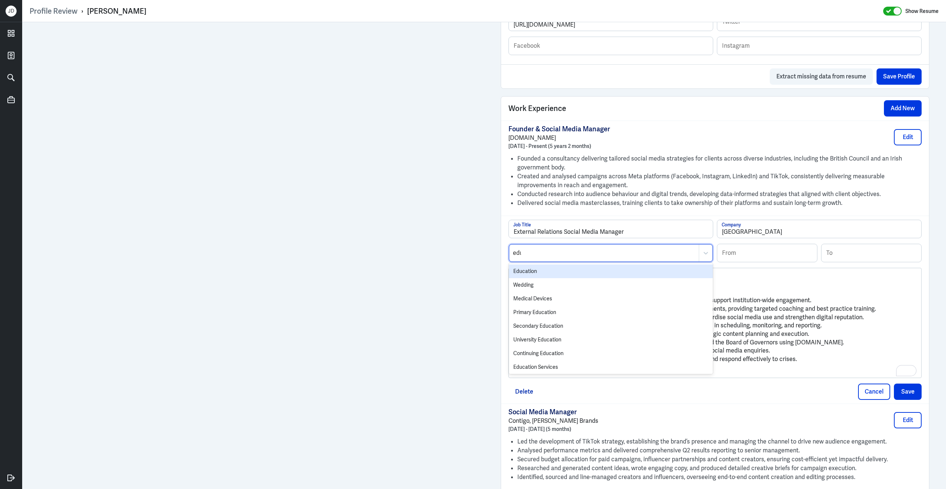
type input "educa"
click at [595, 275] on div "Education" at bounding box center [611, 271] width 204 height 14
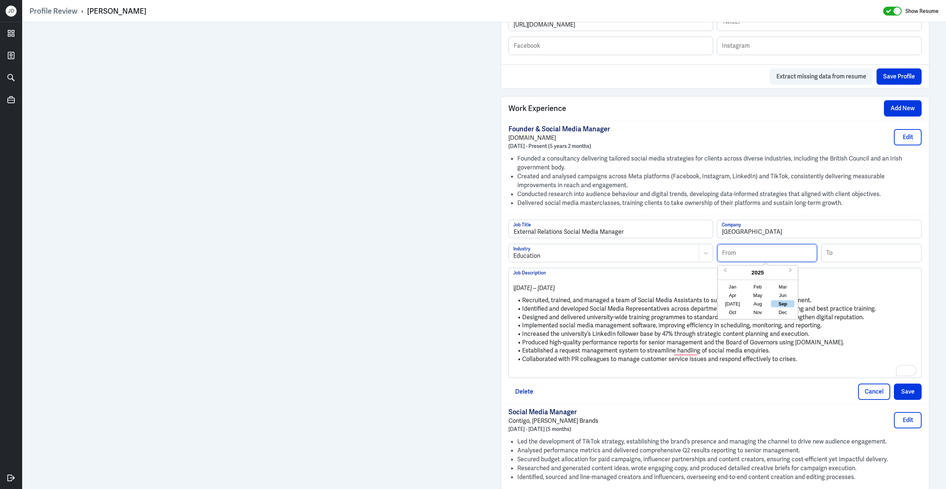
click at [776, 260] on input at bounding box center [767, 253] width 100 height 18
type input "07/2019"
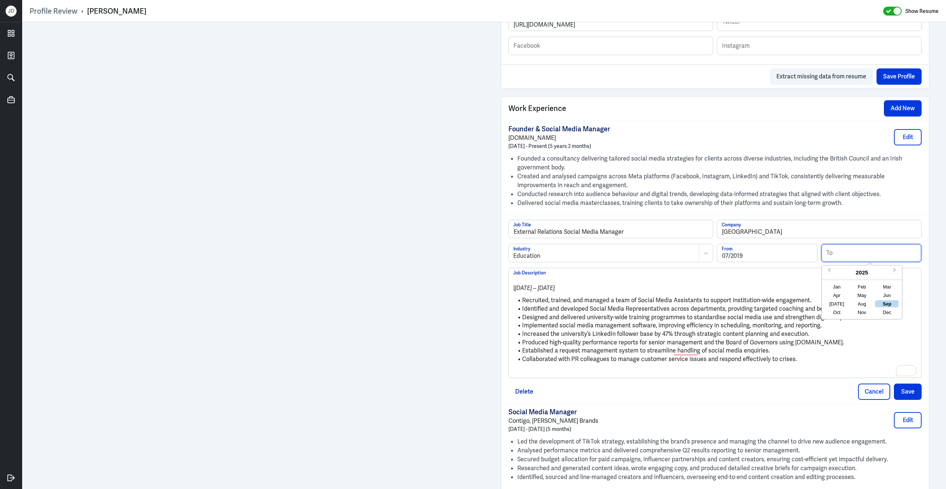
click at [894, 262] on div "To Previous Year Next Year [DATE] Feb Mar Apr May Jun [DATE] Aug Sep Oct Nov Dec" at bounding box center [871, 253] width 101 height 18
type input "07/2020"
click at [631, 338] on li "Increased the university’s LinkedIn follower base by 47% through strategic cont…" at bounding box center [715, 334] width 404 height 9
click at [621, 376] on p "To enrich screen reader interactions, please activate Accessibility in Grammarl…" at bounding box center [715, 371] width 404 height 9
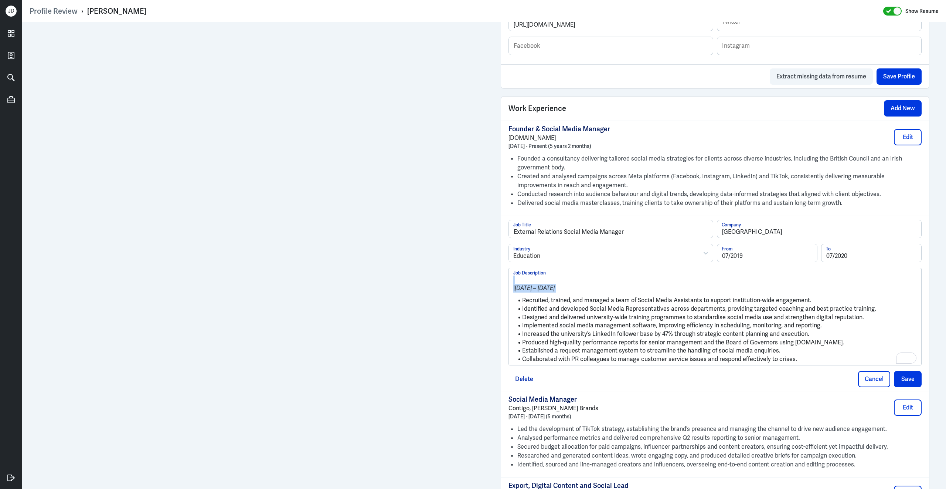
drag, startPoint x: 523, startPoint y: 305, endPoint x: 508, endPoint y: 283, distance: 27.1
click at [508, 283] on div "External Relations Social Media Manager Job Title University of East London Com…" at bounding box center [715, 302] width 428 height 175
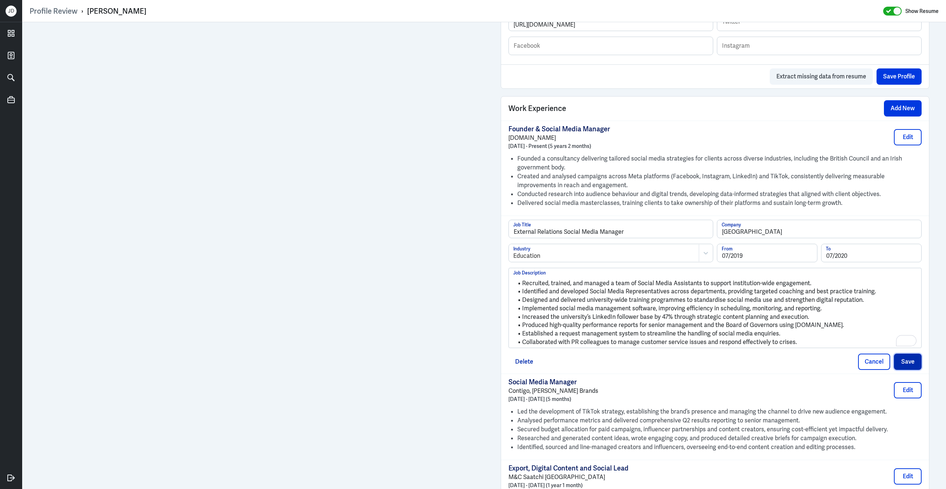
click at [912, 370] on button "Save" at bounding box center [908, 361] width 28 height 16
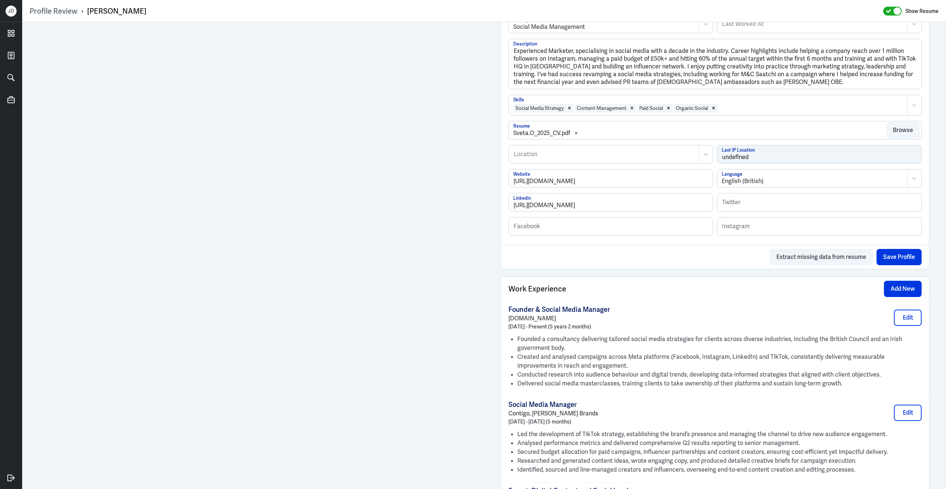
scroll to position [220, 0]
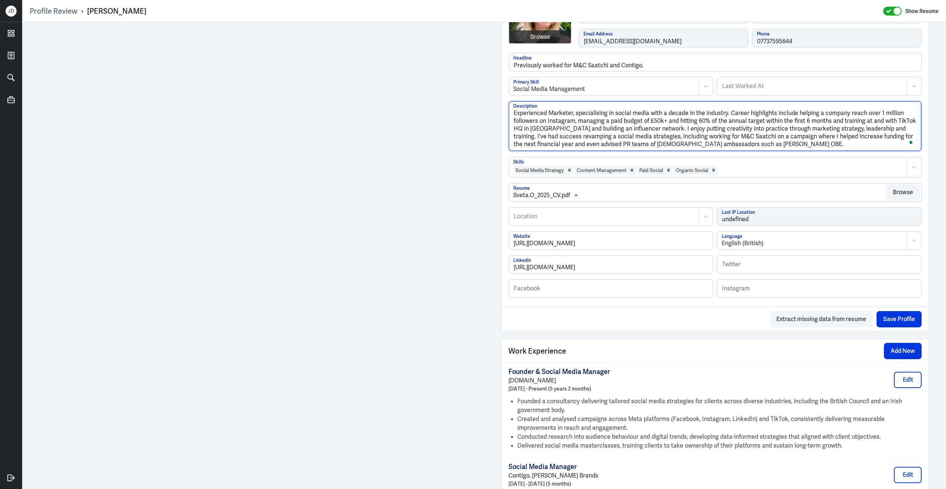
drag, startPoint x: 754, startPoint y: 147, endPoint x: 510, endPoint y: 89, distance: 250.2
click at [510, 89] on div "Browse sveta-odaryuk Username Sveta First Name Odaryuk Last Name [EMAIL_ADDRESS…" at bounding box center [715, 142] width 428 height 330
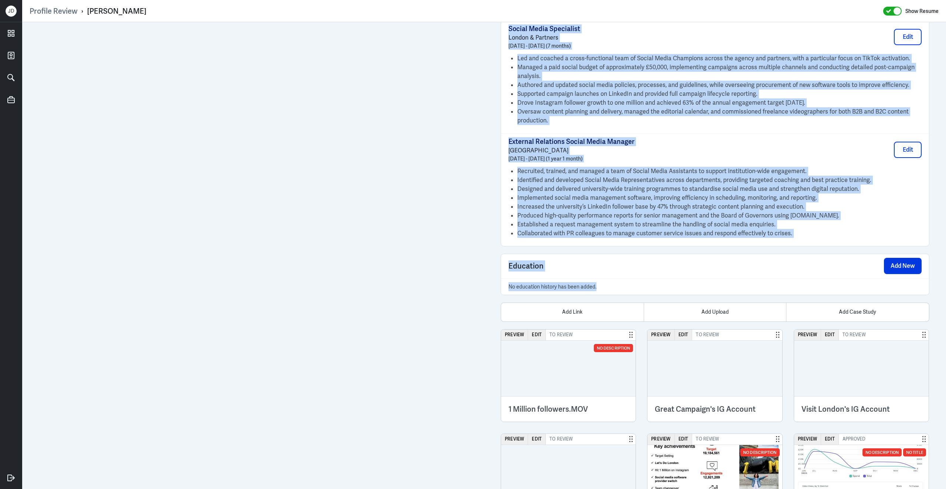
scroll to position [901, 0]
drag, startPoint x: 510, startPoint y: 156, endPoint x: 810, endPoint y: 235, distance: 310.7
copy div "Loremip & Dolors Ametc Adipisc Elits.Doeius Tempor 1351 - Incidid (2 utlab 1 et…"
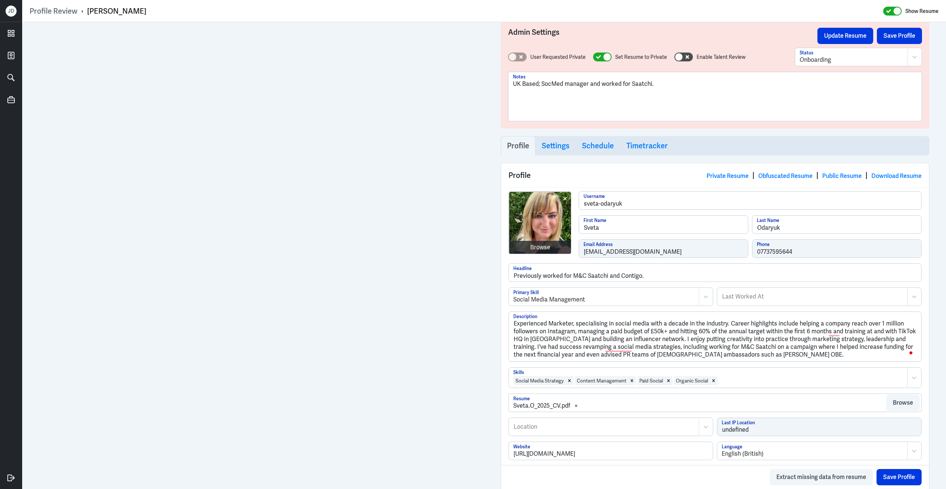
scroll to position [72, 0]
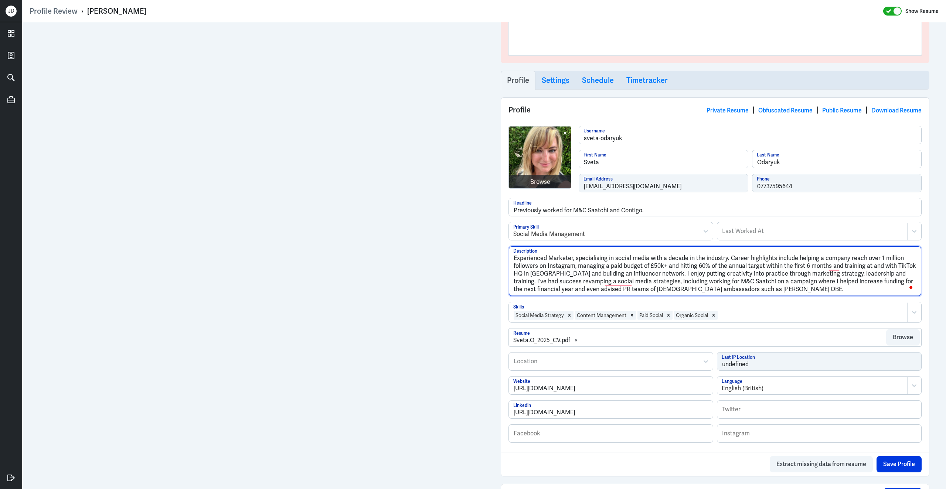
drag, startPoint x: 764, startPoint y: 291, endPoint x: 467, endPoint y: 215, distance: 306.3
paste textarea "Lorem Ipsumdo si a consectet adipis elits doeiusmo temp inci utl etdol ma aliqu…"
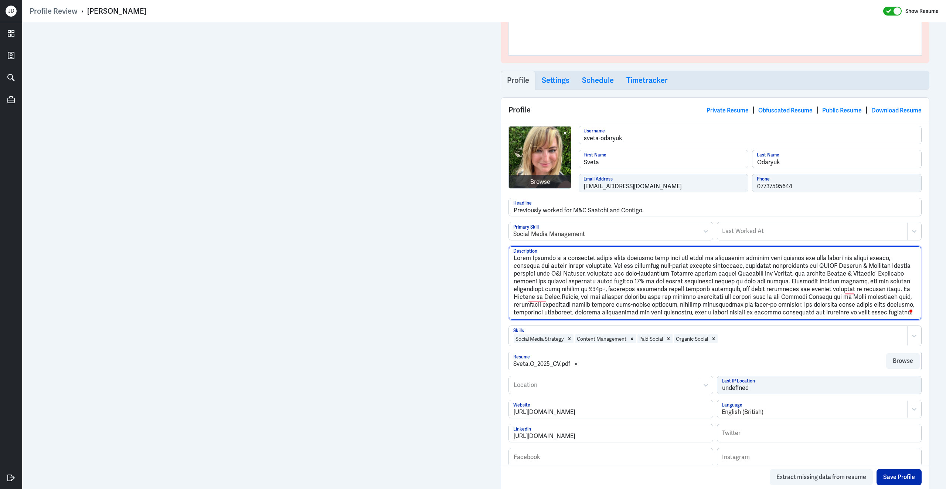
type textarea "Lorem Ipsumdo si a consectet adipis elits doeiusmo temp inci utl etdol ma aliqu…"
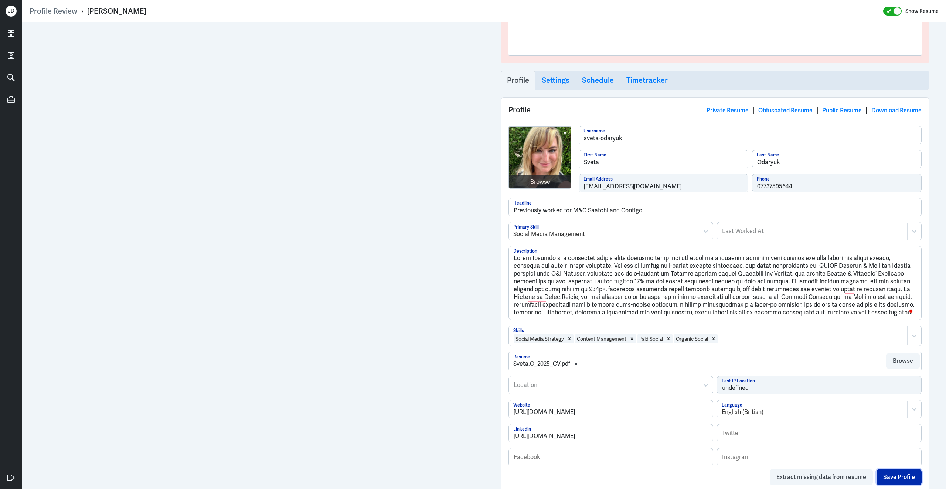
click at [905, 479] on button "Save Profile" at bounding box center [899, 477] width 45 height 16
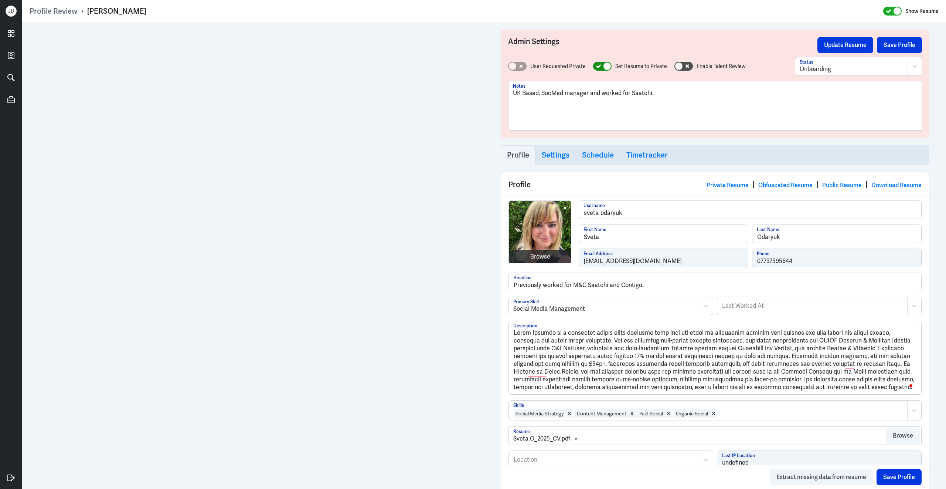
click at [597, 64] on icon at bounding box center [598, 66] width 5 height 4
checkbox input "false"
click at [823, 70] on div at bounding box center [852, 69] width 104 height 9
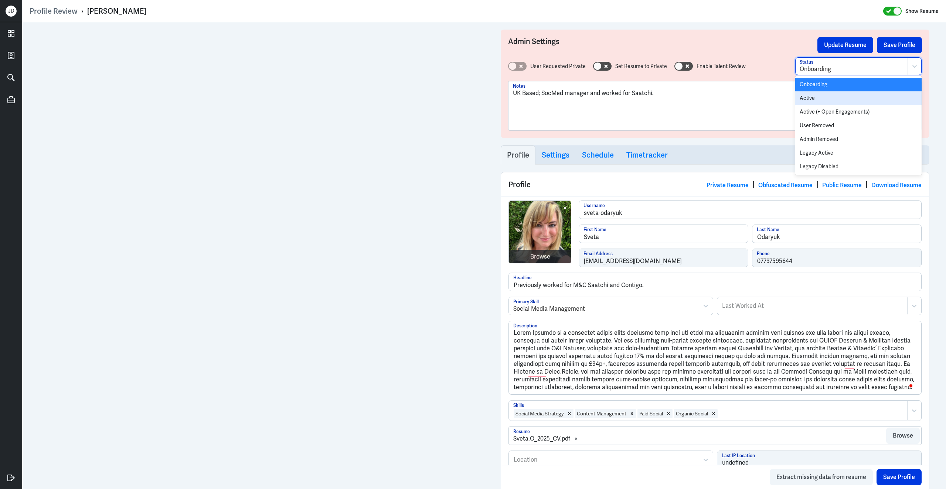
click at [808, 100] on div "Active" at bounding box center [858, 98] width 126 height 14
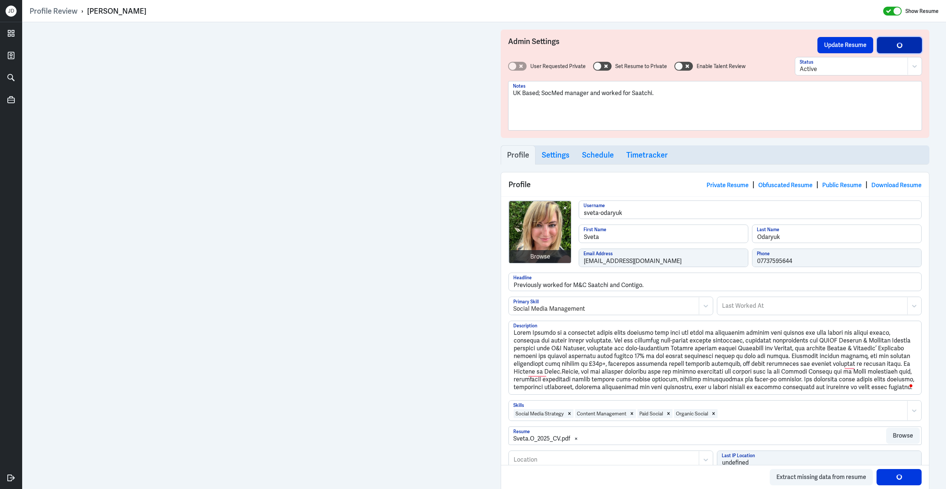
click at [886, 47] on button "Save Profile" at bounding box center [899, 45] width 45 height 16
click at [894, 47] on button "Save Profile" at bounding box center [899, 45] width 45 height 16
click at [862, 46] on button "Update Resume" at bounding box center [846, 45] width 56 height 16
click at [912, 45] on button "Save Profile" at bounding box center [899, 45] width 45 height 16
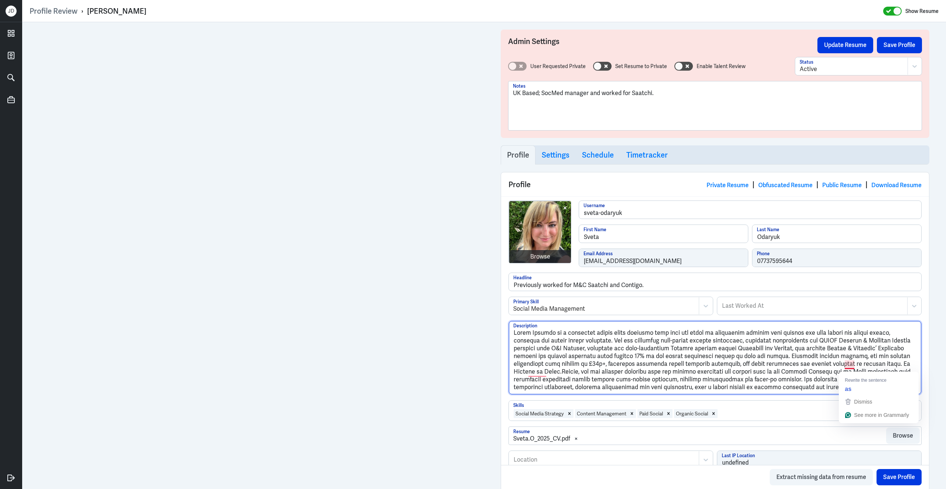
click at [859, 353] on textarea "Description" at bounding box center [715, 357] width 412 height 73
click at [856, 367] on textarea "Description" at bounding box center [715, 357] width 412 height 73
type textarea "Sveta Odaryuk is a strategic social media marketer with over ten years of exper…"
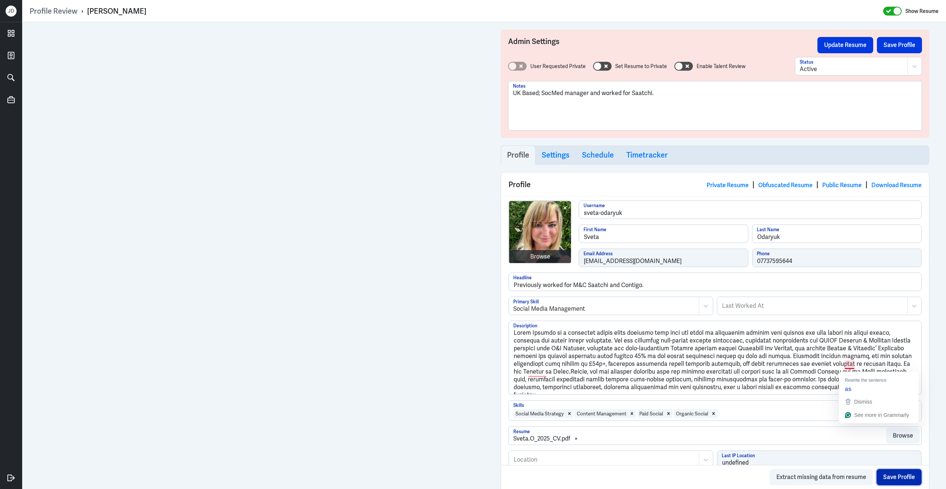
click at [892, 479] on button "Save Profile" at bounding box center [899, 477] width 45 height 16
click at [888, 48] on button "Save Profile" at bounding box center [899, 45] width 45 height 16
click at [853, 46] on button "Update Resume" at bounding box center [846, 45] width 56 height 16
click at [799, 186] on link "Obfuscated Resume" at bounding box center [785, 185] width 54 height 8
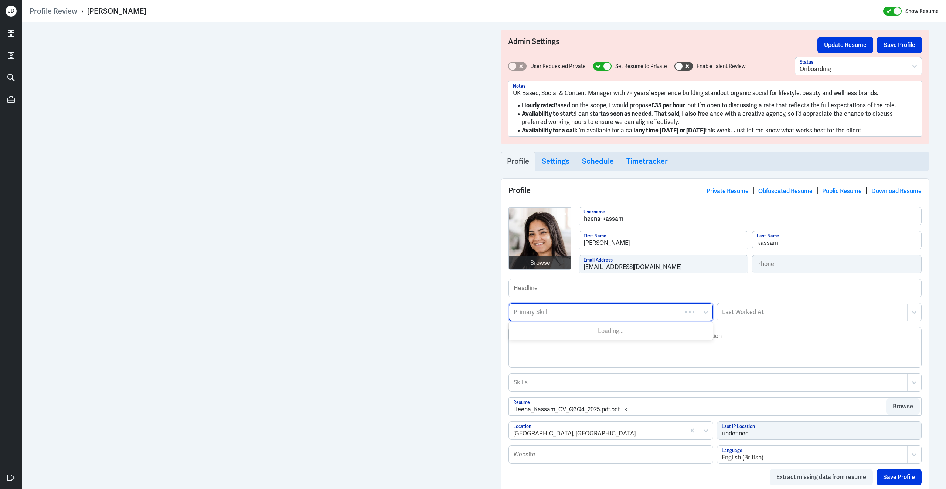
click at [615, 313] on div at bounding box center [595, 311] width 165 height 9
type input "Social Media Mana"
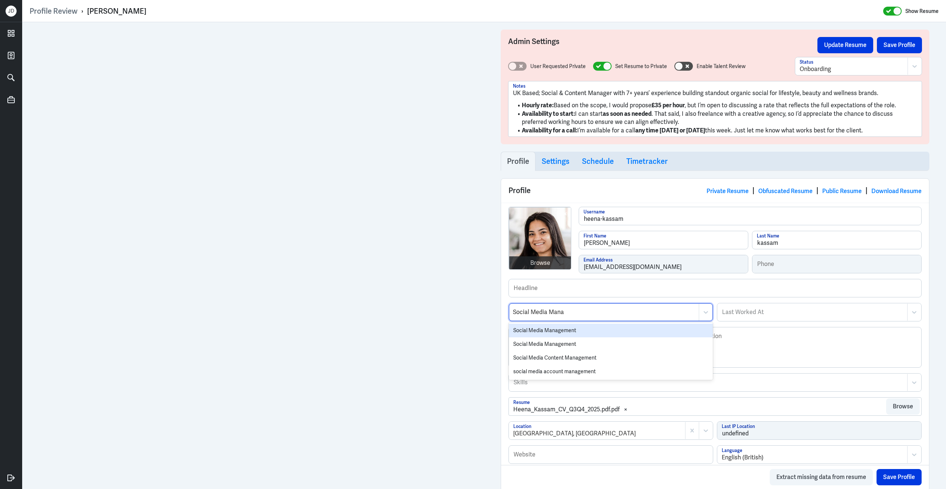
click at [587, 330] on div "Social Media Management" at bounding box center [611, 330] width 204 height 14
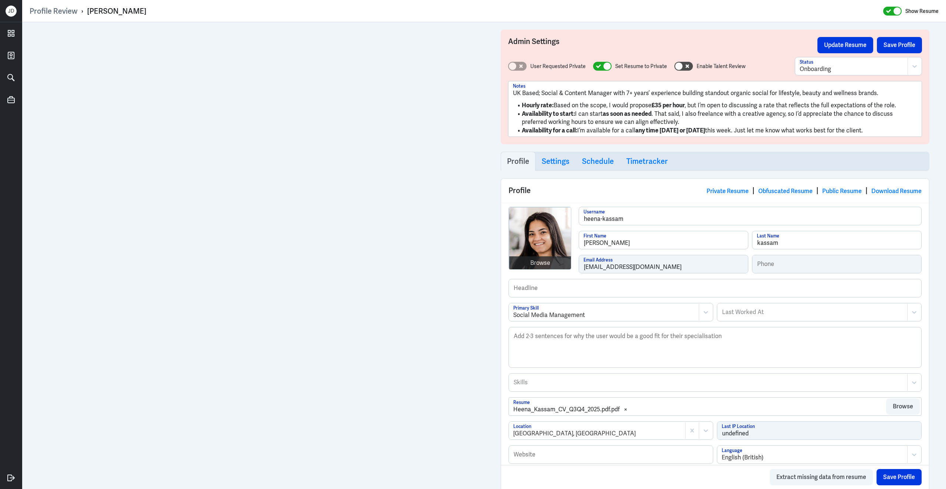
scroll to position [204, 0]
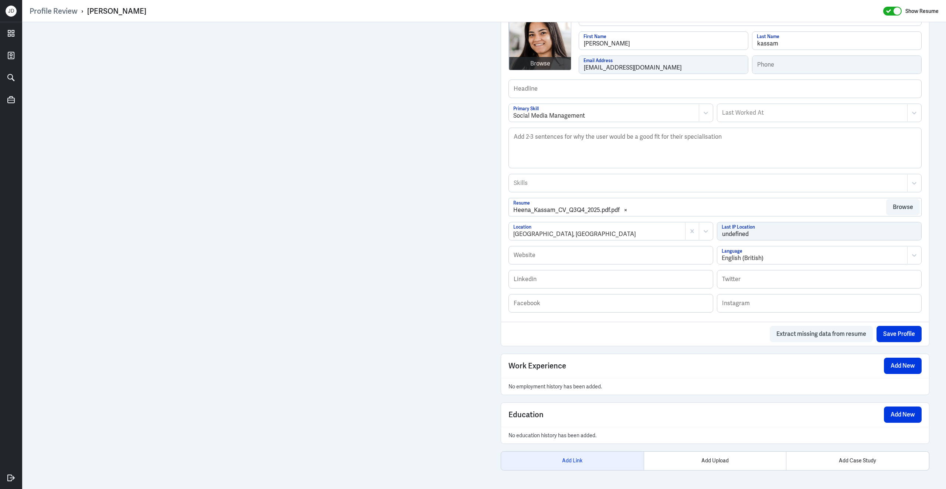
click at [575, 462] on div "Add Link" at bounding box center [572, 460] width 143 height 18
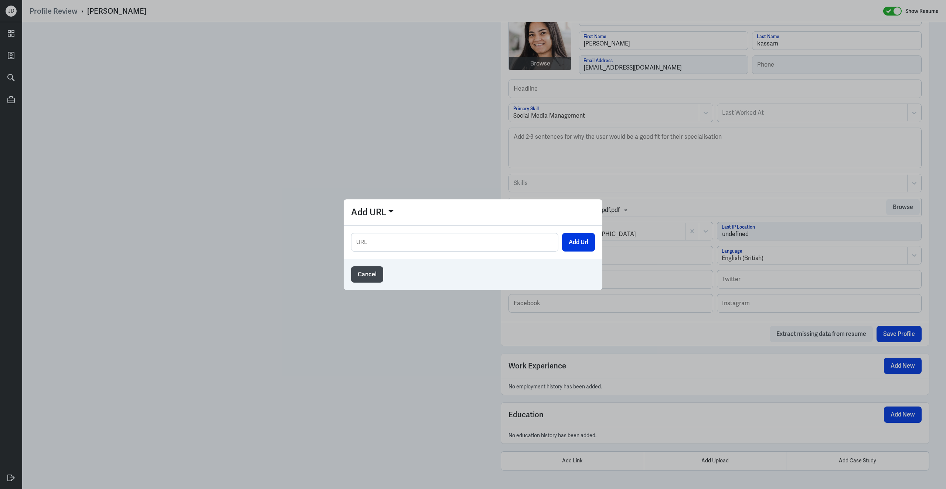
click at [516, 231] on div "URL Add Url" at bounding box center [473, 241] width 259 height 33
click at [516, 235] on input "text" at bounding box center [454, 242] width 207 height 18
paste input "https://www.canva.com/design/DAGmBb-qFyo/2U9j2a1rdzsvWG5l7SaQKw/edit?utm_conten…"
type input "https://www.canva.com/design/DAGmBb-qFyo/2U9j2a1rdzsvWG5l7SaQKw/edit?utm_conten…"
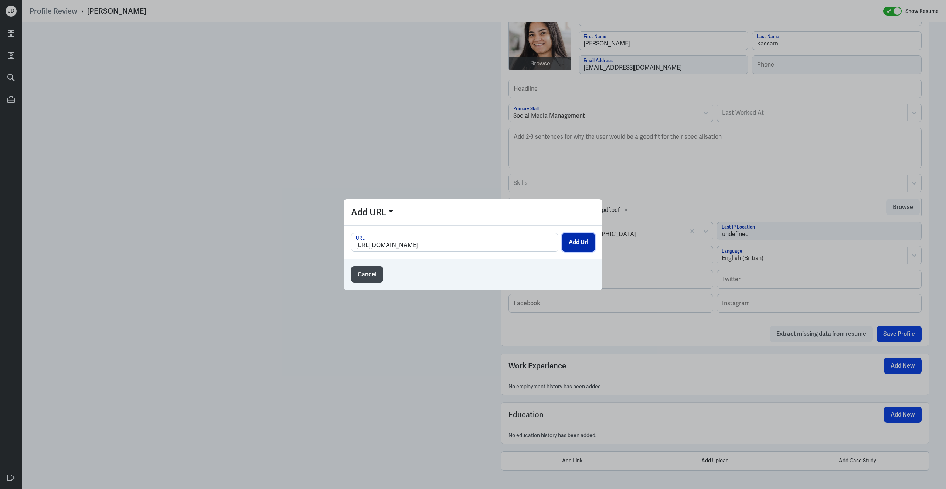
click at [591, 245] on button "Add Url" at bounding box center [578, 242] width 33 height 18
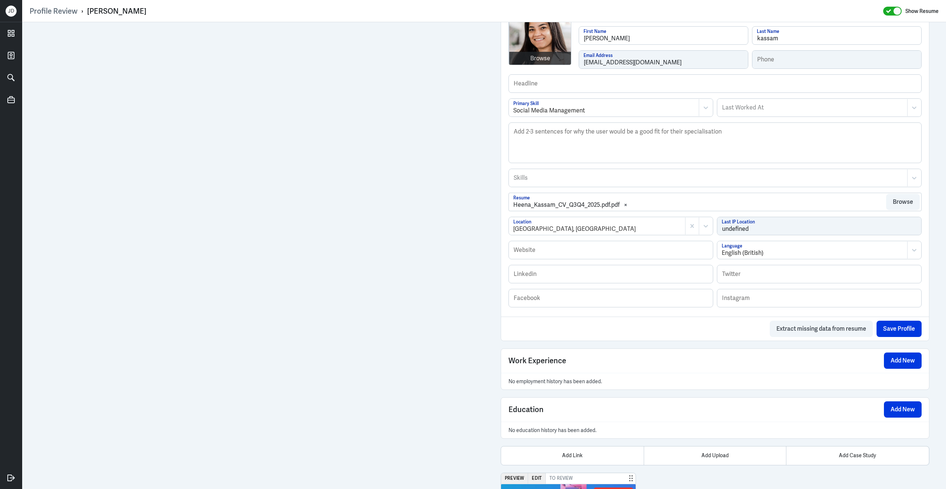
scroll to position [323, 0]
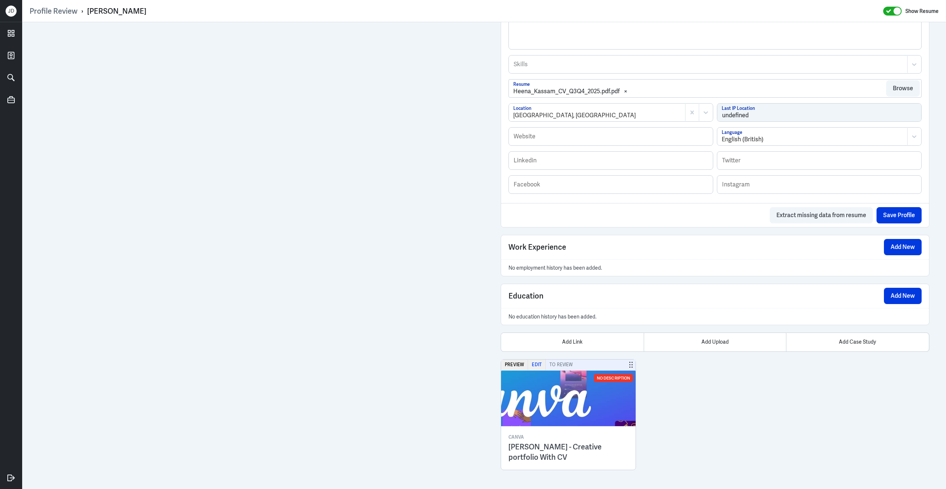
click at [537, 367] on button "Edit" at bounding box center [537, 364] width 18 height 11
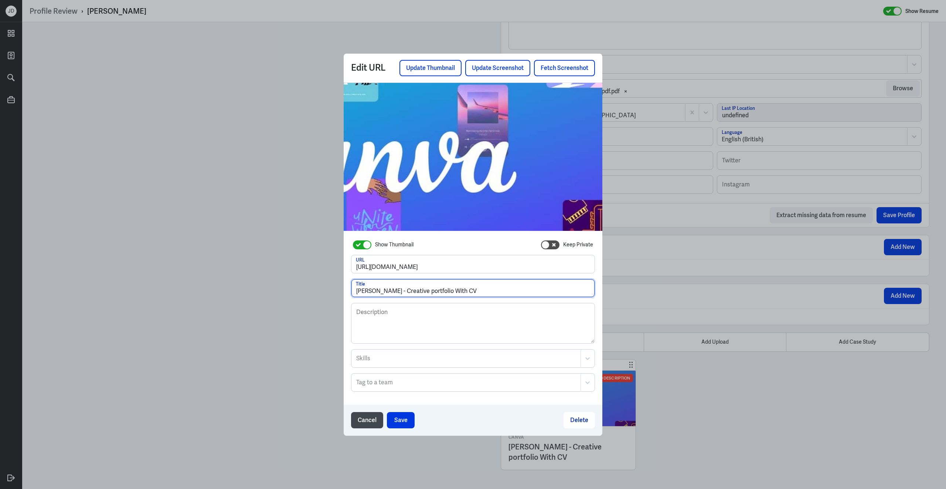
drag, startPoint x: 483, startPoint y: 293, endPoint x: 367, endPoint y: 283, distance: 116.5
click at [367, 283] on input "Heena Kassam - Creative portfolio With CV" at bounding box center [472, 288] width 243 height 18
type input "Portfolio - Heena K."
click at [397, 422] on button "Save" at bounding box center [401, 420] width 28 height 16
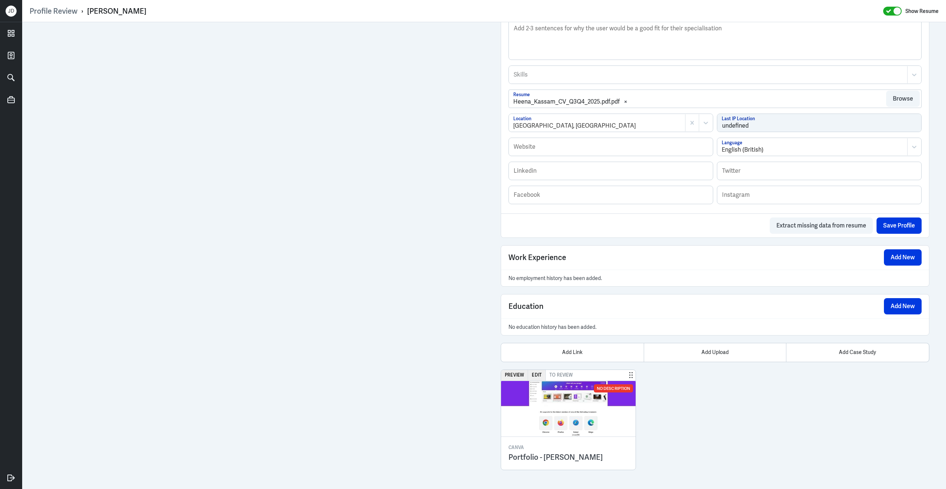
scroll to position [313, 0]
click at [896, 254] on button "Add New" at bounding box center [903, 257] width 38 height 16
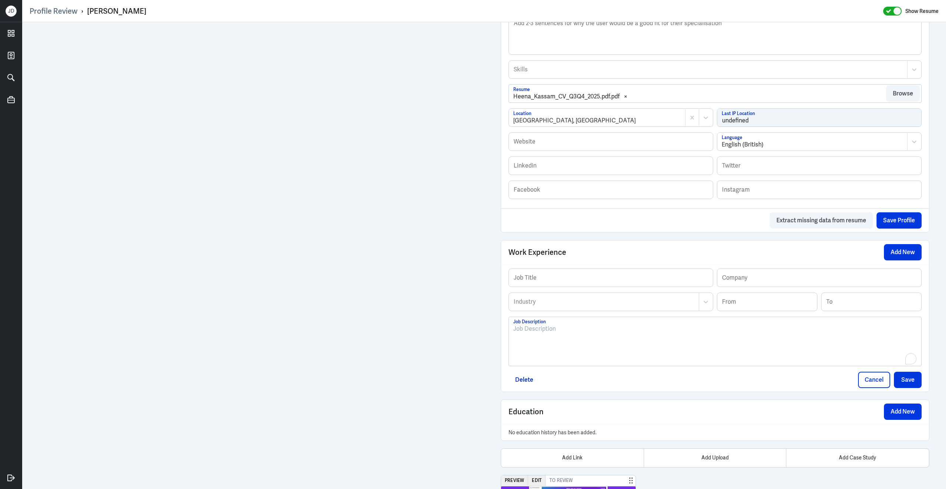
click at [557, 345] on div "To enrich screen reader interactions, please activate Accessibility in Grammarl…" at bounding box center [715, 344] width 404 height 40
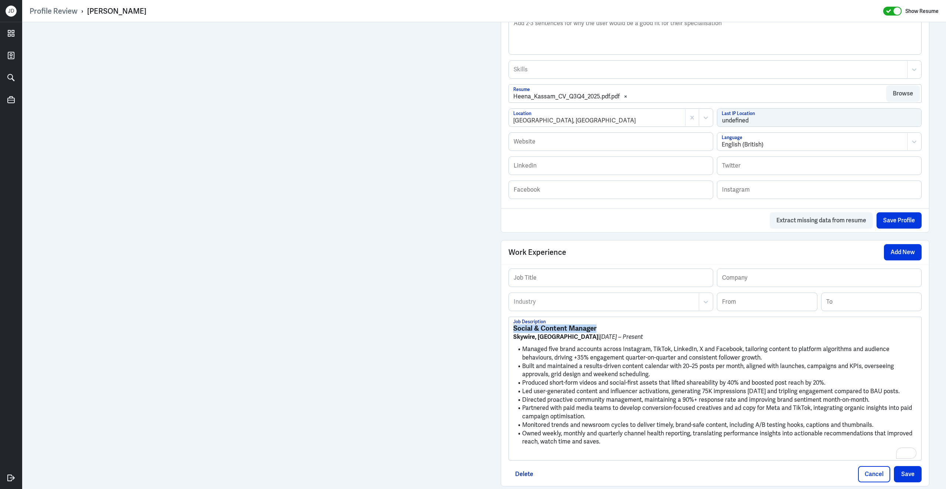
drag, startPoint x: 609, startPoint y: 333, endPoint x: 512, endPoint y: 322, distance: 98.2
click at [512, 322] on div "Social & Content Manager Skywire, London | Apr 2024 – Present Managed five bran…" at bounding box center [715, 388] width 412 height 143
click at [549, 285] on input "text" at bounding box center [611, 278] width 204 height 18
paste input "Social & Content Manager"
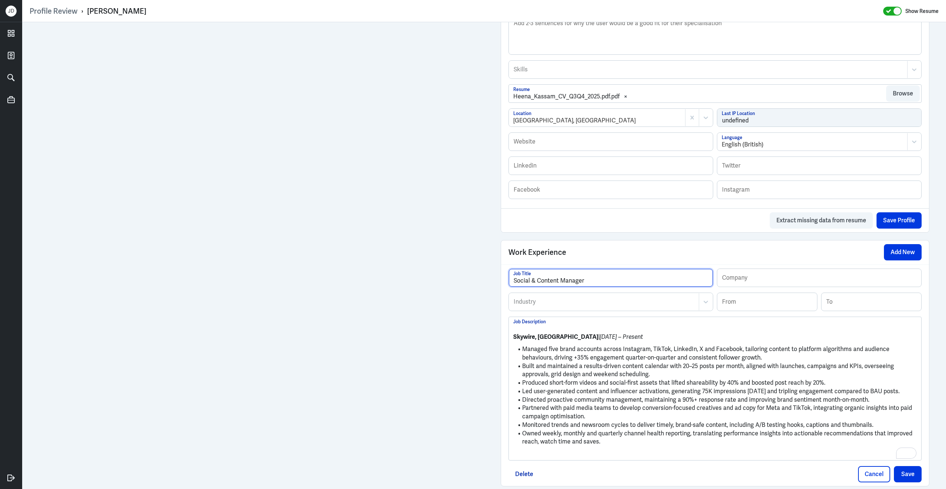
type input "Social & Content Manager"
drag, startPoint x: 558, startPoint y: 341, endPoint x: 503, endPoint y: 337, distance: 55.6
click at [503, 337] on div "Social & Content Manager Job Title Company Industry Industry From To Skywire, L…" at bounding box center [715, 374] width 428 height 221
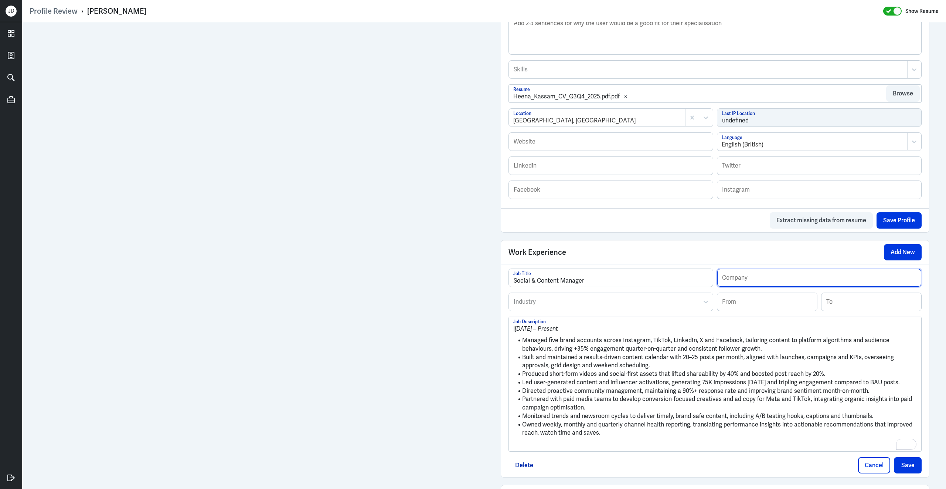
click at [745, 286] on input "text" at bounding box center [819, 278] width 204 height 18
paste input "Skywire, London"
type input "Skywire, London"
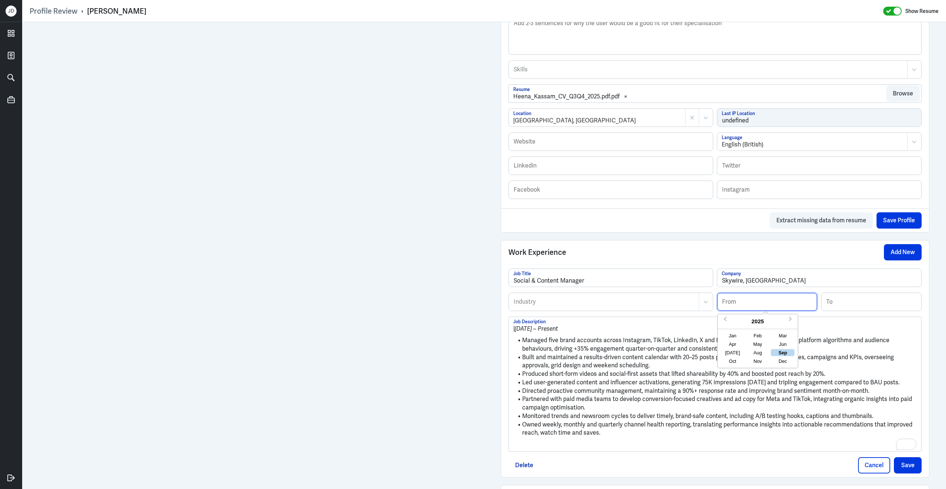
click at [738, 308] on input at bounding box center [767, 302] width 100 height 18
type input "04/2024"
click at [682, 306] on div at bounding box center [604, 301] width 182 height 9
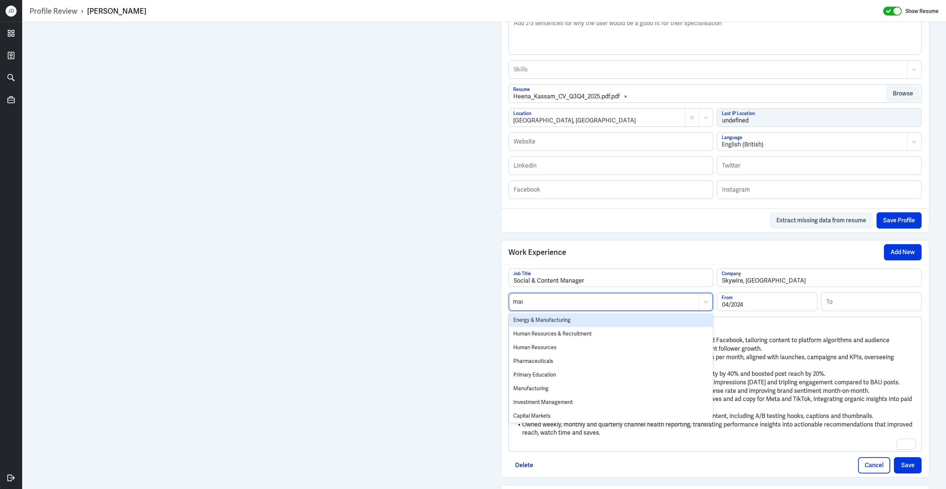
type input "marke"
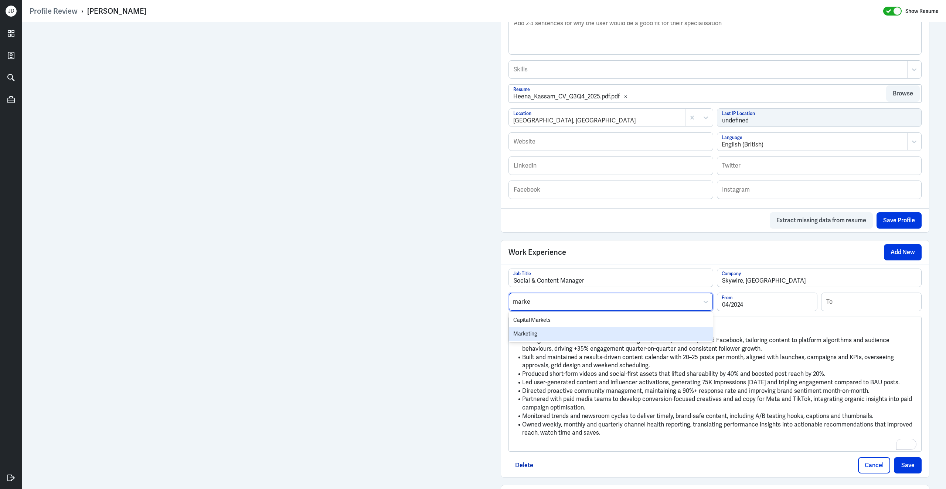
click at [649, 339] on div "Marketing" at bounding box center [611, 334] width 204 height 14
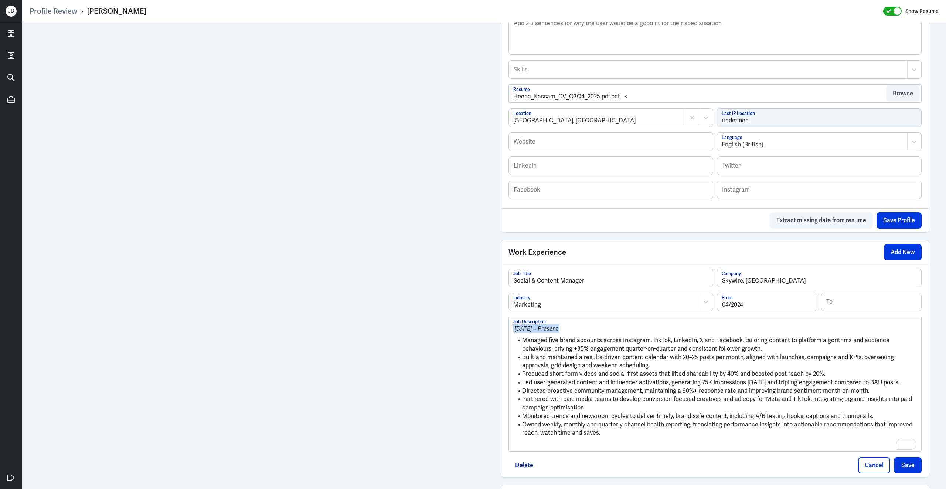
drag, startPoint x: 522, startPoint y: 346, endPoint x: 504, endPoint y: 320, distance: 31.3
click at [504, 320] on div "Social & Content Manager Job Title Skywire, London Company Marketing Industry 0…" at bounding box center [715, 370] width 428 height 213
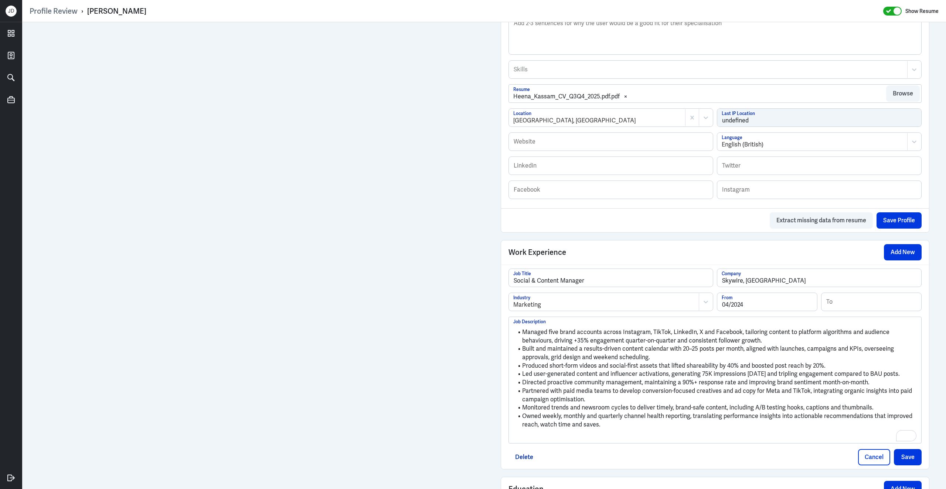
click at [536, 437] on p "To enrich screen reader interactions, please activate Accessibility in Grammarl…" at bounding box center [715, 436] width 404 height 9
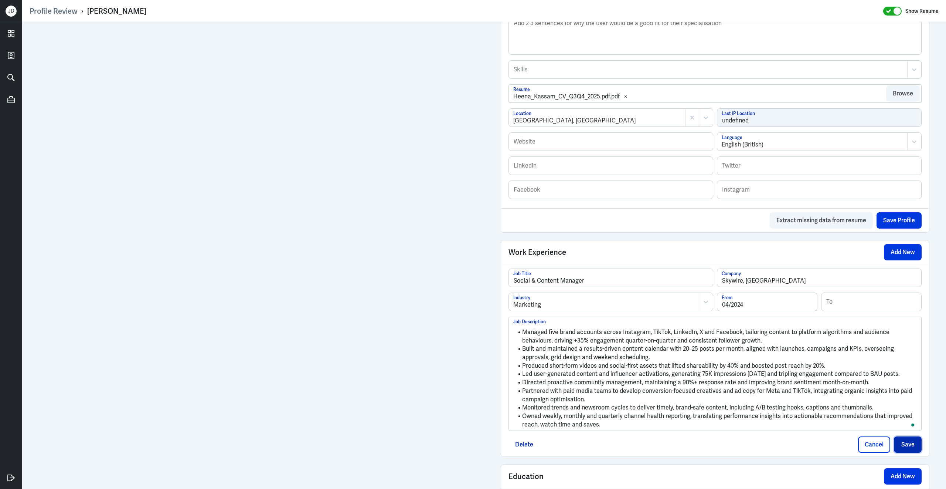
click at [907, 451] on button "Save" at bounding box center [908, 444] width 28 height 16
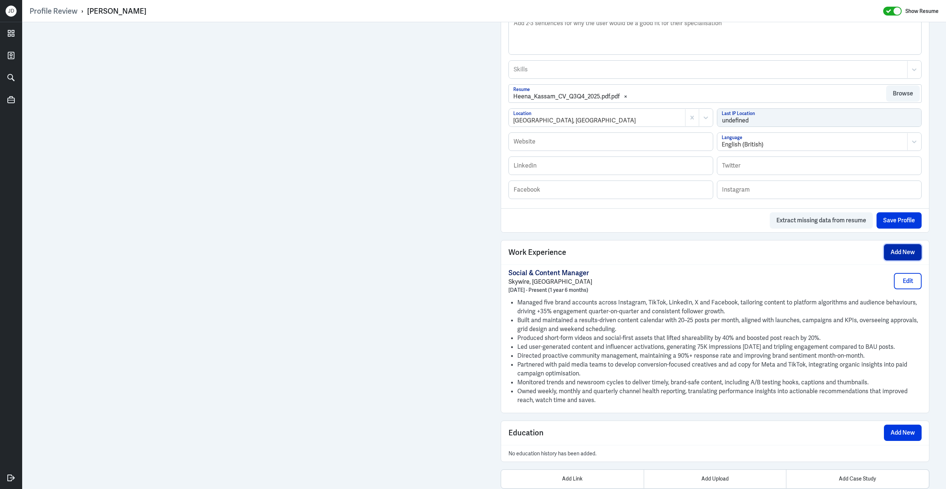
click at [898, 258] on button "Add New" at bounding box center [903, 252] width 38 height 16
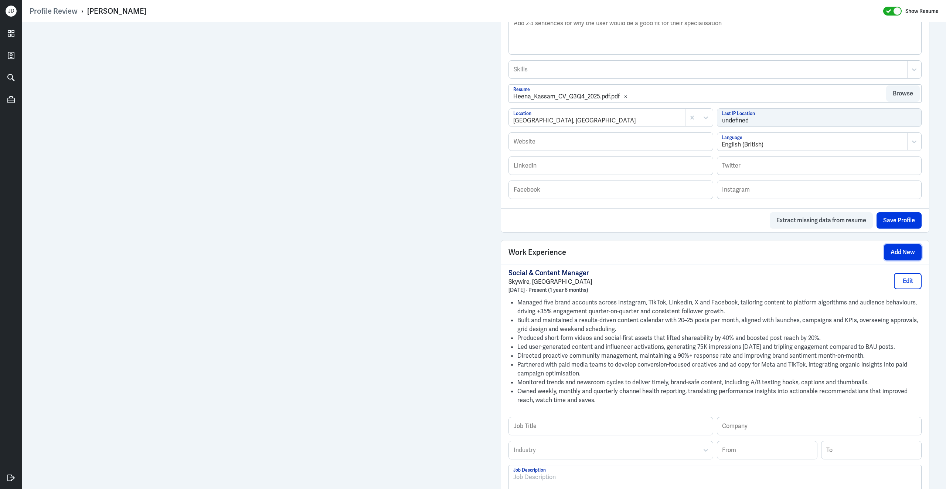
scroll to position [364, 0]
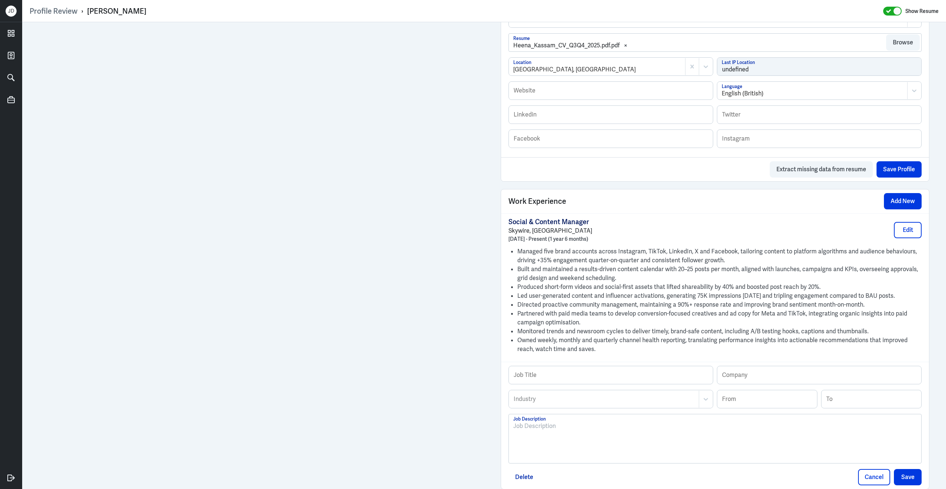
click at [568, 448] on div at bounding box center [715, 441] width 404 height 40
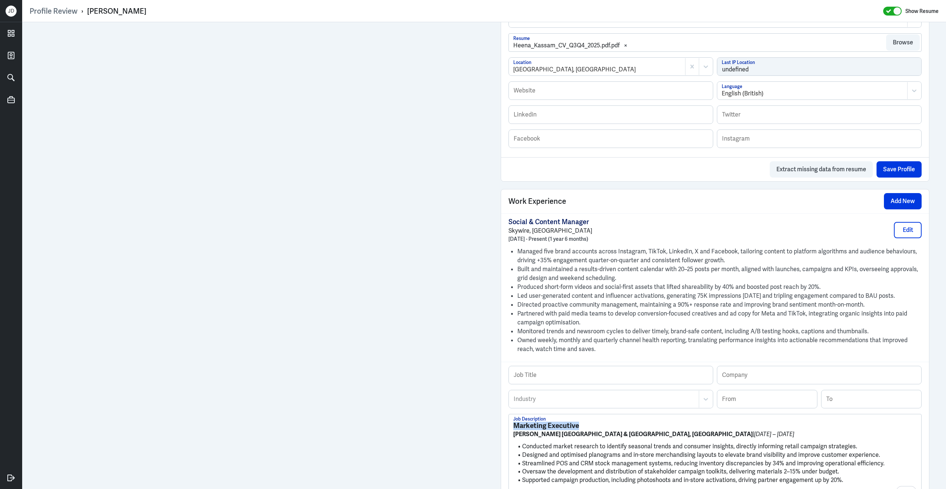
drag, startPoint x: 602, startPoint y: 435, endPoint x: 509, endPoint y: 428, distance: 93.4
click at [509, 429] on div "Marketing Executive Krispy Kreme UK & Ireland, Farnborough | Oct 2022 – Mar 202…" at bounding box center [715, 456] width 412 height 84
click at [562, 380] on input "text" at bounding box center [611, 375] width 204 height 18
paste input "Marketing Executive"
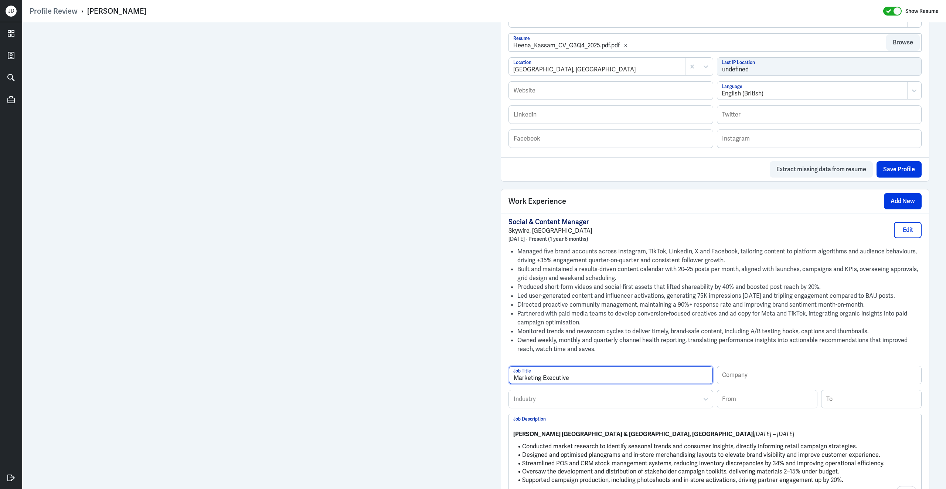
type input "Marketing Executive"
click at [597, 438] on strong "Krispy Kreme UK & Ireland, Farnborough" at bounding box center [632, 434] width 239 height 8
drag, startPoint x: 623, startPoint y: 440, endPoint x: 509, endPoint y: 435, distance: 113.6
click at [509, 436] on div "Profile Review › heena kassam Show Resume Admin Settings Update Resume Save Pro…" at bounding box center [484, 244] width 924 height 489
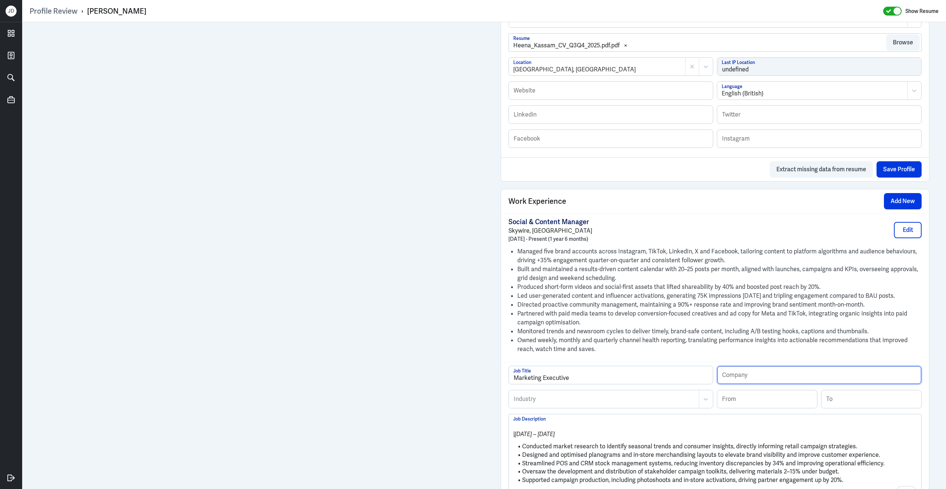
click at [735, 383] on input "text" at bounding box center [819, 375] width 204 height 18
paste input "Krispy Kreme UK & Ireland, Farnborough"
type input "Krispy Kreme UK & Ireland, Farnborough"
click at [758, 406] on input at bounding box center [767, 399] width 100 height 18
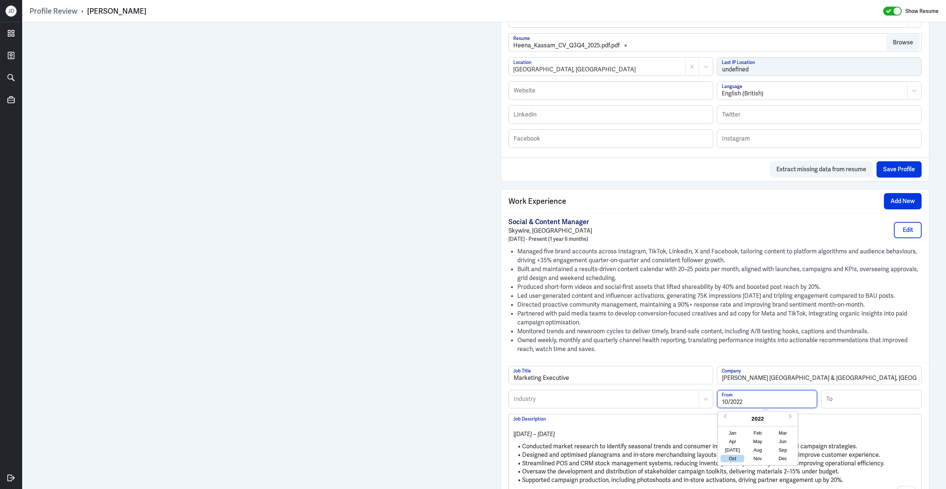
type input "10/2022"
click at [844, 407] on input at bounding box center [872, 399] width 100 height 18
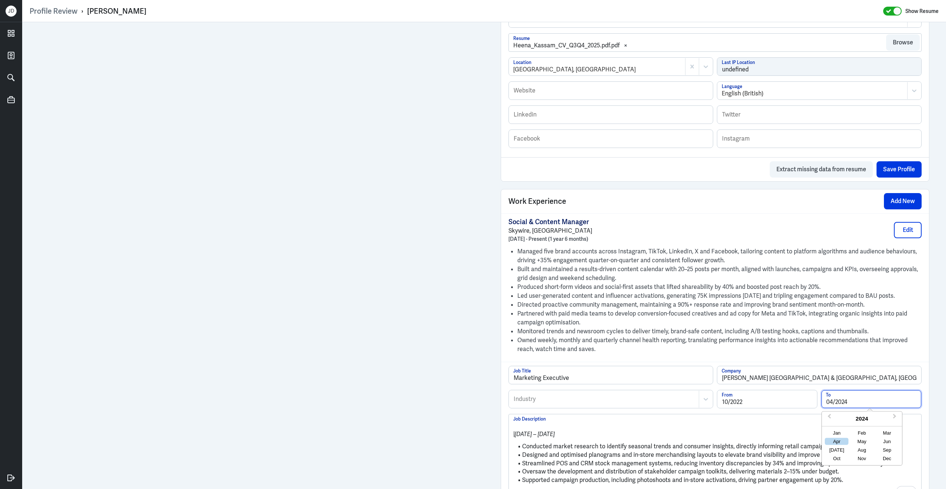
type input "04/2024"
click at [650, 403] on div at bounding box center [604, 398] width 182 height 9
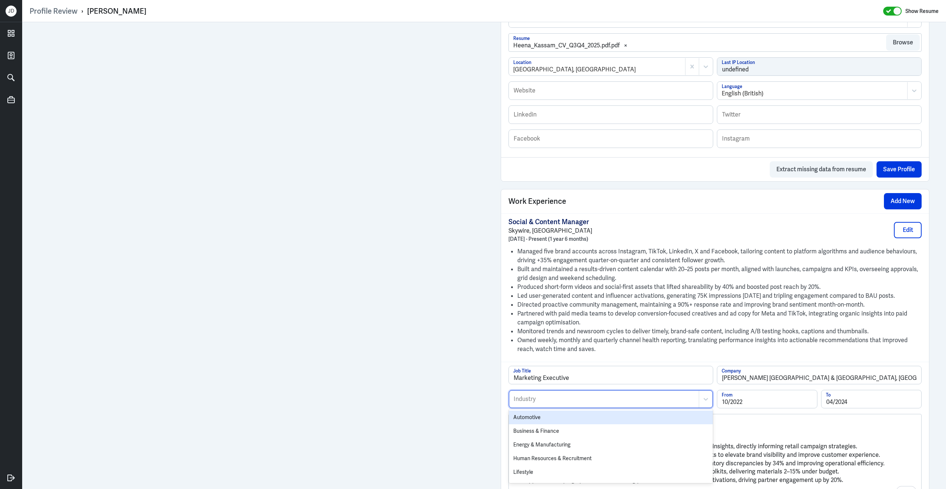
type input "d"
type input "foo"
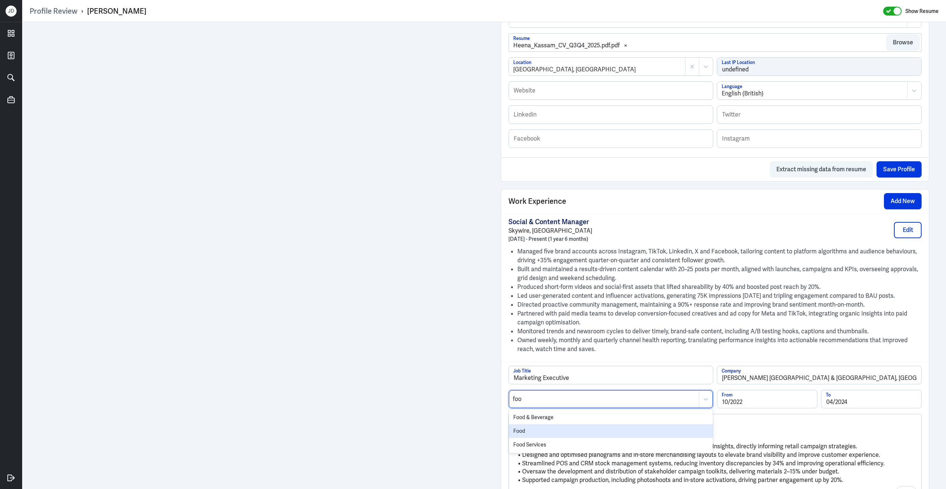
click at [623, 438] on div "Food" at bounding box center [611, 431] width 204 height 14
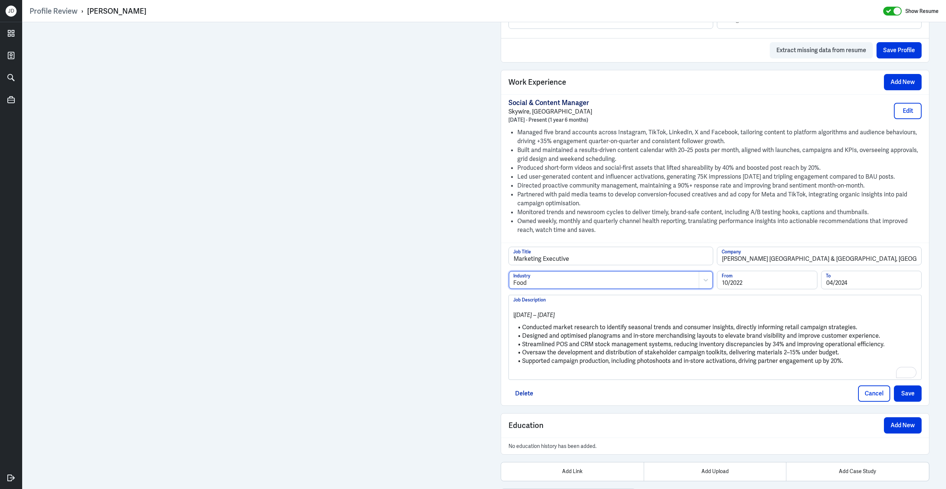
scroll to position [538, 0]
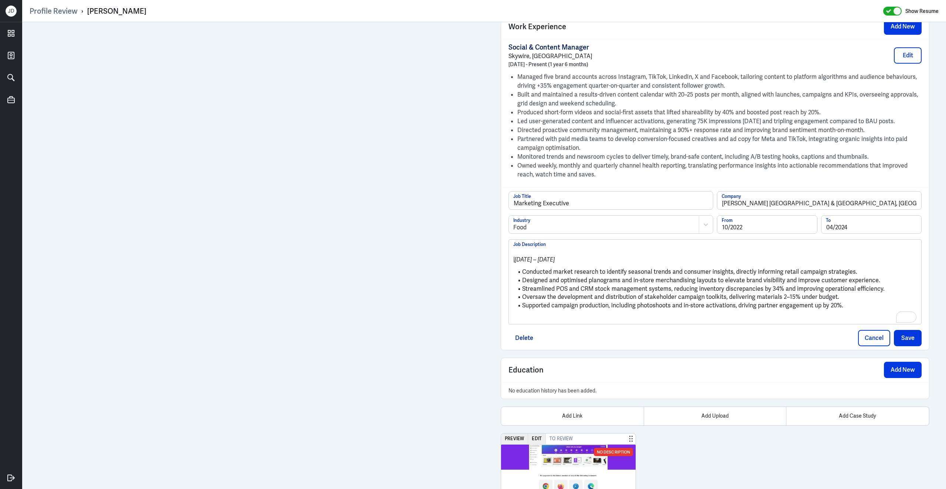
click at [539, 322] on p "To enrich screen reader interactions, please activate Accessibility in Grammarl…" at bounding box center [715, 317] width 404 height 9
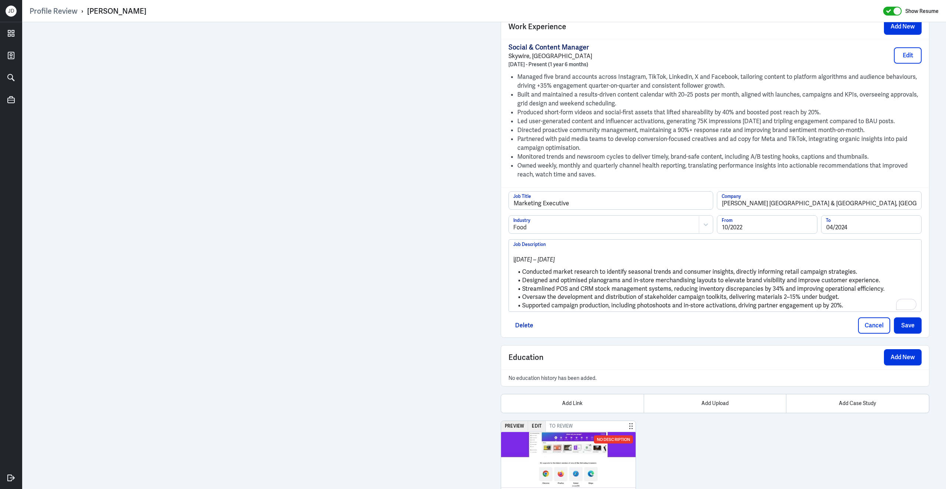
drag, startPoint x: 523, startPoint y: 276, endPoint x: 503, endPoint y: 247, distance: 36.2
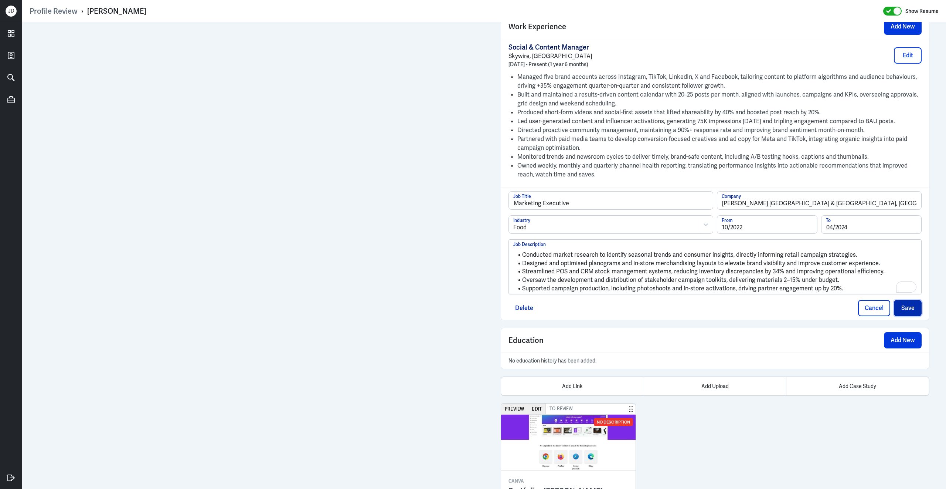
click at [911, 316] on button "Save" at bounding box center [908, 308] width 28 height 16
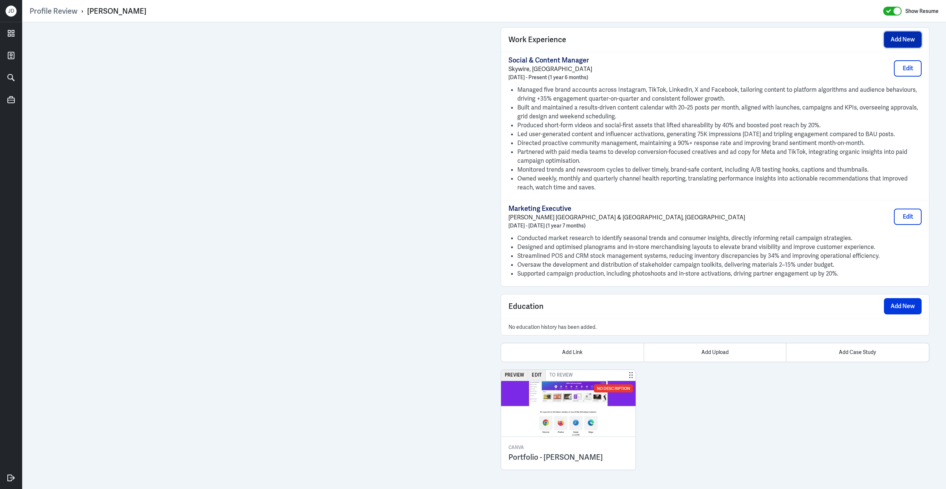
click at [910, 42] on button "Add New" at bounding box center [903, 39] width 38 height 16
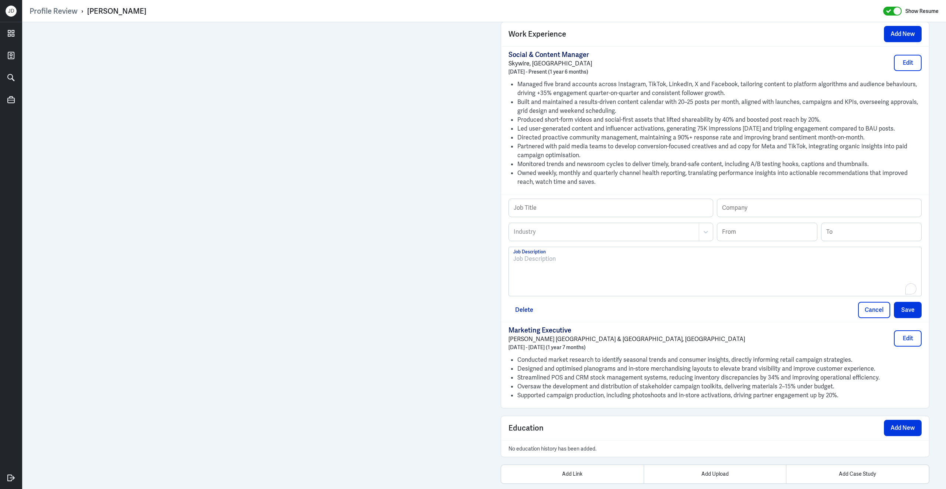
click at [551, 275] on div "To enrich screen reader interactions, please activate Accessibility in Grammarl…" at bounding box center [715, 274] width 404 height 40
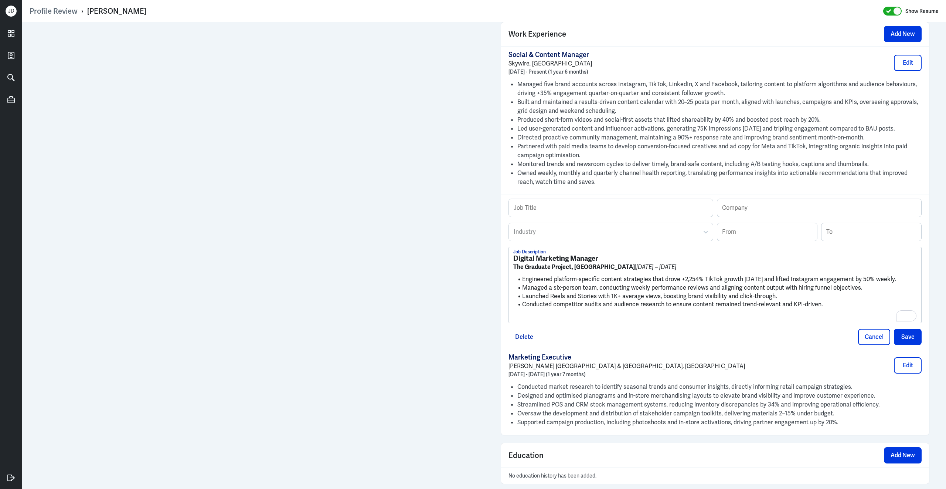
click at [606, 260] on h3 "Digital Marketing Manager" at bounding box center [715, 258] width 404 height 8
drag, startPoint x: 606, startPoint y: 260, endPoint x: 493, endPoint y: 259, distance: 112.7
click at [493, 259] on div "Admin Settings Update Resume Save Profile User Requested Private Set Resume to …" at bounding box center [714, 64] width 443 height 1146
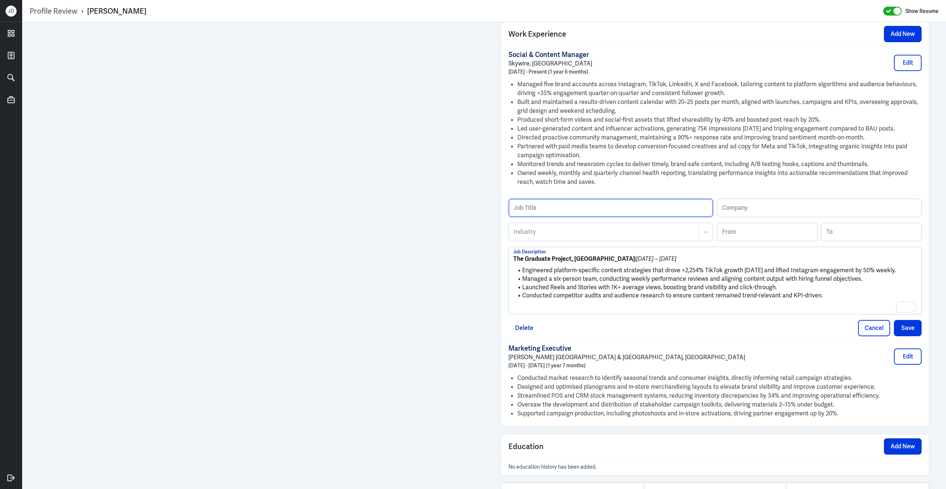
click at [587, 212] on input "text" at bounding box center [611, 208] width 204 height 18
paste input "Digital Marketing Manager"
type input "Digital Marketing Manager"
drag, startPoint x: 596, startPoint y: 264, endPoint x: 508, endPoint y: 264, distance: 87.6
click at [508, 264] on div "Profile Review › heena kassam Show Resume Admin Settings Update Resume Save Pro…" at bounding box center [484, 244] width 924 height 489
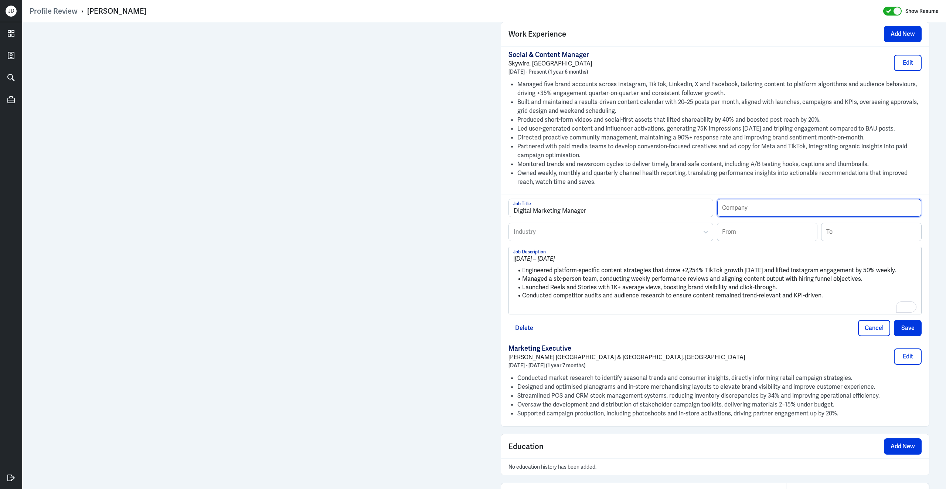
click at [789, 205] on input "text" at bounding box center [819, 208] width 204 height 18
paste input "The Graduate Project, London"
type input "The Graduate Project, London"
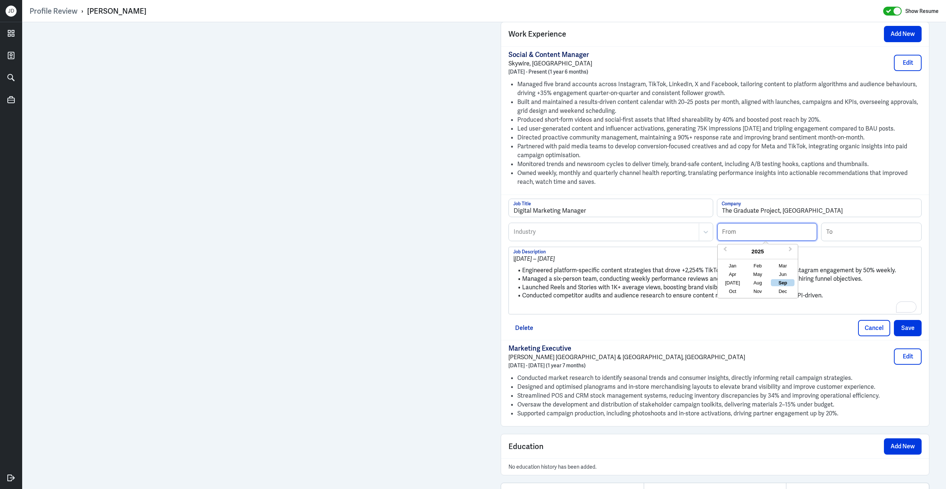
click at [766, 237] on input at bounding box center [767, 232] width 100 height 18
type input "02/2021"
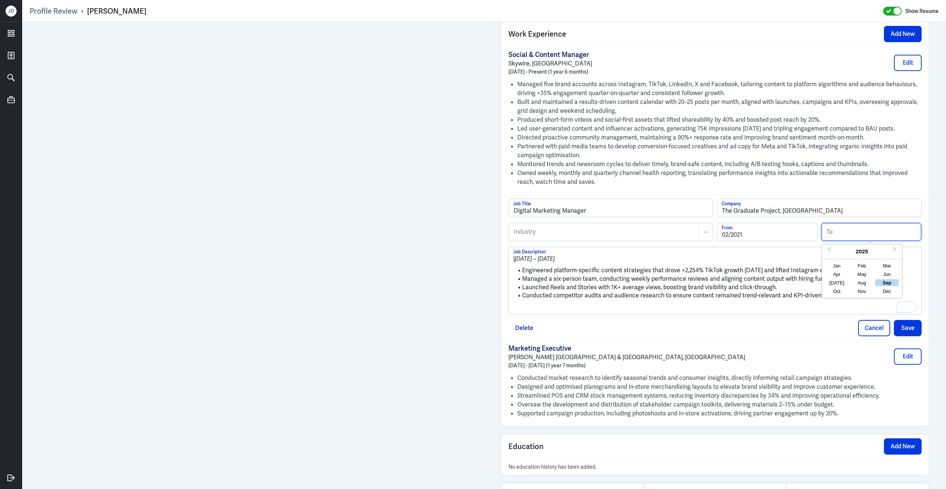
click at [874, 235] on input at bounding box center [872, 232] width 100 height 18
type input "09/2022"
drag, startPoint x: 523, startPoint y: 276, endPoint x: 509, endPoint y: 252, distance: 28.3
click at [509, 252] on div "| Feb 2021 – Sep 2022 Engineered platform-specific content strategies that drov…" at bounding box center [715, 281] width 413 height 68
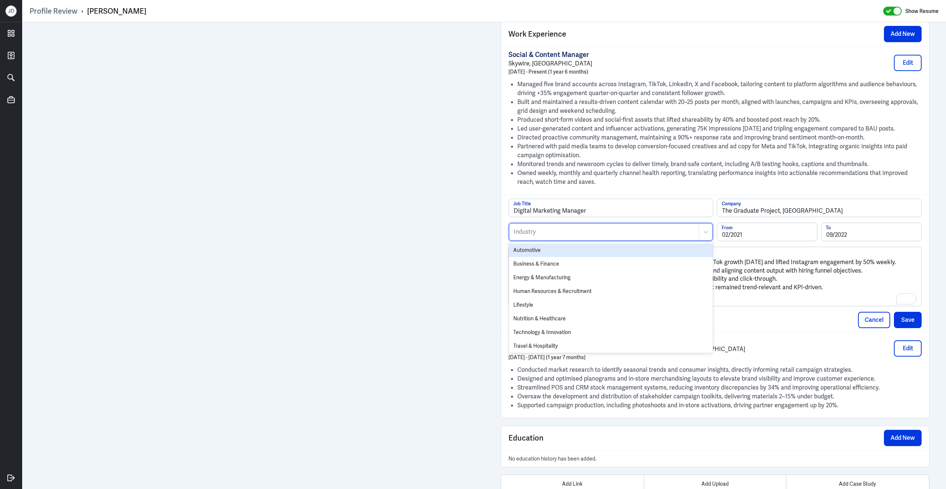
click at [531, 240] on div "Industry" at bounding box center [604, 231] width 190 height 17
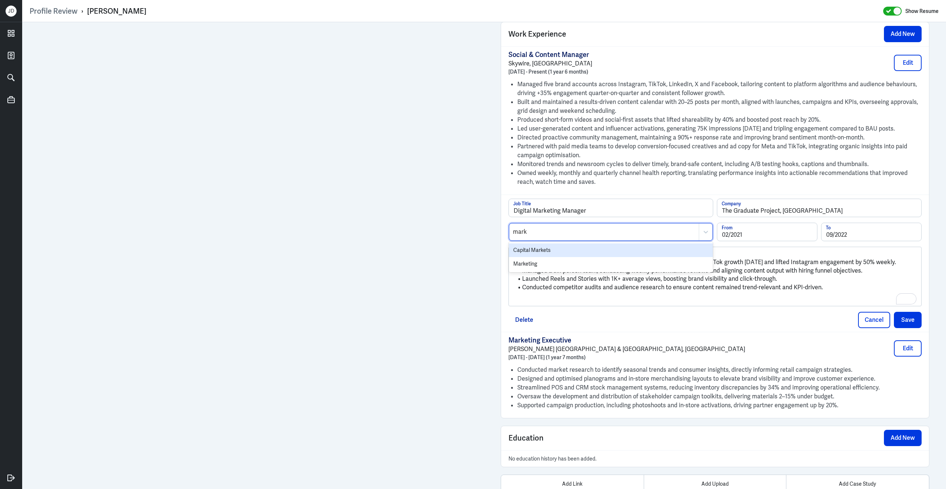
type input "marke"
click at [532, 267] on div "Marketing" at bounding box center [611, 264] width 204 height 14
click at [533, 304] on p "To enrich screen reader interactions, please activate Accessibility in Grammarl…" at bounding box center [715, 299] width 404 height 9
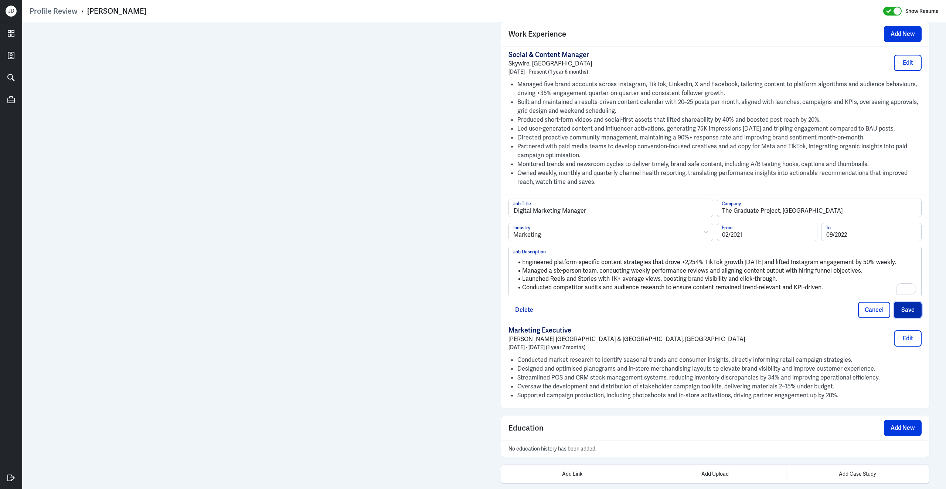
click at [916, 318] on button "Save" at bounding box center [908, 310] width 28 height 16
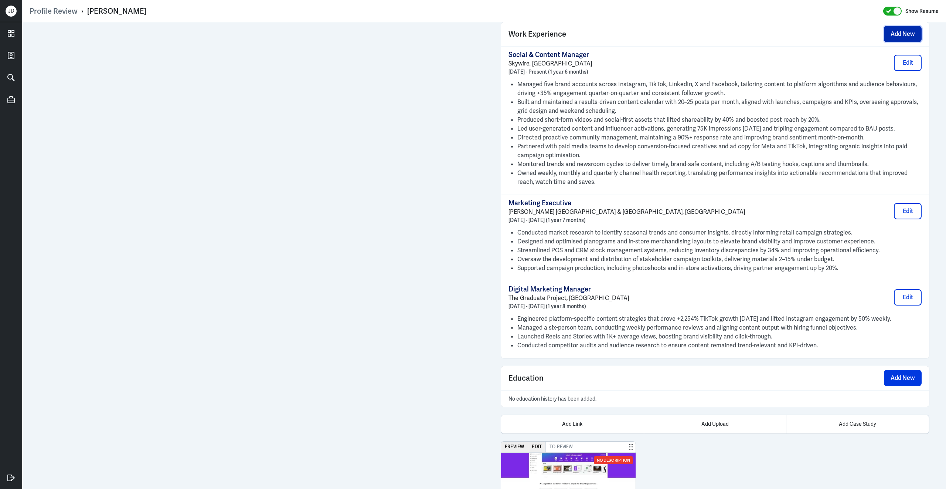
click at [899, 38] on button "Add New" at bounding box center [903, 34] width 38 height 16
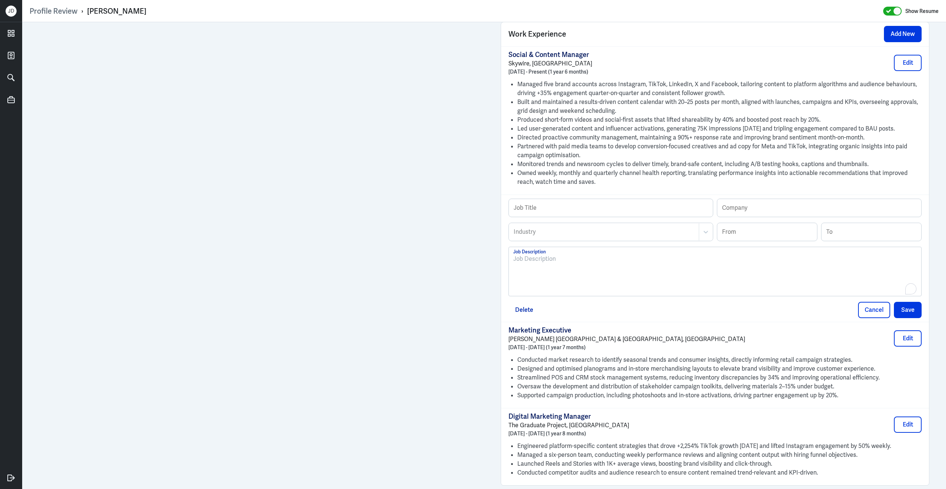
click at [549, 286] on div "To enrich screen reader interactions, please activate Accessibility in Grammarl…" at bounding box center [715, 274] width 404 height 40
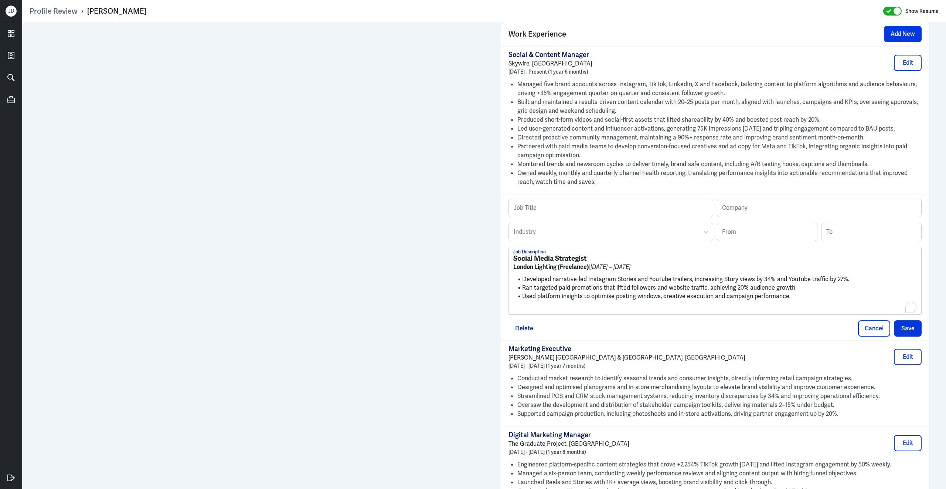
scroll to position [0, 0]
drag, startPoint x: 596, startPoint y: 262, endPoint x: 476, endPoint y: 262, distance: 119.7
click at [476, 262] on div "Admin Settings Update Resume Save Profile User Requested Private Set Resume to …" at bounding box center [484, 98] width 924 height 1214
click at [562, 217] on input "text" at bounding box center [611, 208] width 204 height 18
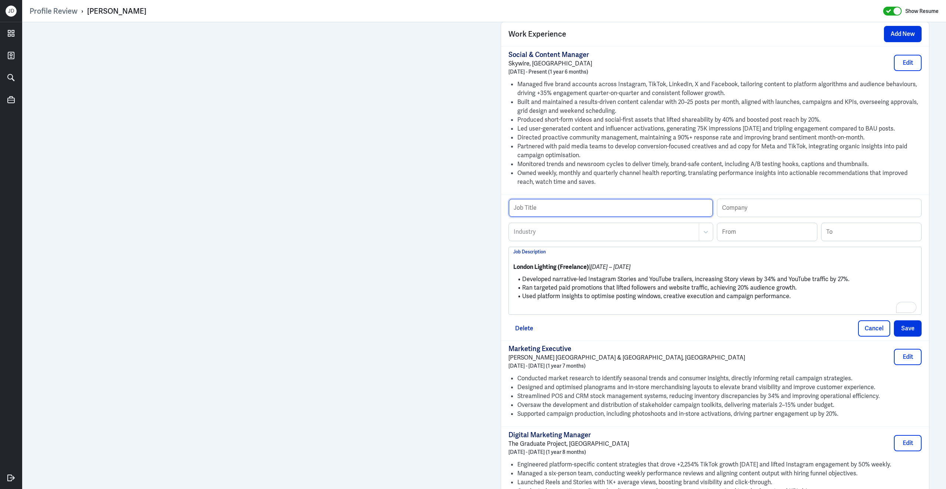
paste input "Social Media Strategist"
type input "Social Media Strategist"
drag, startPoint x: 591, startPoint y: 275, endPoint x: 514, endPoint y: 266, distance: 77.3
click at [513, 266] on div "London Lighting (Freelance) | Jan 2020 – Sep 2021 Developed narrative-led Insta…" at bounding box center [715, 283] width 404 height 59
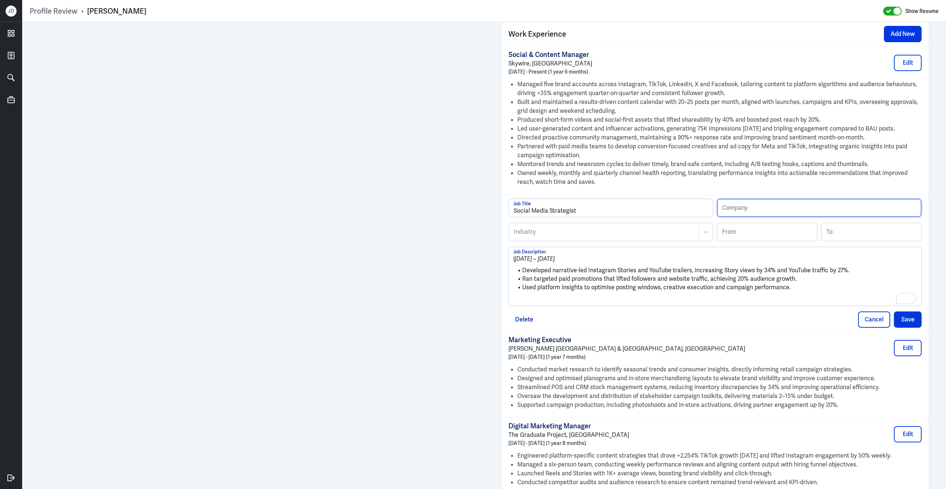
click at [735, 205] on input "text" at bounding box center [819, 208] width 204 height 18
paste input "London Lighting (Freelance)"
drag, startPoint x: 769, startPoint y: 217, endPoint x: 854, endPoint y: 215, distance: 85.4
click at [854, 215] on input "London Lighting (Freelance)" at bounding box center [819, 208] width 204 height 18
type input "London Lighting"
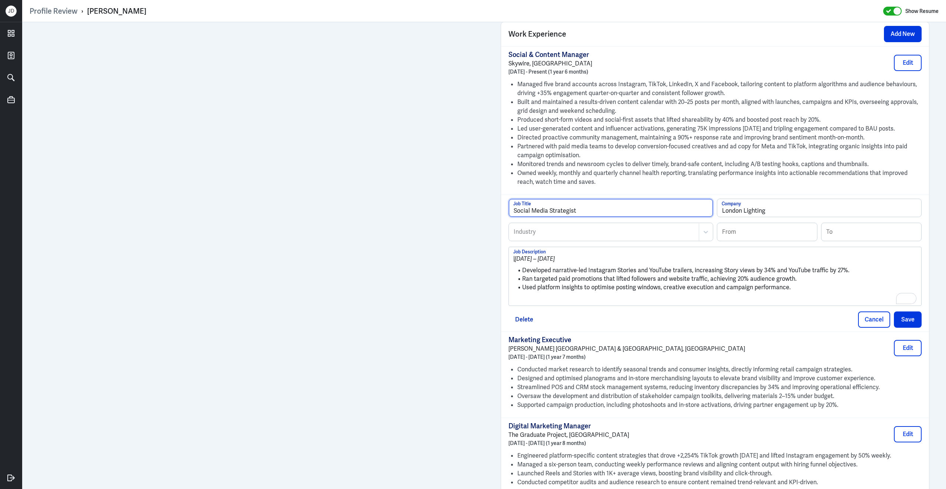
click at [679, 216] on input "Social Media Strategist" at bounding box center [611, 208] width 204 height 18
type input "Social Media Strategist (Consultant)"
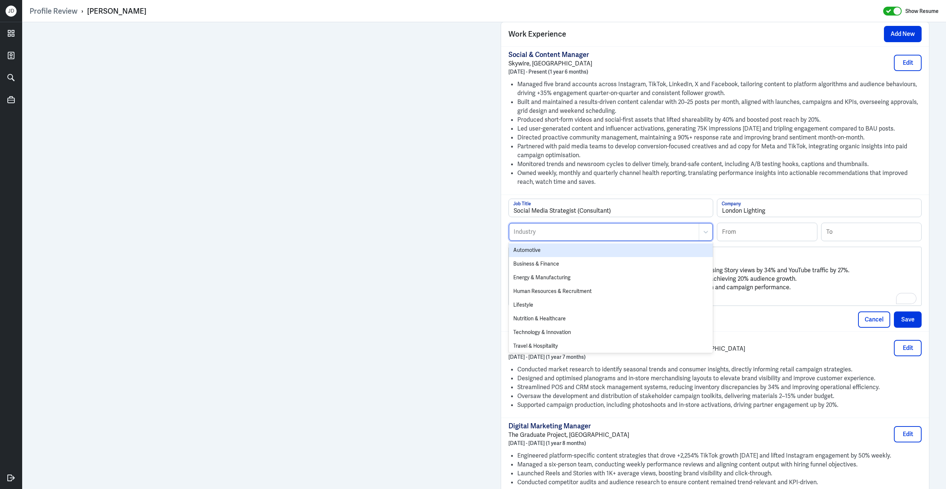
click at [629, 236] on div at bounding box center [604, 231] width 182 height 9
type input "bus"
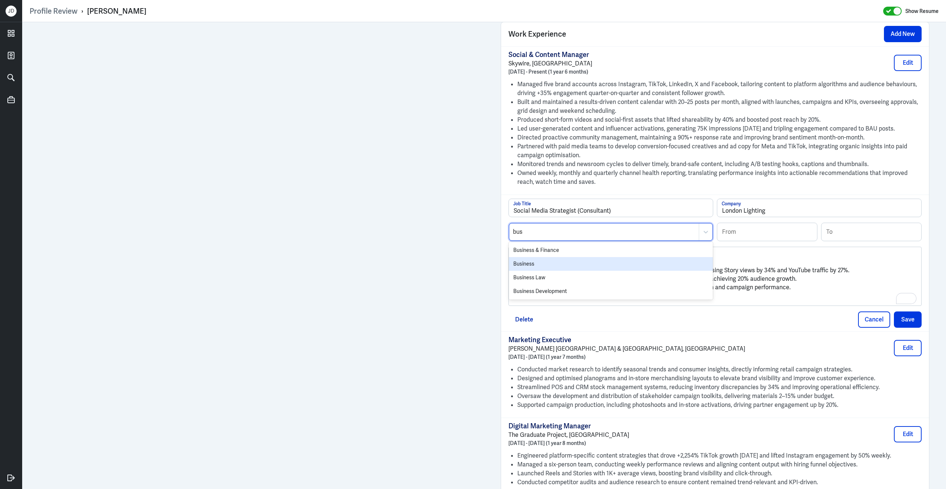
click at [554, 271] on div "Business" at bounding box center [611, 264] width 204 height 14
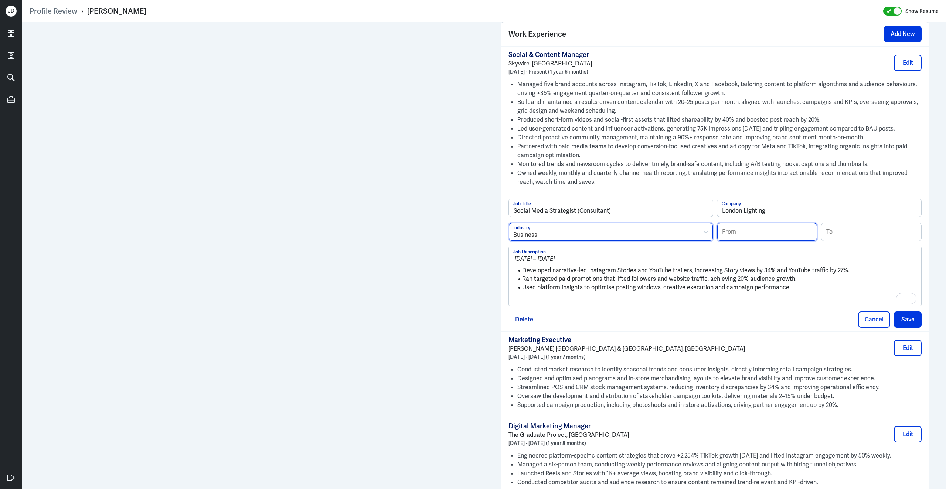
click at [758, 238] on input at bounding box center [767, 232] width 100 height 18
type input "01/2020"
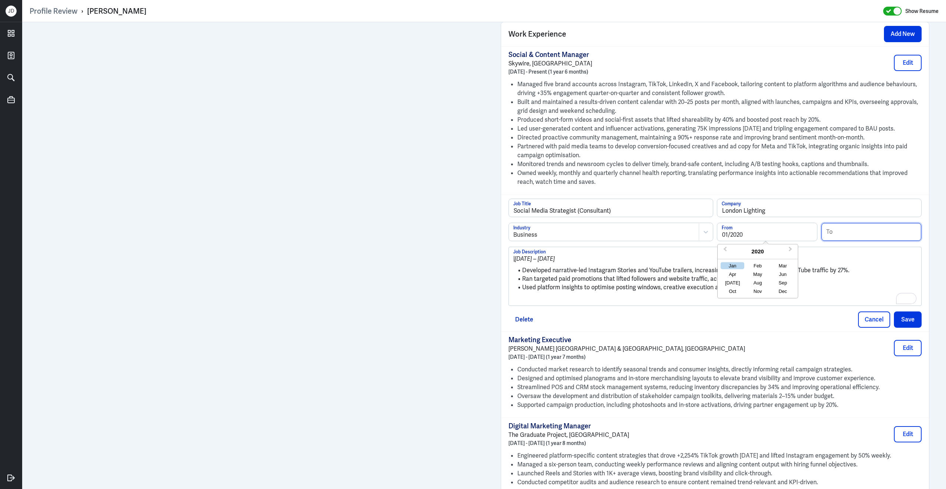
click at [844, 239] on input at bounding box center [872, 232] width 100 height 18
type input "09/2021"
click at [589, 300] on div "| Jan 2020 – Sep 2021 Developed narrative-led Instagram Stories and YouTube tra…" at bounding box center [715, 279] width 404 height 50
click at [582, 302] on p "To enrich screen reader interactions, please activate Accessibility in Grammarl…" at bounding box center [715, 299] width 404 height 9
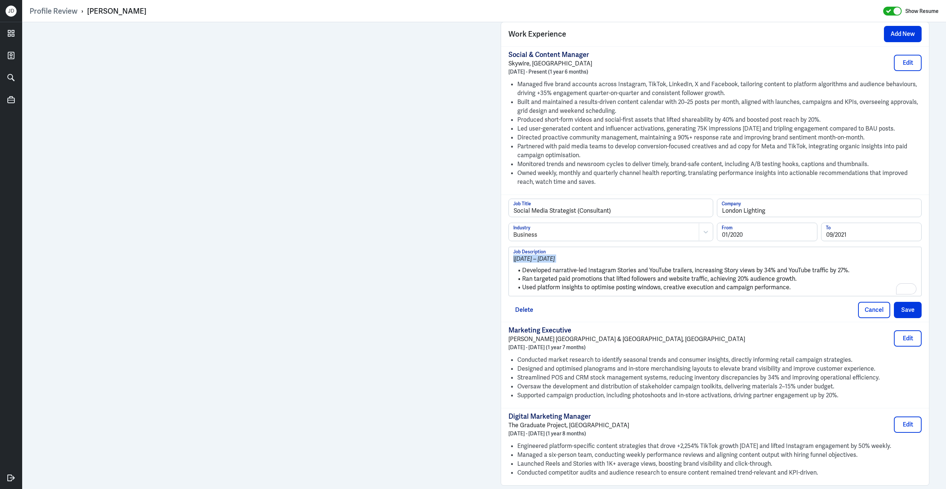
drag, startPoint x: 524, startPoint y: 278, endPoint x: 500, endPoint y: 248, distance: 37.8
click at [500, 248] on div "Admin Settings Update Resume Save Profile User Requested Private Set Resume to …" at bounding box center [714, 89] width 443 height 1196
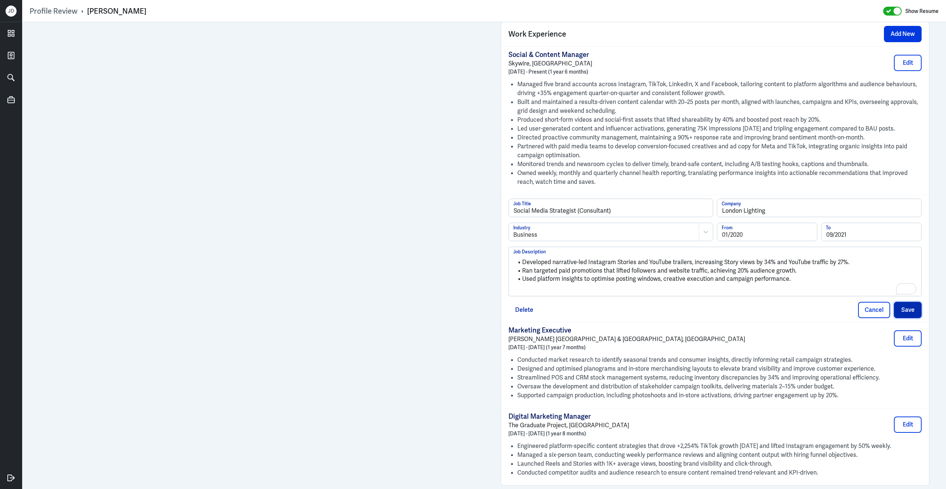
click at [911, 317] on button "Save" at bounding box center [908, 310] width 28 height 16
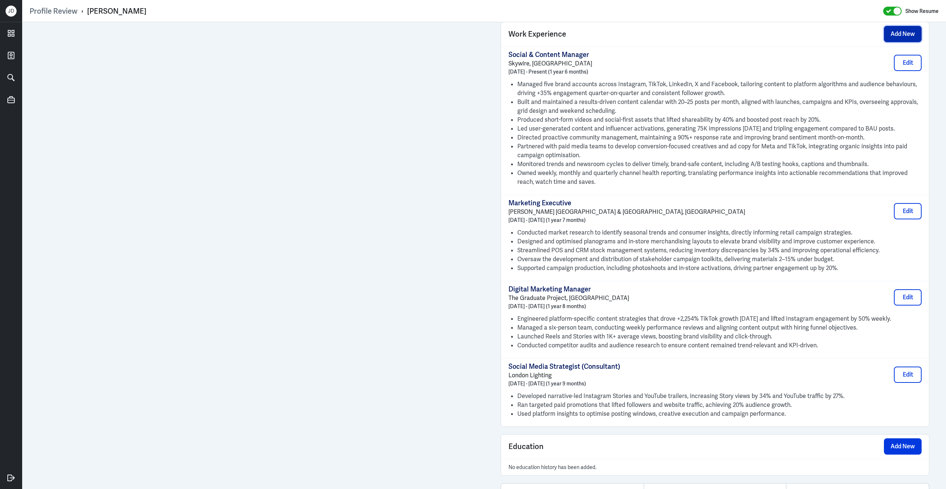
click at [900, 42] on button "Add New" at bounding box center [903, 34] width 38 height 16
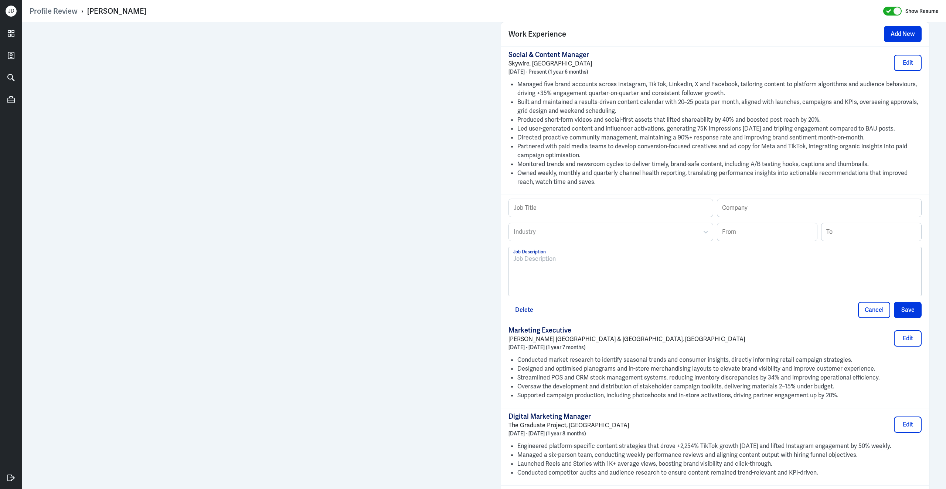
click at [627, 260] on p at bounding box center [715, 258] width 404 height 9
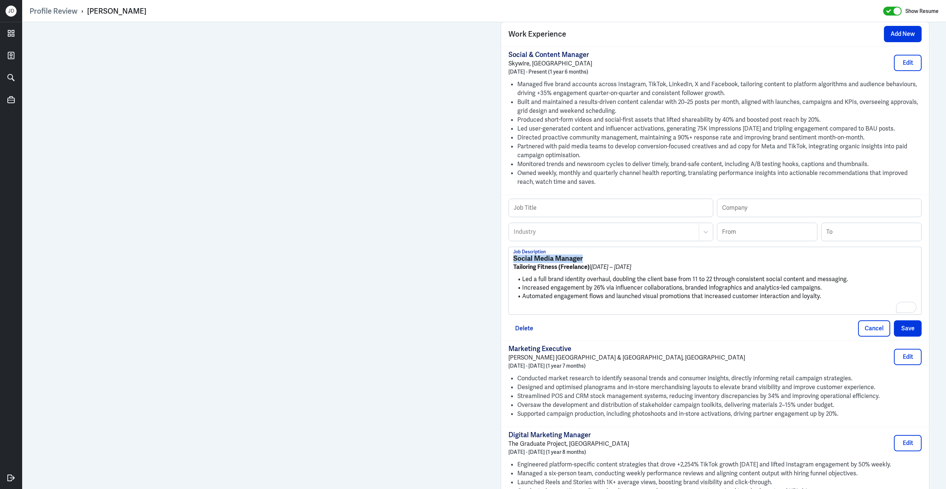
drag, startPoint x: 598, startPoint y: 267, endPoint x: 472, endPoint y: 256, distance: 127.3
click at [472, 256] on div "Admin Settings Update Resume Save Profile User Requested Private Set Resume to …" at bounding box center [484, 132] width 924 height 1283
click at [558, 212] on input "text" at bounding box center [611, 208] width 204 height 18
paste input "Social Media Manager"
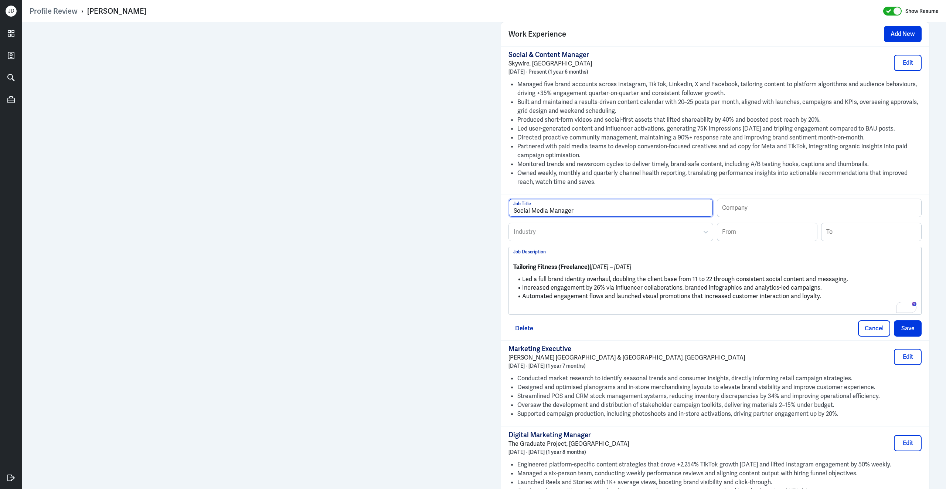
click at [595, 215] on input "Social Media Manager" at bounding box center [611, 208] width 204 height 18
type input "Social Media Manager (Consultant)"
drag, startPoint x: 557, startPoint y: 273, endPoint x: 502, endPoint y: 272, distance: 55.4
click at [502, 272] on div "Social Media Manager (Consultant) Job Title Company Industry Industry From To T…" at bounding box center [715, 267] width 428 height 146
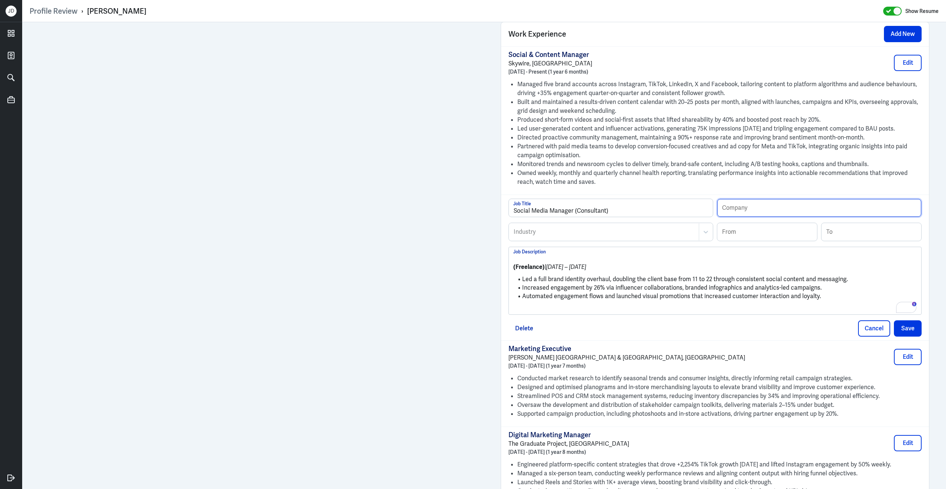
click at [782, 208] on input "text" at bounding box center [819, 208] width 204 height 18
paste input "Tailoring Fitness"
type input "Tailoring Fitness"
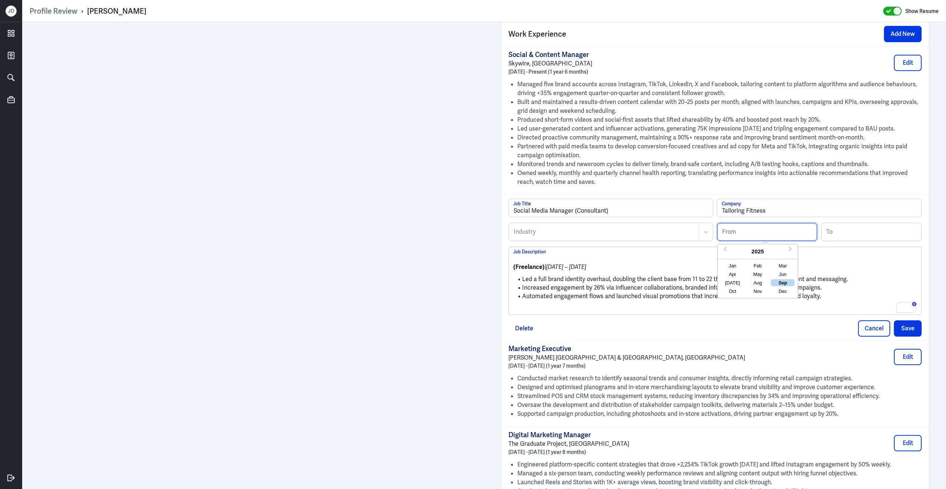
click at [738, 235] on input at bounding box center [767, 232] width 100 height 18
type input "10/2019"
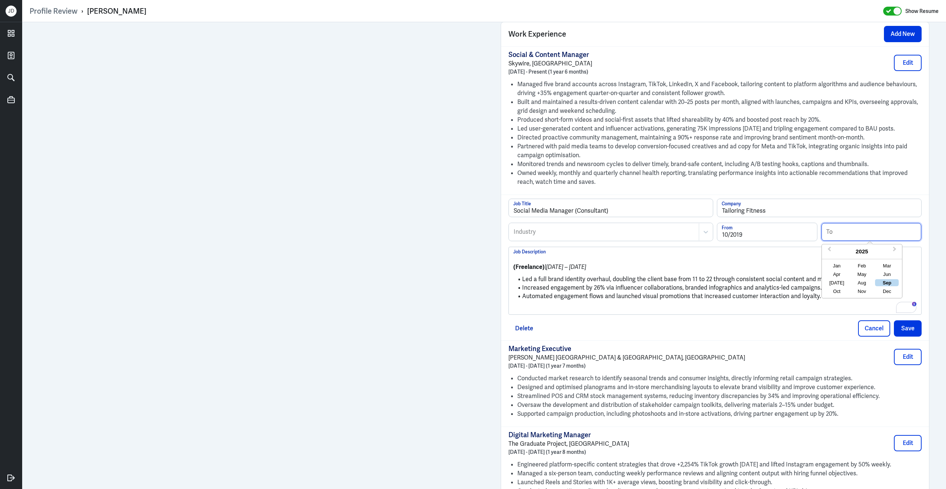
click at [843, 237] on input at bounding box center [872, 232] width 100 height 18
type input "01/2022"
click at [571, 292] on li "Increased engagement by 26% via influencer collaborations, branded infographics…" at bounding box center [715, 287] width 404 height 9
drag, startPoint x: 523, startPoint y: 285, endPoint x: 504, endPoint y: 253, distance: 36.8
click at [504, 253] on div "Social Media Manager (Consultant) Job Title Tailoring Fitness Company Industry …" at bounding box center [715, 267] width 428 height 146
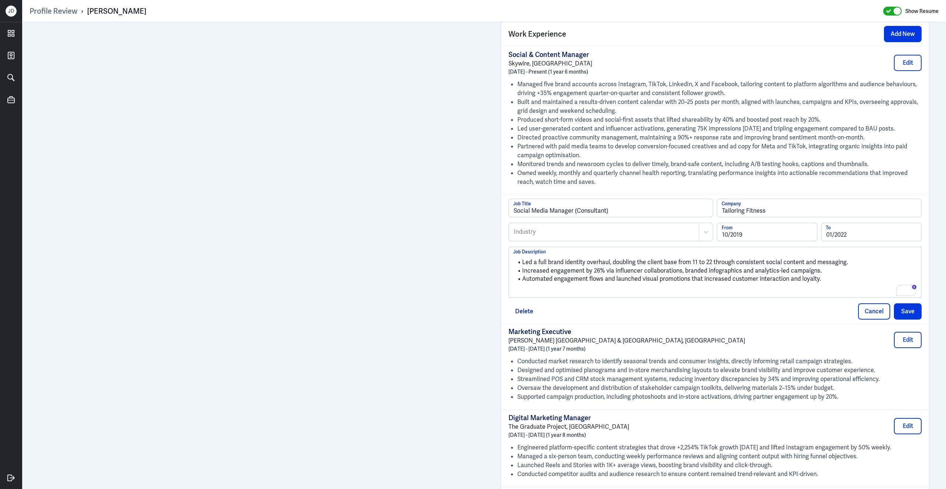
click at [565, 296] on p "To enrich screen reader interactions, please activate Accessibility in Grammarl…" at bounding box center [715, 291] width 404 height 9
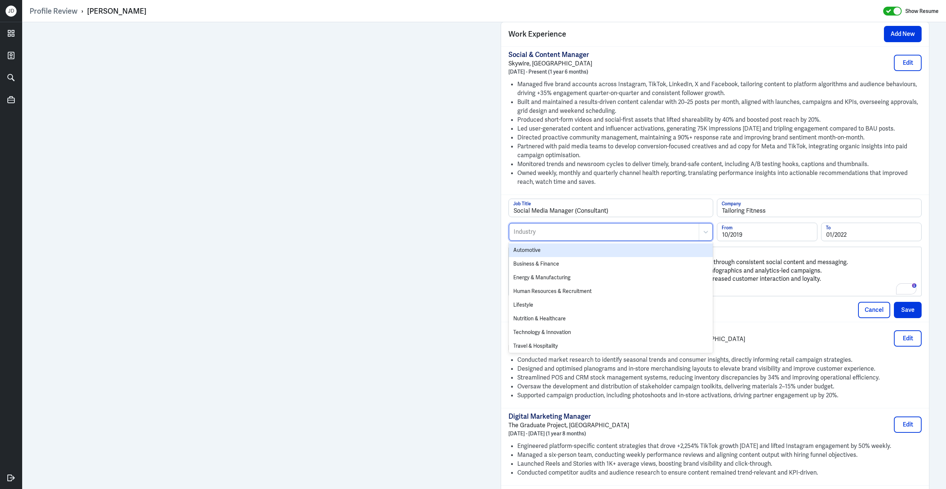
click at [544, 236] on div at bounding box center [604, 231] width 182 height 9
type input "fitn"
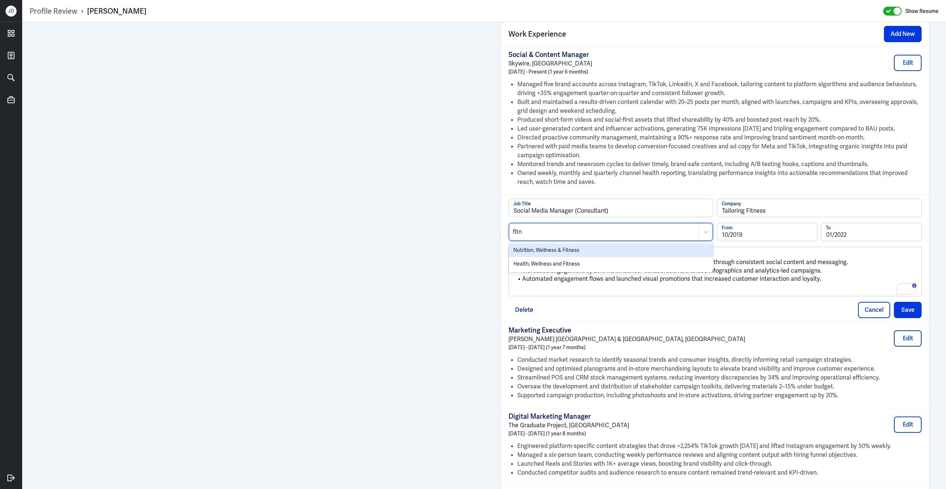
click at [540, 257] on div "Nutrition, Wellness & Fitness" at bounding box center [611, 250] width 204 height 14
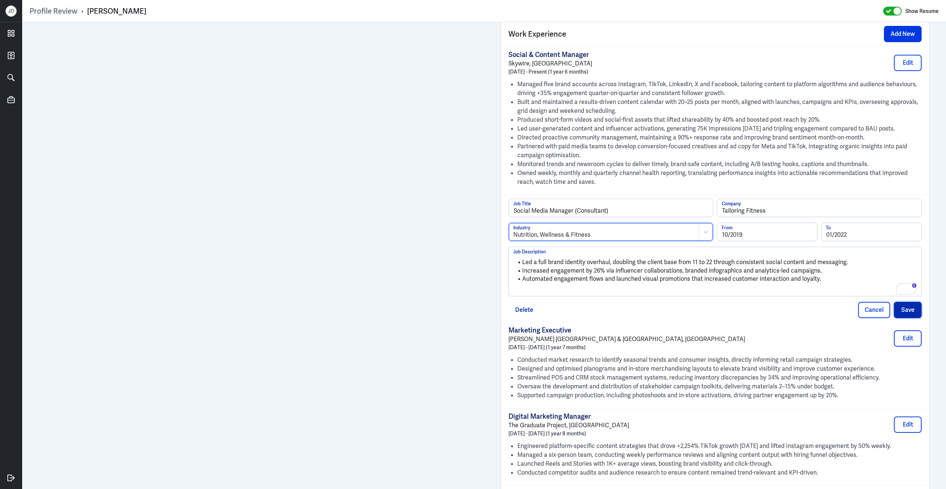
click at [911, 315] on button "Save" at bounding box center [908, 310] width 28 height 16
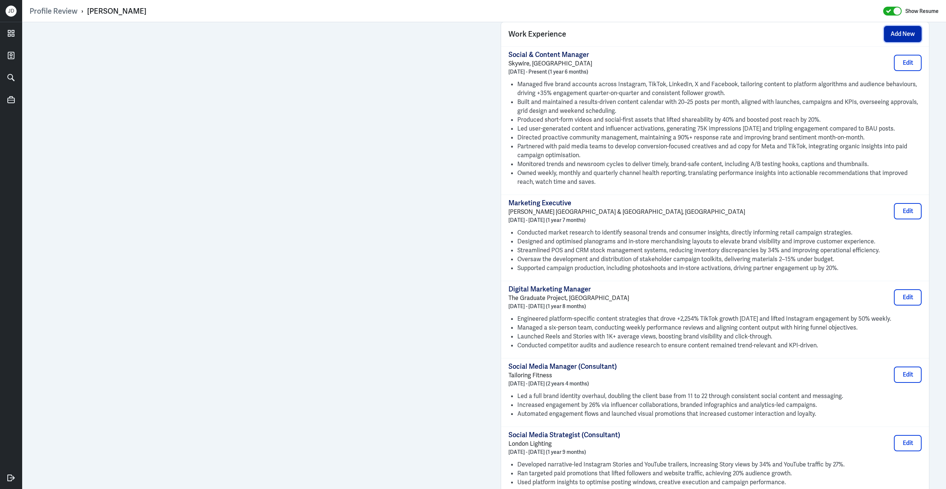
click at [890, 42] on button "Add New" at bounding box center [903, 34] width 38 height 16
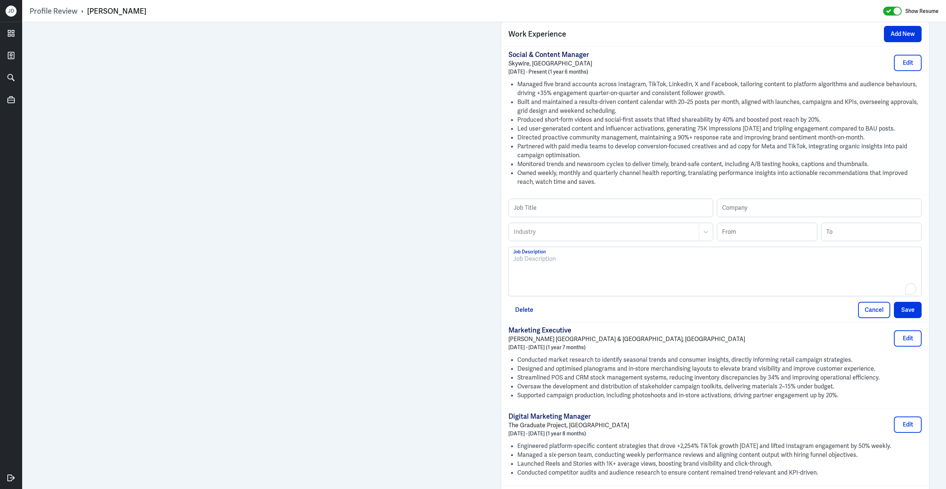
click at [643, 281] on div "To enrich screen reader interactions, please activate Accessibility in Grammarl…" at bounding box center [715, 274] width 404 height 40
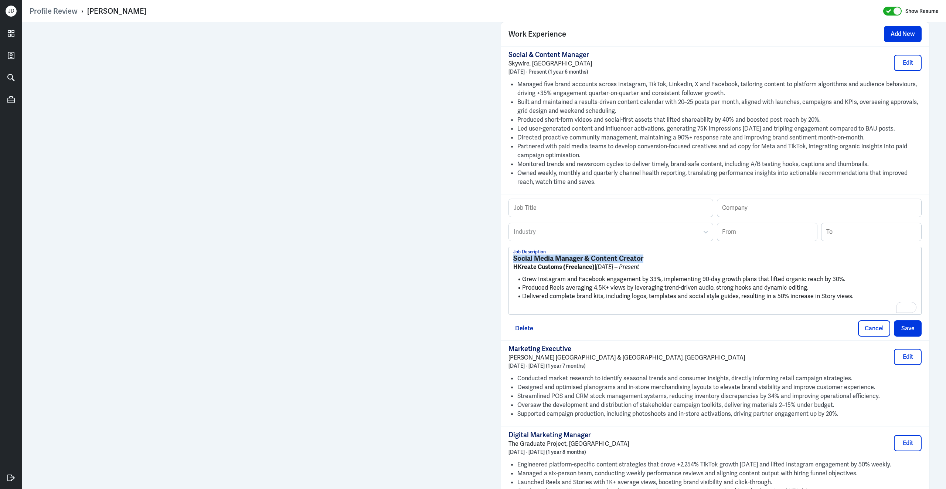
drag, startPoint x: 657, startPoint y: 263, endPoint x: 501, endPoint y: 261, distance: 156.7
click at [501, 261] on div "Job Title Company Industry Industry From To Social Media Manager & Content Crea…" at bounding box center [715, 267] width 428 height 146
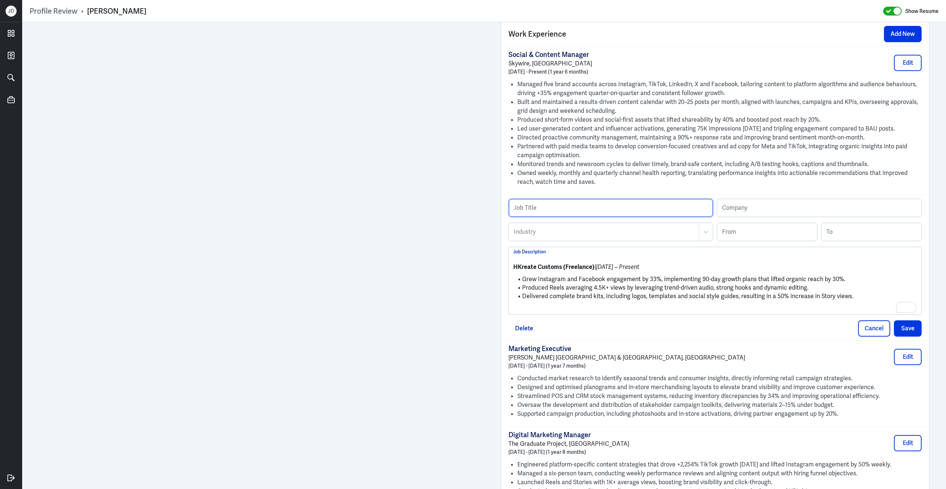
click at [576, 215] on input "text" at bounding box center [611, 208] width 204 height 18
paste input "Social Media Manager & Content Creator"
type input "Social Media Manager & Content Creator (Freelance)"
drag, startPoint x: 562, startPoint y: 273, endPoint x: 512, endPoint y: 272, distance: 49.5
click at [512, 272] on div "HKreate Customs (Freelance) | May 2017 – Present Grew Instagram and Facebook en…" at bounding box center [715, 281] width 412 height 68
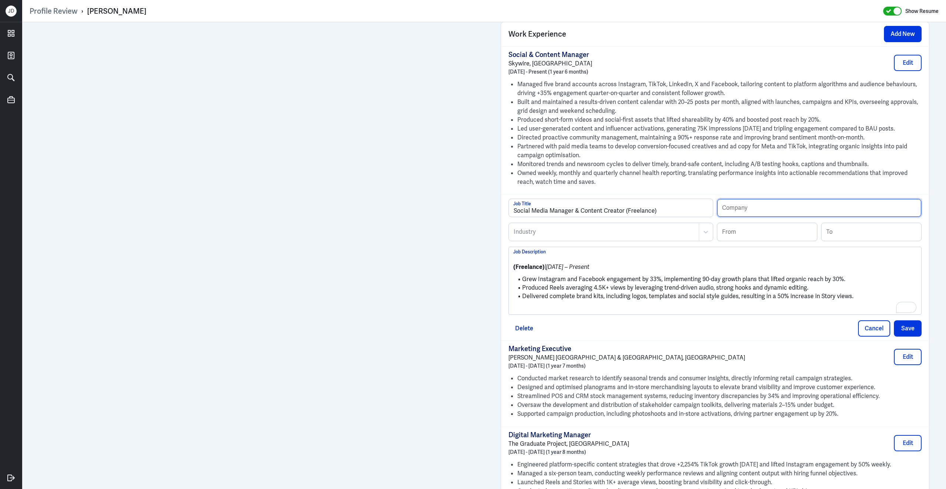
click at [762, 214] on input "text" at bounding box center [819, 208] width 204 height 18
paste input "HKreate Customs"
type input "HKreate Customs"
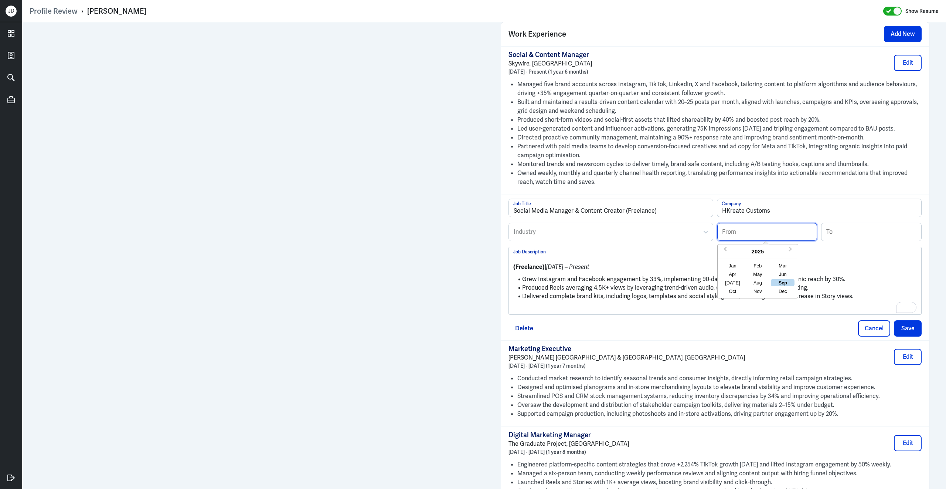
click at [736, 240] on input at bounding box center [767, 232] width 100 height 18
type input "05/2017"
click at [635, 236] on div at bounding box center [604, 231] width 182 height 9
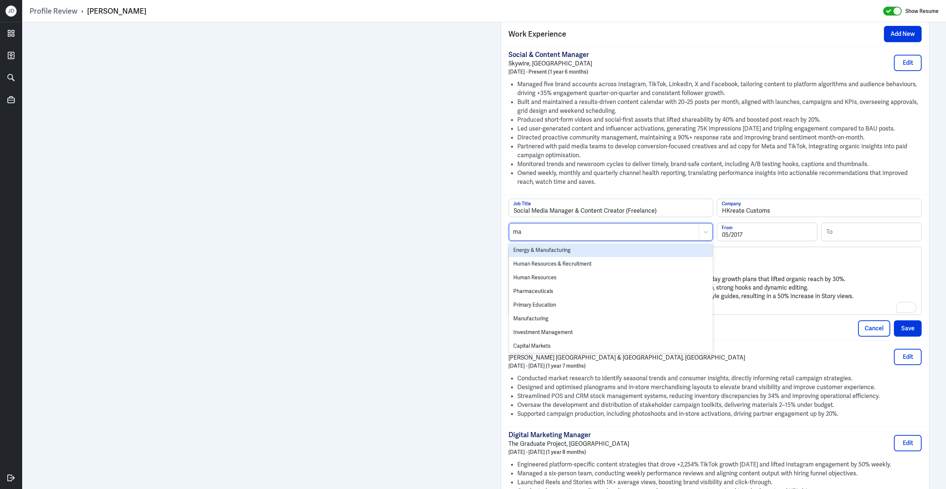
type input "mar"
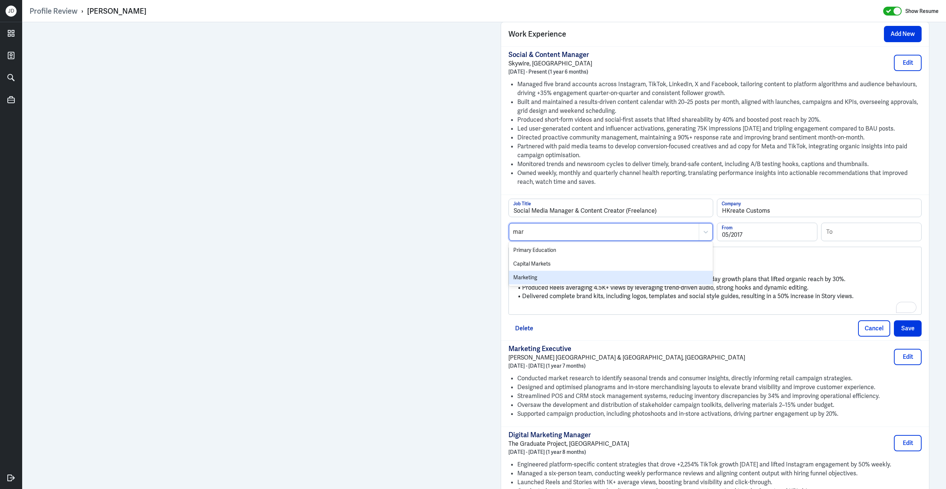
click at [592, 279] on div "Marketing" at bounding box center [611, 278] width 204 height 14
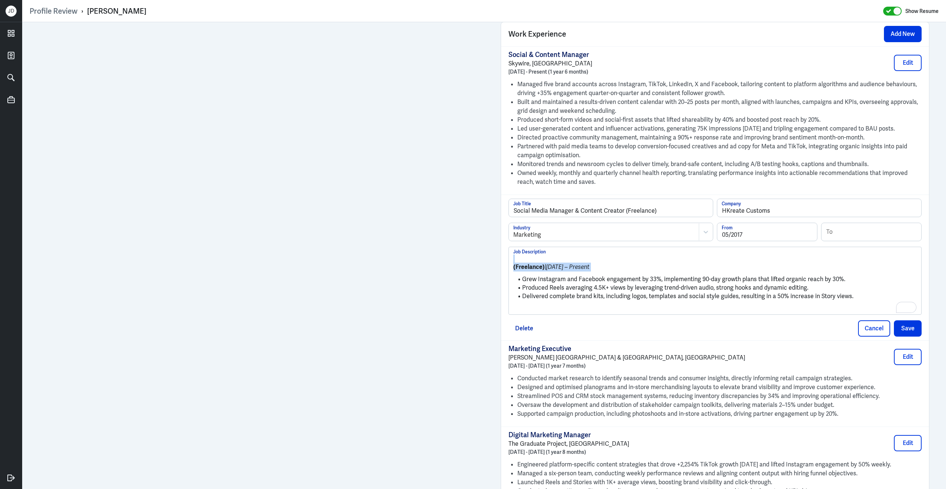
drag, startPoint x: 523, startPoint y: 287, endPoint x: 501, endPoint y: 238, distance: 53.8
click at [501, 238] on div "Social Media Manager & Content Creator (Freelance) Job Title HKreate Customs Co…" at bounding box center [715, 267] width 428 height 146
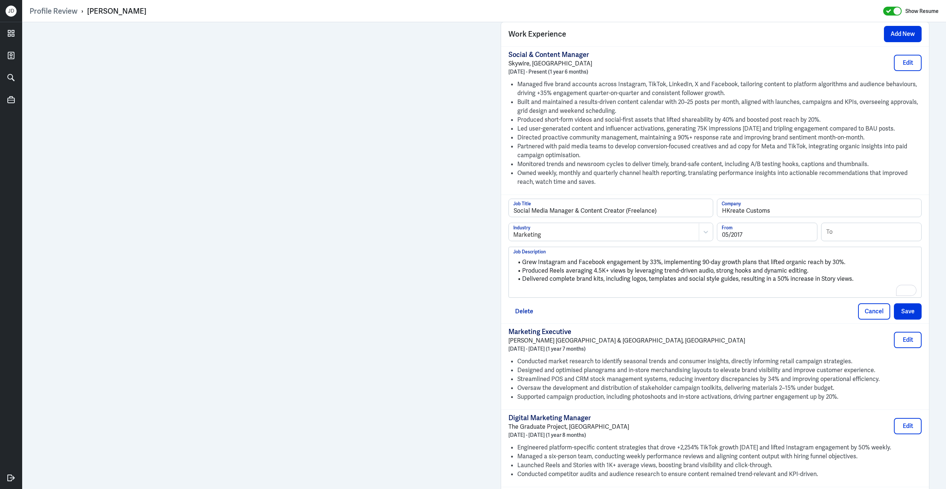
click at [717, 296] on p "To enrich screen reader interactions, please activate Accessibility in Grammarl…" at bounding box center [715, 291] width 404 height 9
click at [917, 318] on button "Save" at bounding box center [908, 310] width 28 height 16
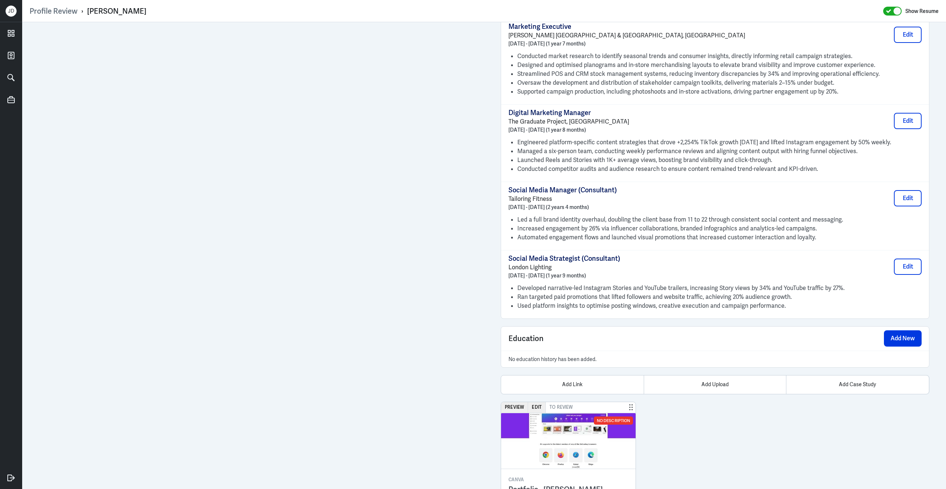
scroll to position [813, 0]
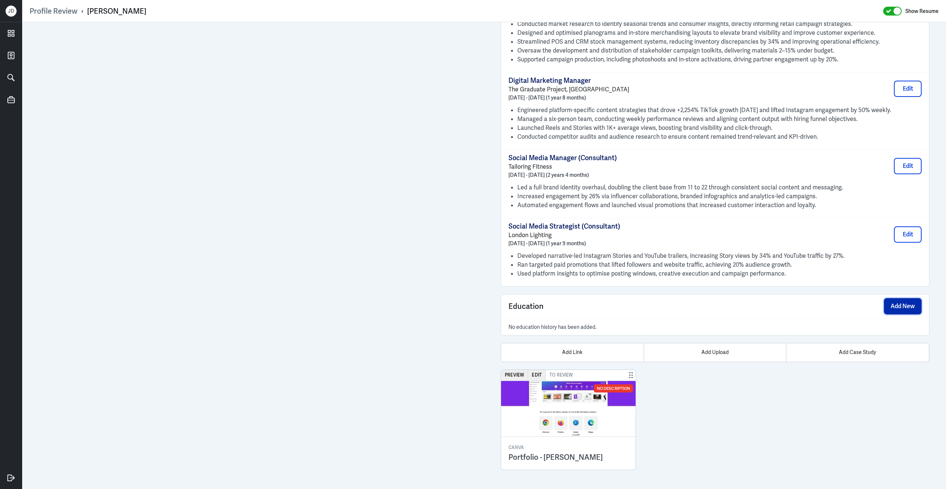
click at [908, 304] on button "Add New" at bounding box center [903, 306] width 38 height 16
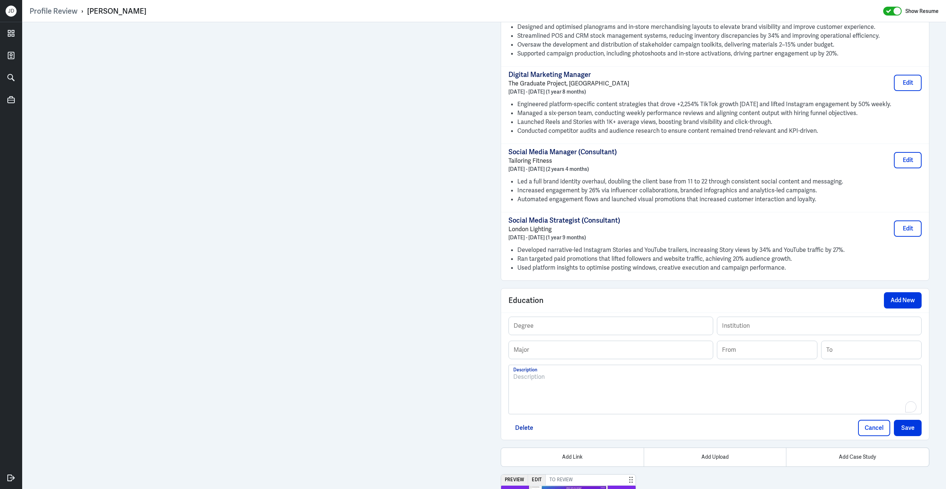
click at [580, 389] on div "To enrich screen reader interactions, please activate Accessibility in Grammarl…" at bounding box center [715, 392] width 404 height 40
drag, startPoint x: 583, startPoint y: 385, endPoint x: 508, endPoint y: 378, distance: 75.7
click at [508, 378] on div "Degree Institution Major From To University of Northampton Bsc Accounting & fin…" at bounding box center [715, 375] width 428 height 127
click at [574, 392] on div at bounding box center [547, 391] width 86 height 15
drag, startPoint x: 585, startPoint y: 383, endPoint x: 674, endPoint y: 386, distance: 88.4
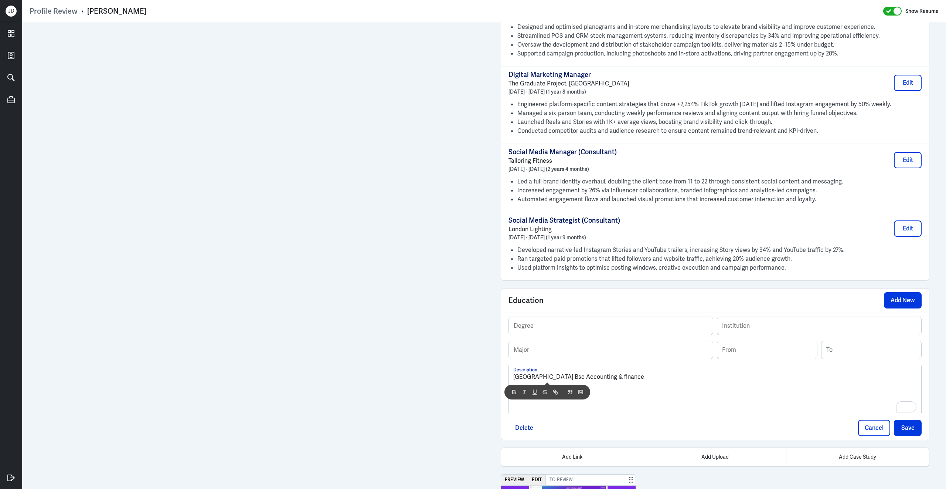
click at [674, 381] on p "University of Northampton Bsc Accounting & finance" at bounding box center [715, 376] width 404 height 9
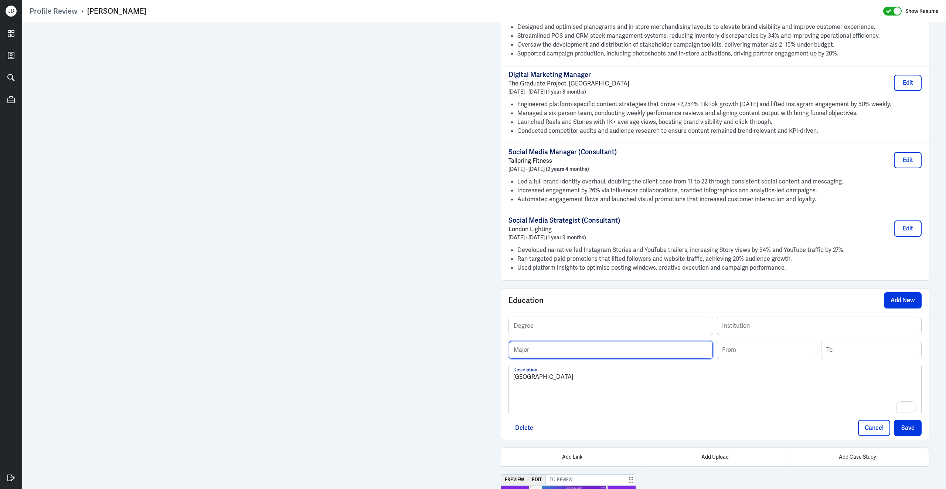
click at [594, 354] on input "text" at bounding box center [611, 350] width 204 height 18
paste input "Bsc Accounting & finance"
drag, startPoint x: 525, startPoint y: 358, endPoint x: 496, endPoint y: 356, distance: 29.6
type input "Accounting & finance"
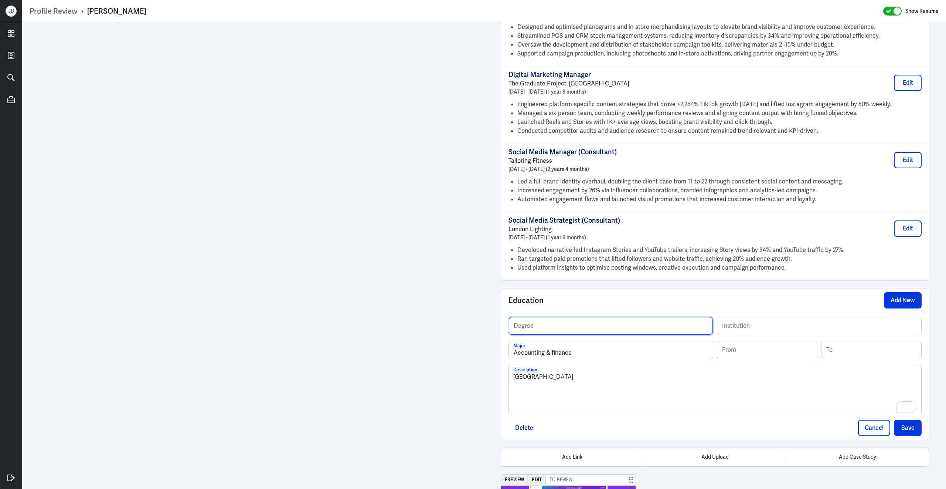
click at [527, 332] on input "text" at bounding box center [611, 326] width 204 height 18
paste input "Bsc"
type input "Bsc"
drag, startPoint x: 597, startPoint y: 383, endPoint x: 503, endPoint y: 378, distance: 94.3
click at [503, 378] on div "Bsc Degree Institution Accounting & finance Major From To University of Northam…" at bounding box center [715, 375] width 428 height 127
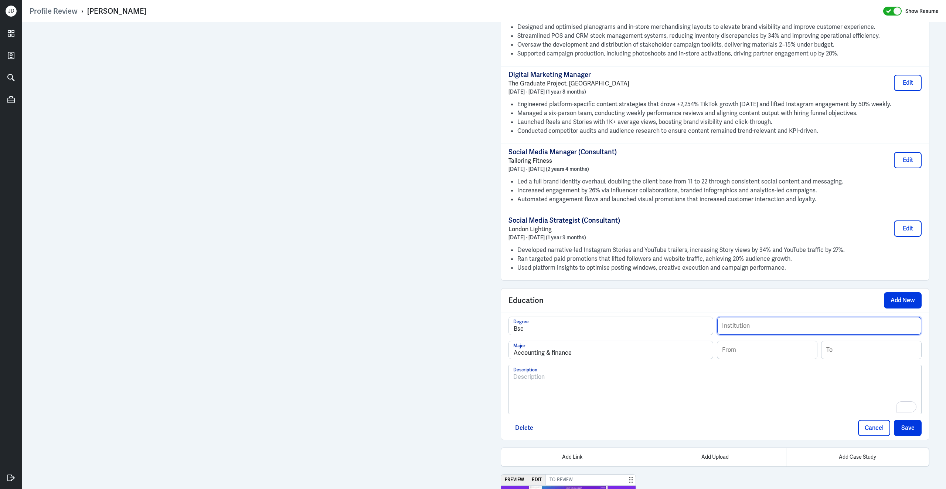
click at [741, 331] on input "text" at bounding box center [819, 326] width 204 height 18
paste input "University of Northampton"
type input "University of Northampton"
click at [573, 340] on div "Bsc Degree University of Northampton Institution" at bounding box center [715, 328] width 413 height 24
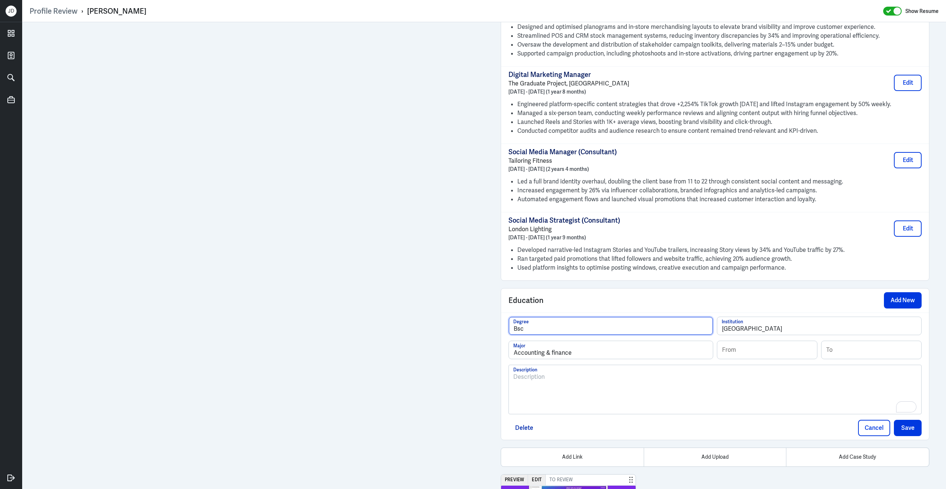
click at [573, 334] on input "Bsc" at bounding box center [611, 326] width 204 height 18
type input "Bsc"
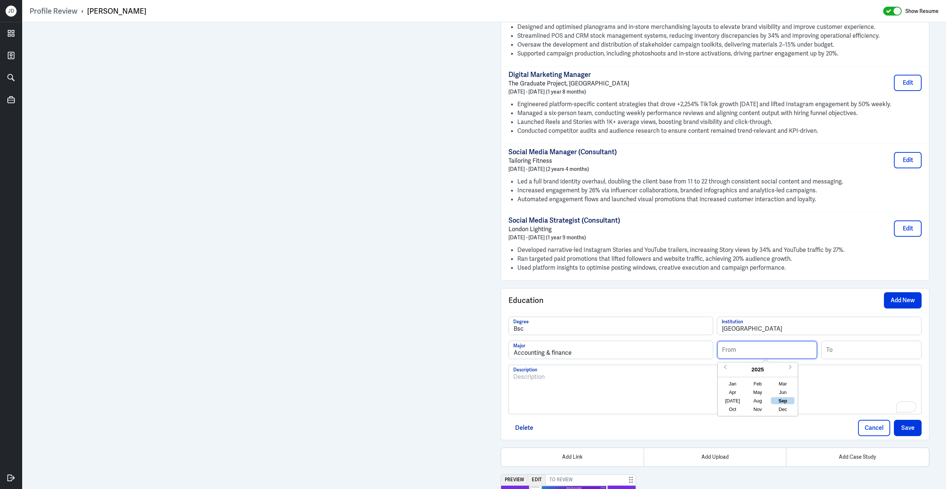
click at [743, 356] on input at bounding box center [767, 350] width 100 height 18
type input "09/2021"
click at [855, 353] on input at bounding box center [872, 350] width 100 height 18
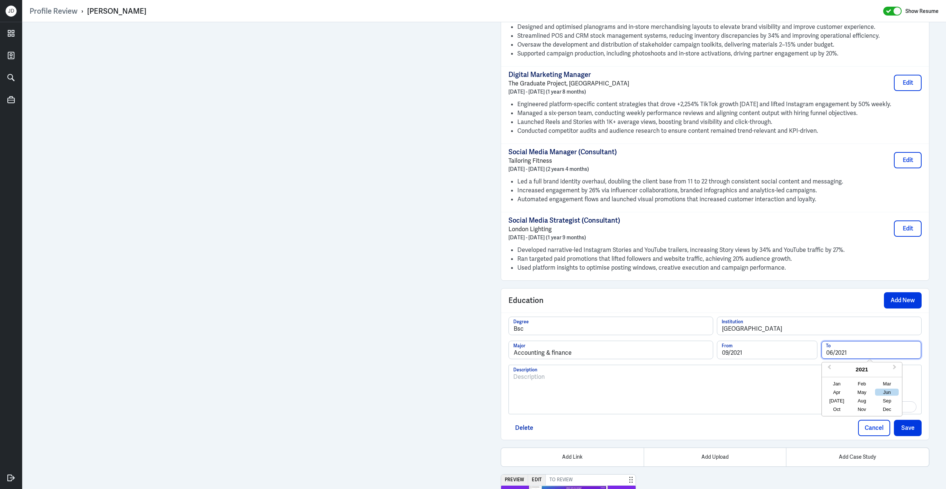
type input "06/2021"
click at [764, 404] on div "To enrich screen reader interactions, please activate Accessibility in Grammarl…" at bounding box center [715, 392] width 404 height 40
click at [754, 357] on input "09/2021" at bounding box center [767, 350] width 100 height 18
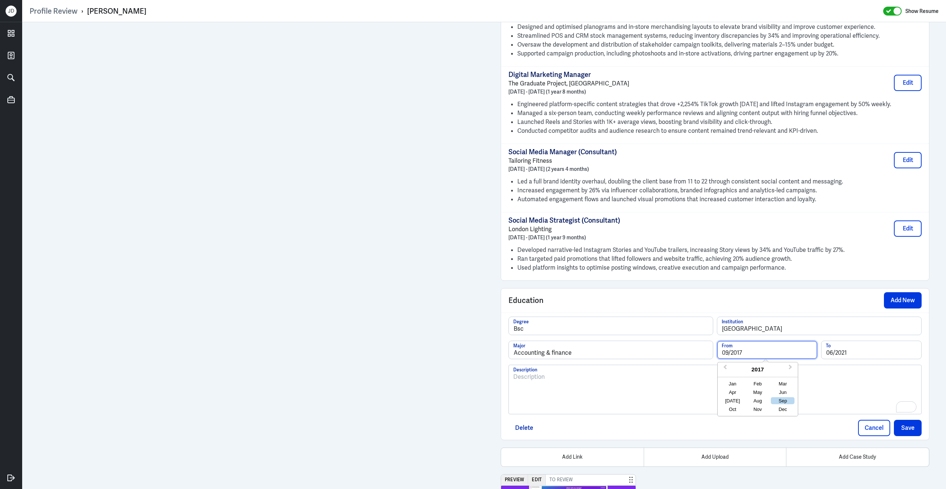
type input "09/2017"
click at [668, 414] on div "Description" at bounding box center [715, 389] width 413 height 50
click at [906, 436] on button "Save" at bounding box center [908, 427] width 28 height 16
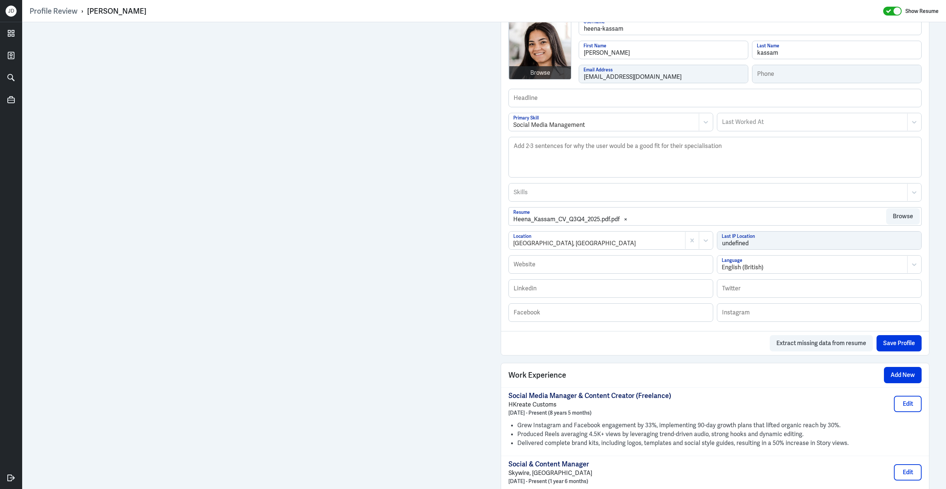
scroll to position [0, 0]
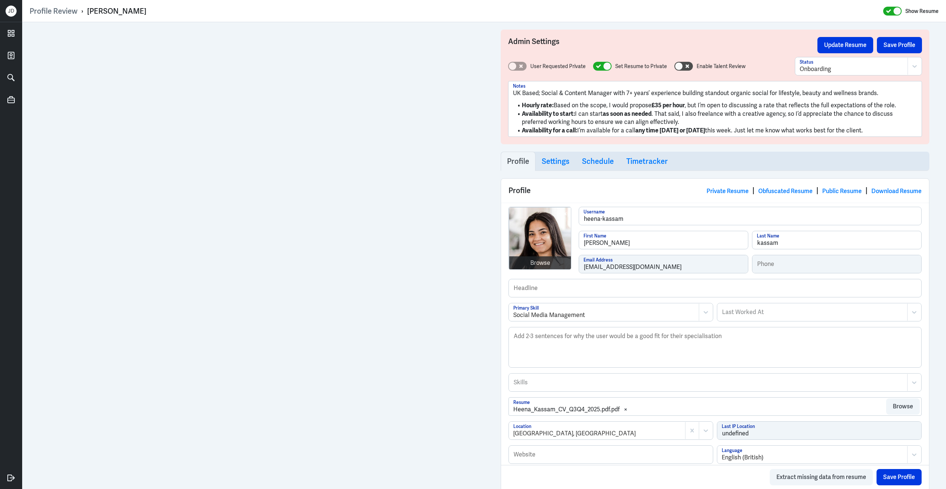
click at [557, 387] on div at bounding box center [708, 382] width 391 height 9
type input "Social Media"
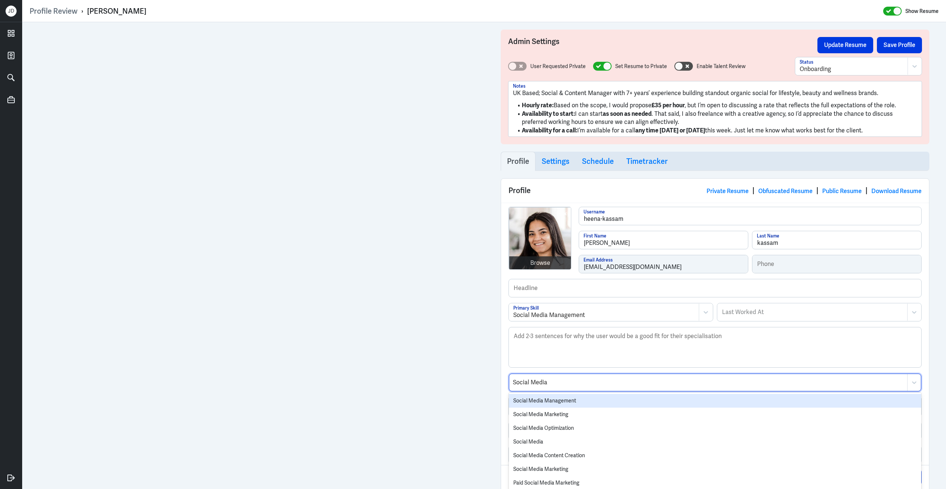
click at [544, 405] on div "Social Media Management" at bounding box center [715, 401] width 412 height 14
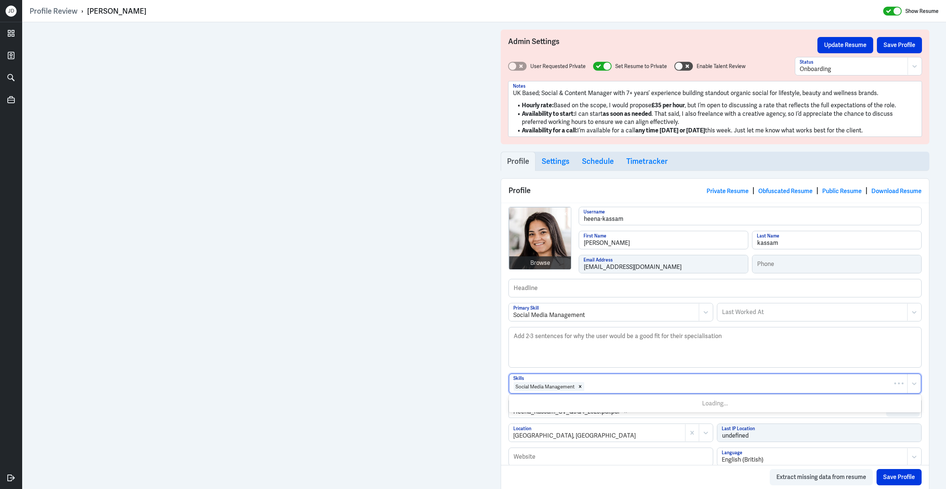
click at [605, 390] on div at bounding box center [744, 386] width 319 height 9
click at [611, 387] on div at bounding box center [744, 386] width 319 height 9
type input "Content Creat"
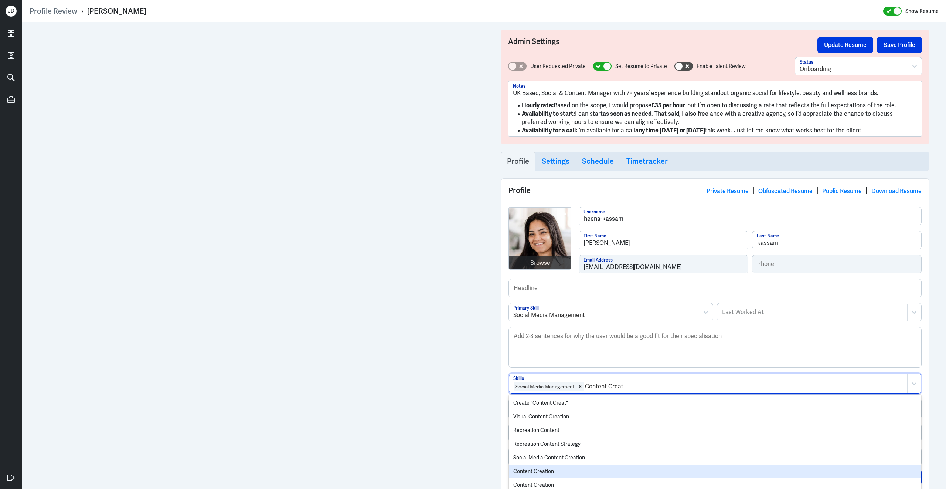
click at [579, 475] on div "Content Creation" at bounding box center [715, 471] width 412 height 14
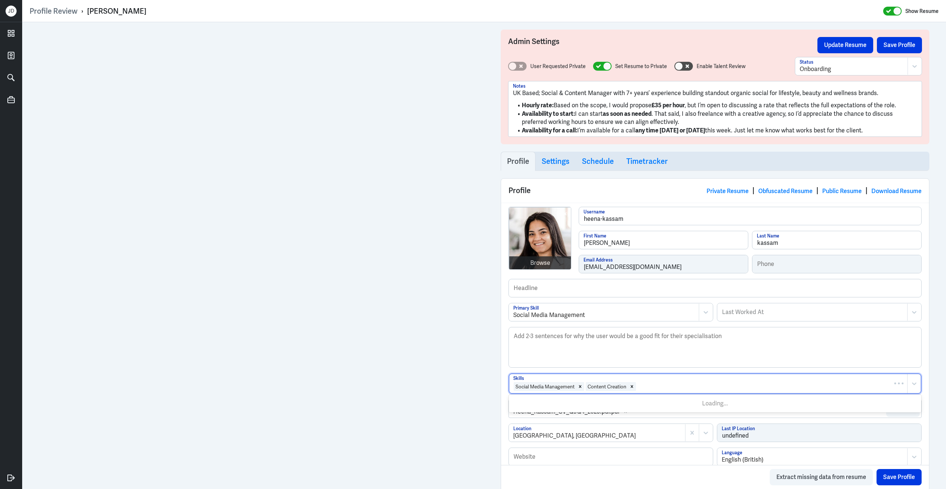
click at [660, 390] on div at bounding box center [770, 386] width 267 height 9
click at [659, 390] on div at bounding box center [770, 386] width 267 height 9
type input "Organic"
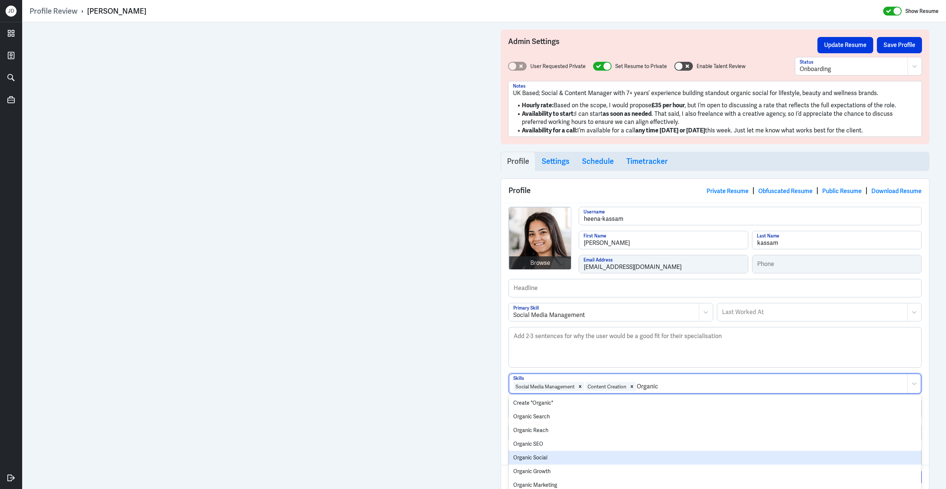
click at [565, 455] on div "Organic Social" at bounding box center [715, 458] width 412 height 14
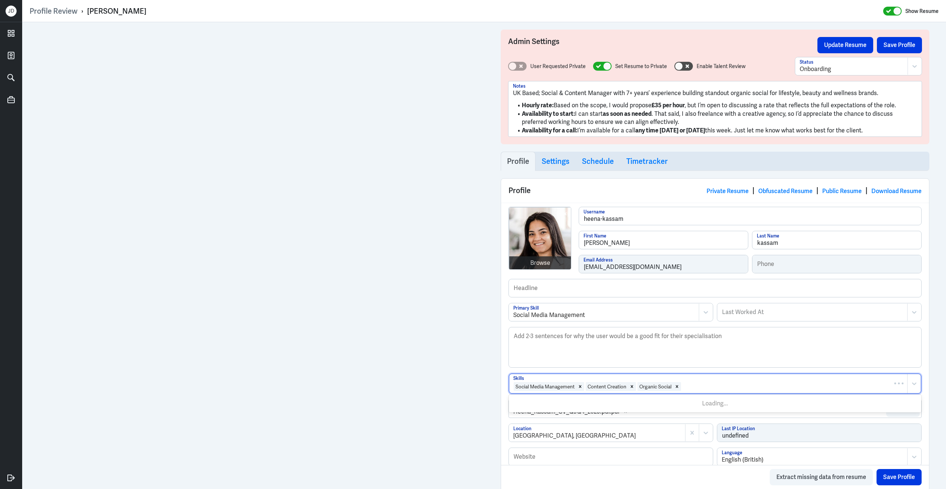
click at [721, 386] on div at bounding box center [793, 386] width 222 height 9
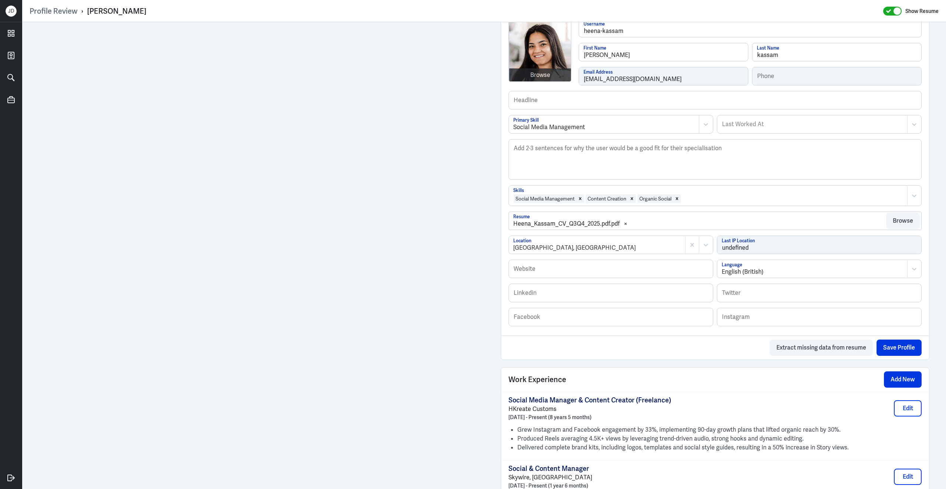
scroll to position [129, 0]
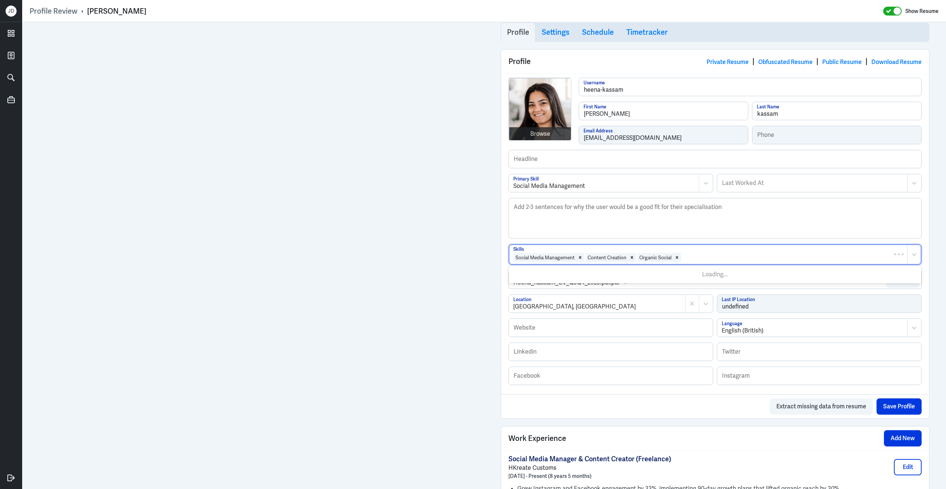
click at [738, 261] on div at bounding box center [793, 257] width 222 height 9
type input "Paid Social"
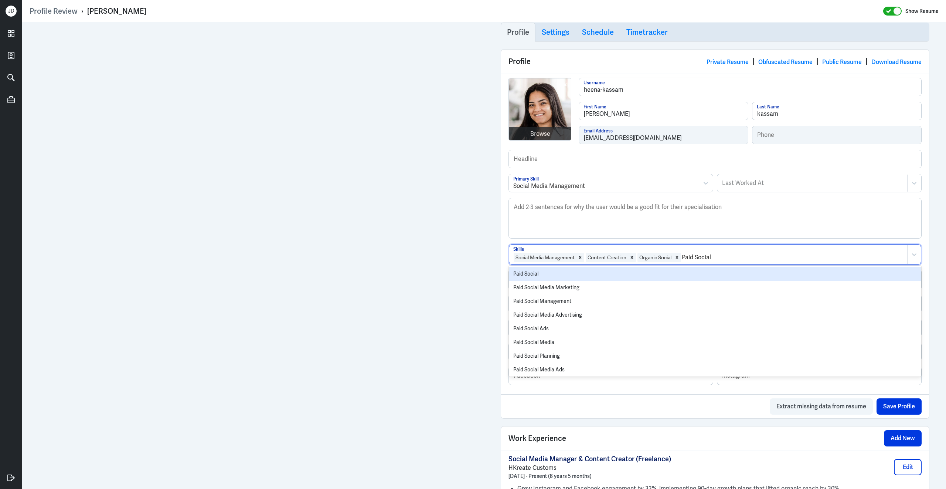
click at [639, 278] on div "Paid Social" at bounding box center [715, 274] width 412 height 14
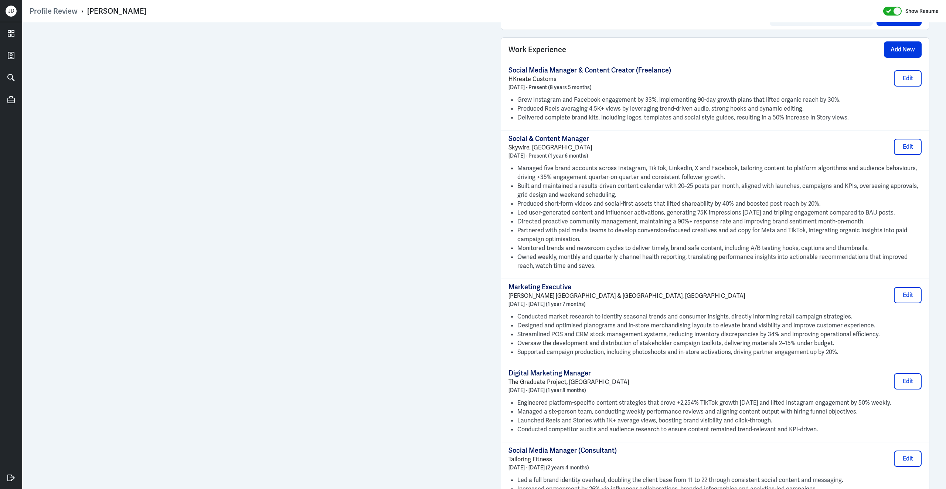
scroll to position [518, 0]
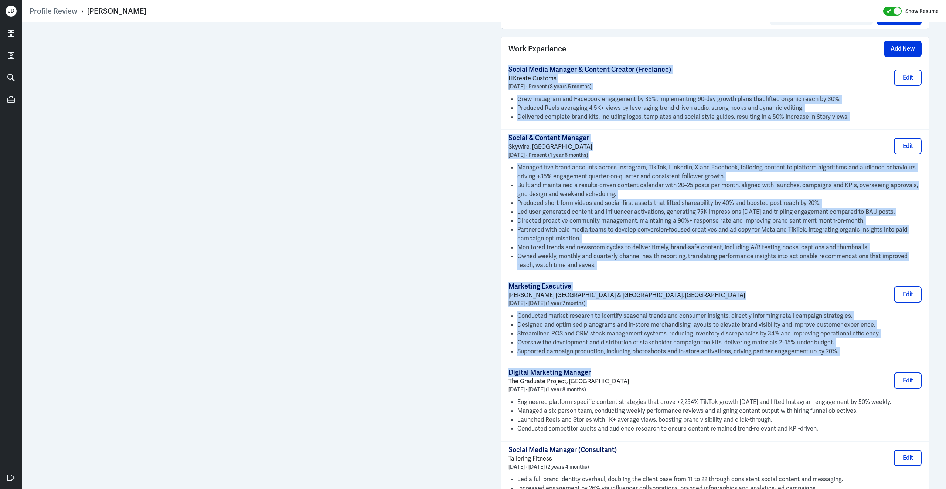
drag, startPoint x: 508, startPoint y: 76, endPoint x: 600, endPoint y: 377, distance: 315.3
click at [600, 377] on div "Social Media Manager & Content Creator (Freelance) HKreate Customs May 2017 - P…" at bounding box center [715, 319] width 428 height 517
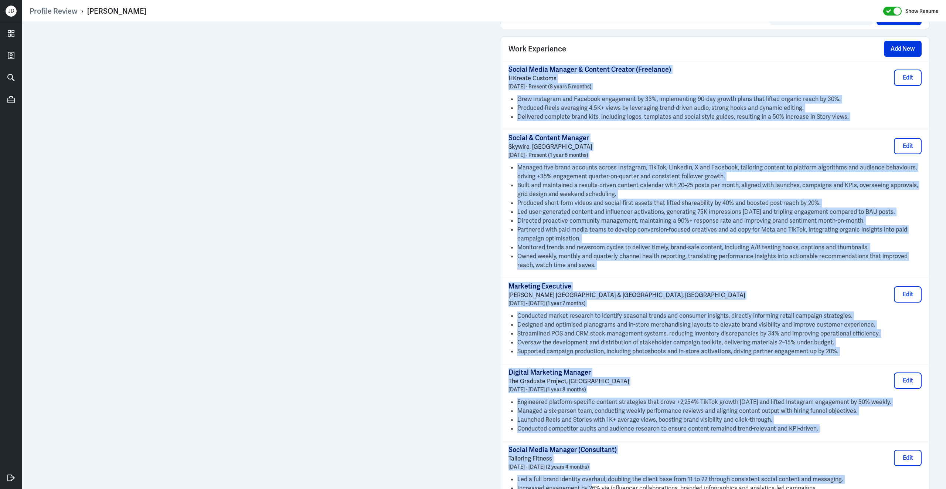
scroll to position [756, 0]
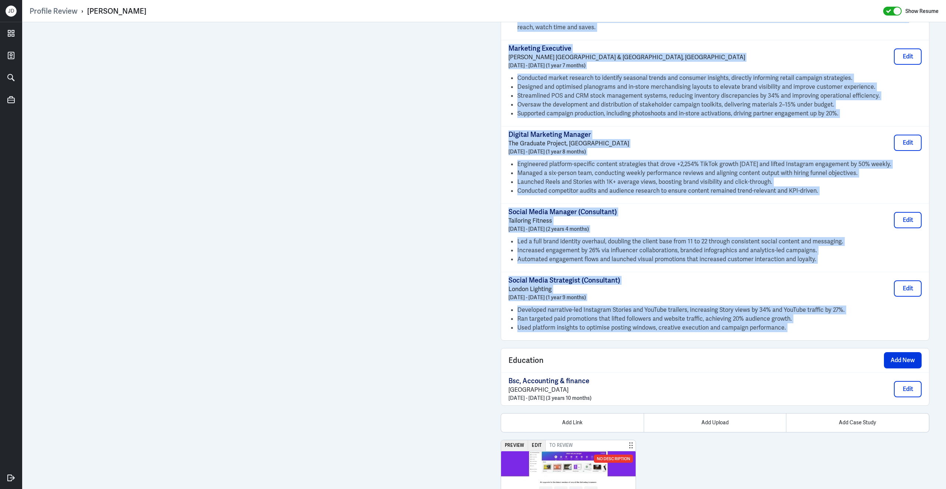
copy div "Social Media Manager & Content Creator (Freelance) HKreate Customs May 2017 - P…"
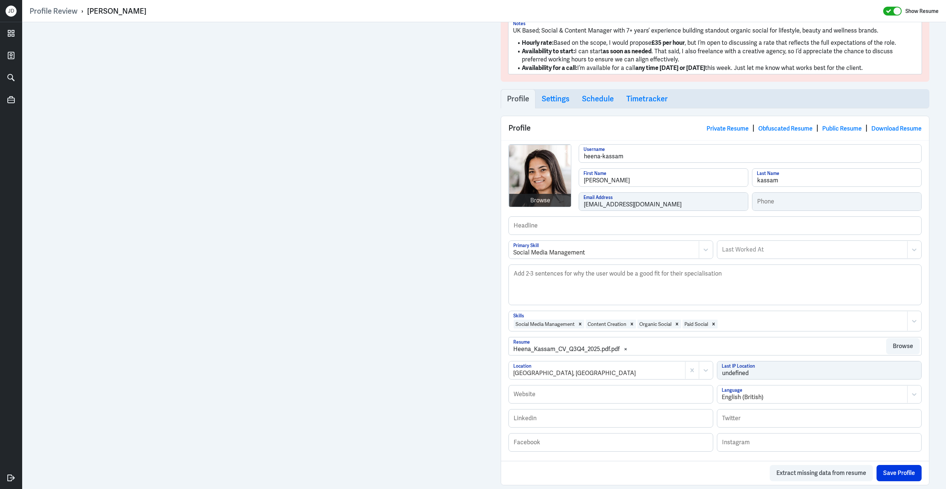
scroll to position [0, 0]
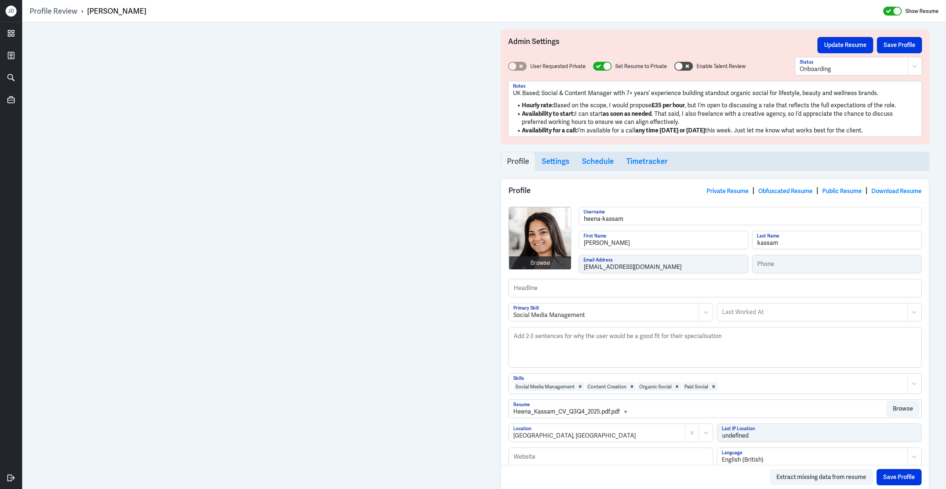
drag, startPoint x: 86, startPoint y: 11, endPoint x: 169, endPoint y: 9, distance: 83.2
click at [169, 10] on div "Profile Review › heena kassam Show Resume" at bounding box center [484, 11] width 909 height 10
drag, startPoint x: 604, startPoint y: 246, endPoint x: 536, endPoint y: 244, distance: 68.4
click at [536, 244] on div "Browse heena-kassam Username heena First Name kassam Last Name heenakassam@hotm…" at bounding box center [715, 243] width 413 height 72
type input "Heena"
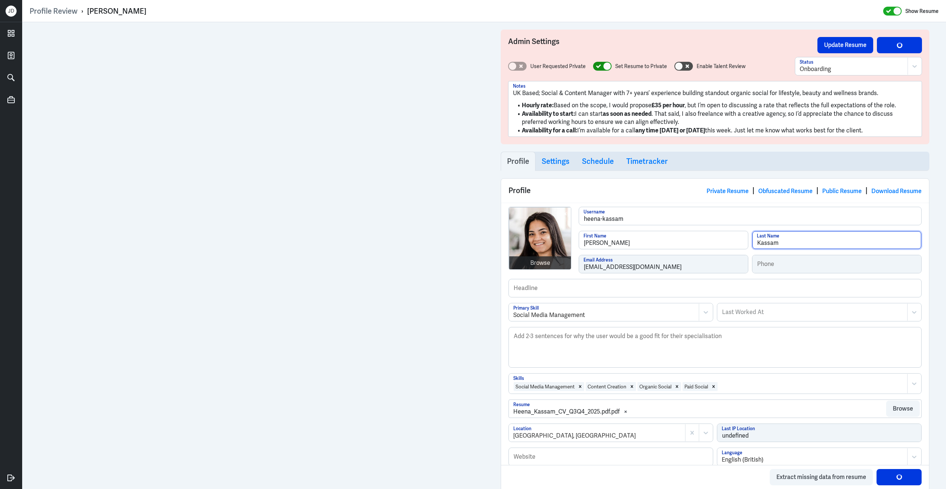
type input "Kassam"
click at [593, 64] on div at bounding box center [602, 66] width 18 height 9
checkbox input "false"
click at [888, 43] on button "Save Profile" at bounding box center [899, 45] width 45 height 16
click at [848, 43] on button "Update Resume" at bounding box center [846, 45] width 56 height 16
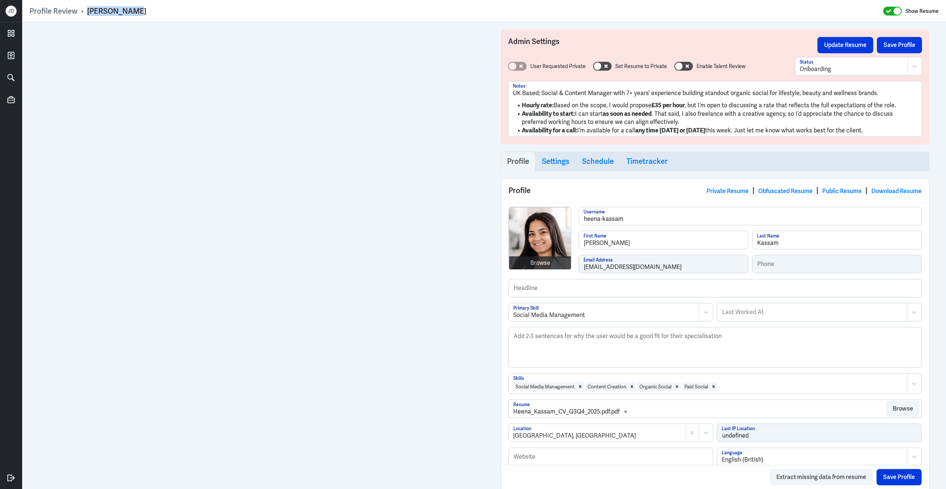
drag, startPoint x: 88, startPoint y: 11, endPoint x: 149, endPoint y: 9, distance: 61.4
click at [149, 10] on div "Profile Review › Heena Kassam Show Resume" at bounding box center [484, 11] width 909 height 10
copy div "Heena Kassam"
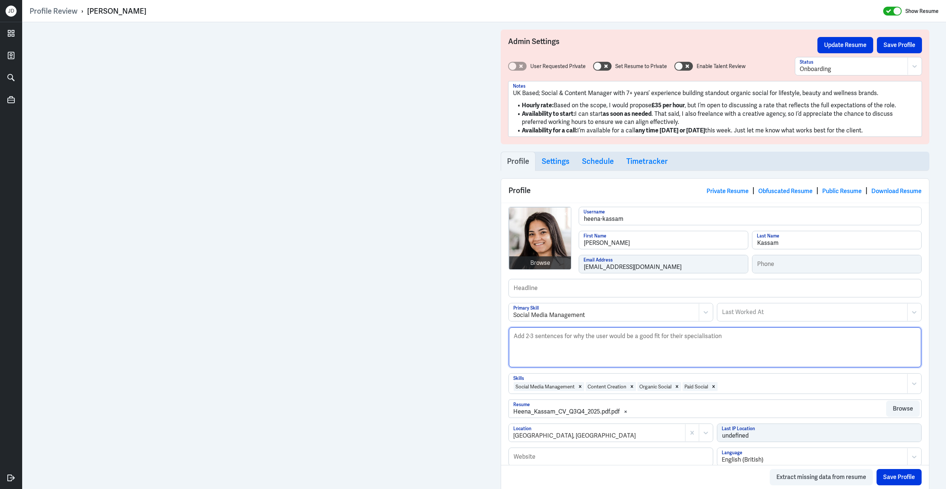
click at [614, 353] on textarea "Description" at bounding box center [715, 347] width 412 height 40
paste textarea "Heena Kassam is a Social & Content Manager with over seven years of experience …"
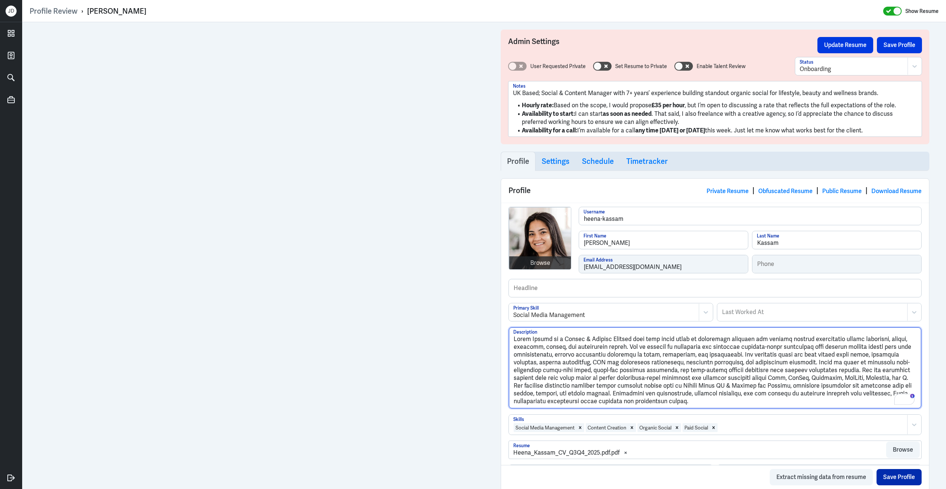
type textarea "Heena Kassam is a Social & Content Manager with over seven years of experience …"
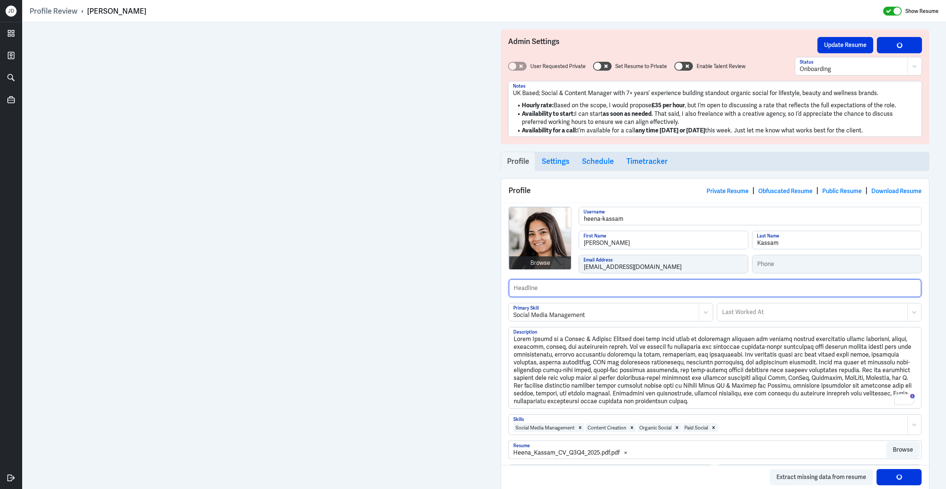
click at [584, 290] on input "text" at bounding box center [715, 288] width 412 height 18
type input "Handled clients like Krispy Kreme, Iles Formula and Lisa Franklin Skincare."
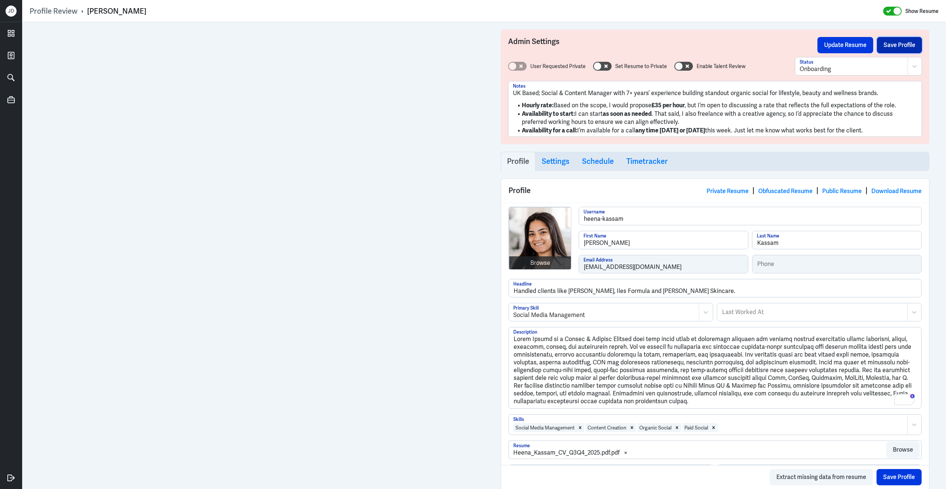
click at [900, 43] on button "Save Profile" at bounding box center [899, 45] width 45 height 16
click at [849, 52] on button "Update Resume" at bounding box center [846, 45] width 56 height 16
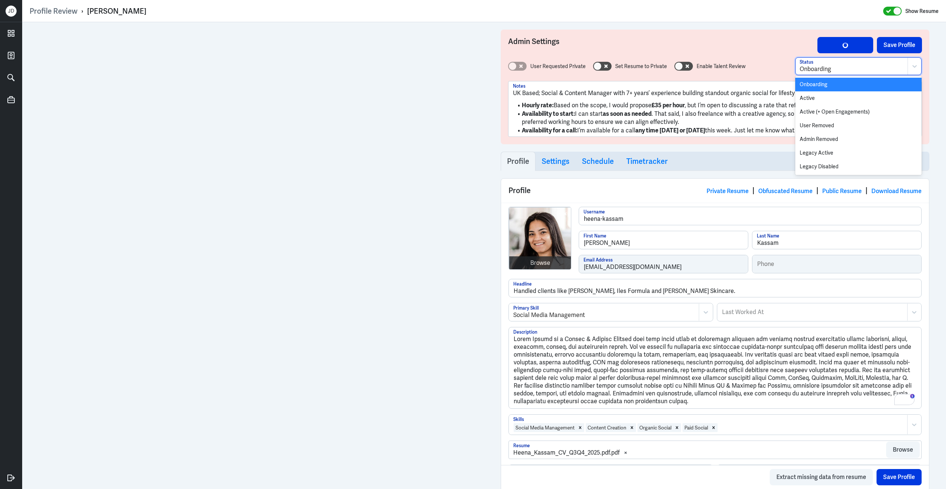
click at [822, 72] on div at bounding box center [852, 69] width 104 height 9
click at [810, 100] on div "Active" at bounding box center [858, 98] width 126 height 14
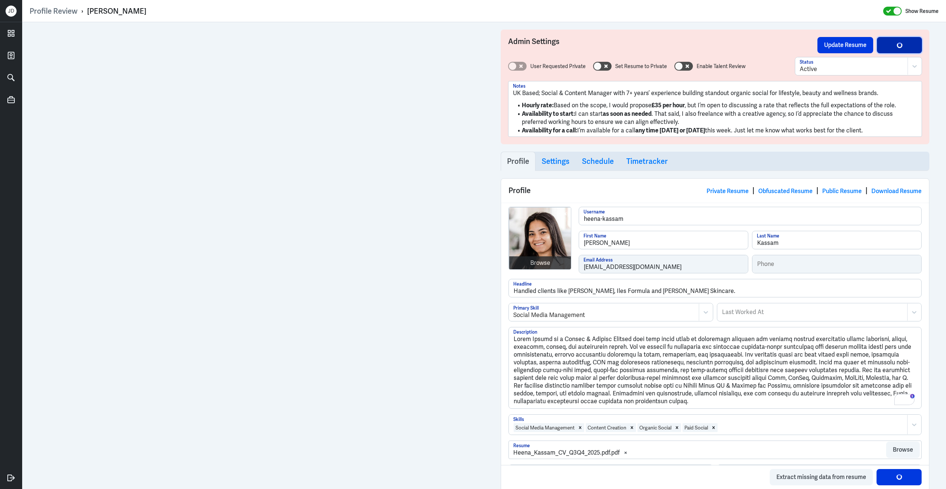
click at [910, 46] on button "Save Profile" at bounding box center [899, 45] width 45 height 16
click at [888, 46] on button "Save Profile" at bounding box center [899, 45] width 45 height 16
click at [840, 43] on button "Update Resume" at bounding box center [846, 45] width 56 height 16
click at [900, 50] on button "Save Profile" at bounding box center [899, 45] width 45 height 16
click at [846, 50] on button "Update Resume" at bounding box center [846, 45] width 56 height 16
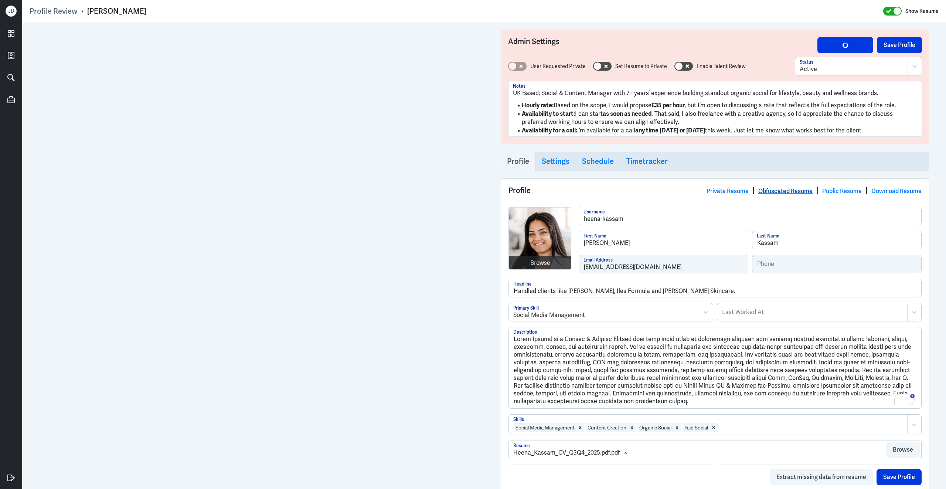
click at [778, 193] on link "Obfuscated Resume" at bounding box center [785, 191] width 54 height 8
click at [892, 45] on button "Save Profile" at bounding box center [899, 45] width 45 height 16
click at [848, 44] on button "Update Resume" at bounding box center [846, 45] width 56 height 16
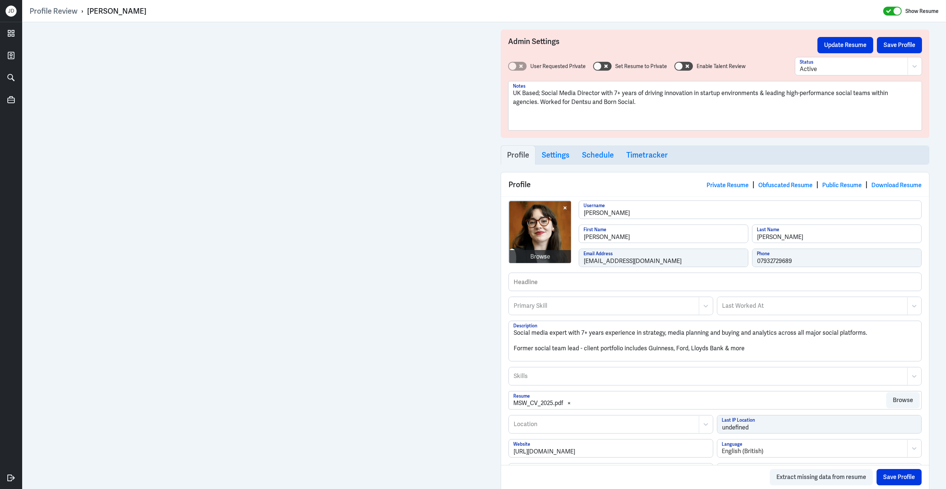
click at [550, 310] on div at bounding box center [604, 305] width 182 height 9
type input "Social Media"
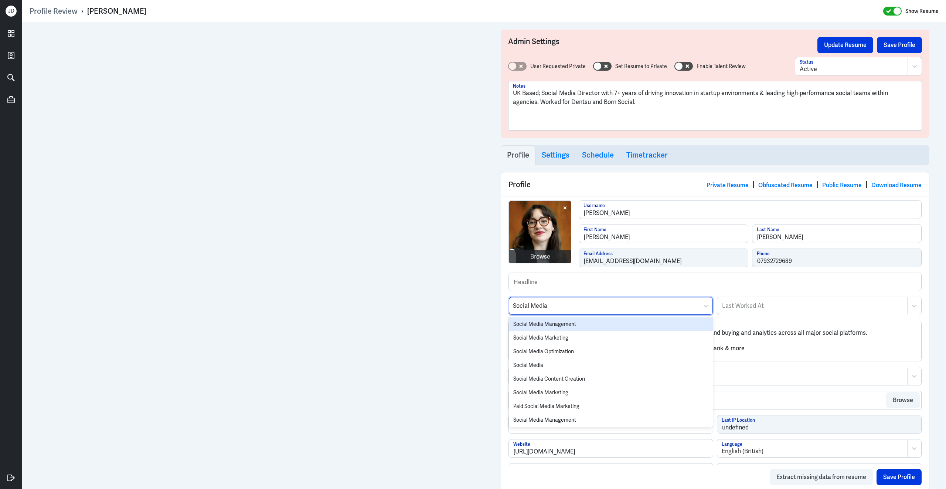
click at [543, 326] on div "Social Media Management" at bounding box center [611, 324] width 204 height 14
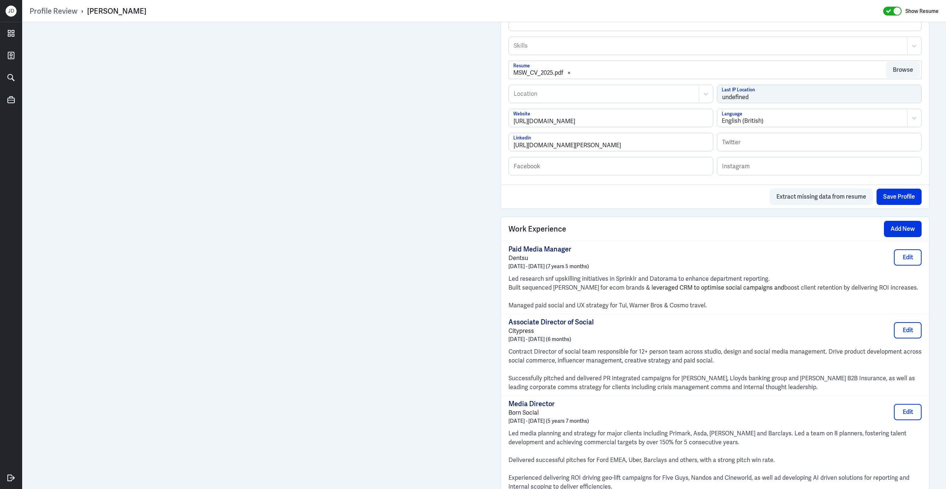
scroll to position [308, 0]
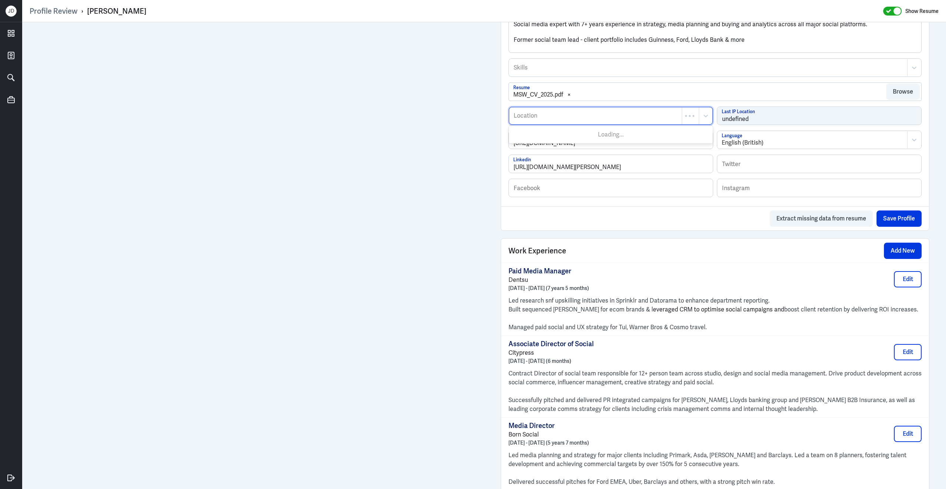
click at [626, 120] on div at bounding box center [595, 115] width 165 height 9
type input "liverpoo"
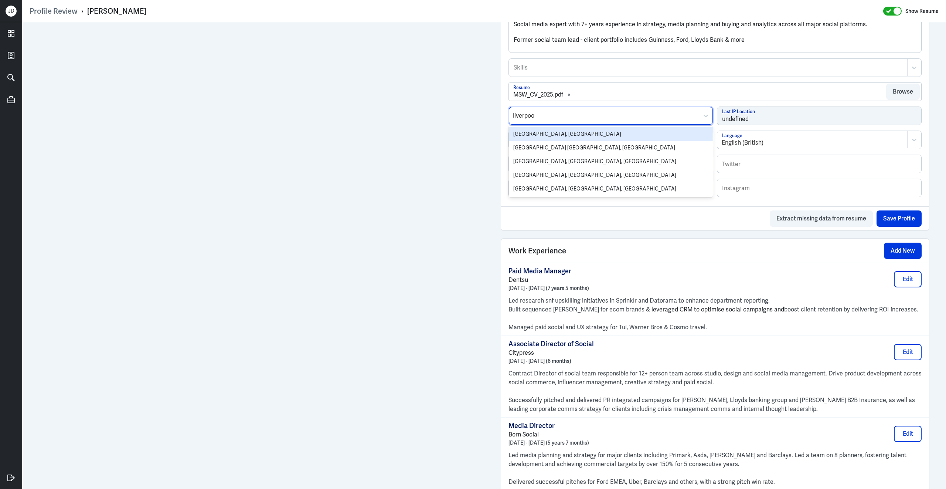
click at [609, 137] on div "[GEOGRAPHIC_DATA], [GEOGRAPHIC_DATA]" at bounding box center [611, 134] width 204 height 14
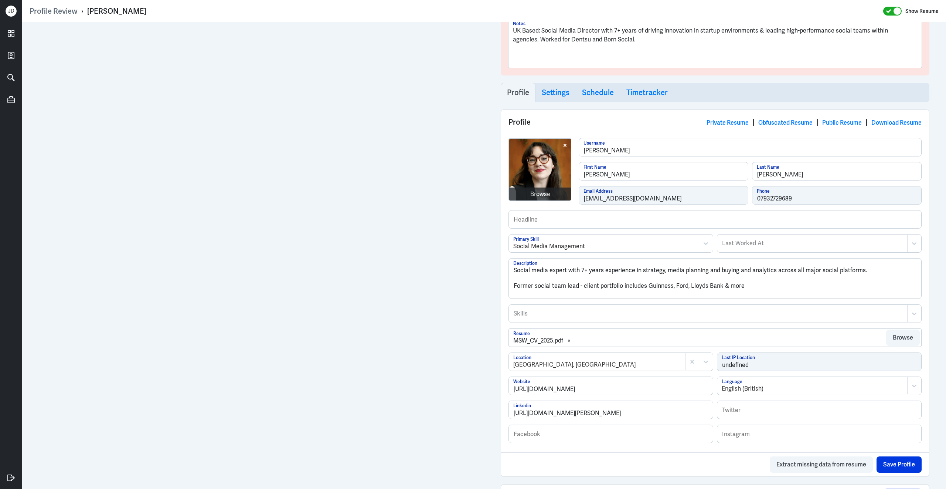
scroll to position [0, 0]
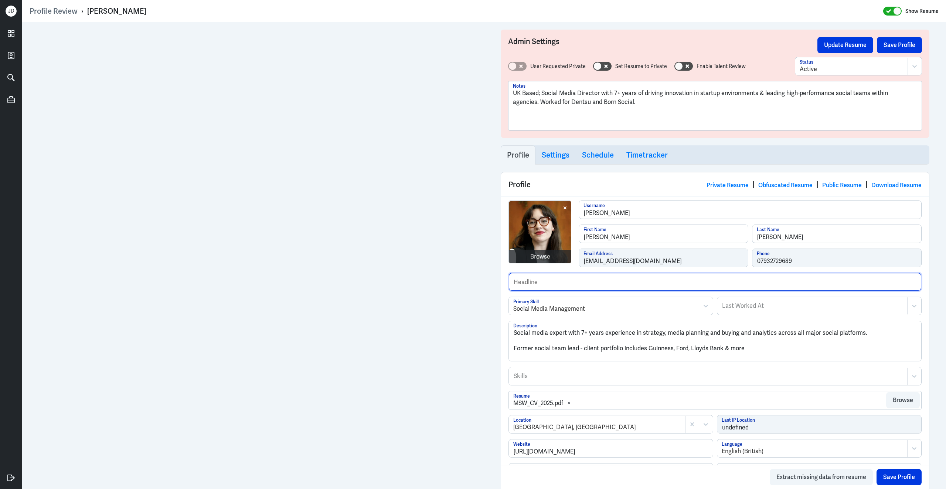
click at [561, 281] on input "text" at bounding box center [715, 282] width 412 height 18
type input "Previously worked for Dentsu and Born Social."
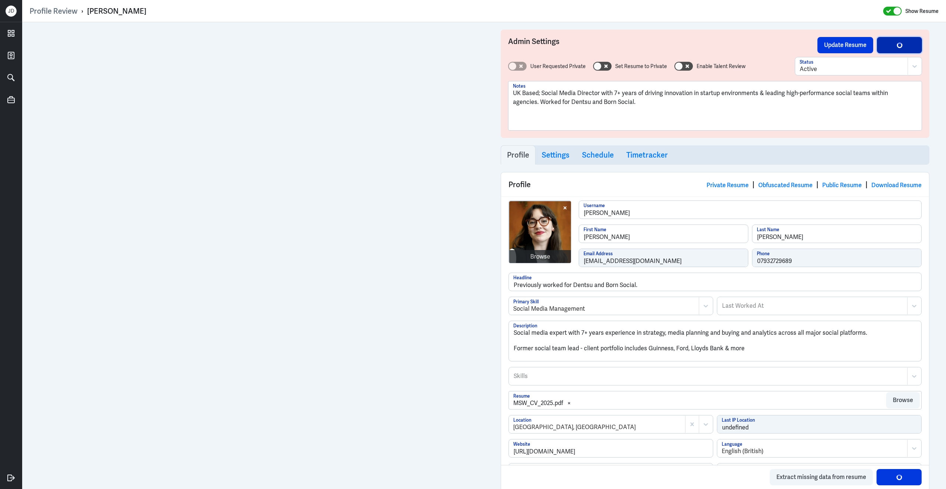
click at [908, 42] on button "Save Profile" at bounding box center [899, 45] width 45 height 16
click at [848, 45] on button "Update Resume" at bounding box center [846, 45] width 56 height 16
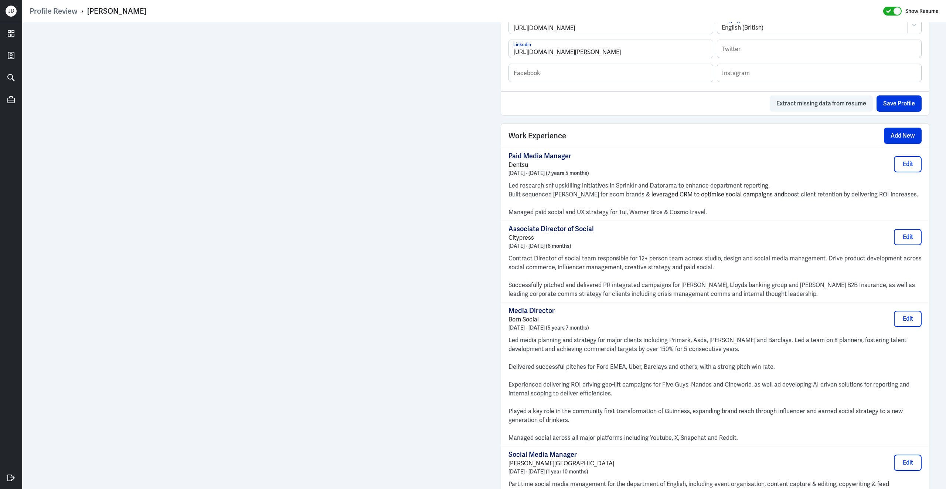
scroll to position [426, 0]
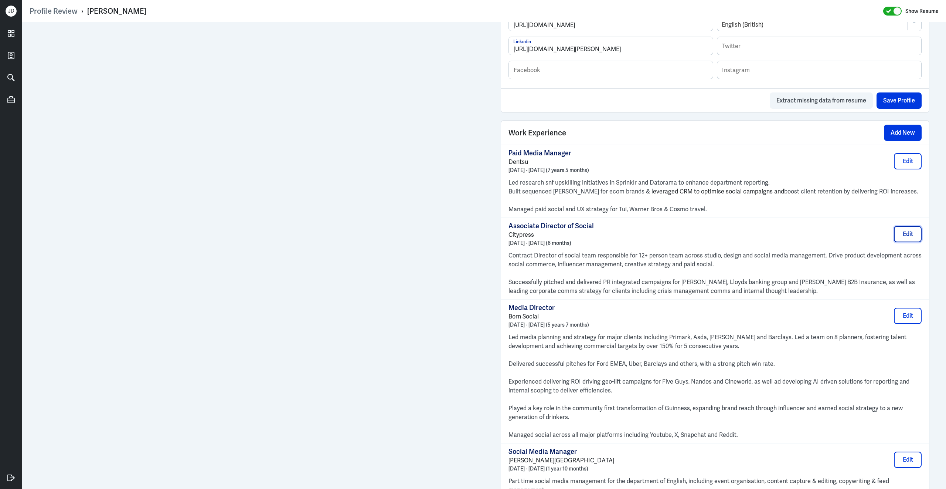
click at [904, 238] on button "Edit" at bounding box center [908, 234] width 28 height 16
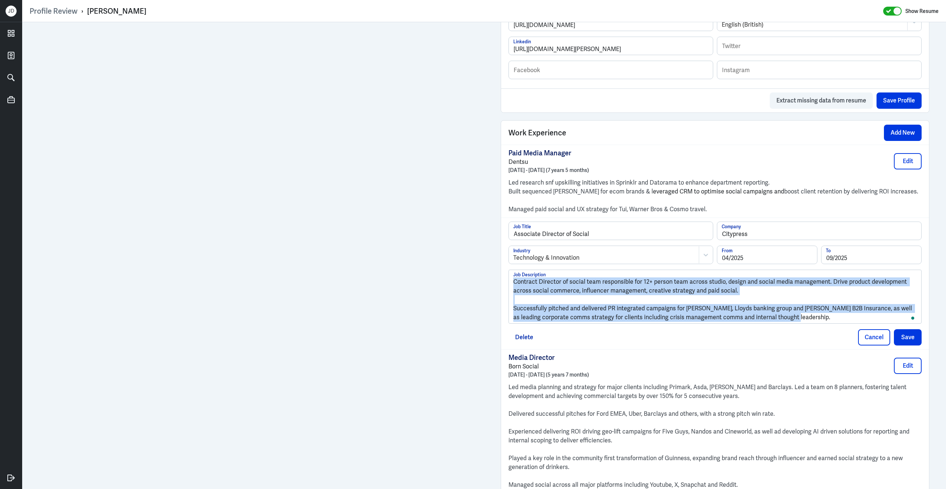
drag, startPoint x: 777, startPoint y: 325, endPoint x: 517, endPoint y: 271, distance: 265.4
click at [517, 271] on div "Associate Director of Social Job Title Citypress Company Technology & Innovatio…" at bounding box center [715, 272] width 413 height 102
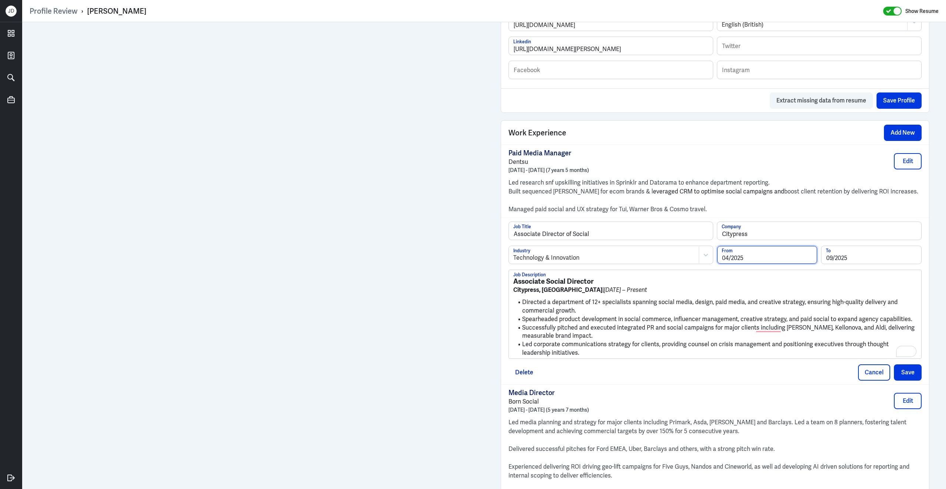
click at [755, 264] on input "04/2025" at bounding box center [767, 255] width 100 height 18
click at [728, 264] on input "04/2025" at bounding box center [767, 255] width 100 height 18
type input "03/2025"
drag, startPoint x: 633, startPoint y: 299, endPoint x: 508, endPoint y: 274, distance: 127.3
click at [509, 274] on div "Associate Director of Social Job Title Citypress Company Technology & Innovatio…" at bounding box center [715, 289] width 413 height 137
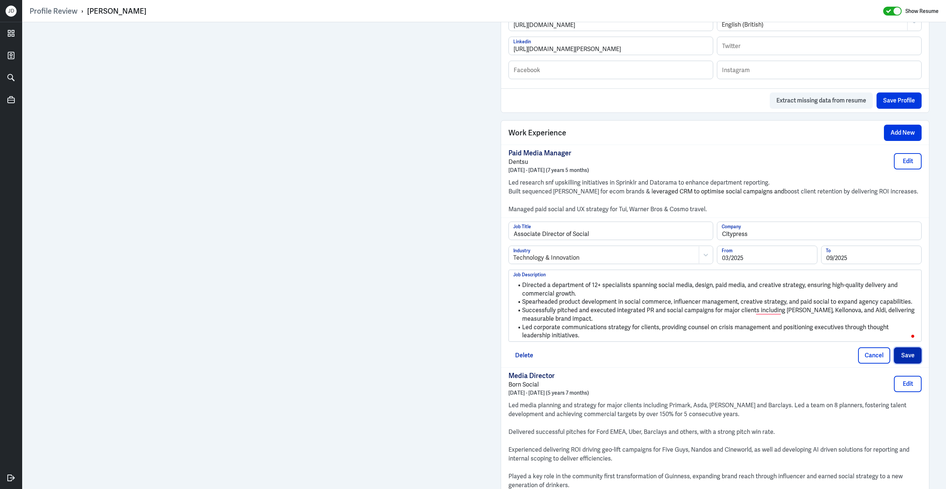
click at [911, 363] on button "Save" at bounding box center [908, 355] width 28 height 16
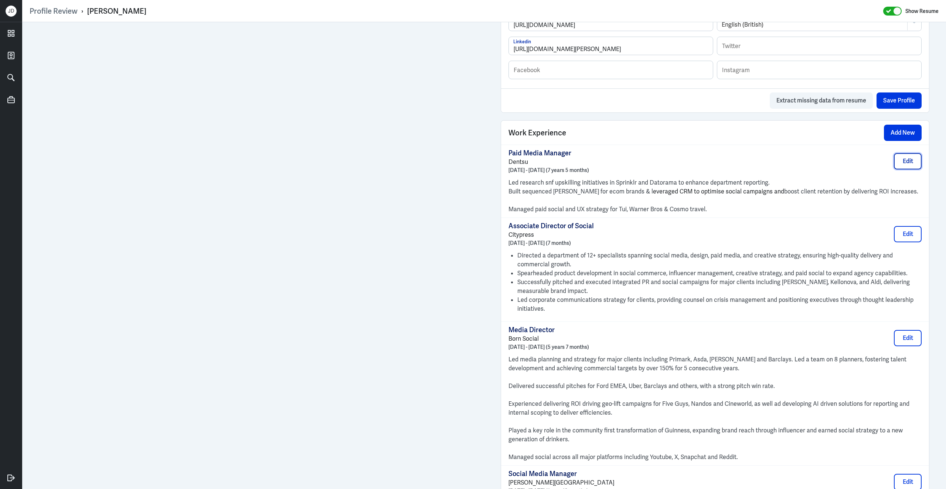
click at [905, 169] on button "Edit" at bounding box center [908, 161] width 28 height 16
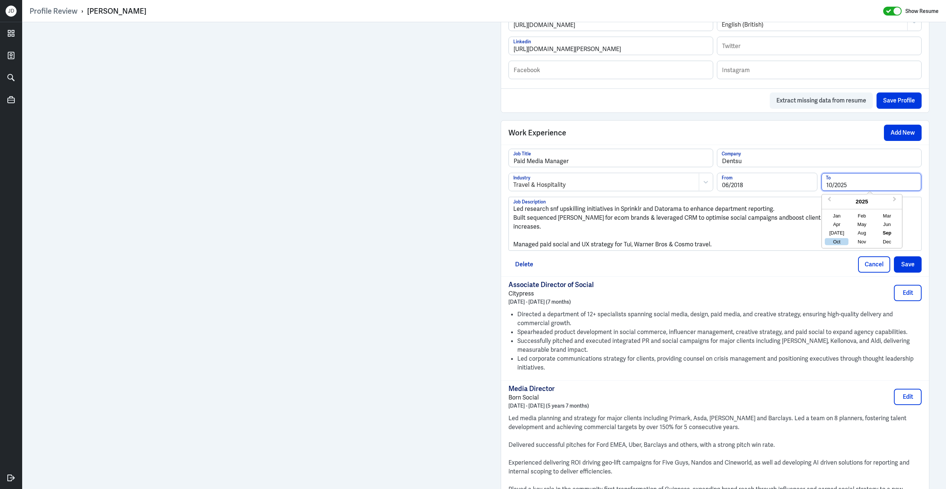
click at [848, 191] on input "10/2025" at bounding box center [872, 182] width 100 height 18
type input "10/2019"
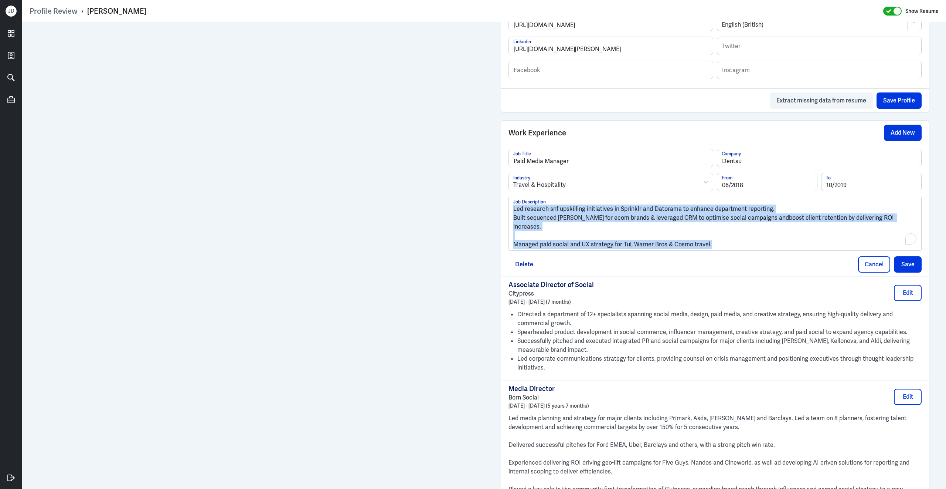
drag, startPoint x: 716, startPoint y: 242, endPoint x: 517, endPoint y: 200, distance: 203.7
click at [517, 200] on div "Paid Media Manager Job Title Dentsu Company Travel & Hospitality Industry 06/20…" at bounding box center [715, 200] width 413 height 102
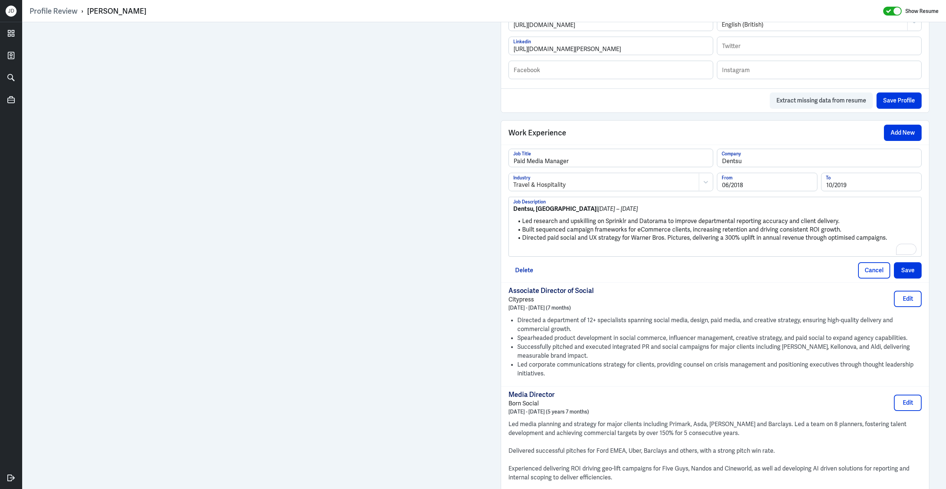
scroll to position [426, 0]
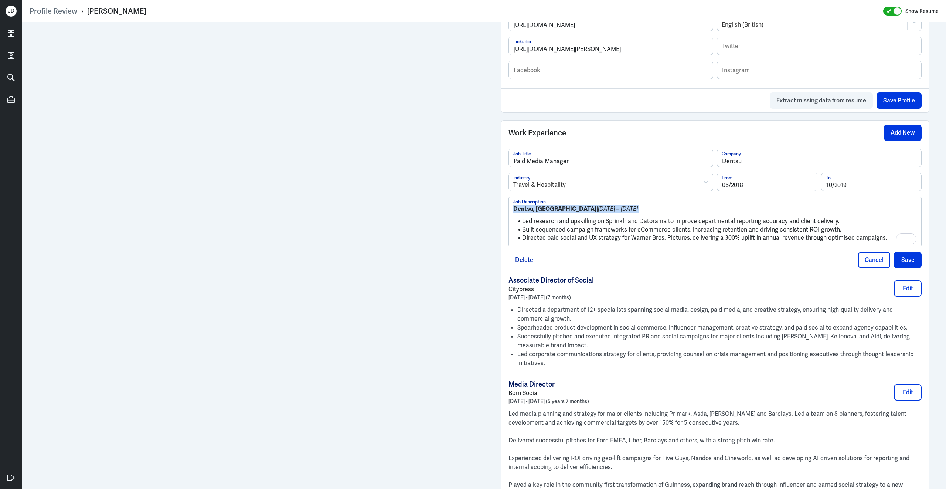
drag, startPoint x: 523, startPoint y: 225, endPoint x: 485, endPoint y: 188, distance: 53.3
click at [485, 188] on div "Admin Settings Update Resume Save Profile User Requested Private Set Resume to …" at bounding box center [484, 293] width 924 height 1395
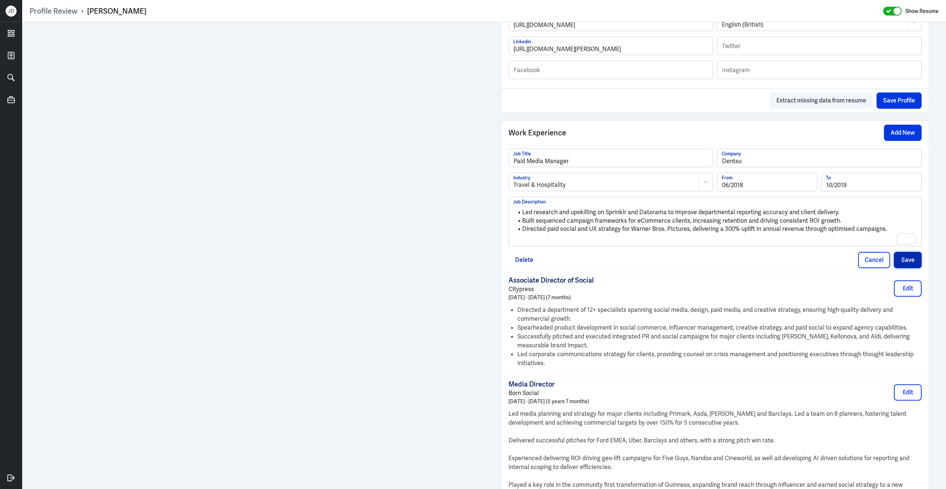
click at [912, 264] on button "Save" at bounding box center [908, 260] width 28 height 16
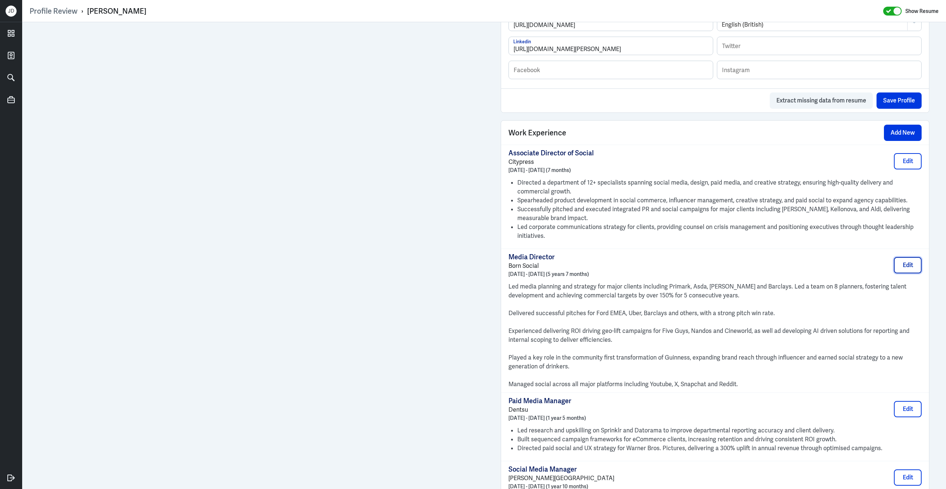
click at [917, 273] on button "Edit" at bounding box center [908, 265] width 28 height 16
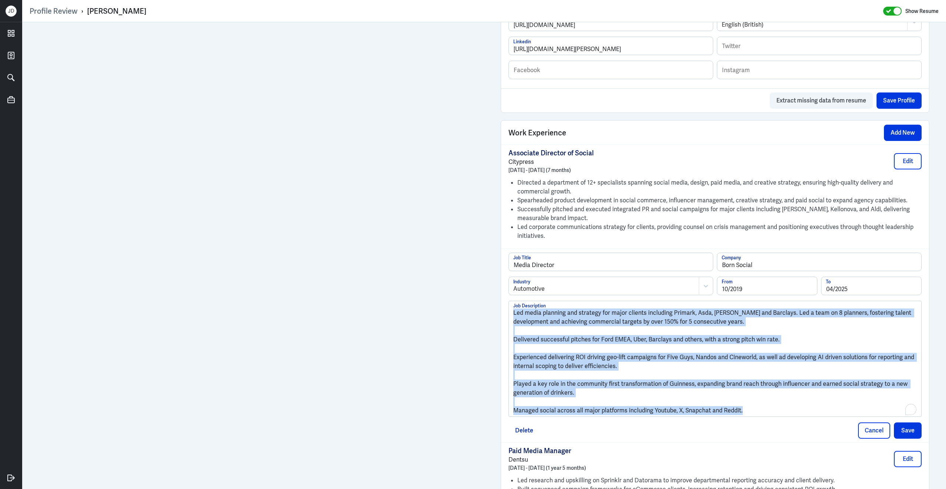
drag, startPoint x: 752, startPoint y: 417, endPoint x: 506, endPoint y: 298, distance: 273.2
click at [506, 298] on div "Media Director Job Title Born Social Company Automotive Industry 10/2019 From 0…" at bounding box center [715, 345] width 428 height 194
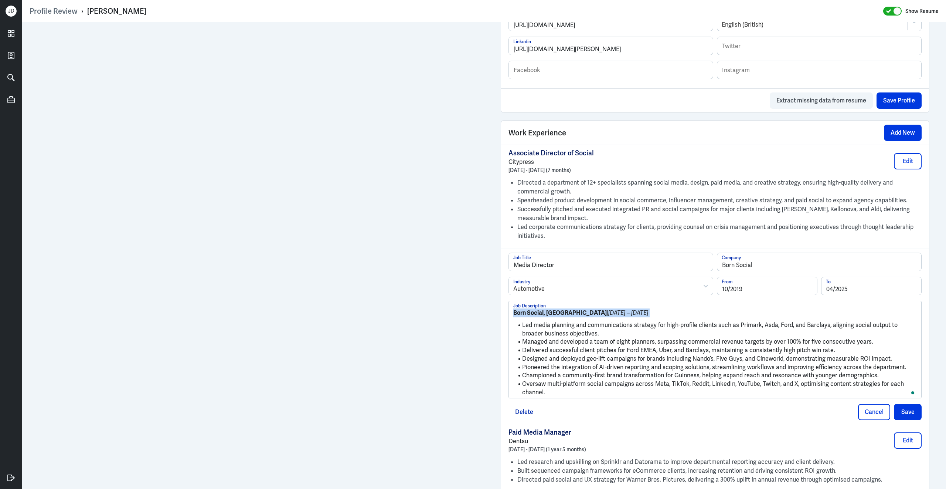
drag, startPoint x: 523, startPoint y: 330, endPoint x: 500, endPoint y: 311, distance: 30.4
click at [500, 311] on div "Admin Settings Update Resume Save Profile User Requested Private Set Resume to …" at bounding box center [714, 280] width 443 height 1368
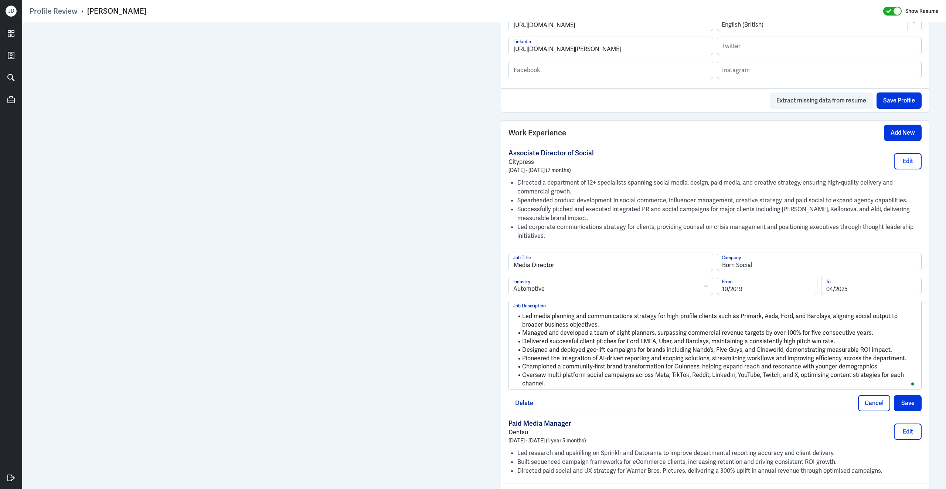
click at [562, 288] on div "Automotive" at bounding box center [604, 285] width 190 height 17
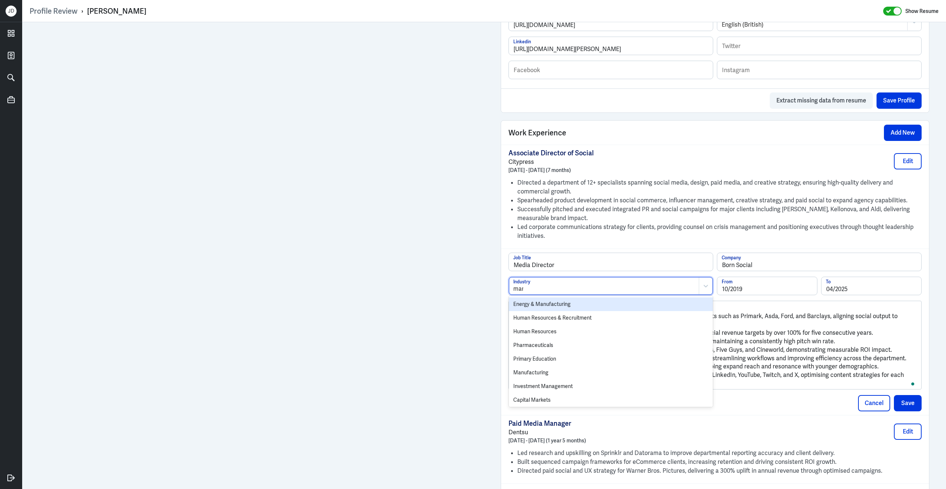
type input "marke"
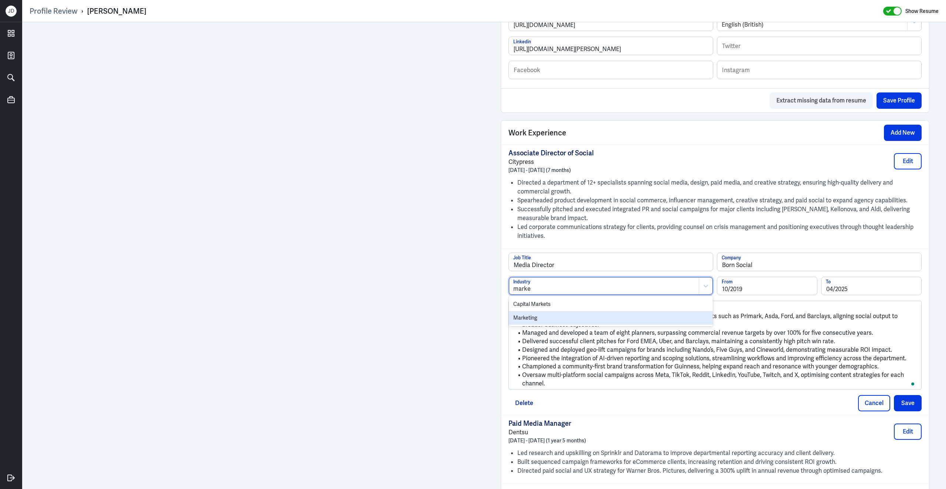
click at [561, 320] on div "Marketing" at bounding box center [611, 318] width 204 height 14
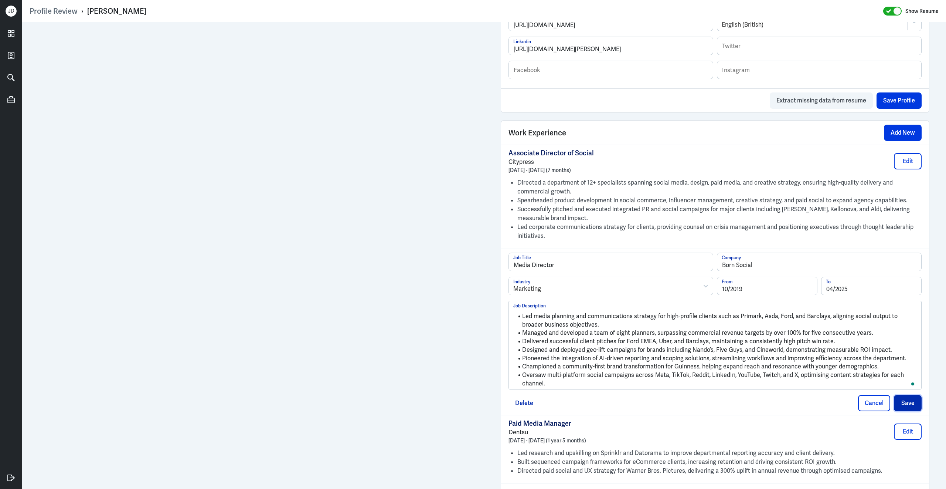
click at [916, 408] on button "Save" at bounding box center [908, 403] width 28 height 16
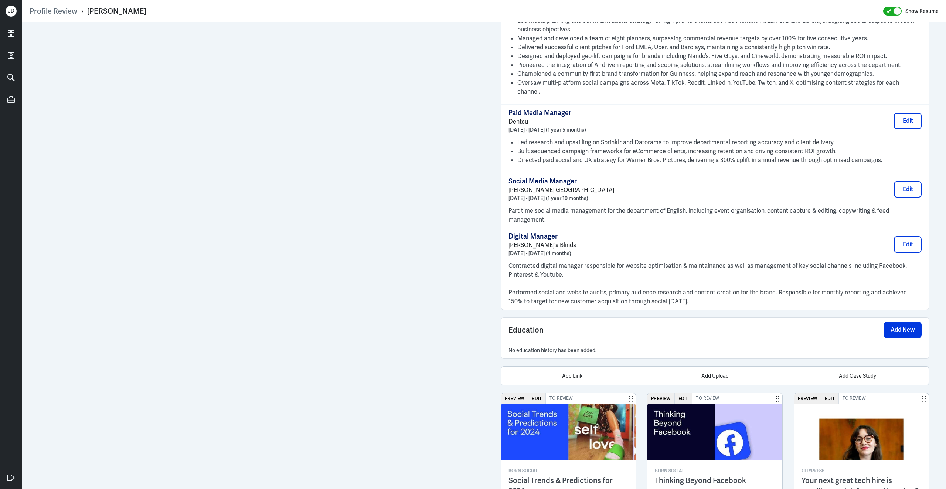
scroll to position [714, 0]
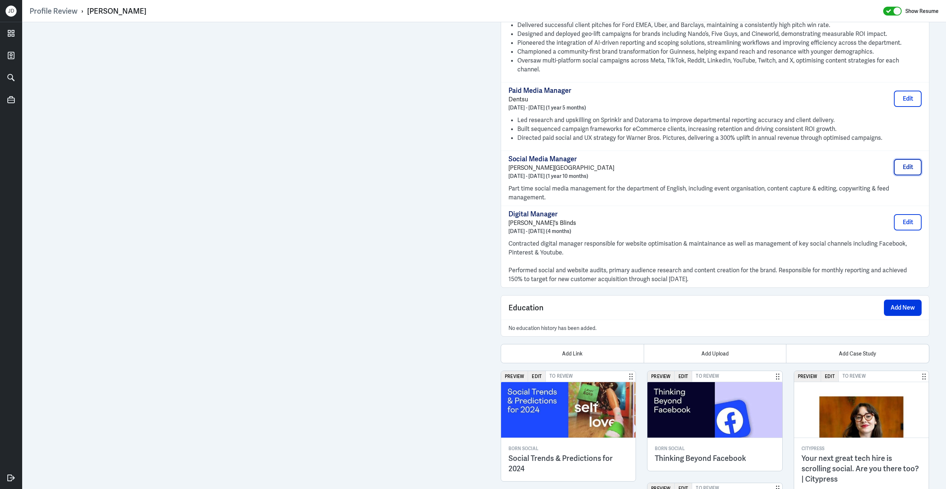
click at [910, 166] on button "Edit" at bounding box center [908, 167] width 28 height 16
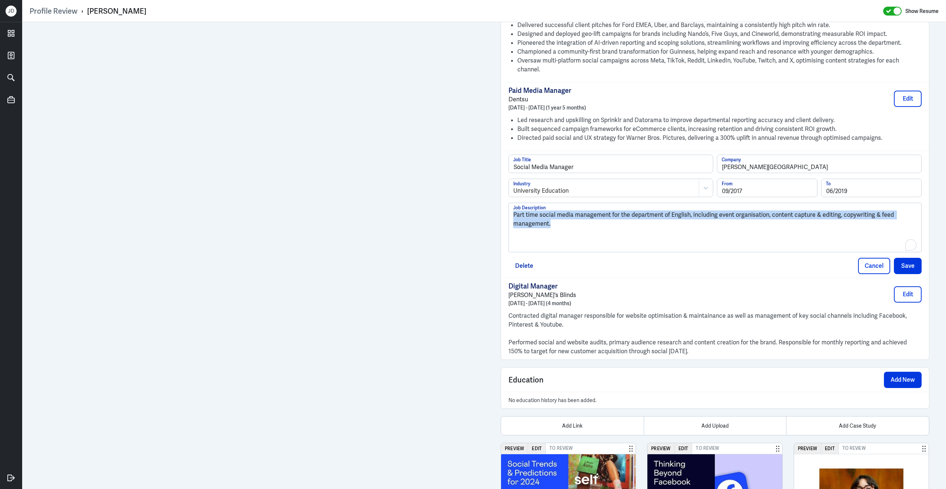
drag, startPoint x: 578, startPoint y: 237, endPoint x: 496, endPoint y: 186, distance: 97.1
click at [496, 186] on div "Admin Settings Update Resume Save Profile User Requested Private Set Resume to …" at bounding box center [714, 1] width 443 height 1386
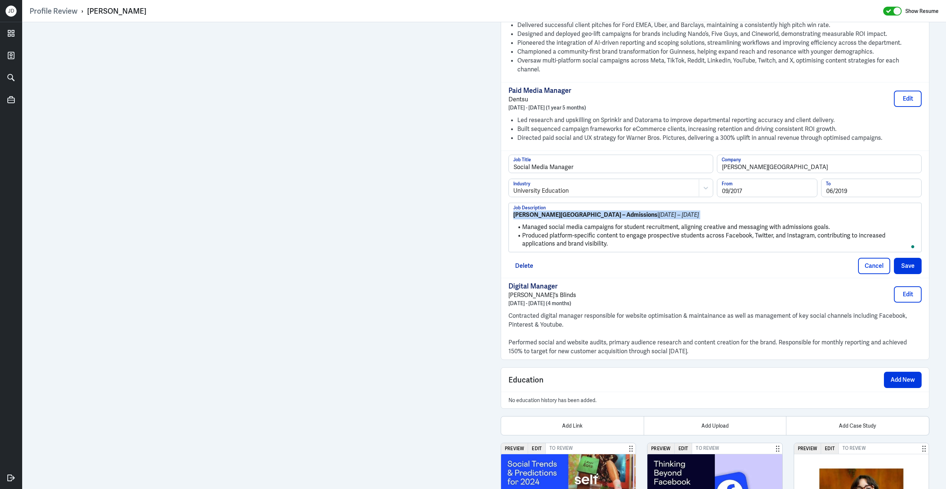
drag, startPoint x: 521, startPoint y: 224, endPoint x: 493, endPoint y: 205, distance: 33.7
click at [493, 205] on div "Admin Settings Update Resume Save Profile User Requested Private Set Resume to …" at bounding box center [714, 1] width 443 height 1386
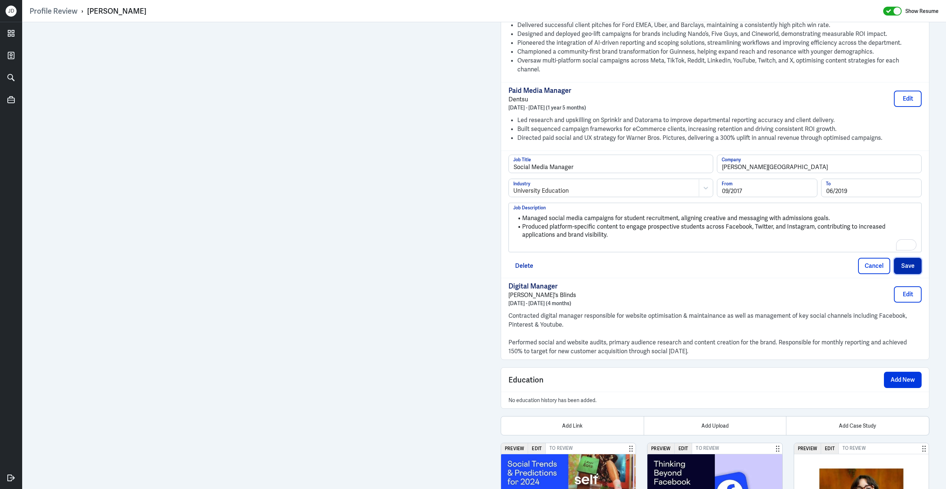
click at [901, 266] on button "Save" at bounding box center [908, 266] width 28 height 16
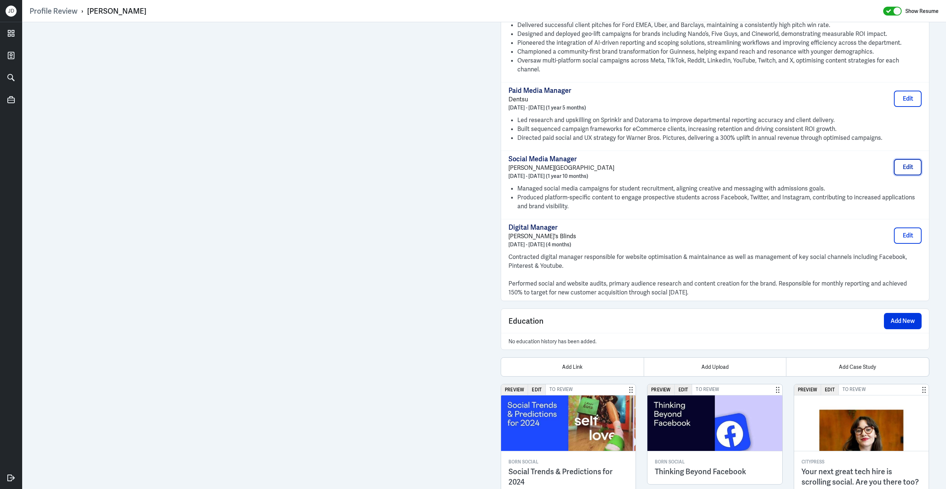
click at [911, 159] on button "Edit" at bounding box center [908, 167] width 28 height 16
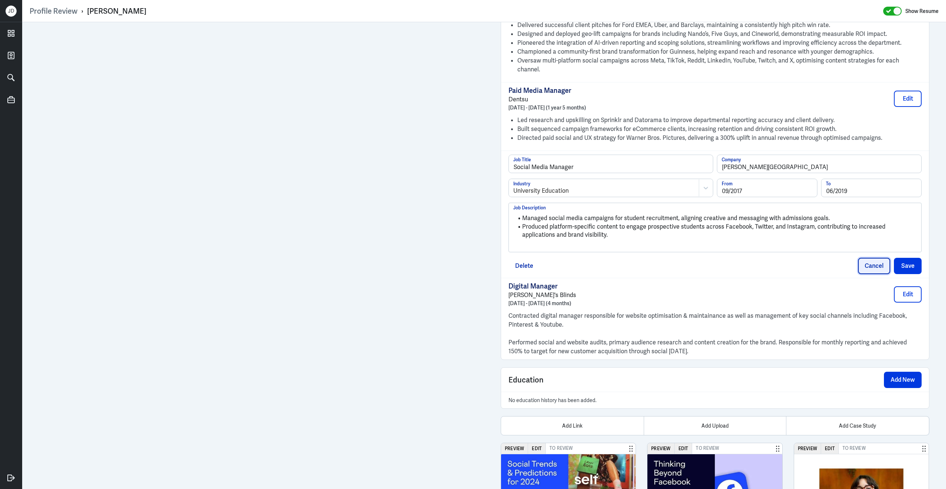
click at [871, 266] on button "Cancel" at bounding box center [874, 266] width 32 height 16
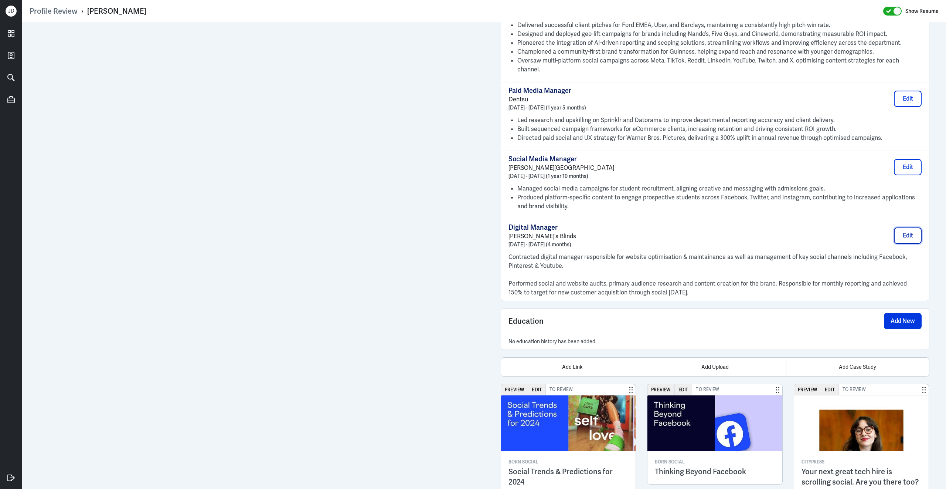
click at [912, 231] on button "Edit" at bounding box center [908, 235] width 28 height 16
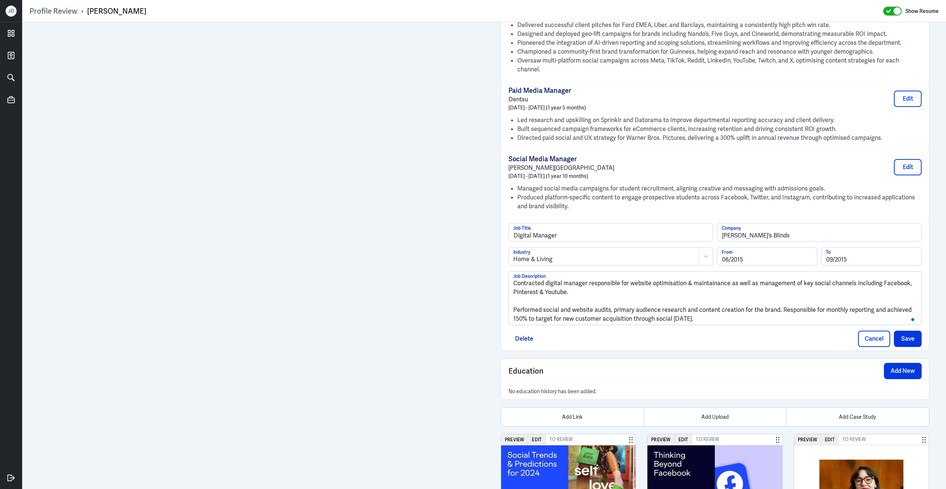
drag, startPoint x: 714, startPoint y: 319, endPoint x: 466, endPoint y: 254, distance: 255.7
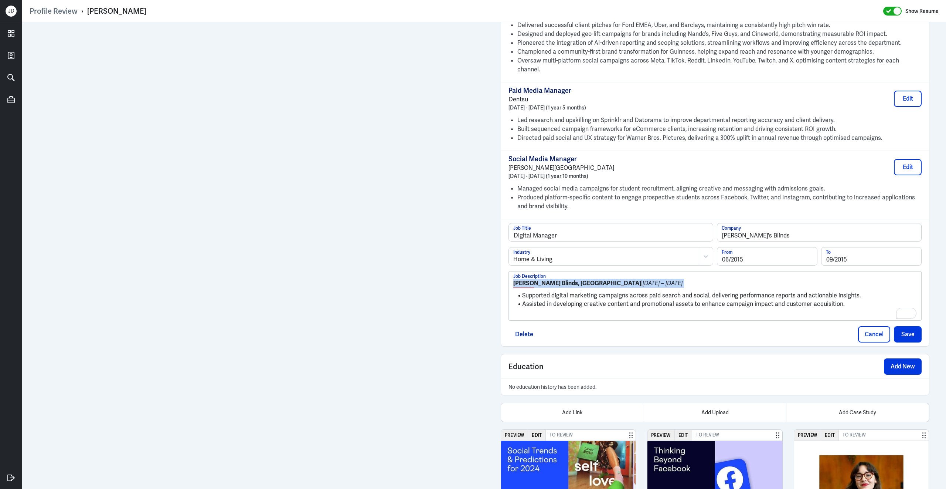
drag, startPoint x: 523, startPoint y: 291, endPoint x: 476, endPoint y: 270, distance: 51.4
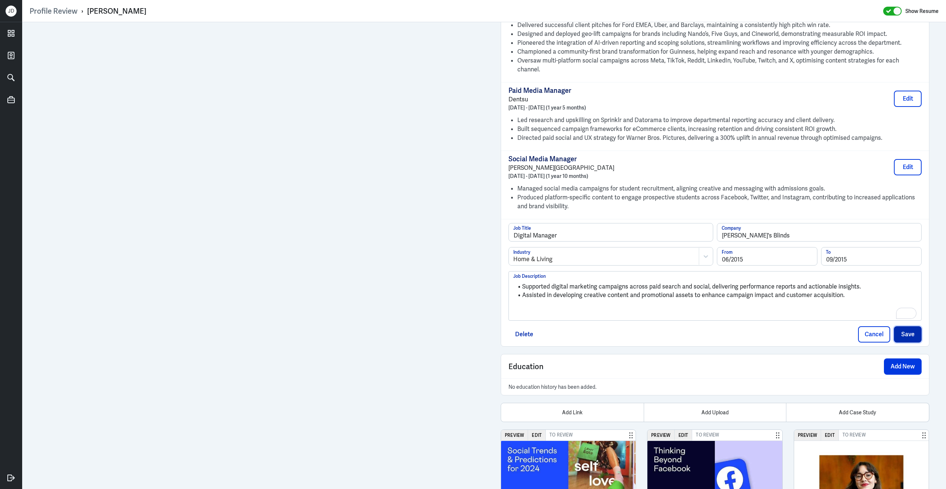
click at [911, 332] on button "Save" at bounding box center [908, 334] width 28 height 16
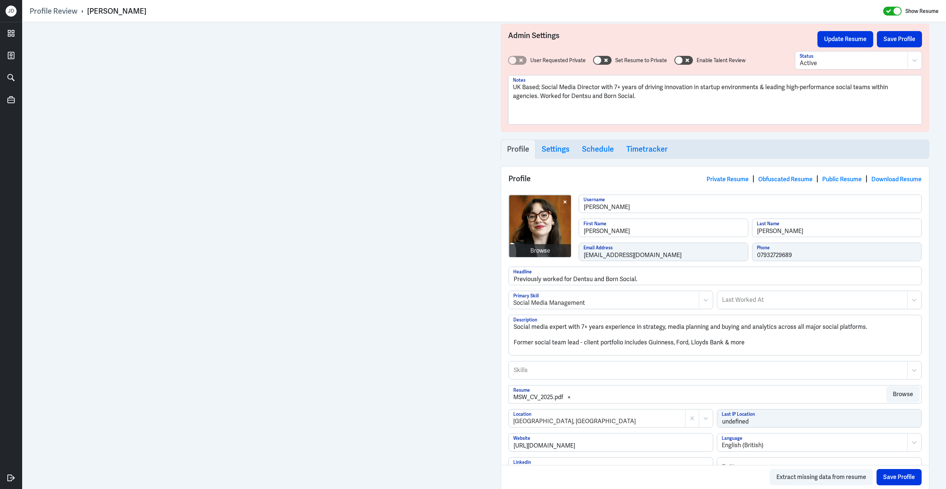
scroll to position [0, 0]
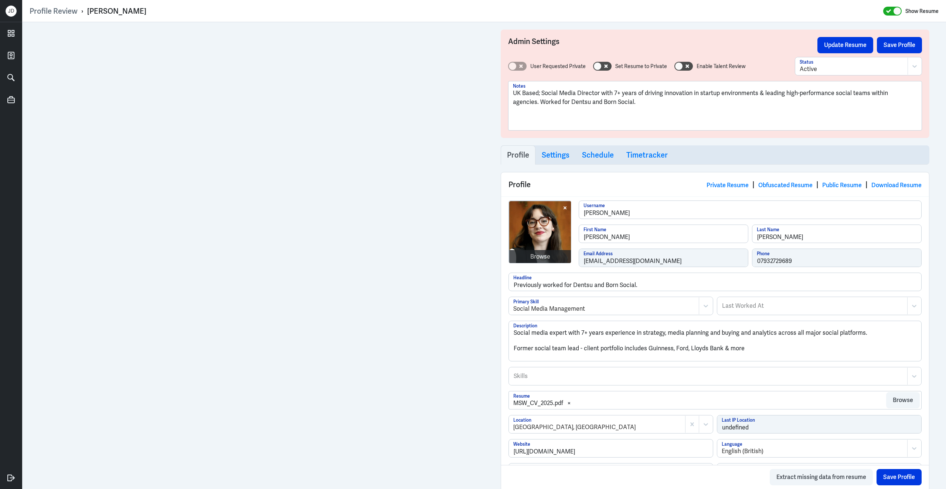
drag, startPoint x: 89, startPoint y: 9, endPoint x: 185, endPoint y: 9, distance: 96.5
click at [185, 10] on div "Profile Review › [PERSON_NAME] Show Resume" at bounding box center [484, 11] width 909 height 10
copy div "[PERSON_NAME]"
drag, startPoint x: 777, startPoint y: 350, endPoint x: 428, endPoint y: 319, distance: 350.3
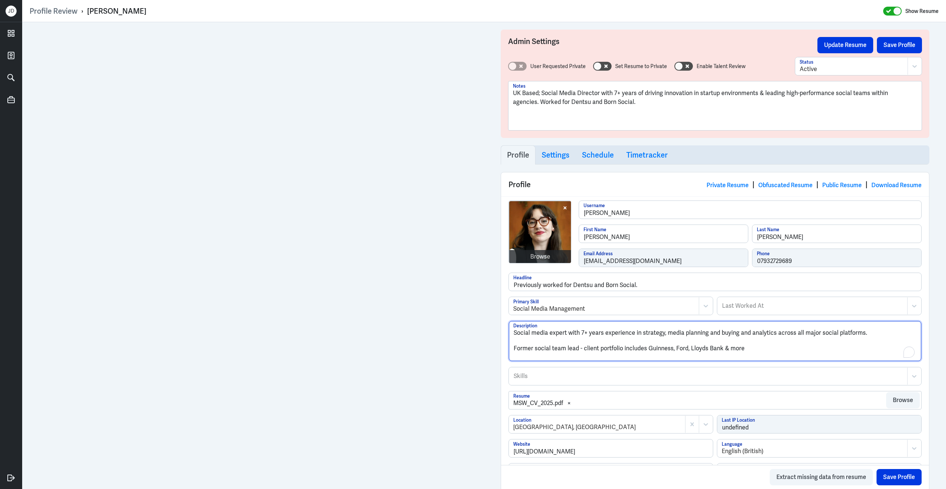
paste textarea "Loremi Dolorsi-Ametcons ad el seddoeiusmod Tempor Incid Utlabore etdo magn aliq…"
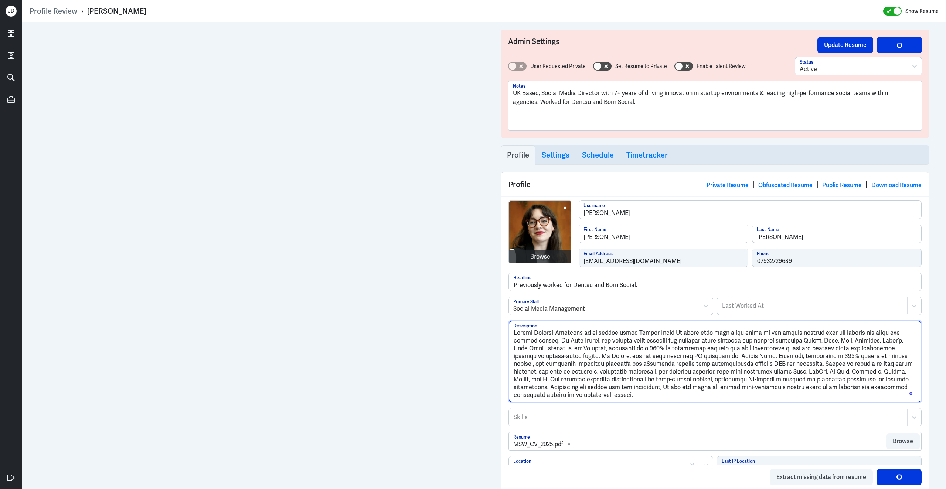
type textarea "Loremi Dolorsi-Ametcons ad el seddoeiusmod Tempor Incid Utlabore etdo magn aliq…"
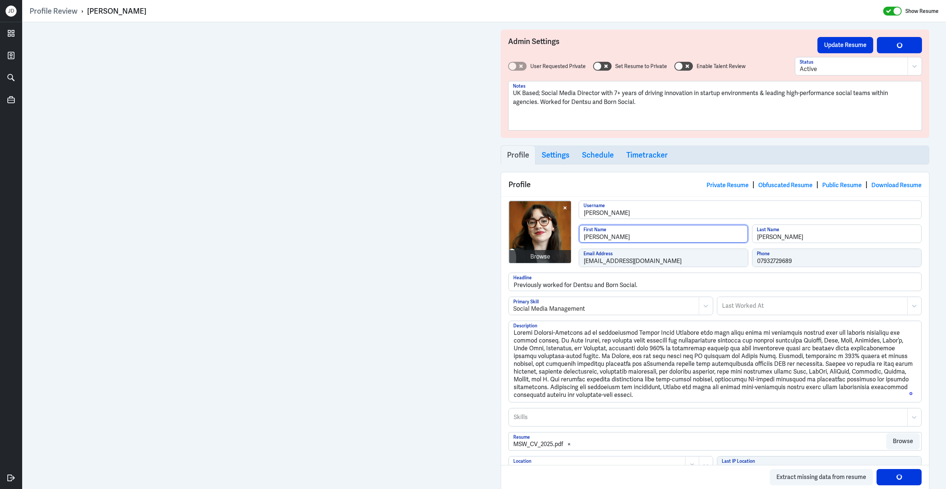
drag, startPoint x: 606, startPoint y: 238, endPoint x: 645, endPoint y: 240, distance: 38.8
click at [645, 240] on input "[PERSON_NAME]" at bounding box center [663, 234] width 169 height 18
type input "[PERSON_NAME]"
click at [758, 239] on input "[PERSON_NAME]" at bounding box center [836, 234] width 169 height 18
paste input "[PERSON_NAME]"
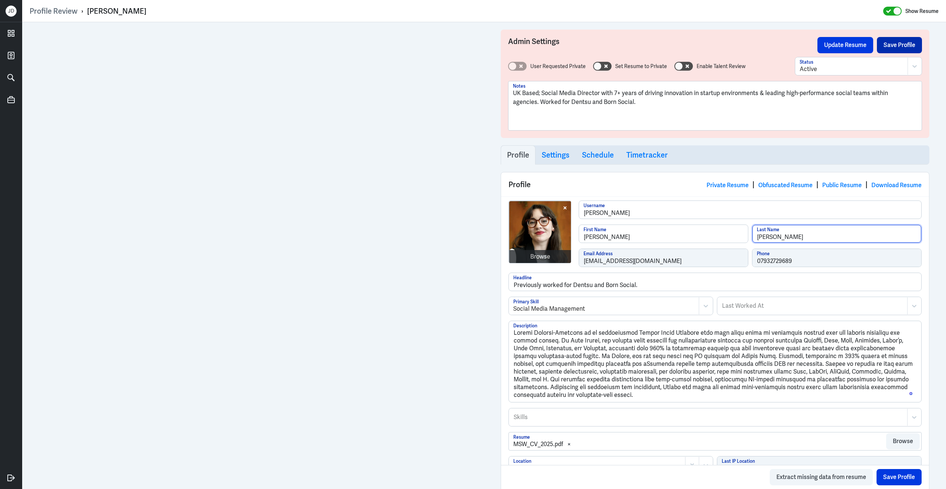
type input "[PERSON_NAME]"
click at [900, 46] on button "Save Profile" at bounding box center [899, 45] width 45 height 16
click at [847, 42] on button "Update Resume" at bounding box center [846, 45] width 56 height 16
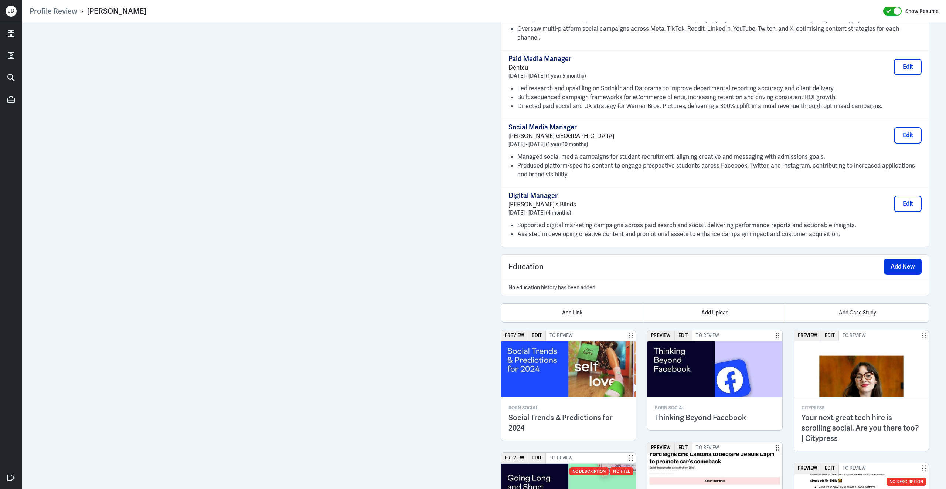
scroll to position [877, 0]
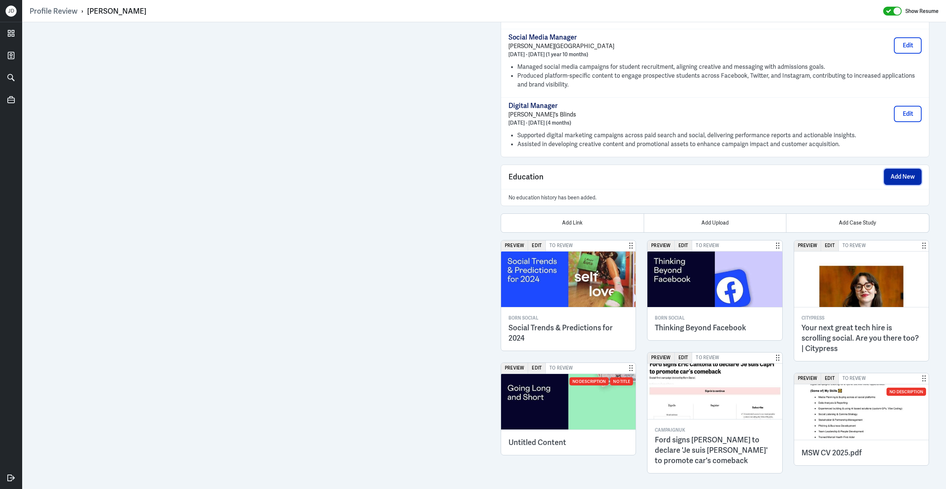
click at [906, 176] on button "Add New" at bounding box center [903, 177] width 38 height 16
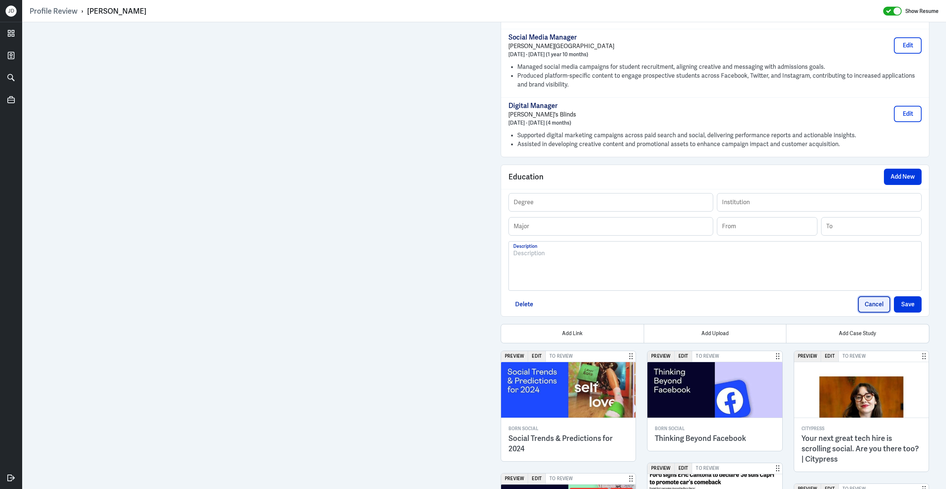
click at [884, 300] on button "Cancel" at bounding box center [874, 304] width 32 height 16
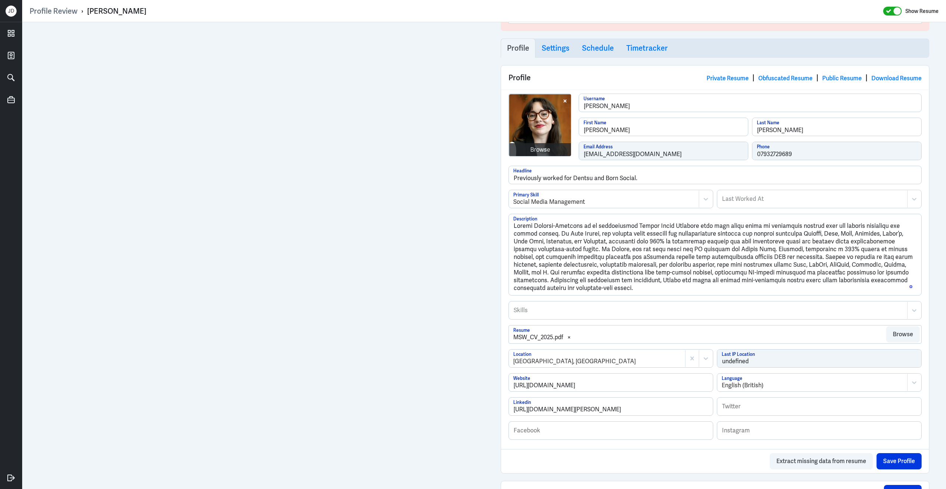
scroll to position [0, 0]
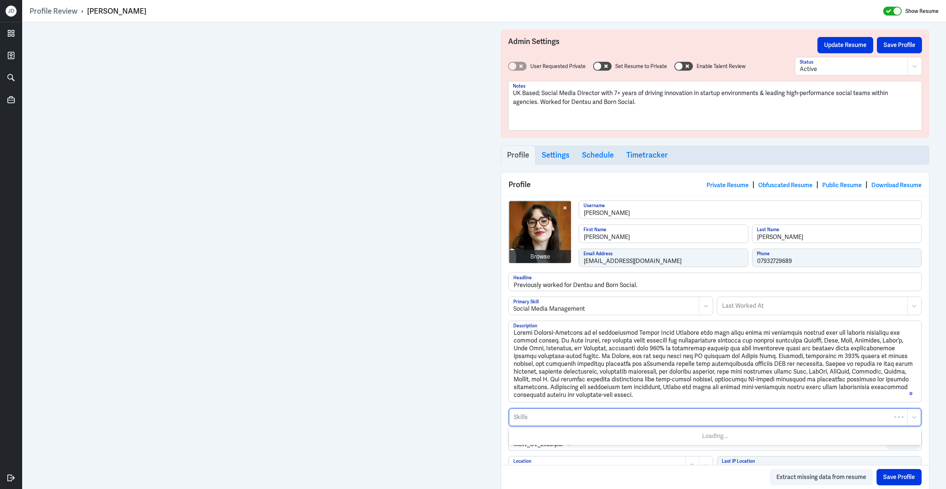
click at [541, 417] on div at bounding box center [708, 416] width 391 height 9
type input "social media"
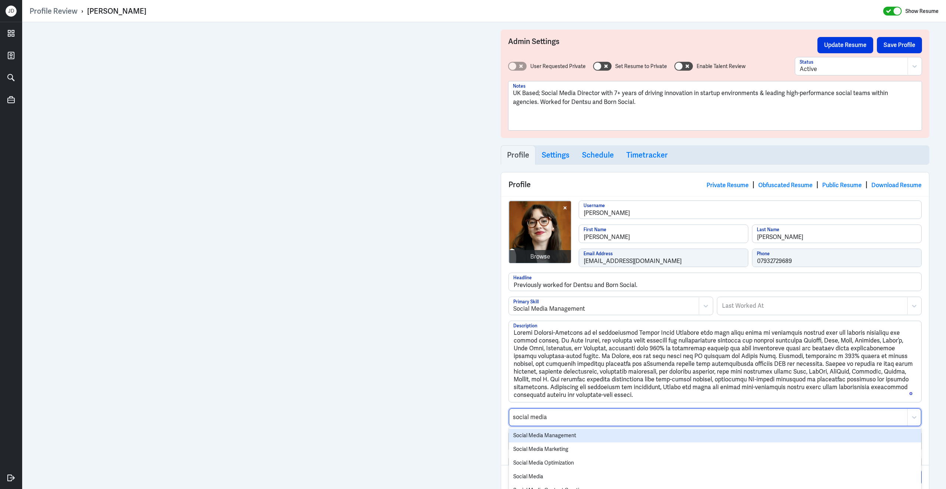
click at [534, 438] on div "Social Media Management" at bounding box center [715, 435] width 412 height 14
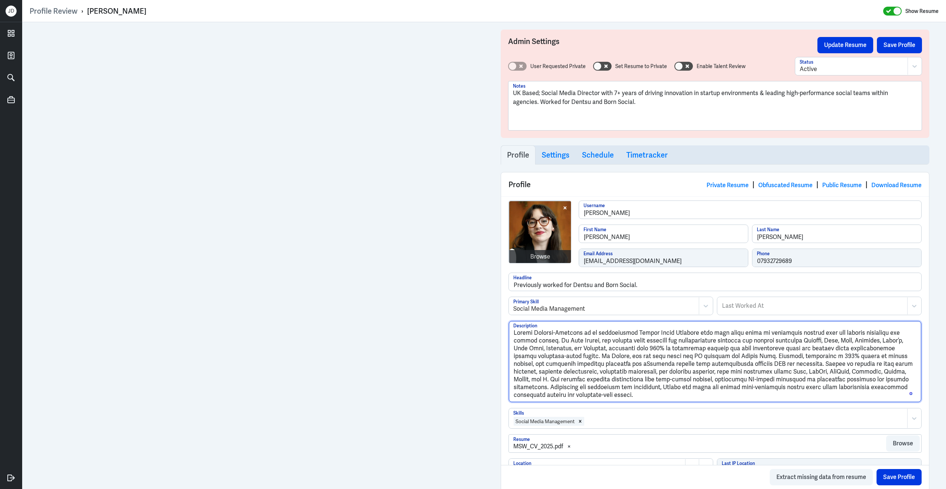
drag, startPoint x: 594, startPoint y: 397, endPoint x: 488, endPoint y: 309, distance: 138.0
paste textarea "loremipsumd Sitame Conse Adipisci elit sedd eiusm tempo in utlabor etdolor magn…"
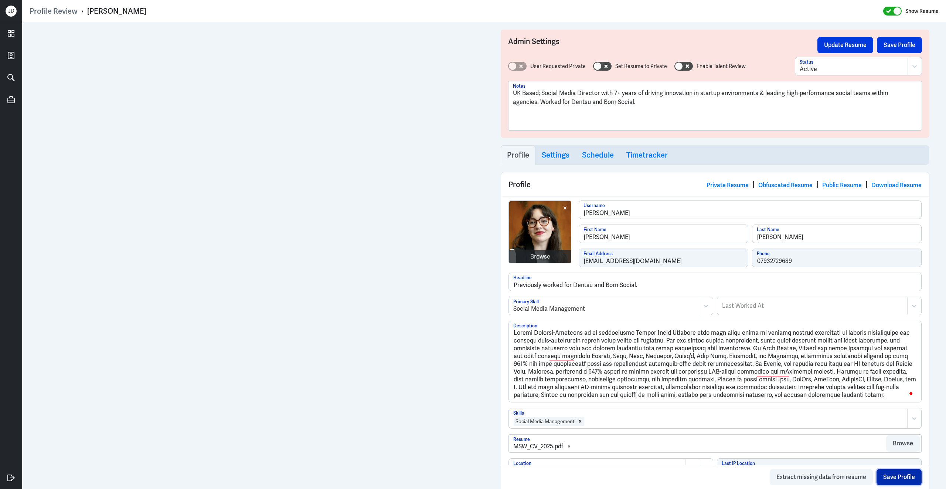
click at [894, 478] on button "Save Profile" at bounding box center [899, 477] width 45 height 16
type textarea "Loremi Dolorsi-Ametcons ad el seddoeiusmo Tempor Incid Utlabore etdo magn aliqu…"
click at [904, 481] on button "Save Profile" at bounding box center [899, 477] width 45 height 16
click at [890, 47] on button "Save Profile" at bounding box center [899, 45] width 45 height 16
click at [852, 47] on button "Update Resume" at bounding box center [846, 45] width 56 height 16
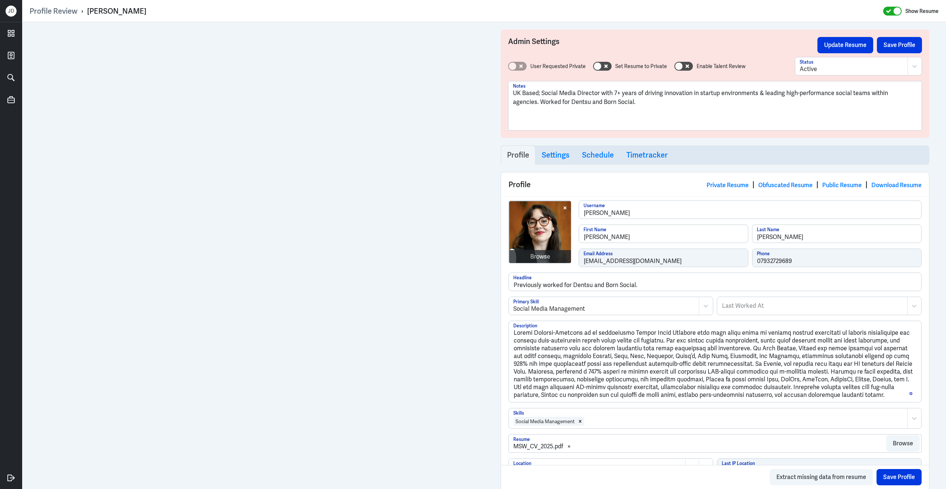
click at [618, 425] on div at bounding box center [744, 421] width 319 height 9
type input "paid soc"
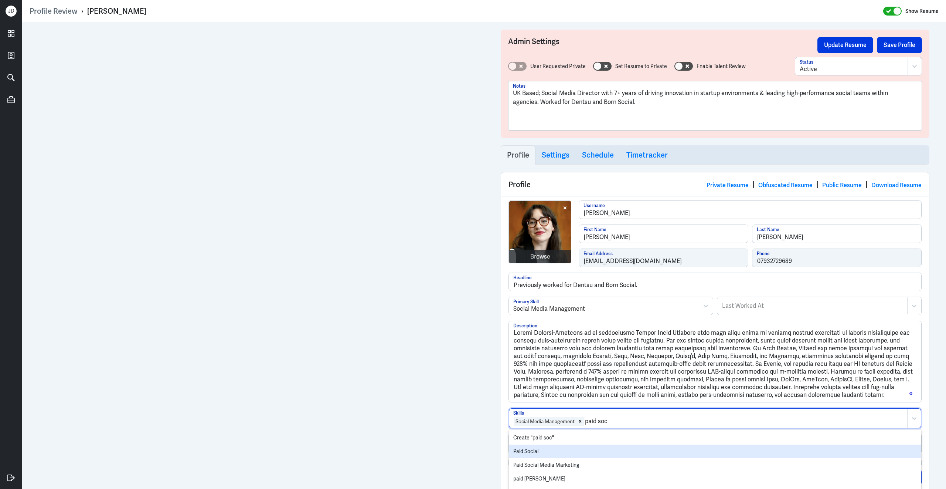
click at [567, 453] on div "Paid Social" at bounding box center [715, 451] width 412 height 14
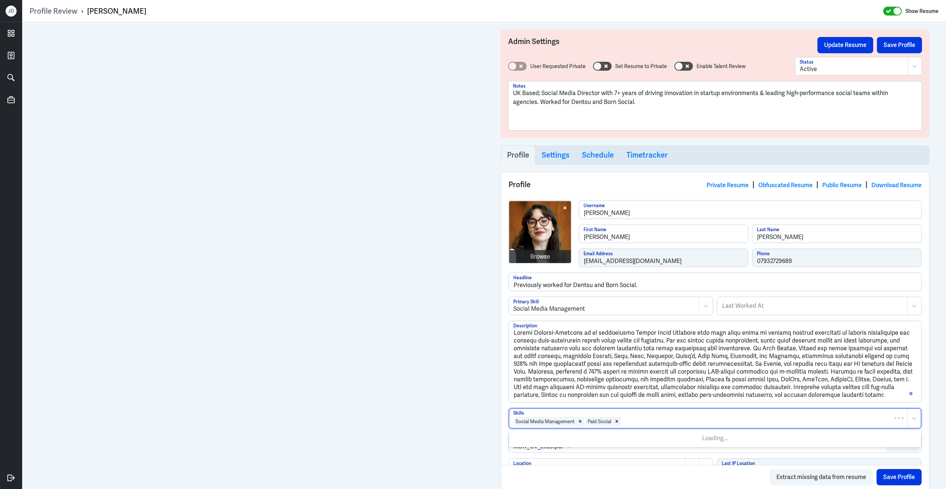
click at [659, 424] on div at bounding box center [763, 421] width 282 height 9
click at [634, 420] on div at bounding box center [763, 421] width 282 height 9
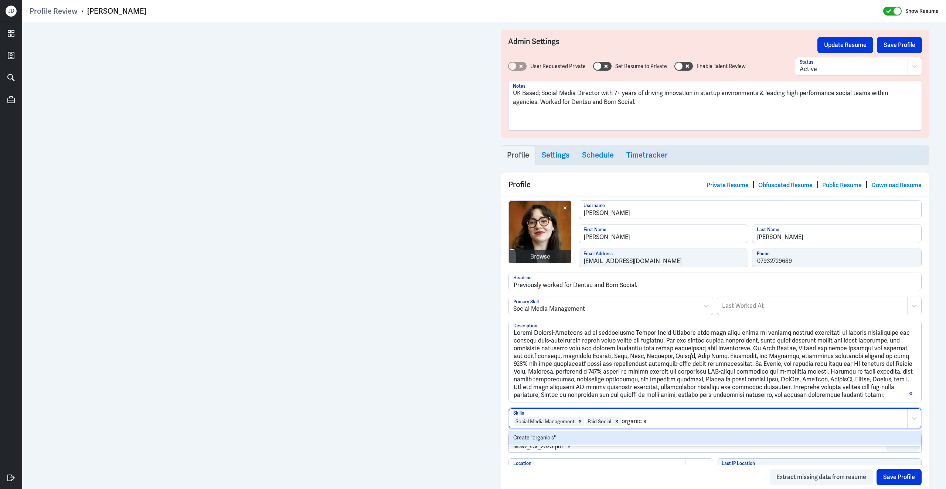
type input "organic so"
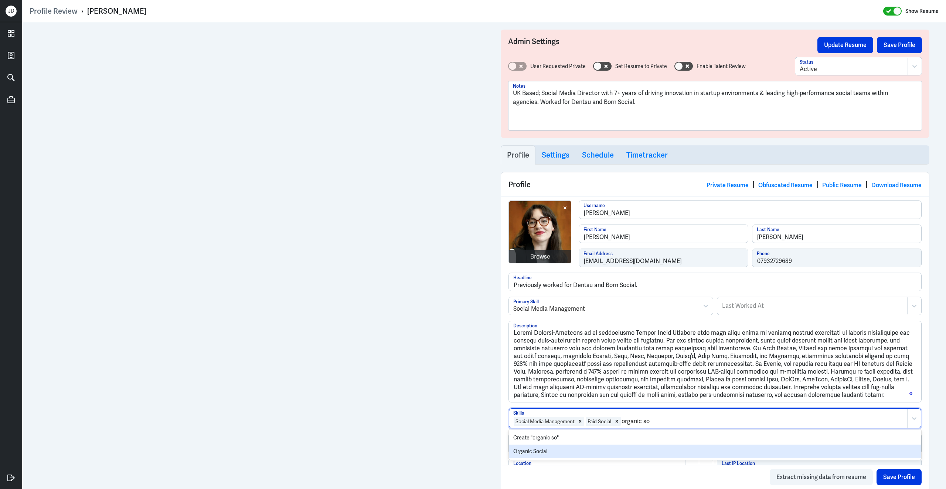
click at [554, 450] on div "Organic Social" at bounding box center [715, 451] width 412 height 14
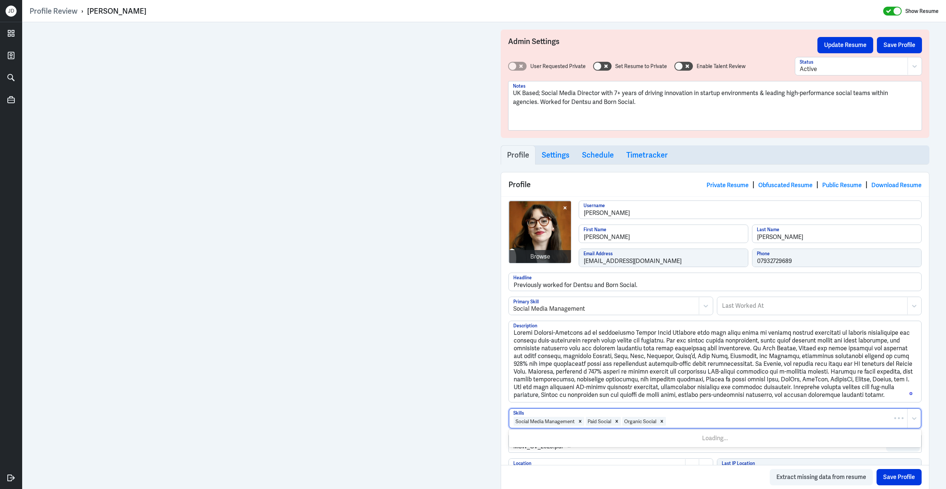
click at [693, 425] on div at bounding box center [785, 421] width 237 height 9
type input "media planni"
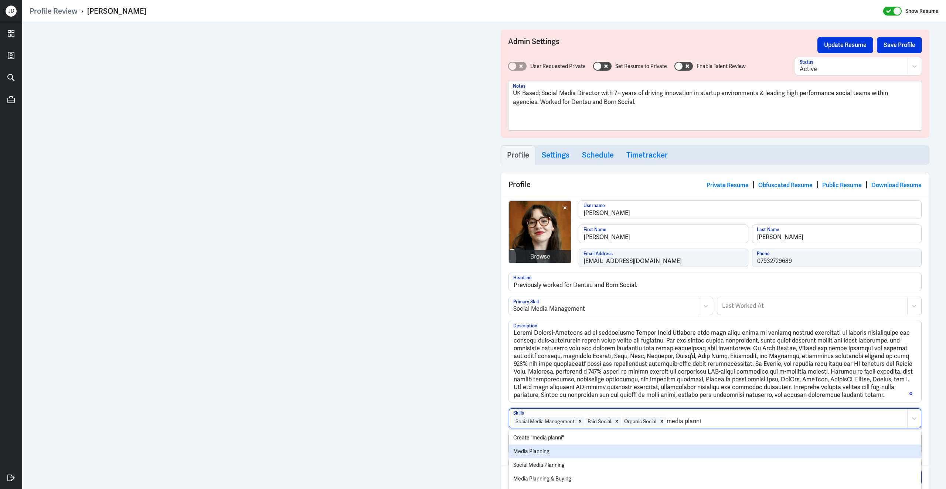
click at [619, 452] on div "Media Planning" at bounding box center [715, 451] width 412 height 14
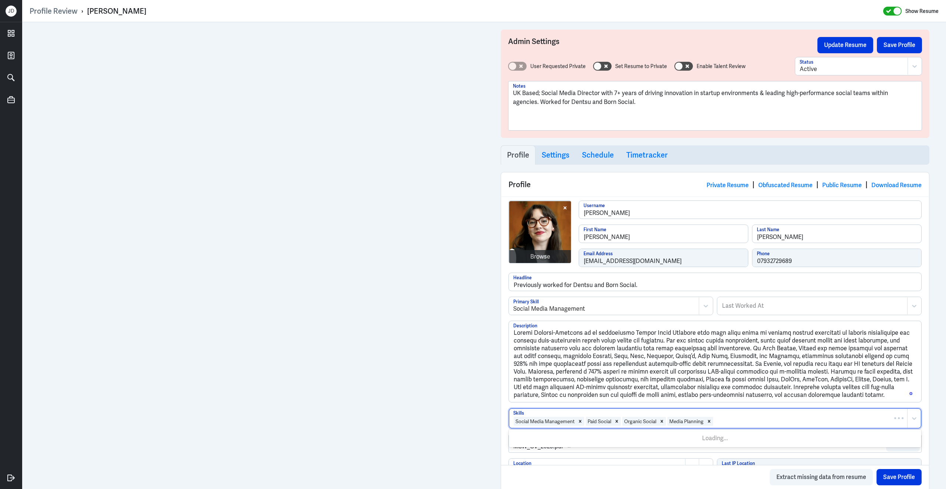
click at [739, 425] on div at bounding box center [809, 421] width 190 height 9
type input "media buyi"
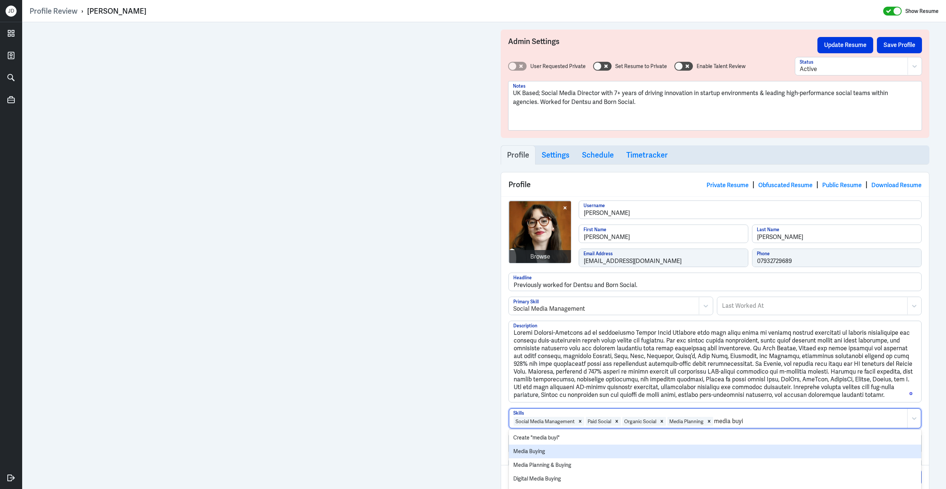
click at [630, 447] on div "Media Buying" at bounding box center [715, 451] width 412 height 14
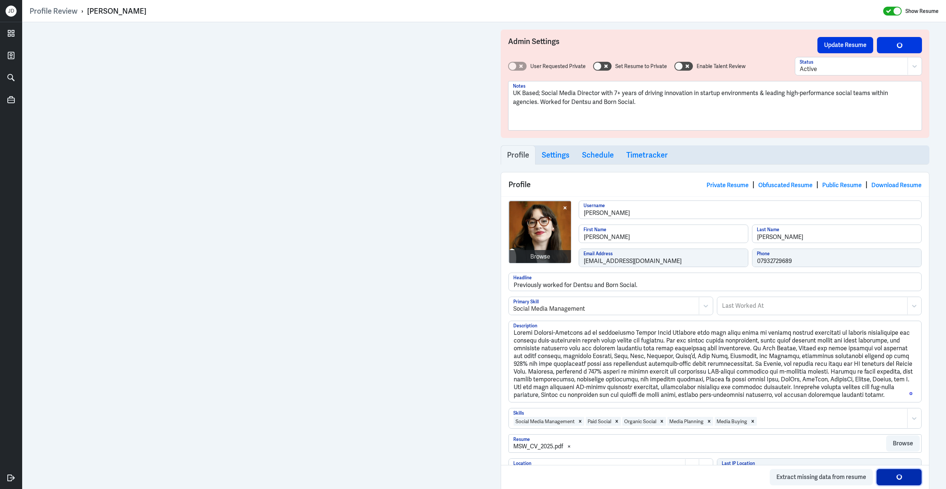
click at [894, 476] on button "Save Profile" at bounding box center [899, 477] width 45 height 16
click at [892, 481] on button "Save Profile" at bounding box center [899, 477] width 45 height 16
click at [894, 480] on button "Save Profile" at bounding box center [899, 477] width 45 height 16
click at [889, 48] on button "Save Profile" at bounding box center [899, 45] width 45 height 16
click at [863, 44] on button "Update Resume" at bounding box center [846, 45] width 56 height 16
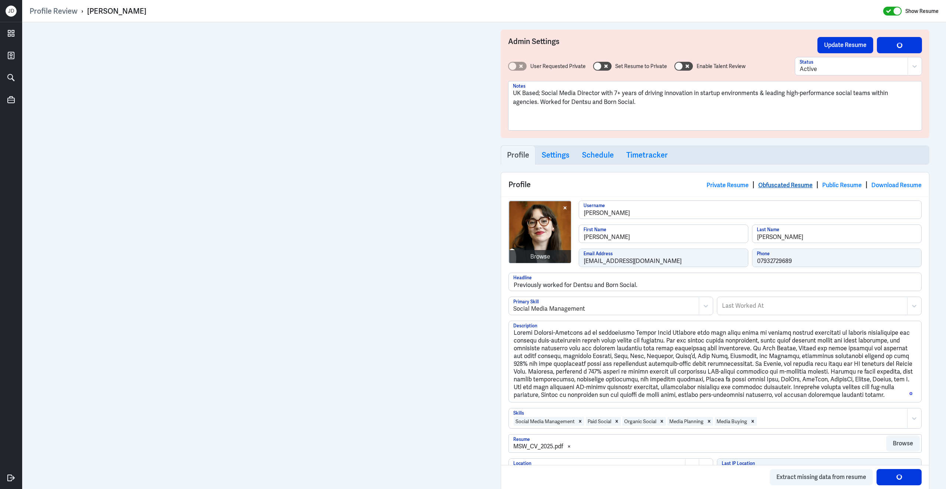
click at [766, 184] on link "Obfuscated Resume" at bounding box center [785, 185] width 54 height 8
click at [891, 44] on button "Save Profile" at bounding box center [899, 45] width 45 height 16
click at [845, 44] on button "Update Resume" at bounding box center [846, 45] width 56 height 16
click at [779, 183] on link "Obfuscated Resume" at bounding box center [785, 185] width 54 height 8
drag, startPoint x: 839, startPoint y: 398, endPoint x: 486, endPoint y: 280, distance: 372.4
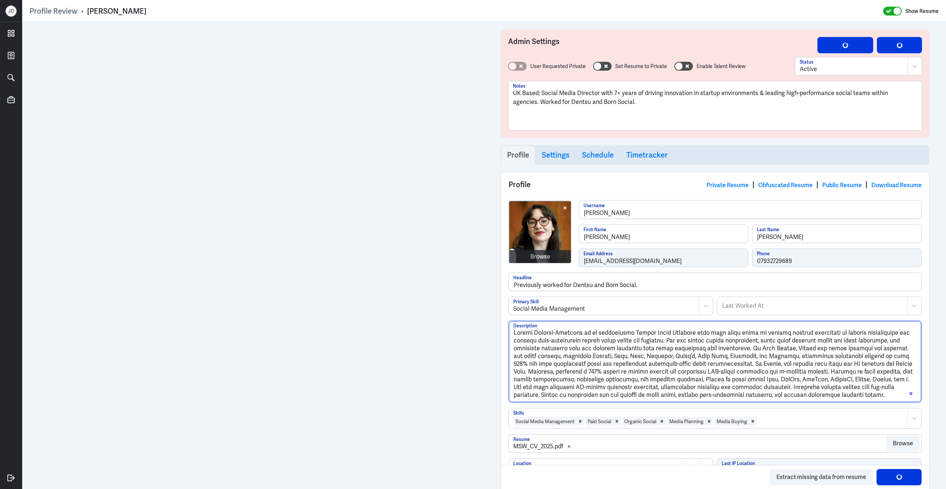
click at [786, 183] on link "Obfuscated Resume" at bounding box center [785, 185] width 54 height 8
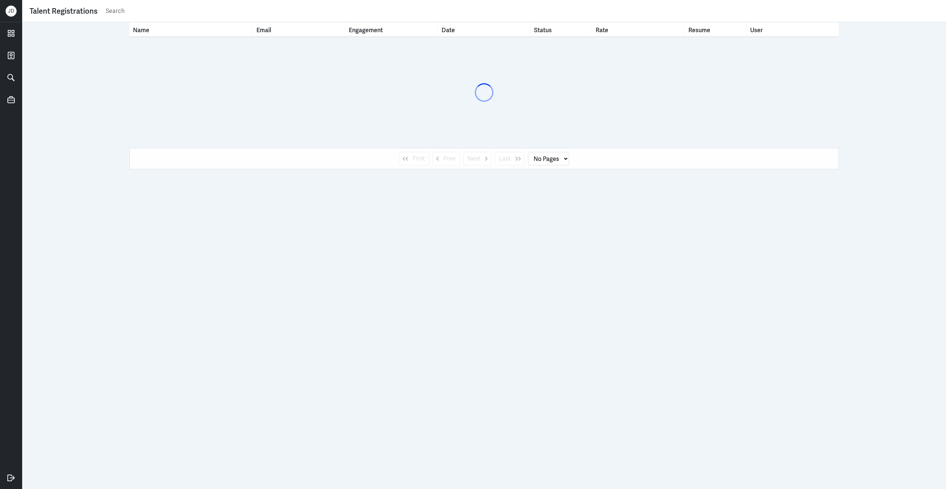
click at [236, 13] on input "text" at bounding box center [522, 11] width 834 height 11
type input "[PERSON_NAME]"
select select "1"
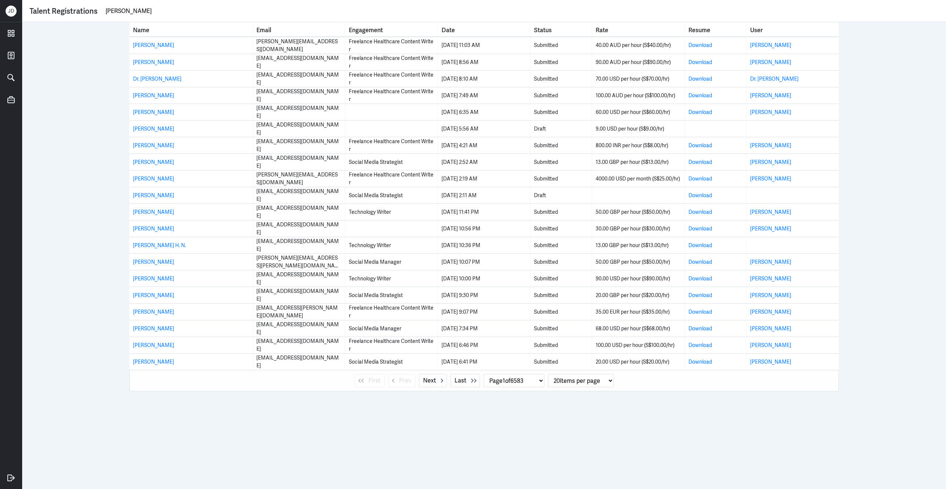
type input "[PERSON_NAME]"
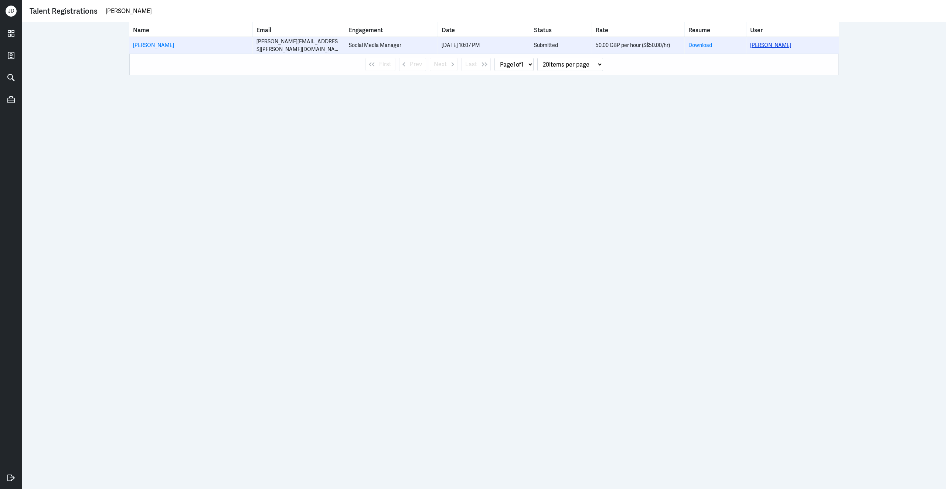
click at [763, 41] on td "[PERSON_NAME]" at bounding box center [793, 45] width 92 height 17
click at [762, 44] on link "[PERSON_NAME]" at bounding box center [770, 45] width 41 height 7
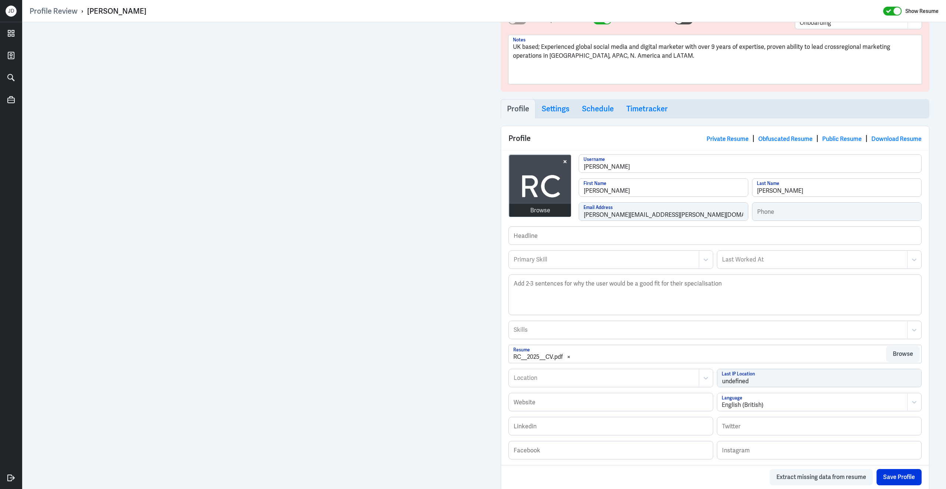
scroll to position [78, 0]
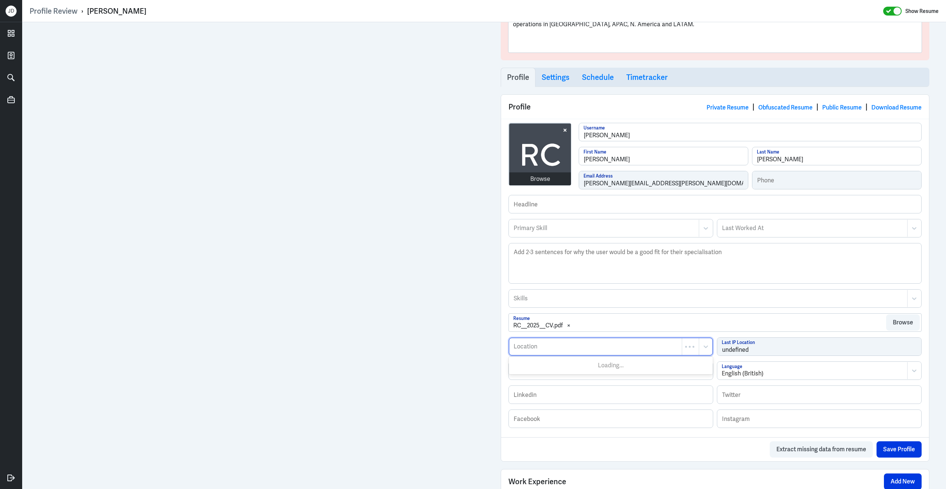
click at [561, 351] on div at bounding box center [595, 346] width 165 height 9
type input "neots"
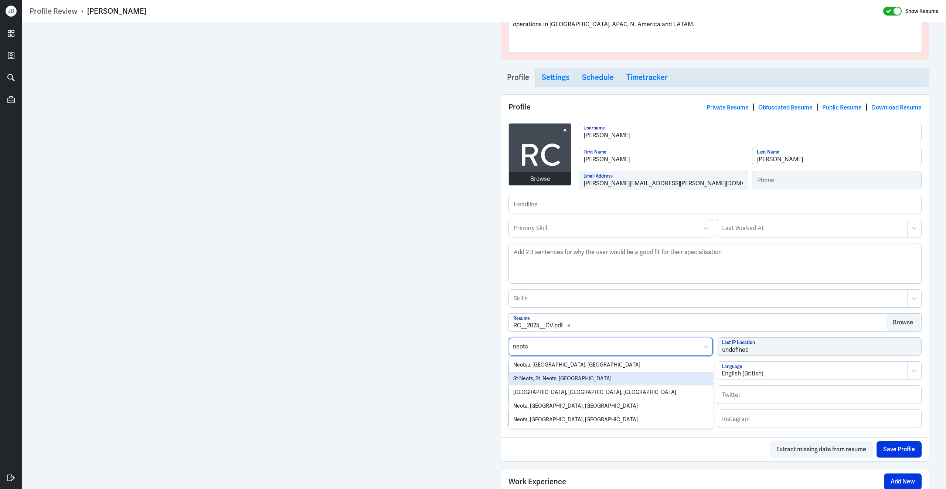
click at [557, 382] on div "St Neots, St. Neots, [GEOGRAPHIC_DATA]" at bounding box center [611, 378] width 204 height 14
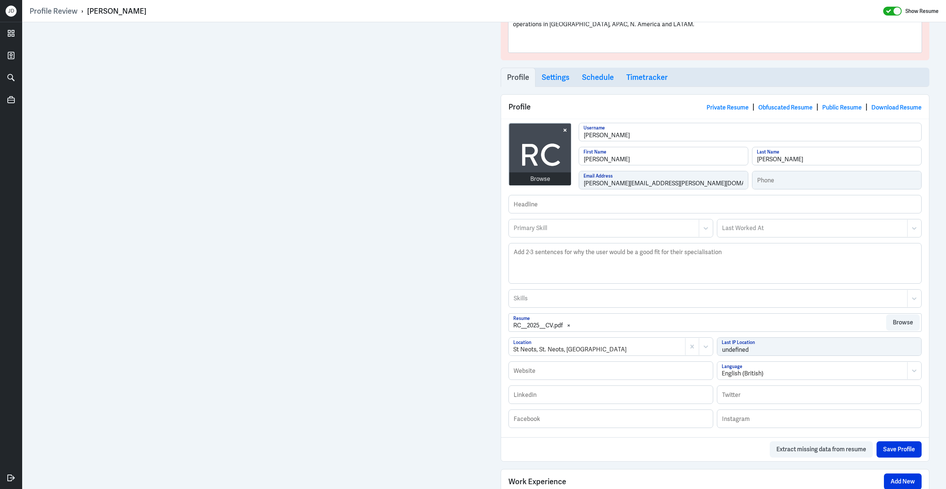
click at [584, 224] on div "Primary Skill" at bounding box center [604, 228] width 190 height 17
type input "Social Media Manag"
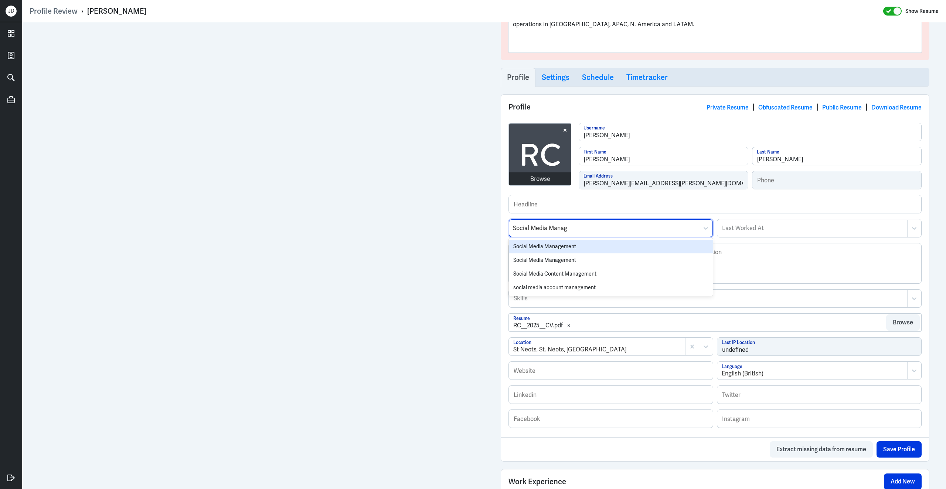
click at [564, 249] on div "Social Media Management" at bounding box center [611, 246] width 204 height 14
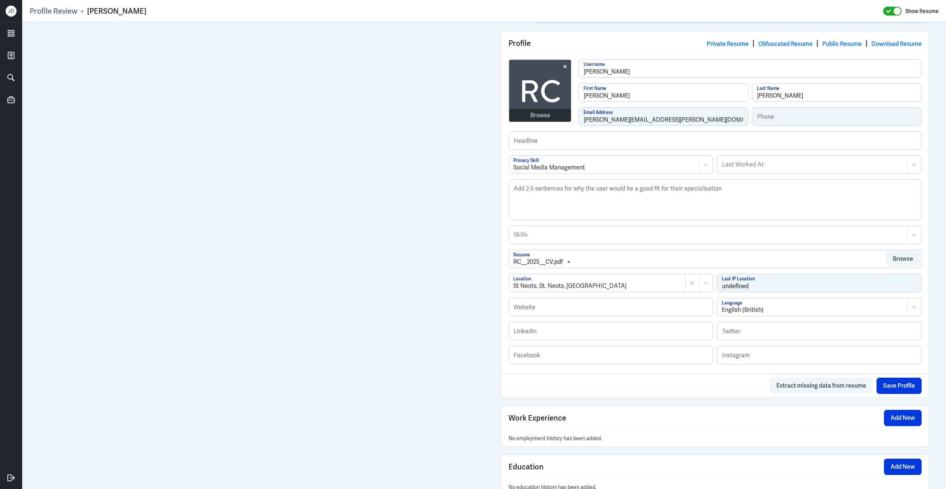
scroll to position [148, 0]
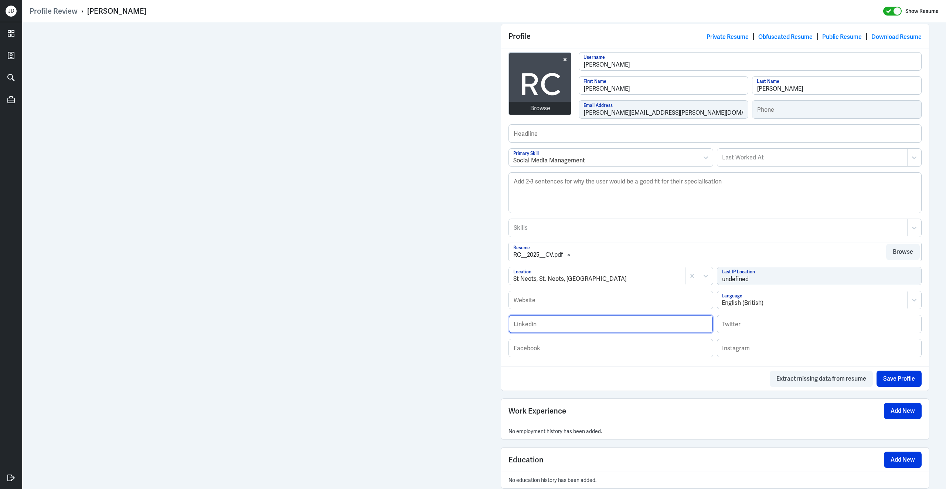
click at [604, 325] on input "text" at bounding box center [611, 324] width 204 height 18
paste input "[URL][DOMAIN_NAME]"
type input "[URL][DOMAIN_NAME]"
click at [615, 230] on div at bounding box center [708, 227] width 391 height 9
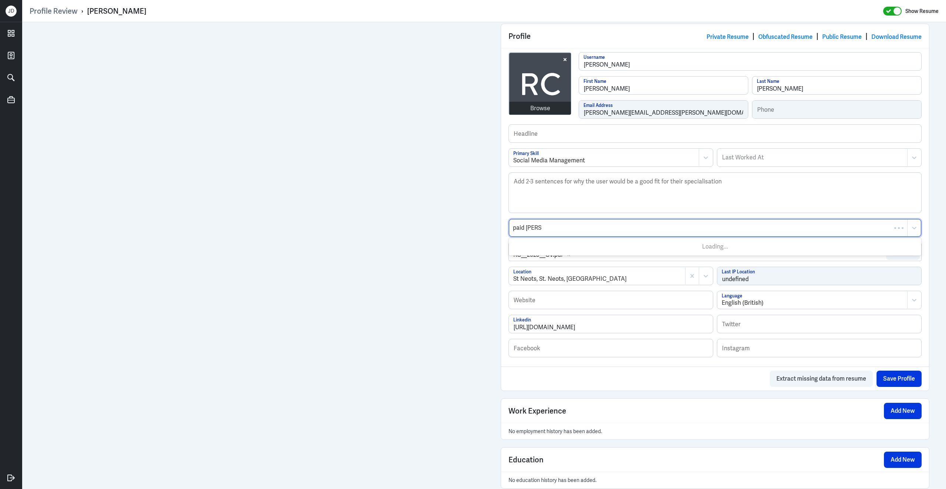
type input "paid social"
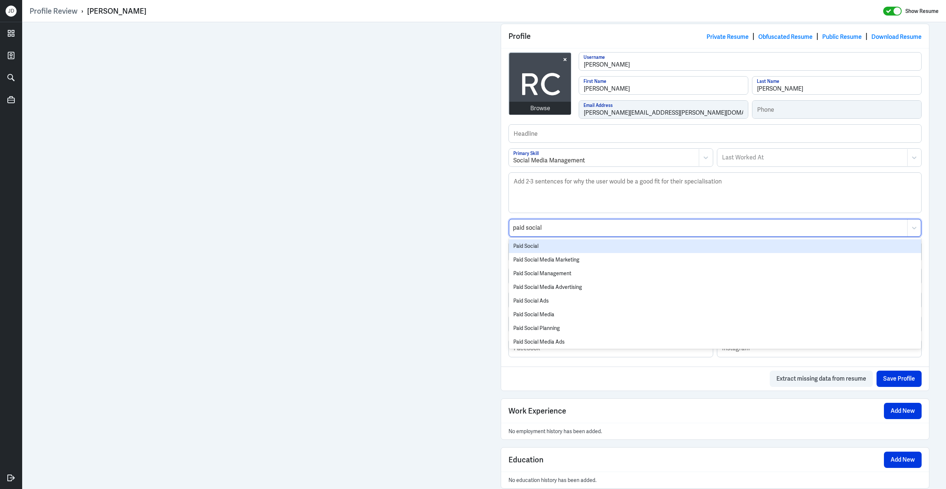
click at [584, 247] on div "Paid Social" at bounding box center [715, 246] width 412 height 14
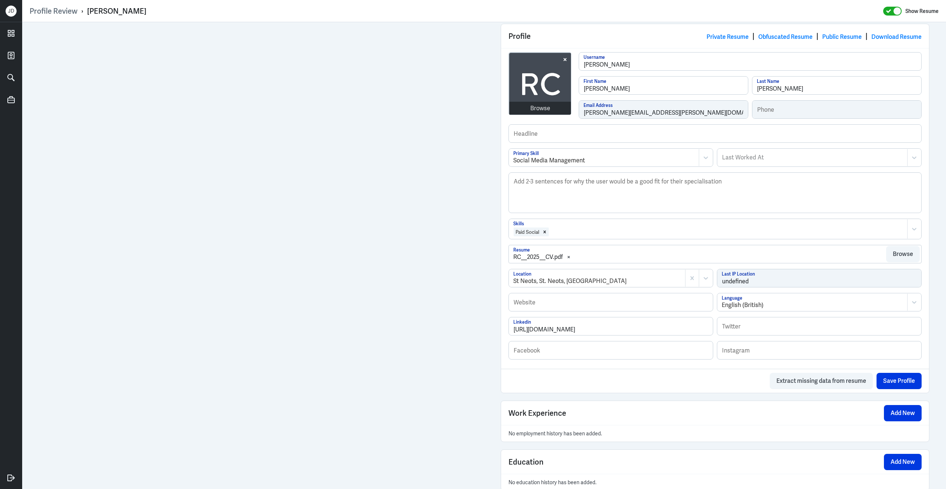
click at [590, 231] on div at bounding box center [727, 231] width 354 height 9
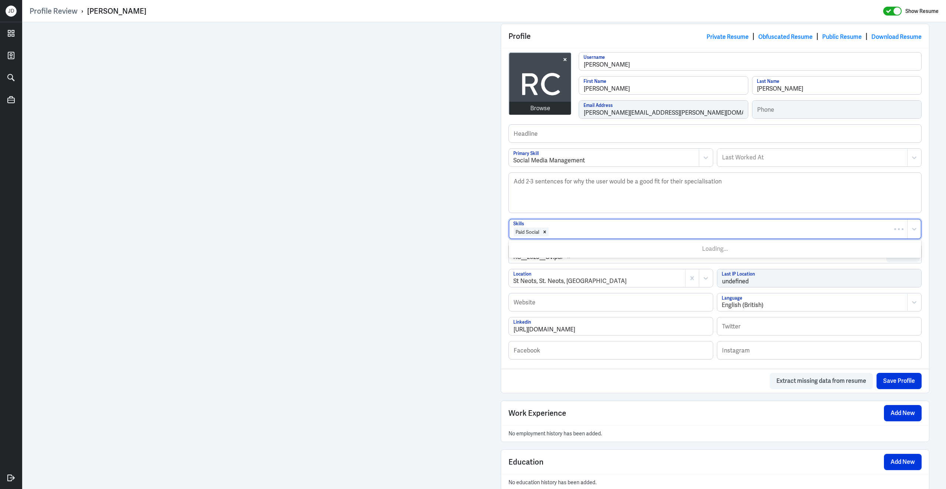
click at [588, 236] on div at bounding box center [727, 231] width 354 height 9
type input "social media strate"
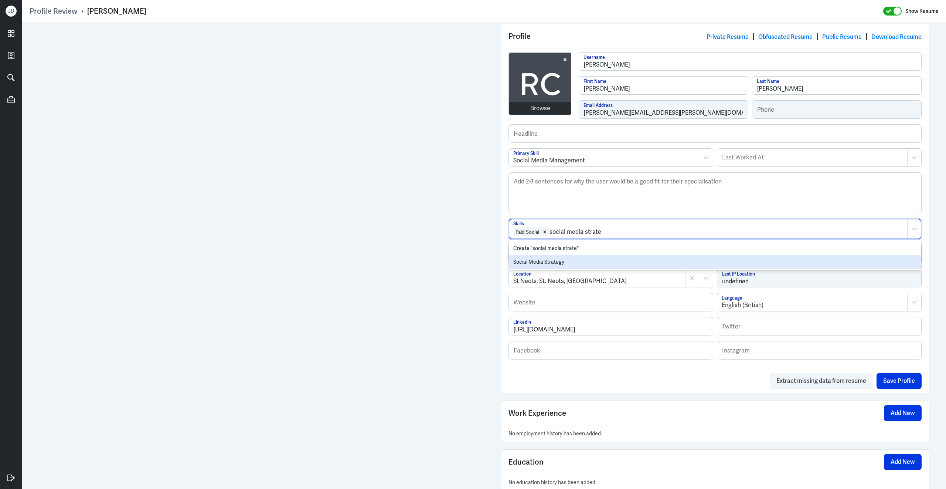
click at [551, 266] on div "Social Media Strategy" at bounding box center [715, 262] width 412 height 14
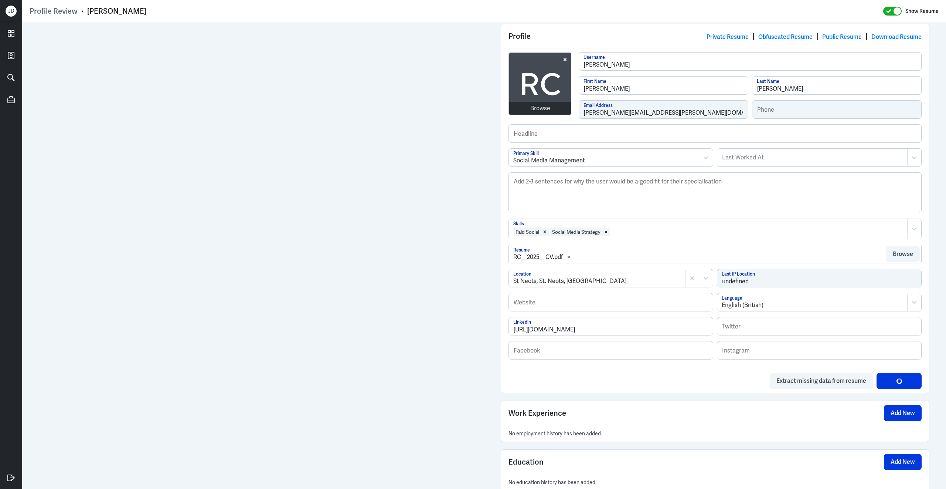
click at [644, 234] on div at bounding box center [757, 231] width 293 height 9
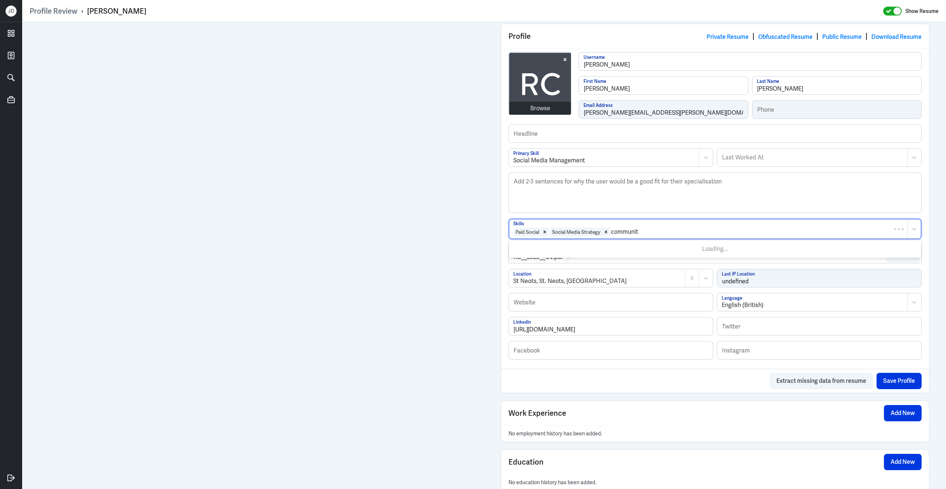
type input "community"
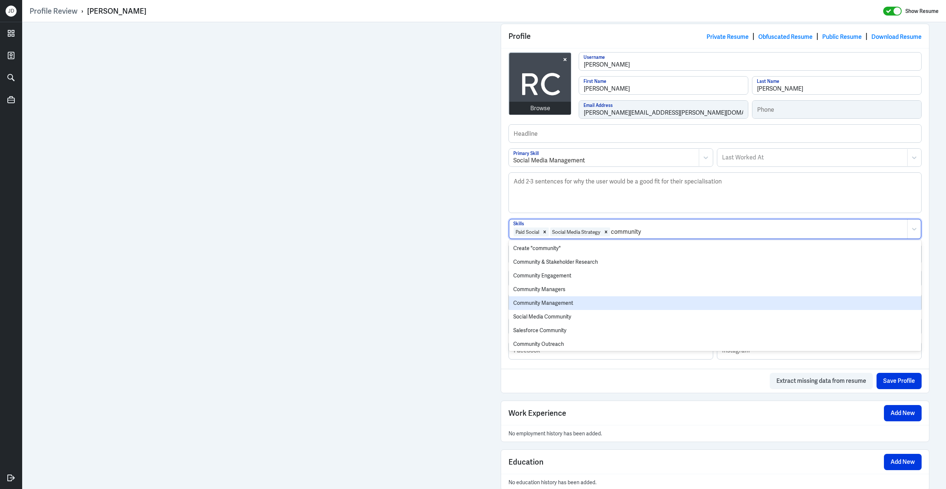
click at [596, 302] on div "Community Management" at bounding box center [715, 303] width 412 height 14
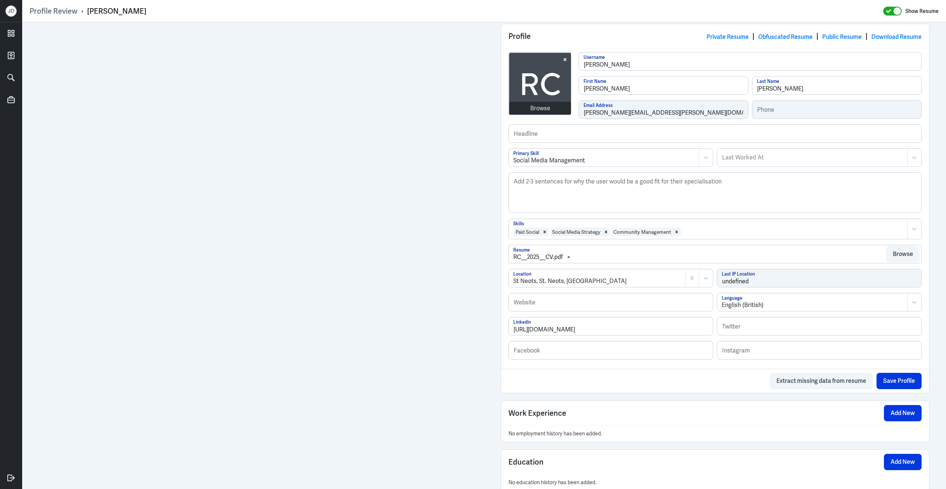
click at [699, 236] on div at bounding box center [793, 231] width 222 height 9
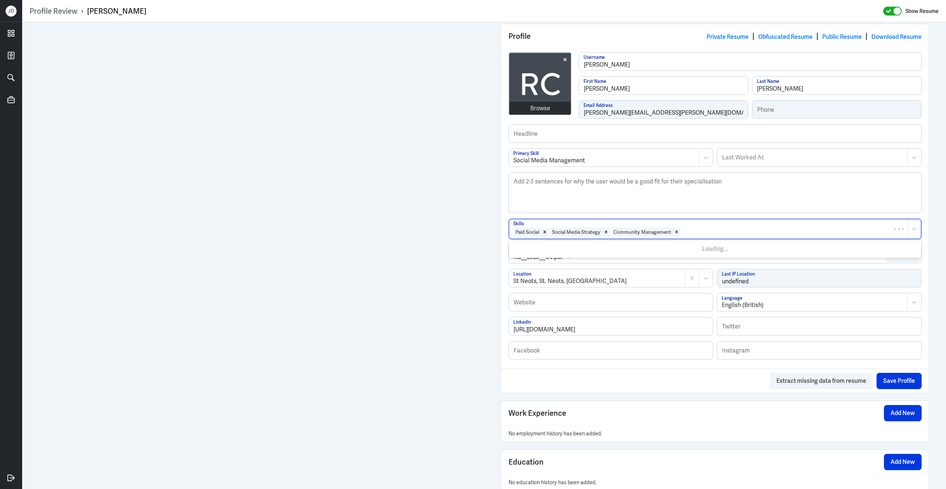
click at [699, 235] on div at bounding box center [793, 231] width 222 height 9
type input "Organic"
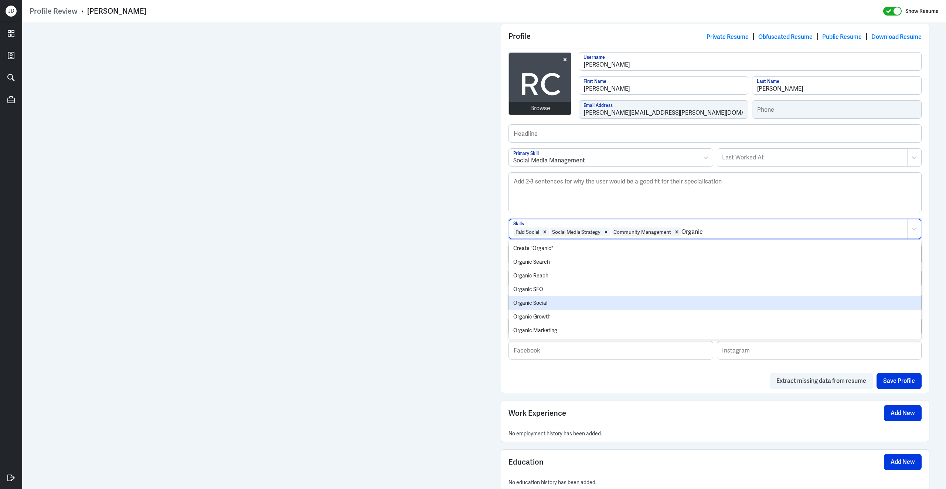
click at [572, 309] on div "Organic Social" at bounding box center [715, 303] width 412 height 14
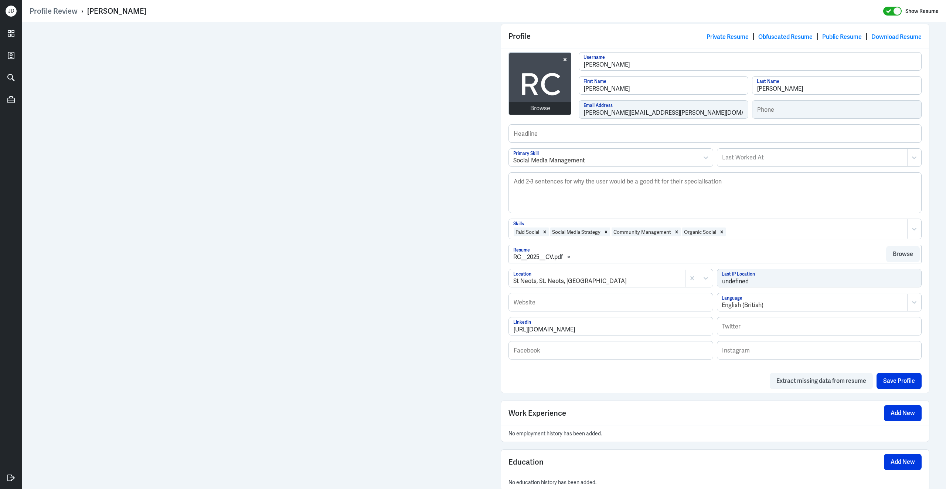
click at [484, 253] on div "Admin Settings Update Resume Save Profile User Requested Private Set Resume to …" at bounding box center [484, 205] width 924 height 662
click at [544, 110] on div "Browse" at bounding box center [540, 108] width 20 height 9
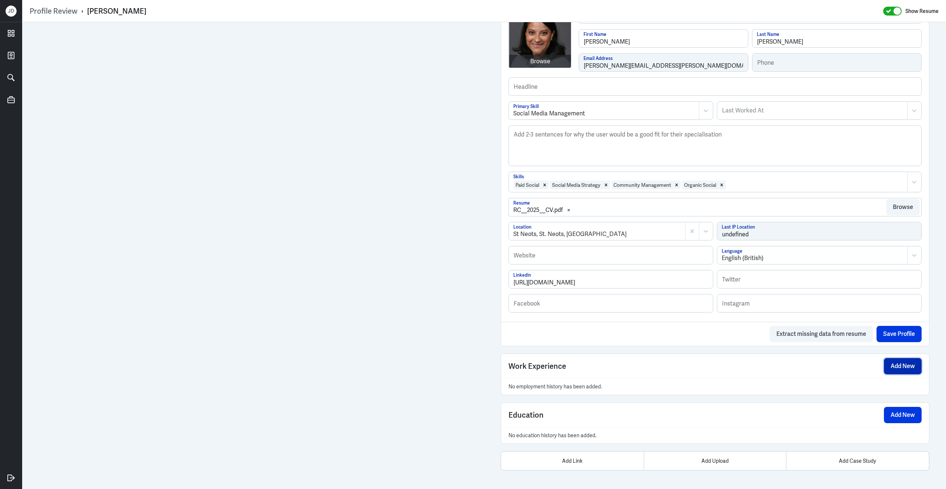
click at [895, 363] on button "Add New" at bounding box center [903, 366] width 38 height 16
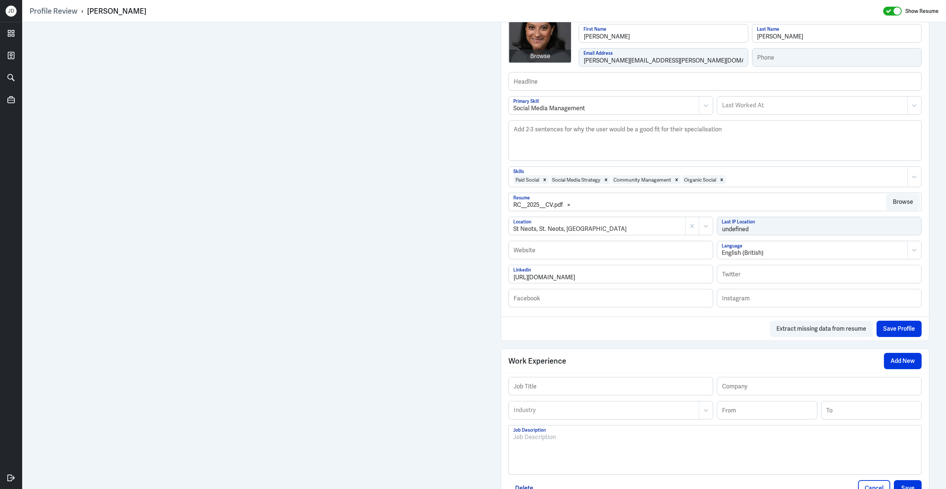
click at [558, 441] on p at bounding box center [715, 436] width 404 height 9
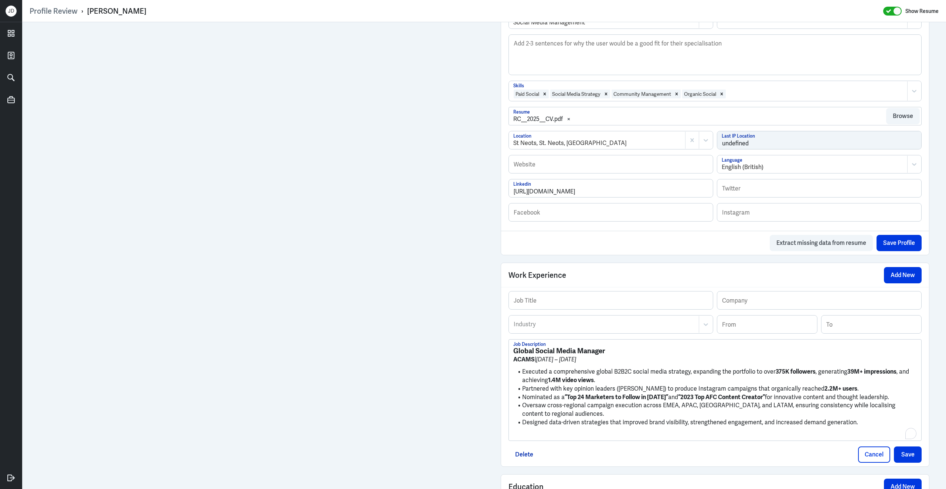
scroll to position [301, 0]
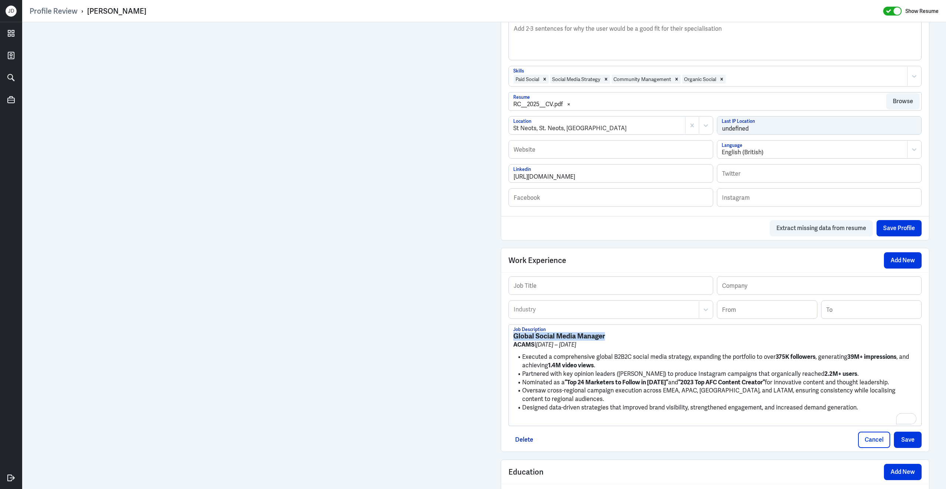
drag, startPoint x: 621, startPoint y: 341, endPoint x: 473, endPoint y: 331, distance: 148.2
click at [473, 331] on div "Admin Settings Update Resume Save Profile User Requested Private Set Resume to …" at bounding box center [484, 133] width 924 height 824
click at [559, 289] on input "text" at bounding box center [611, 285] width 204 height 18
paste input "Global Social Media Manager"
type input "Global Social Media Manager"
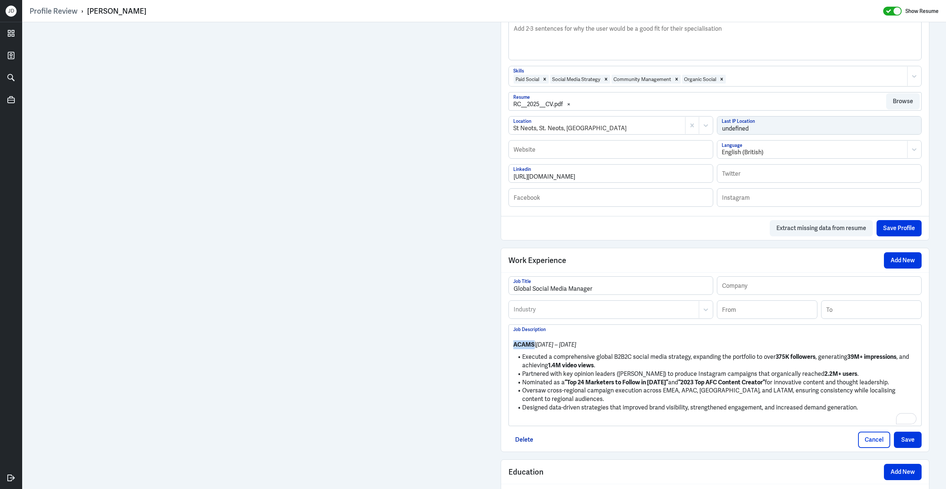
drag, startPoint x: 535, startPoint y: 349, endPoint x: 501, endPoint y: 347, distance: 34.1
click at [501, 347] on div "Global Social Media Manager Job Title Company Industry Industry From To ACAMS |…" at bounding box center [715, 361] width 428 height 179
click at [760, 291] on input "text" at bounding box center [819, 285] width 204 height 18
paste input "ACAMS"
type input "ACAMS"
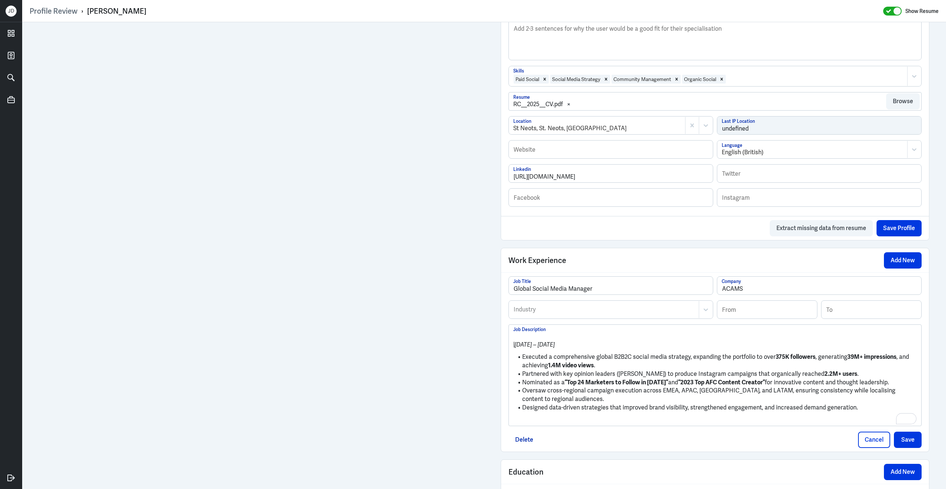
click at [545, 421] on p "To enrich screen reader interactions, please activate Accessibility in Grammarl…" at bounding box center [715, 419] width 404 height 9
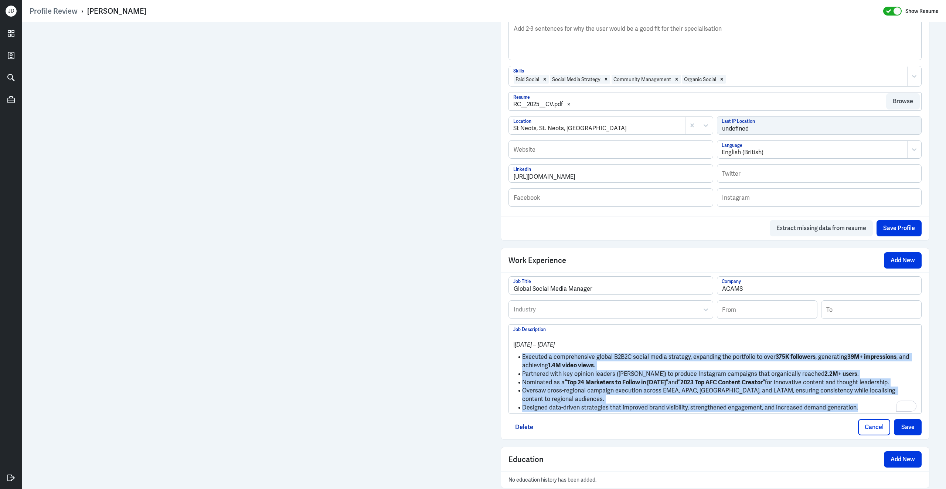
drag, startPoint x: 867, startPoint y: 415, endPoint x: 502, endPoint y: 362, distance: 368.9
click at [502, 362] on div "Global Social Media Manager Job Title ACAMS Company Industry Industry From To |…" at bounding box center [715, 355] width 428 height 167
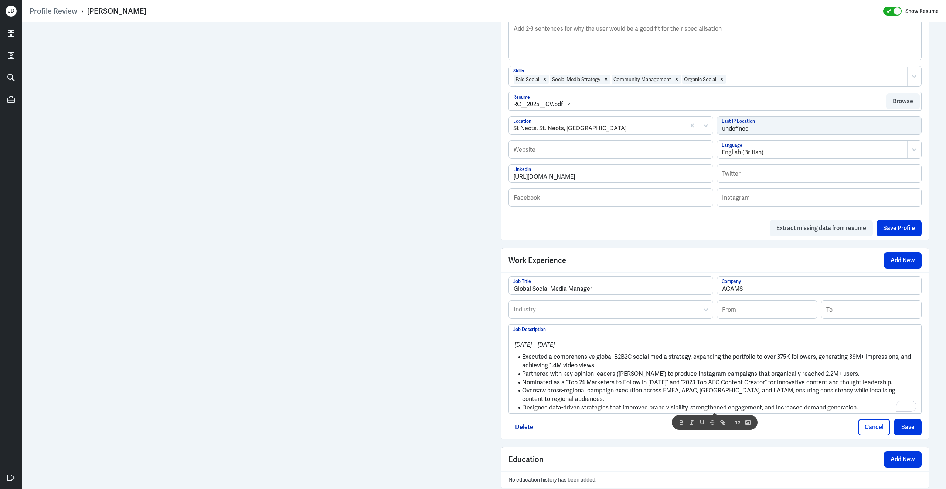
click at [550, 366] on li "Executed a comprehensive global B2B2C social media strategy, expanding the port…" at bounding box center [715, 361] width 404 height 17
drag, startPoint x: 523, startPoint y: 364, endPoint x: 503, endPoint y: 342, distance: 29.3
click at [503, 342] on div "Global Social Media Manager Job Title ACAMS Company Industry Industry From To |…" at bounding box center [715, 355] width 428 height 167
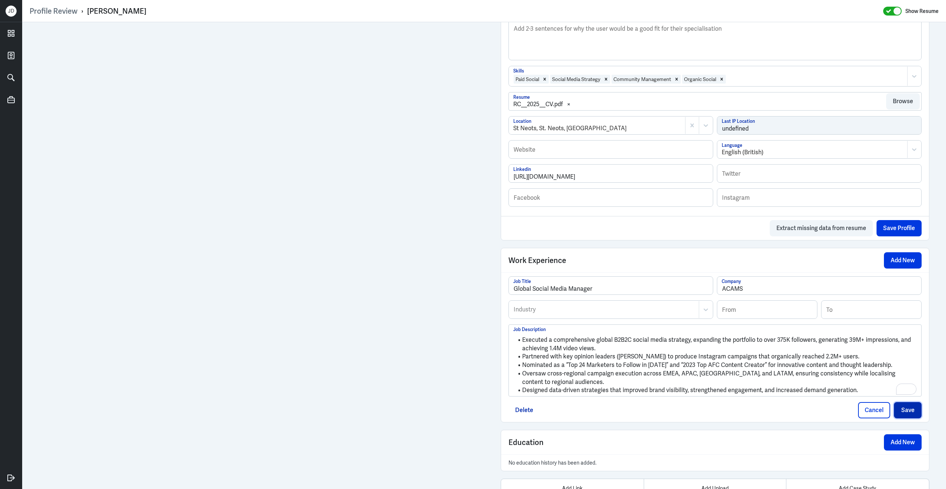
click at [909, 415] on button "Save" at bounding box center [908, 410] width 28 height 16
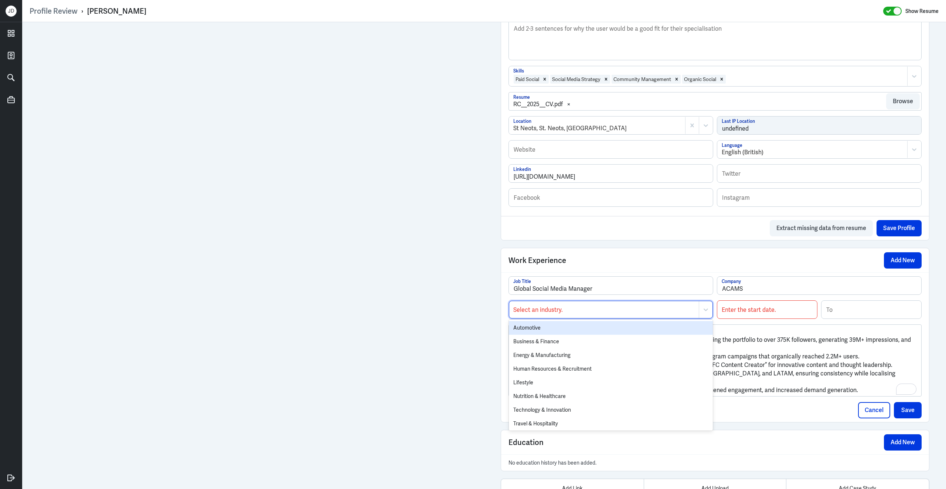
click at [574, 318] on div "Industry" at bounding box center [604, 309] width 190 height 17
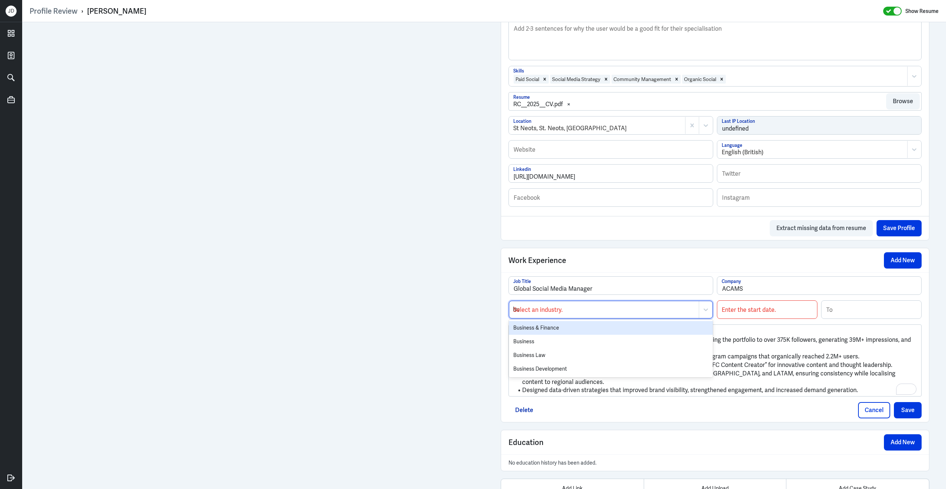
type input "bus"
click at [555, 345] on div "Business" at bounding box center [611, 341] width 204 height 14
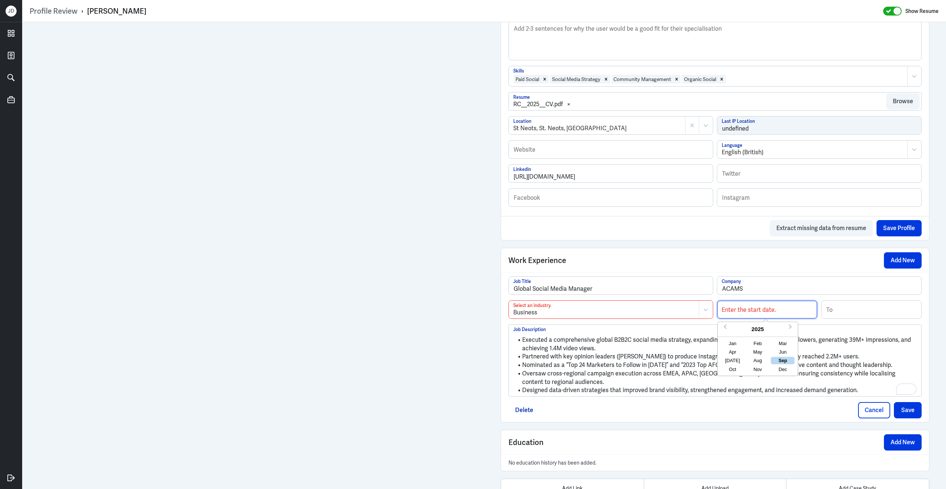
click at [742, 317] on input at bounding box center [767, 309] width 100 height 18
type input "05/2021"
click at [854, 316] on input at bounding box center [872, 309] width 100 height 18
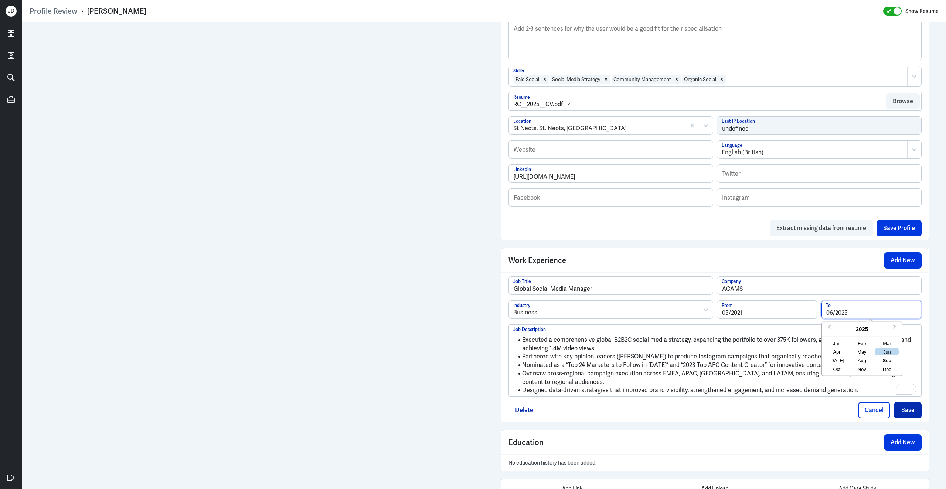
type input "06/2025"
click at [905, 418] on button "Save" at bounding box center [908, 410] width 28 height 16
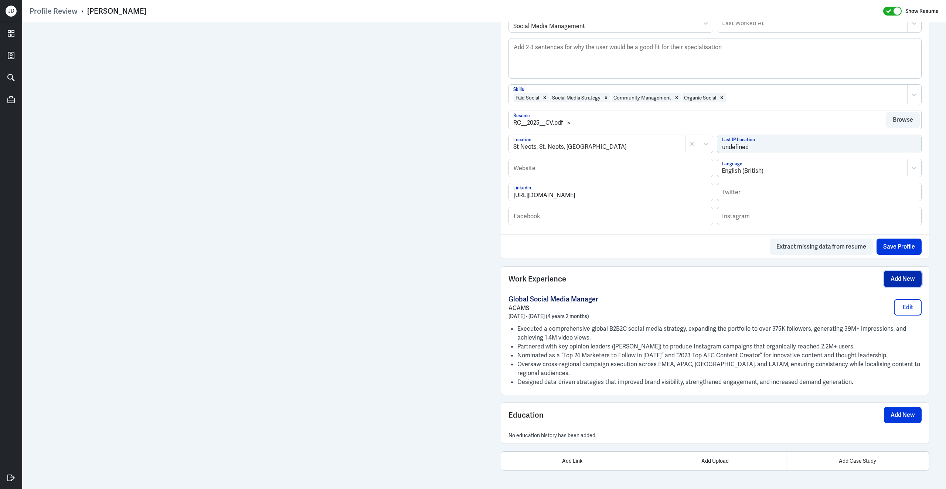
click at [904, 281] on button "Add New" at bounding box center [903, 279] width 38 height 16
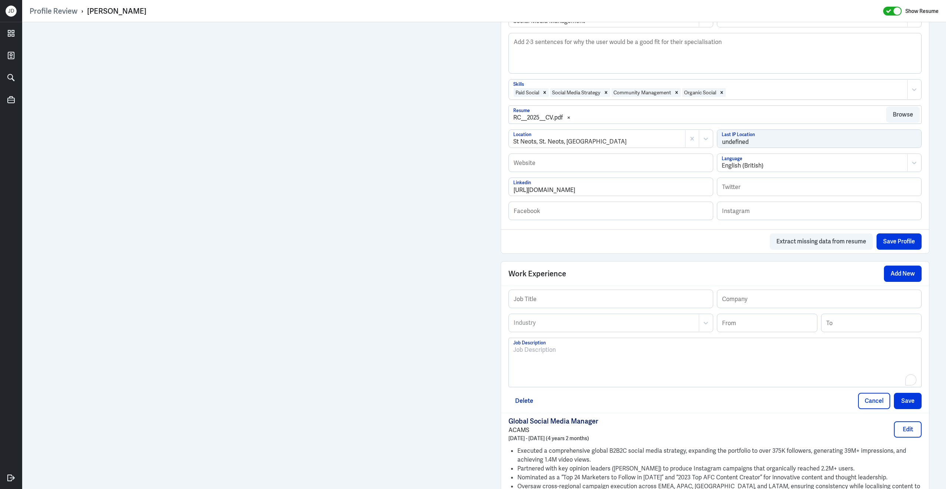
click at [572, 366] on div "To enrich screen reader interactions, please activate Accessibility in Grammarl…" at bounding box center [715, 365] width 404 height 40
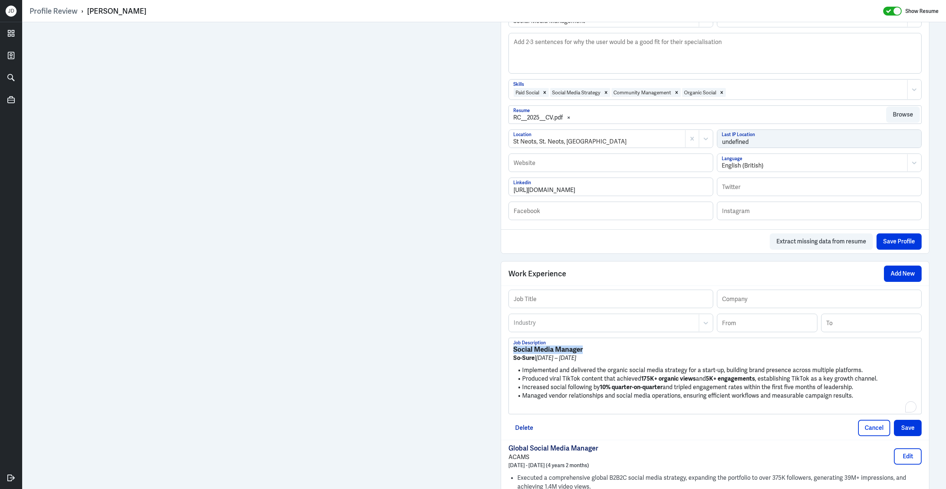
drag, startPoint x: 583, startPoint y: 356, endPoint x: 509, endPoint y: 349, distance: 74.2
click at [509, 349] on div "Social Media Manager So-Sure | [DATE] – [DATE] Implemented and delivered the or…" at bounding box center [715, 376] width 412 height 76
click at [581, 305] on input "text" at bounding box center [611, 299] width 204 height 18
paste input "Social Media Manager"
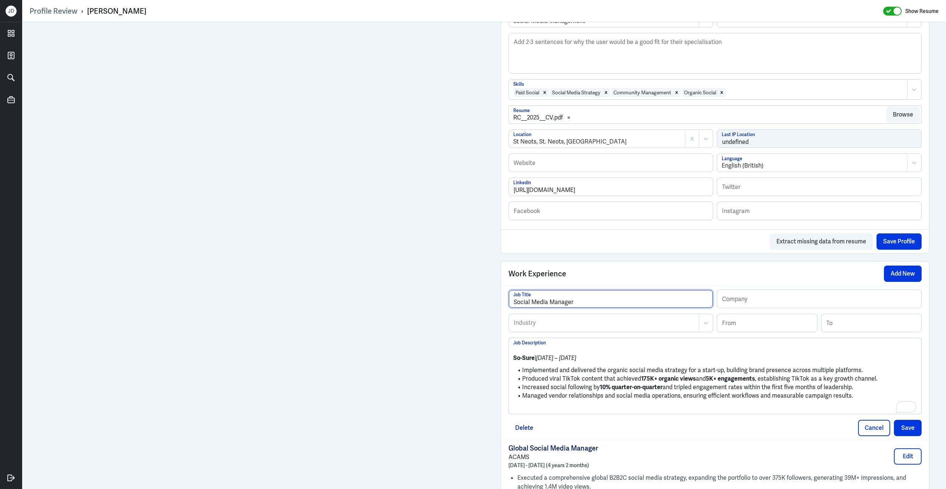
type input "Social Media Manager"
drag, startPoint x: 535, startPoint y: 363, endPoint x: 505, endPoint y: 359, distance: 30.3
click at [505, 359] on div "Social Media Manager Job Title Company Industry Industry From To So-Sure | [DAT…" at bounding box center [715, 362] width 428 height 154
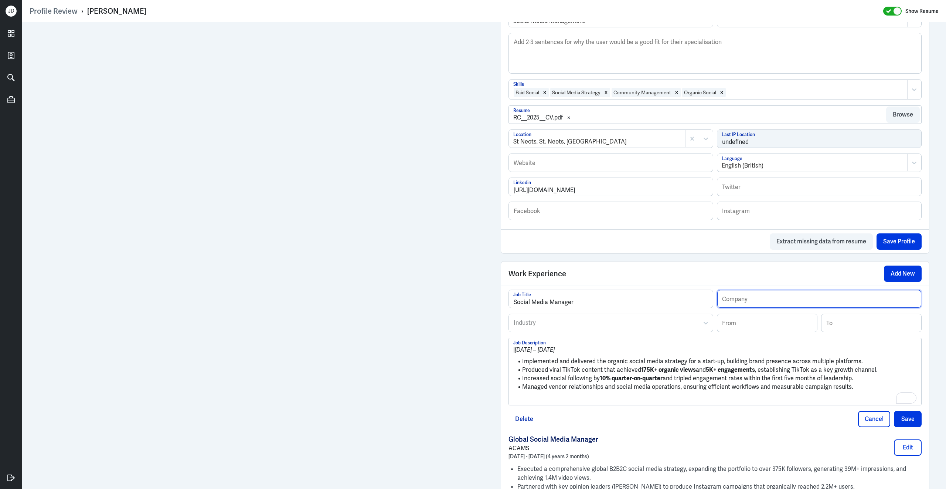
click at [733, 307] on input "text" at bounding box center [819, 299] width 204 height 18
paste input "So-Sure"
type input "So-Sure"
click at [732, 327] on input at bounding box center [767, 323] width 100 height 18
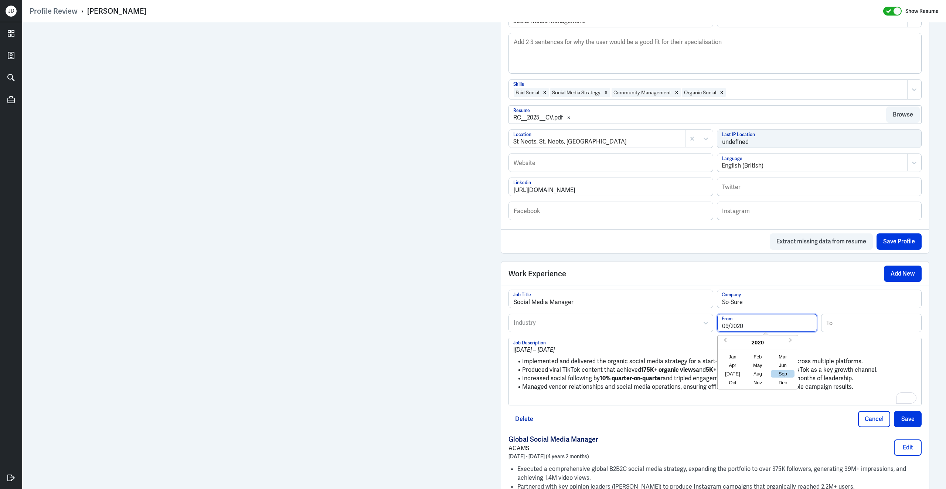
type input "09/2020"
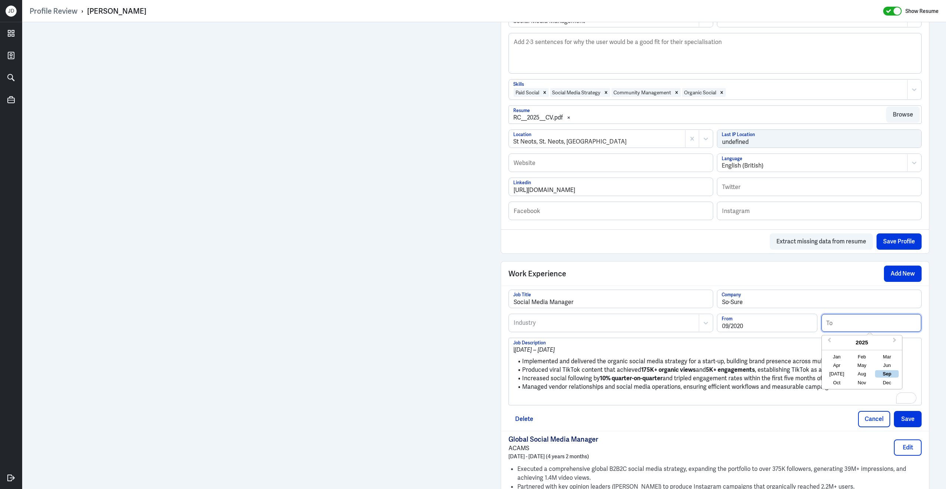
click at [833, 327] on input at bounding box center [872, 323] width 100 height 18
type input "05/2021"
drag, startPoint x: 522, startPoint y: 364, endPoint x: 504, endPoint y: 335, distance: 34.5
click at [504, 335] on div "Social Media Manager Job Title So-Sure Company Industry Industry 09/2020 From 0…" at bounding box center [715, 357] width 428 height 145
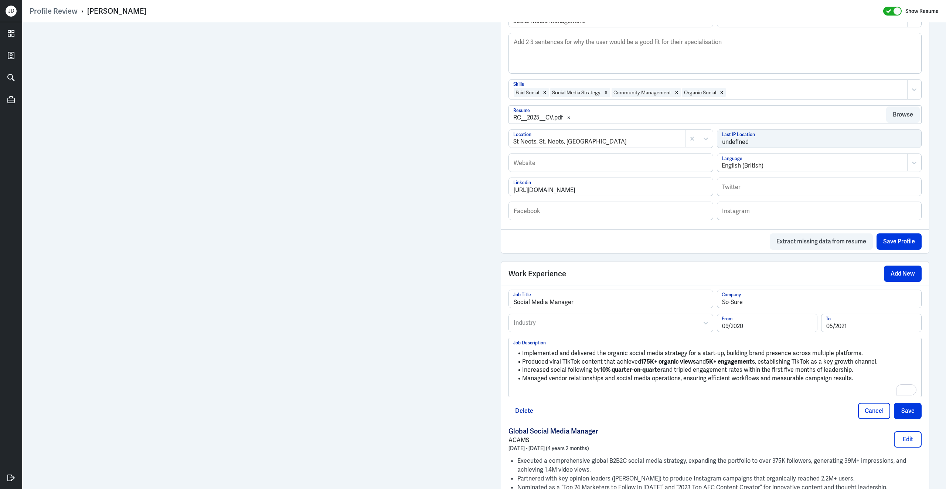
click at [560, 395] on p "To enrich screen reader interactions, please activate Accessibility in Grammarl…" at bounding box center [715, 390] width 404 height 9
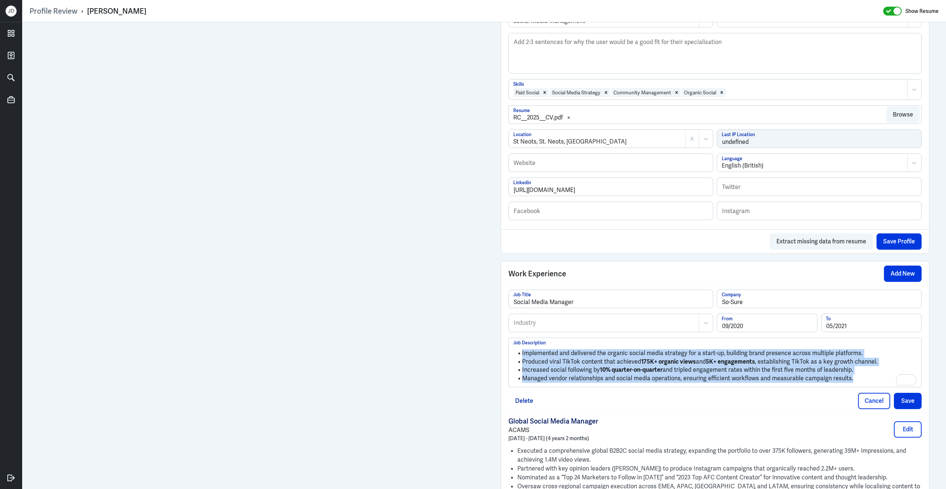
drag, startPoint x: 850, startPoint y: 385, endPoint x: 476, endPoint y: 348, distance: 375.5
click at [476, 348] on div "Admin Settings Update Resume Save Profile User Requested Private Set Resume to …" at bounding box center [484, 173] width 924 height 876
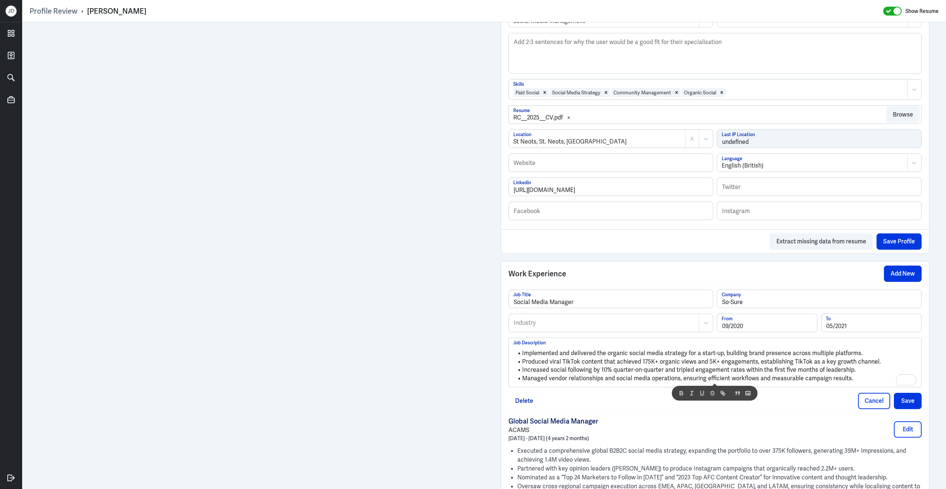
click at [650, 327] on div at bounding box center [604, 322] width 182 height 9
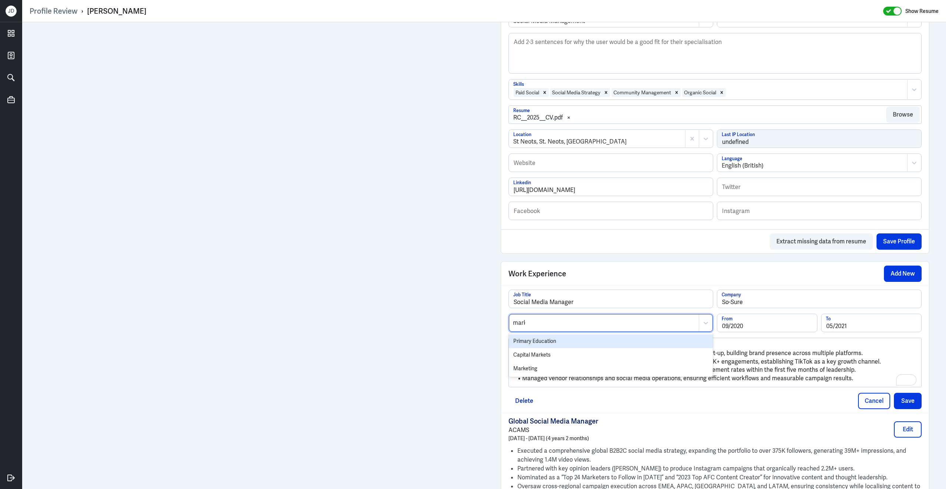
type input "marke"
click at [613, 359] on div "Marketing" at bounding box center [611, 355] width 204 height 14
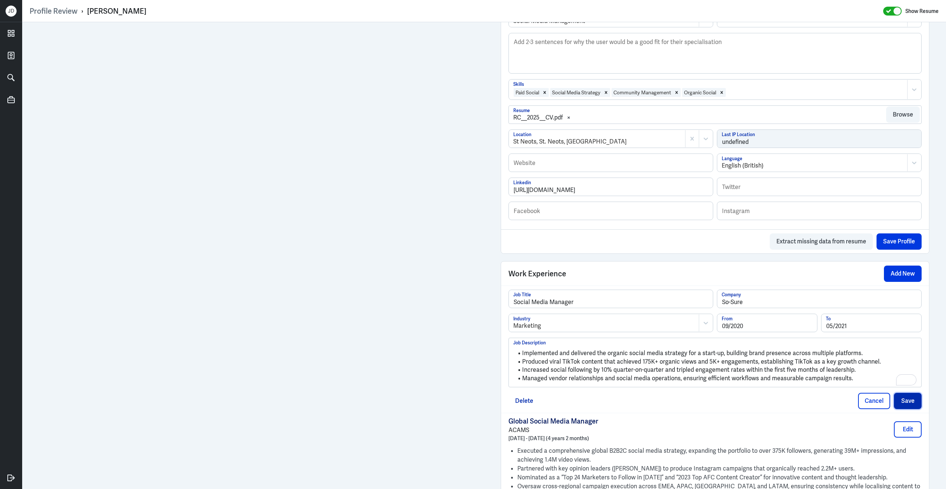
click at [910, 406] on button "Save" at bounding box center [908, 400] width 28 height 16
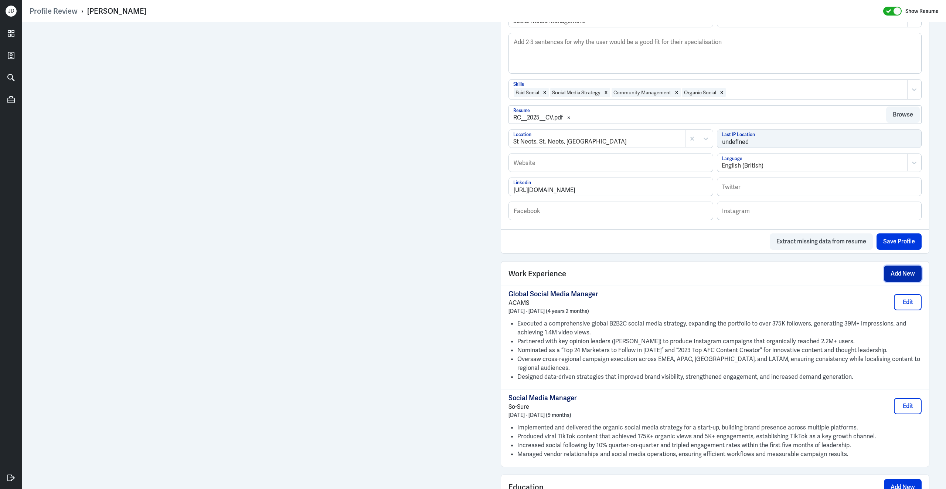
click at [903, 276] on button "Add New" at bounding box center [903, 273] width 38 height 16
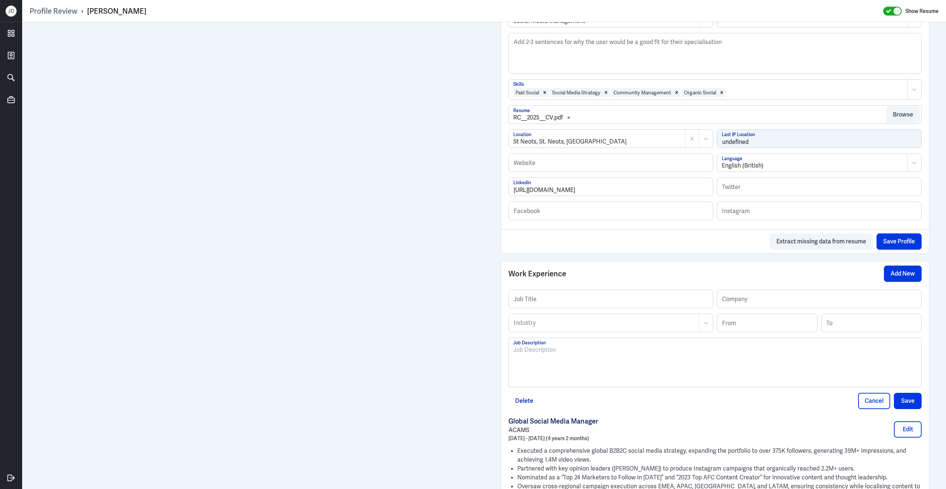
click at [546, 379] on div at bounding box center [715, 365] width 404 height 40
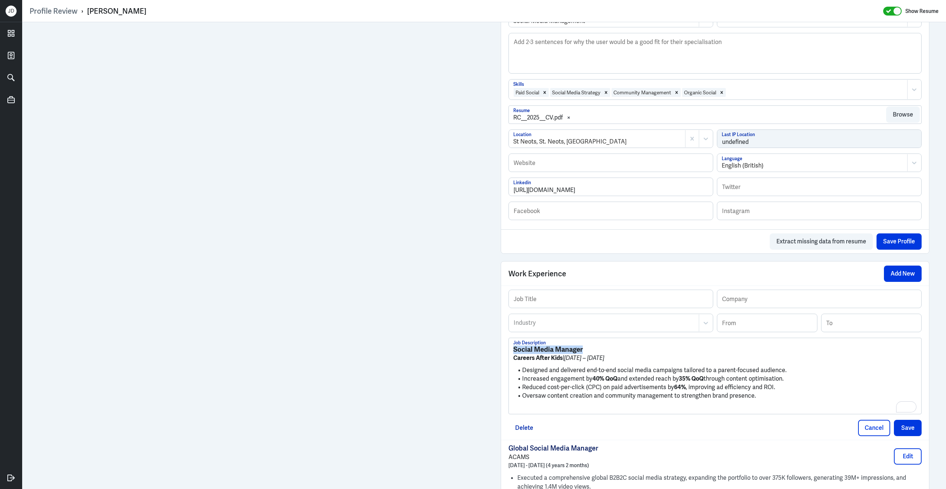
drag, startPoint x: 598, startPoint y: 356, endPoint x: 503, endPoint y: 343, distance: 95.8
click at [502, 344] on div "Job Title Company Industry Industry From To Social Media Manager Careers After …" at bounding box center [715, 362] width 428 height 154
click at [565, 300] on input "text" at bounding box center [611, 299] width 204 height 18
paste input "Social Media Manager"
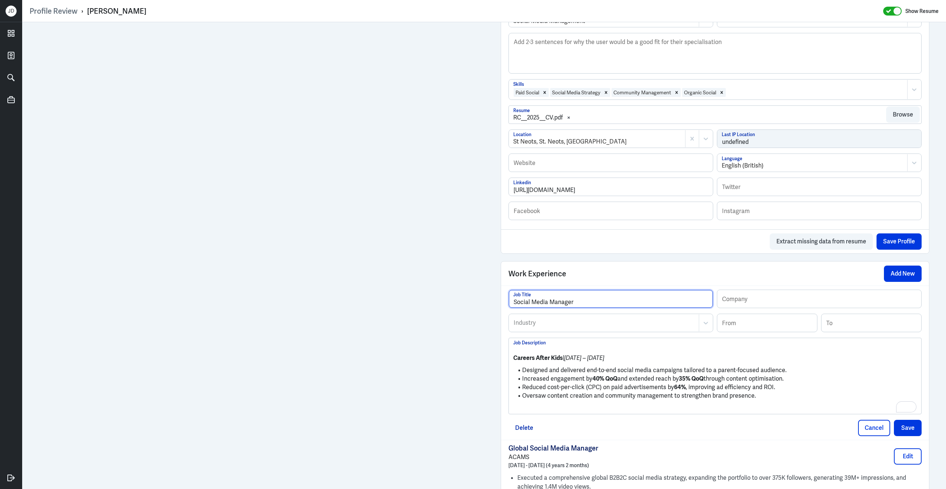
type input "Social Media Manager"
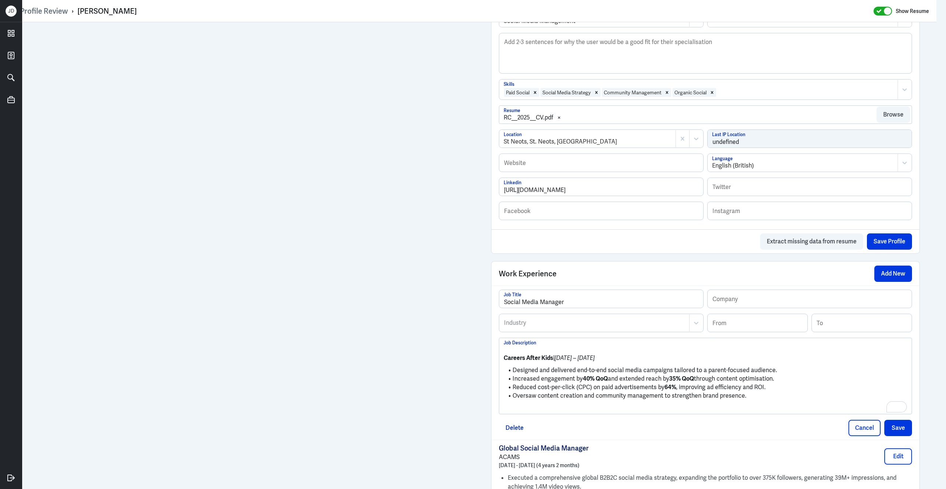
click at [626, 403] on ul "Designed and delivered end-to-end social media campaigns tailored to a parent-f…" at bounding box center [706, 382] width 404 height 41
click at [608, 410] on p "To enrich screen reader interactions, please activate Accessibility in Grammarl…" at bounding box center [706, 407] width 404 height 9
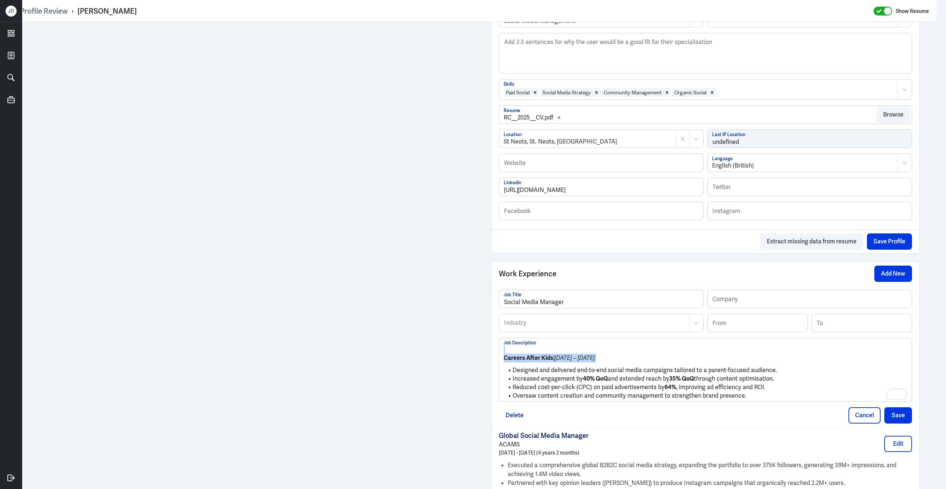
drag, startPoint x: 512, startPoint y: 374, endPoint x: 493, endPoint y: 348, distance: 32.7
click at [493, 348] on div "Social Media Manager Job Title Company Industry Industry From To Careers After …" at bounding box center [706, 356] width 428 height 142
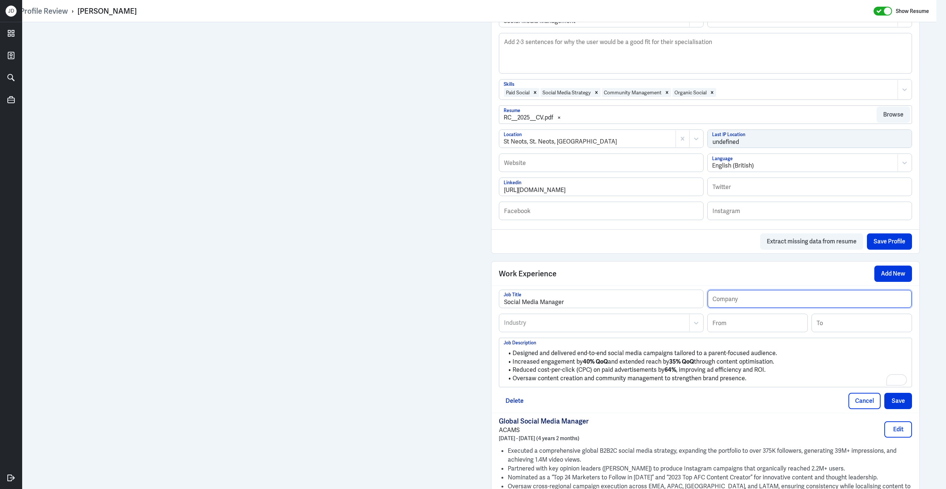
click at [740, 299] on input "text" at bounding box center [810, 299] width 204 height 18
paste input "Social Media Manager Careers After Kids | [DATE] – [DATE]"
drag, startPoint x: 775, startPoint y: 309, endPoint x: 621, endPoint y: 319, distance: 154.9
click at [621, 319] on div "Social Media Manager Job Title Social Media Manager Careers After Kids | [DATE]…" at bounding box center [705, 338] width 413 height 98
type input "Social Media Manager Careers After Kids | [DATE] – [DATE]"
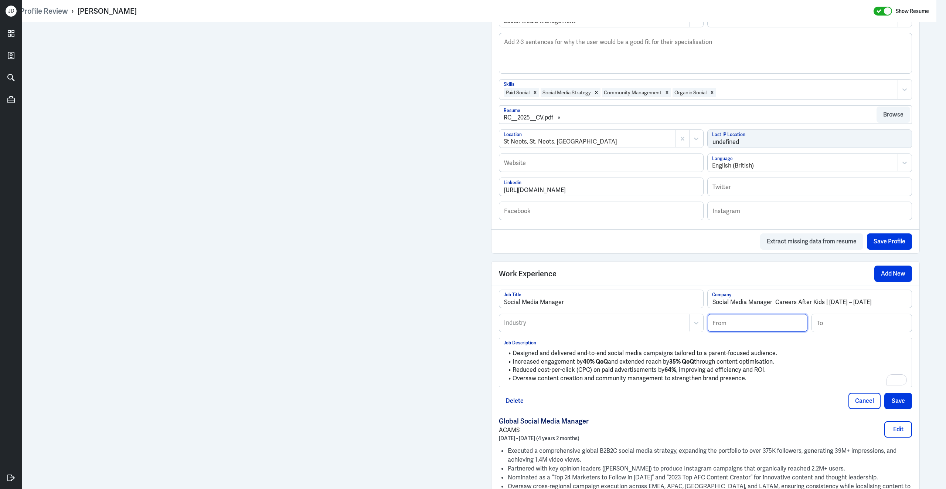
click at [781, 329] on input at bounding box center [758, 323] width 100 height 18
type input "07/2019"
click at [838, 325] on input at bounding box center [862, 323] width 100 height 18
type input "09/2020"
drag, startPoint x: 775, startPoint y: 307, endPoint x: 670, endPoint y: 307, distance: 104.6
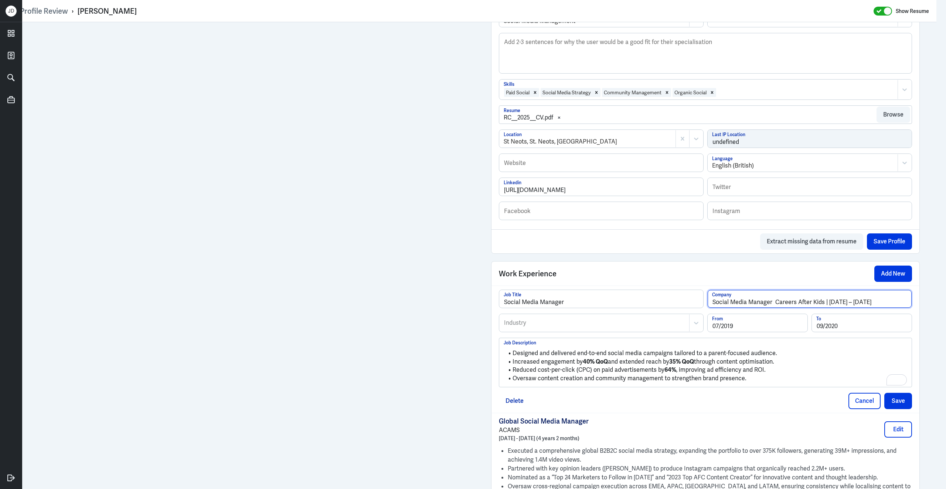
click at [670, 307] on div "Social Media Manager Job Title Social Media Manager Careers After Kids | [DATE]…" at bounding box center [705, 301] width 413 height 24
drag, startPoint x: 761, startPoint y: 307, endPoint x: 842, endPoint y: 306, distance: 80.9
click at [851, 306] on input "Careers After Kids | [DATE] – [DATE]" at bounding box center [810, 299] width 204 height 18
type input "Careers After Kids"
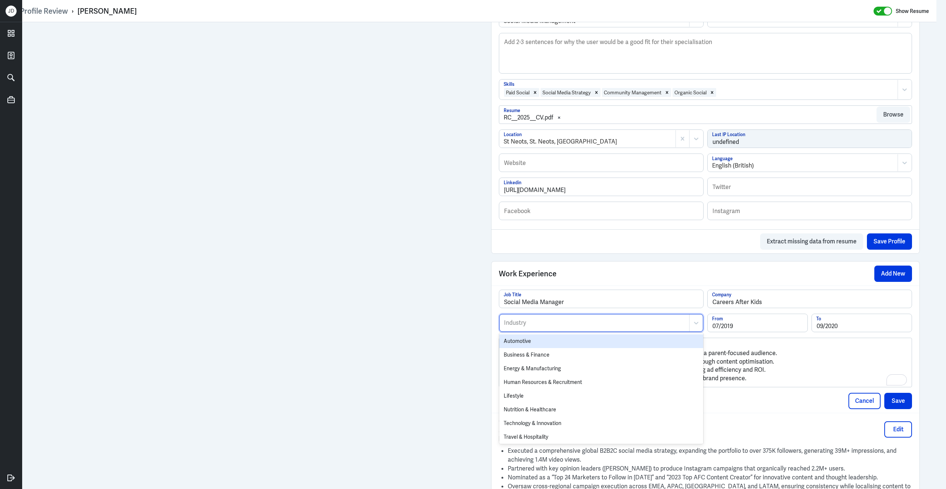
click at [534, 327] on div at bounding box center [594, 322] width 182 height 9
type input "bus"
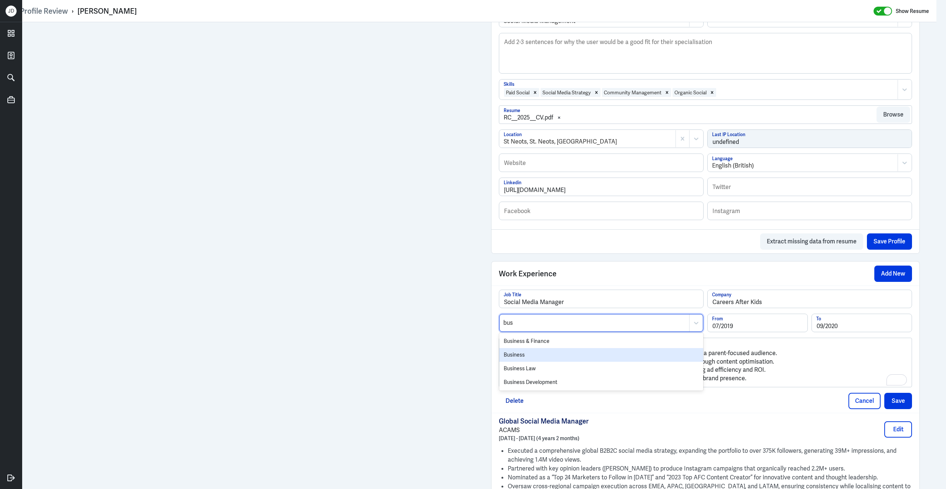
click at [517, 358] on div "Business" at bounding box center [601, 355] width 204 height 14
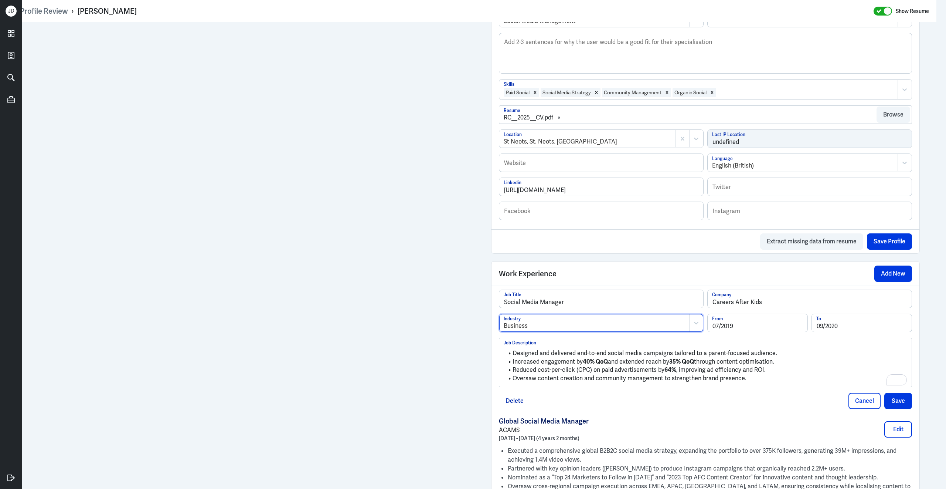
click at [764, 366] on li "Increased engagement by 40% QoQ and extended reach by 35% QoQ through content o…" at bounding box center [706, 361] width 404 height 9
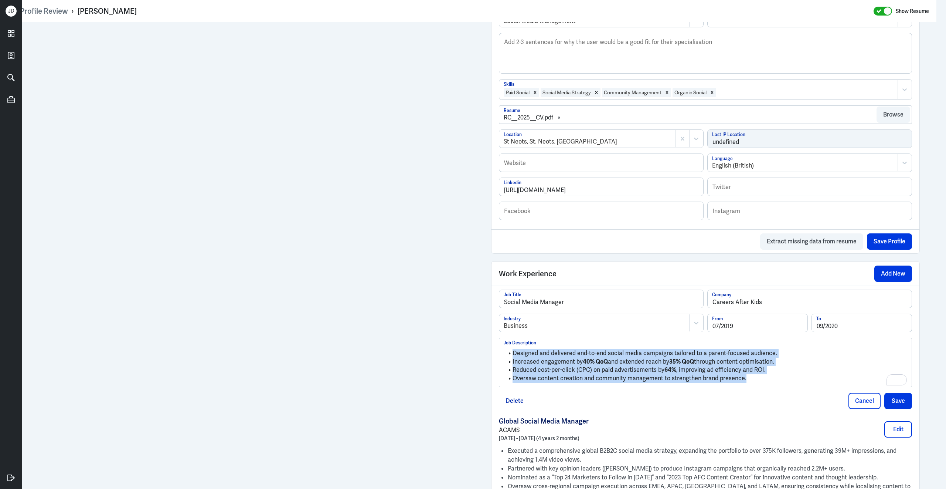
drag, startPoint x: 752, startPoint y: 381, endPoint x: 488, endPoint y: 353, distance: 265.5
click at [488, 353] on div "Admin Settings Update Resume Save Profile User Requested Private Set Resume to …" at bounding box center [705, 211] width 443 height 953
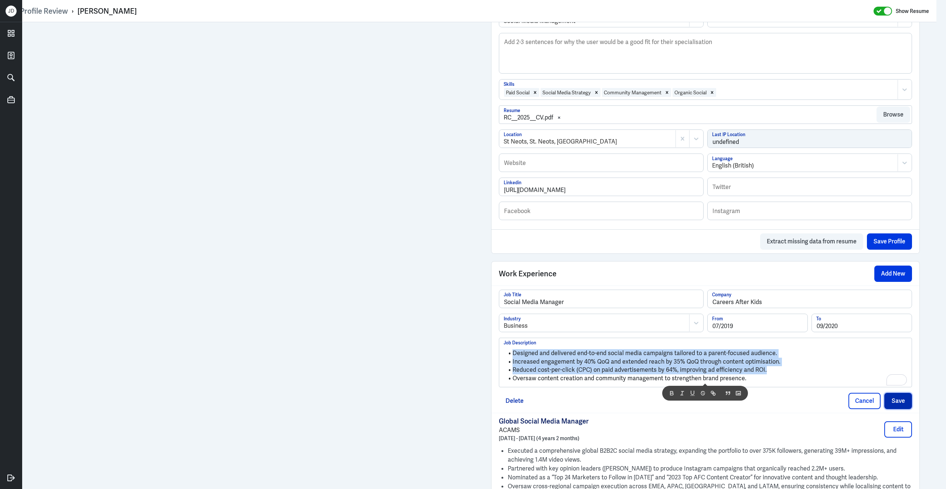
click at [900, 404] on button "Save" at bounding box center [898, 400] width 28 height 16
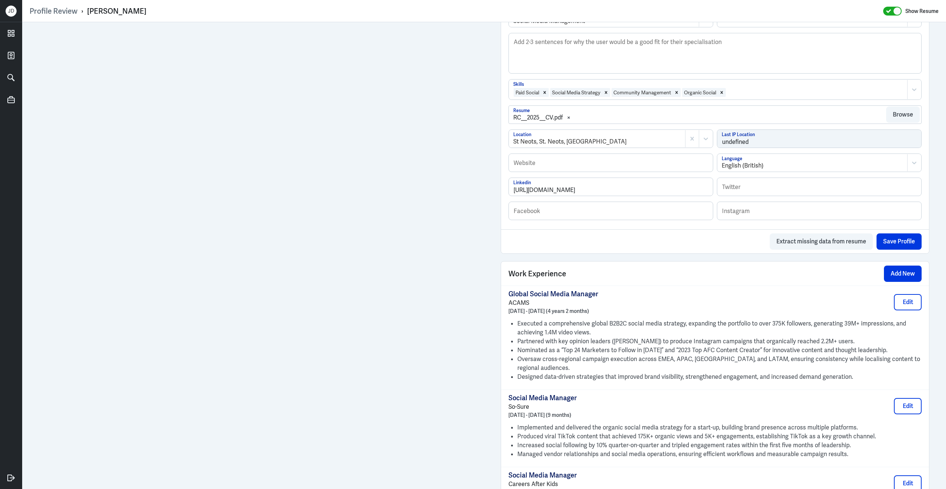
scroll to position [0, 0]
click at [898, 273] on button "Add New" at bounding box center [903, 273] width 38 height 16
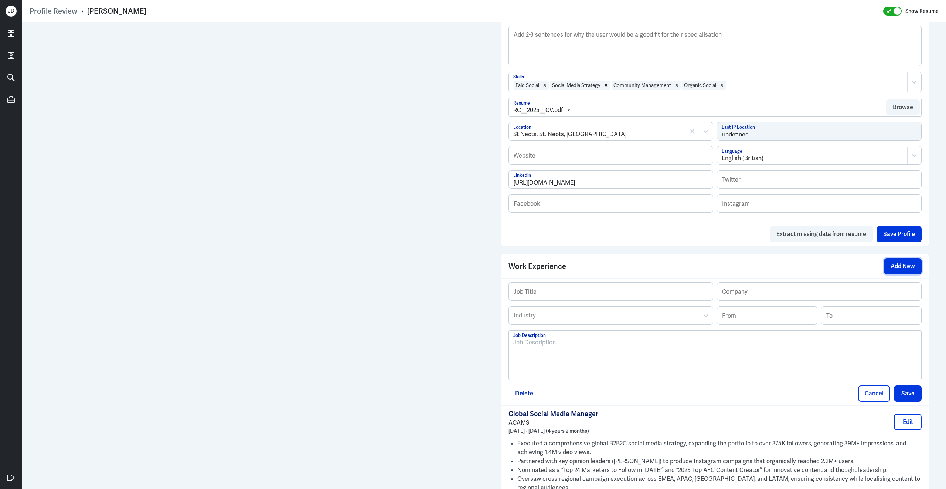
scroll to position [296, 0]
click at [613, 358] on div "To enrich screen reader interactions, please activate Accessibility in Grammarl…" at bounding box center [715, 357] width 404 height 40
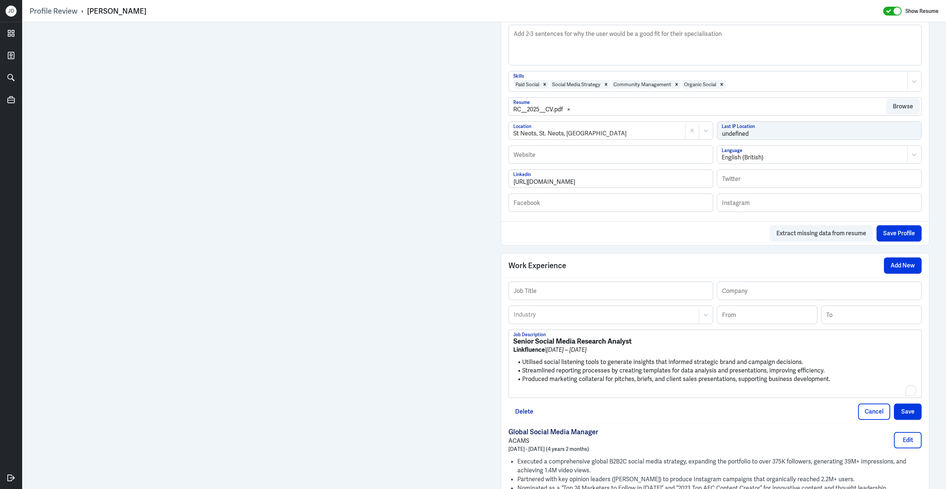
scroll to position [0, 0]
drag, startPoint x: 647, startPoint y: 343, endPoint x: 521, endPoint y: 347, distance: 126.1
click at [521, 345] on h3 "Senior Social Media Research Analyst" at bounding box center [715, 341] width 404 height 8
drag, startPoint x: 513, startPoint y: 347, endPoint x: 638, endPoint y: 347, distance: 125.3
click at [639, 345] on h3 "Senior Social Media Research Analyst" at bounding box center [715, 341] width 404 height 8
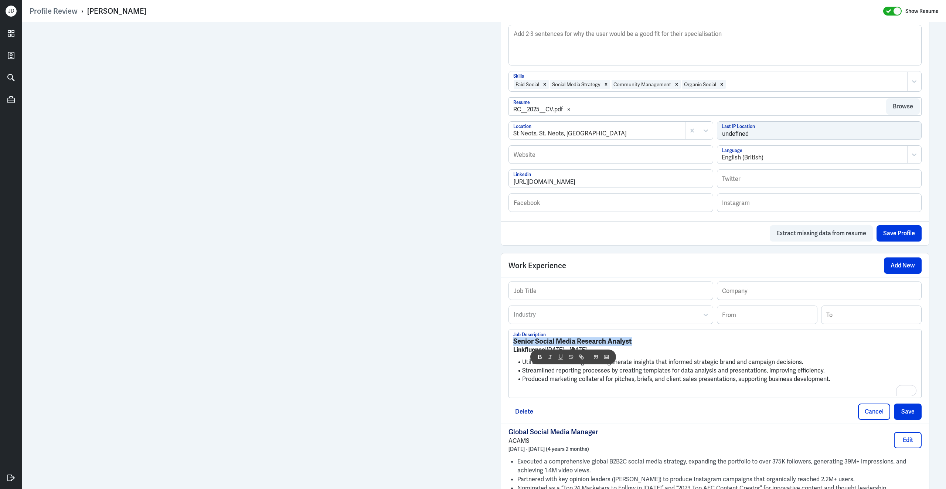
scroll to position [296, 0]
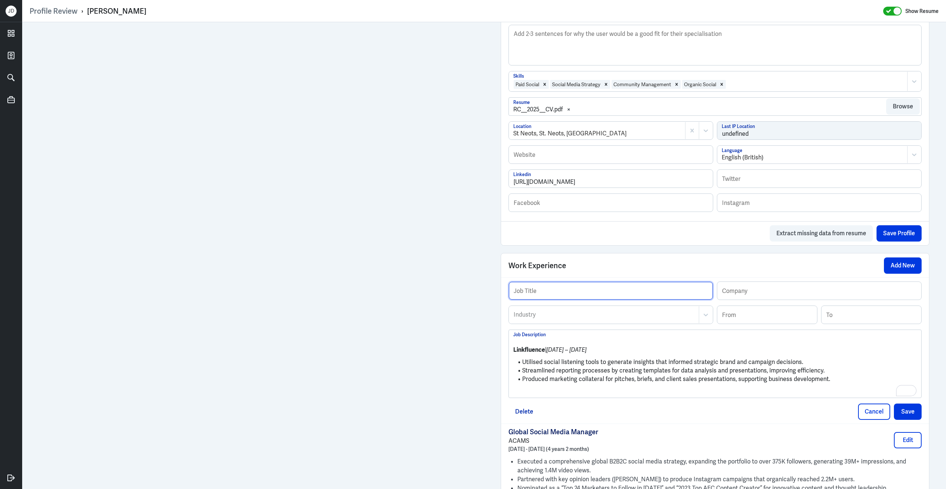
click at [628, 299] on input "text" at bounding box center [611, 291] width 204 height 18
paste input "Senior Social Media Research Analyst"
type input "Senior Social Media Research Analyst"
drag, startPoint x: 545, startPoint y: 357, endPoint x: 513, endPoint y: 357, distance: 32.2
click at [513, 357] on div "Linkfluence | [DATE] – [DATE] Utilised social listening tools to generate insig…" at bounding box center [715, 364] width 412 height 68
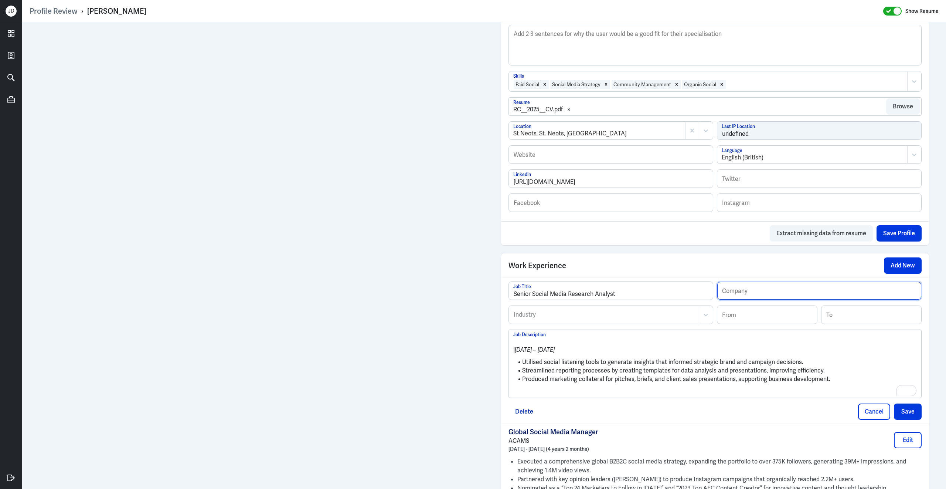
click at [735, 299] on input "text" at bounding box center [819, 291] width 204 height 18
paste input "Linkfluence"
type input "Linkfluence"
click at [737, 313] on input at bounding box center [767, 315] width 100 height 18
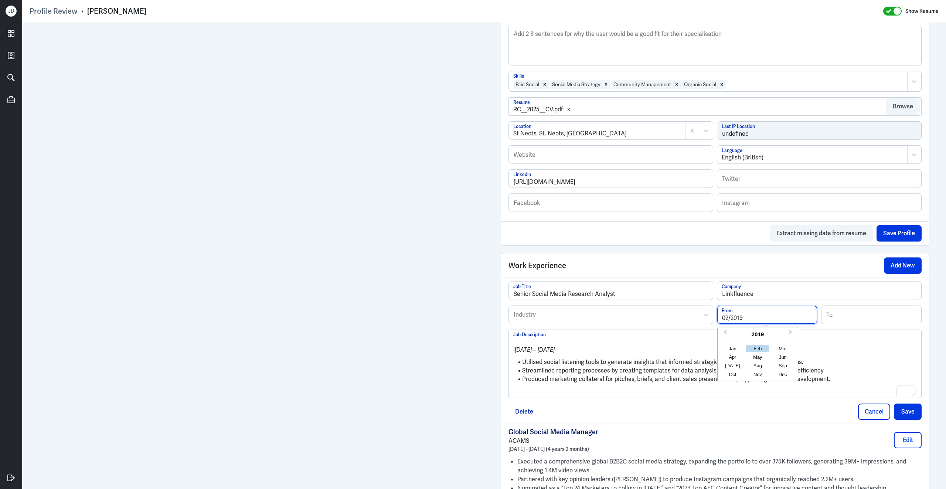
type input "02/2019"
click at [827, 311] on input at bounding box center [872, 315] width 100 height 18
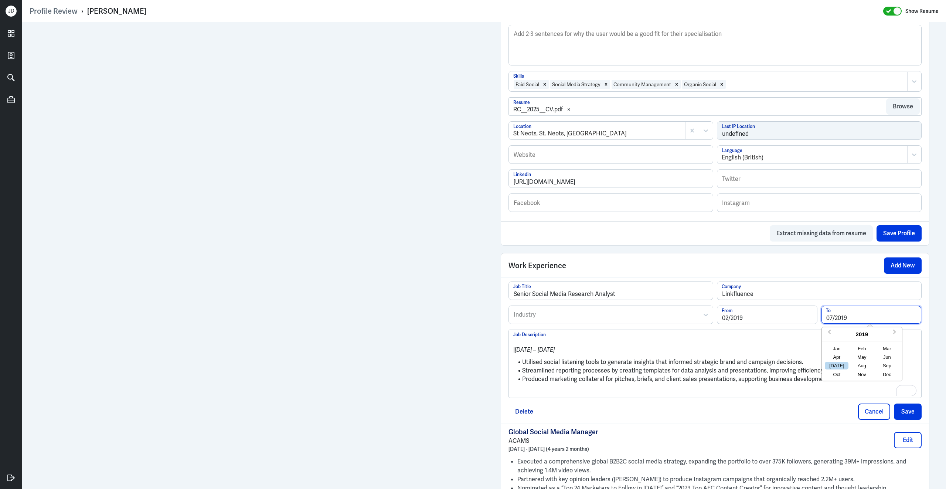
type input "07/2019"
click at [653, 319] on div at bounding box center [604, 314] width 182 height 9
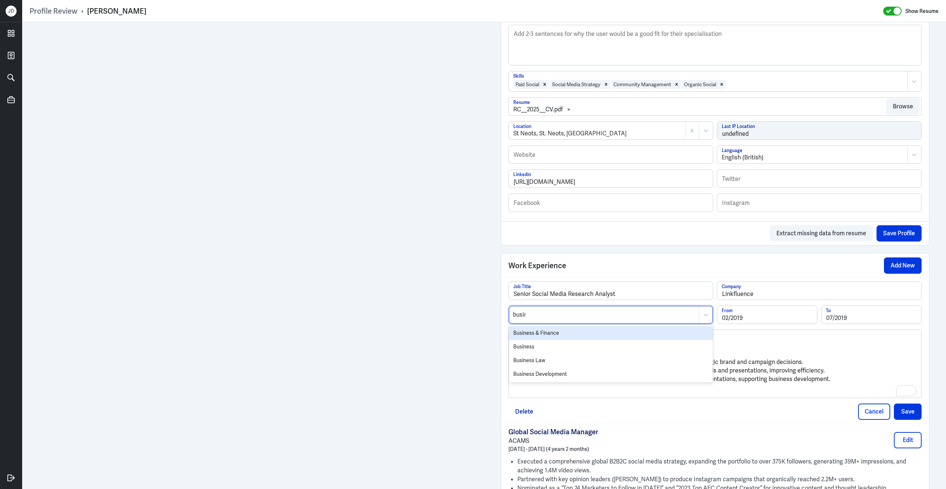
type input "busine"
click at [637, 353] on div "Business" at bounding box center [611, 347] width 204 height 14
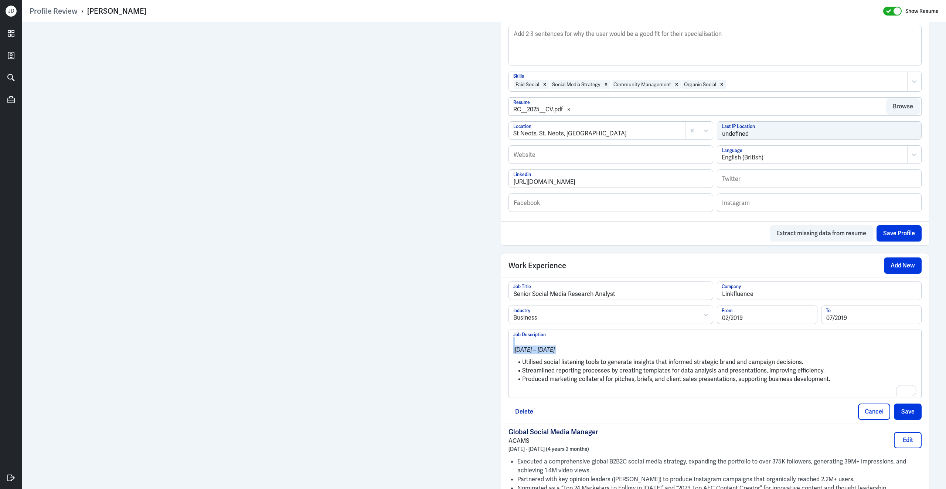
drag, startPoint x: 523, startPoint y: 368, endPoint x: 494, endPoint y: 337, distance: 41.8
click at [494, 337] on div "Admin Settings Update Resume Save Profile User Requested Private Set Resume to …" at bounding box center [714, 251] width 443 height 1049
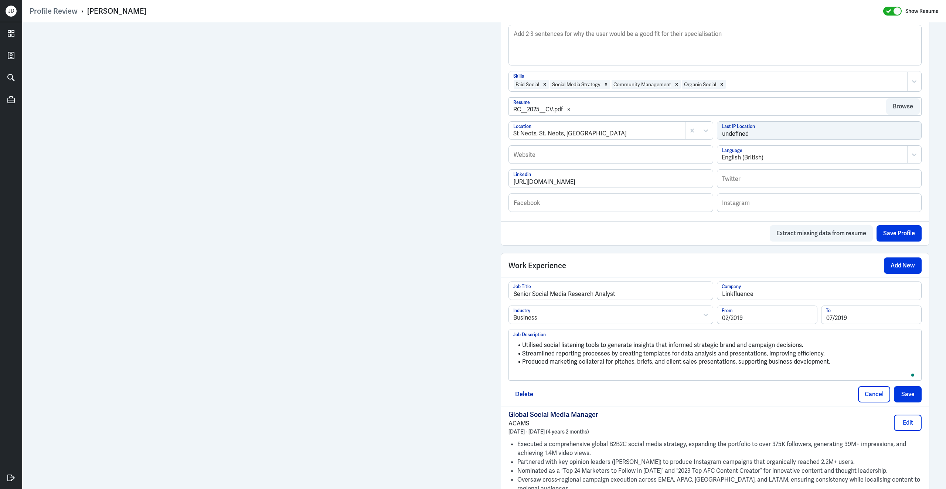
click at [564, 377] on p "To enrich screen reader interactions, please activate Accessibility in Grammarl…" at bounding box center [715, 374] width 404 height 9
click at [918, 401] on button "Save" at bounding box center [908, 392] width 28 height 16
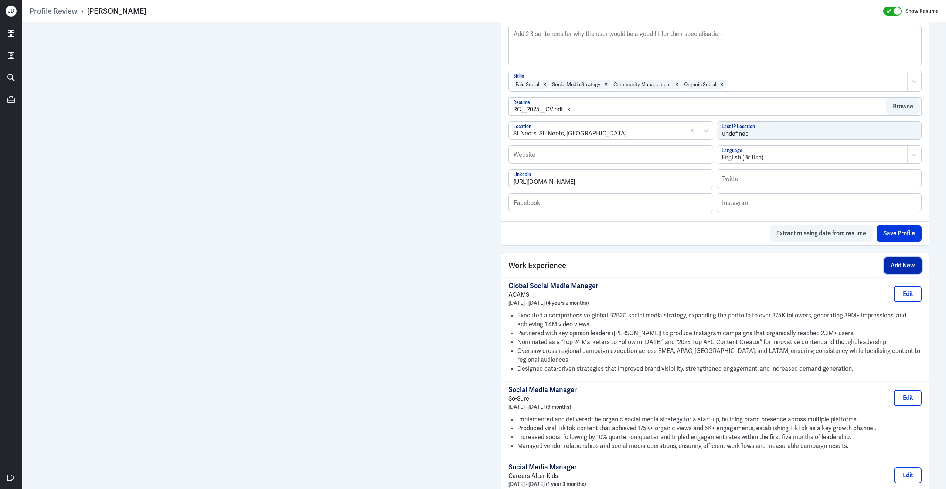
click at [899, 269] on button "Add New" at bounding box center [903, 265] width 38 height 16
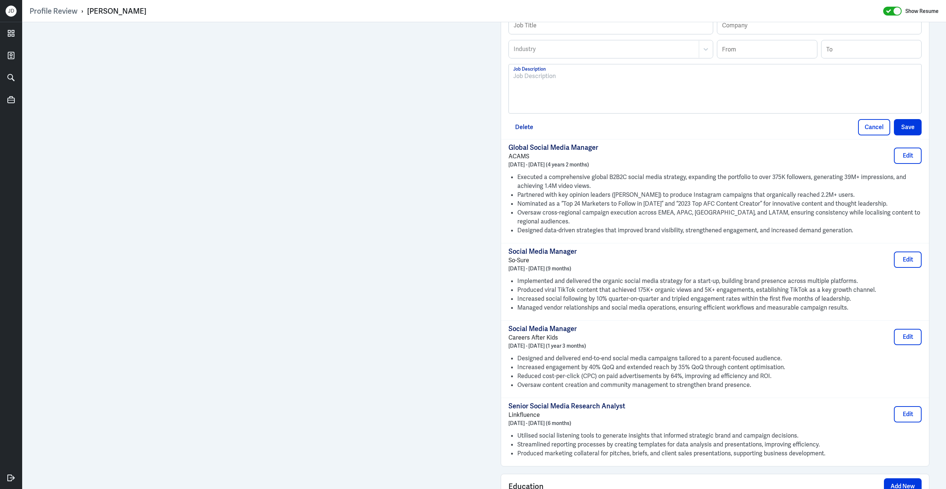
scroll to position [549, 0]
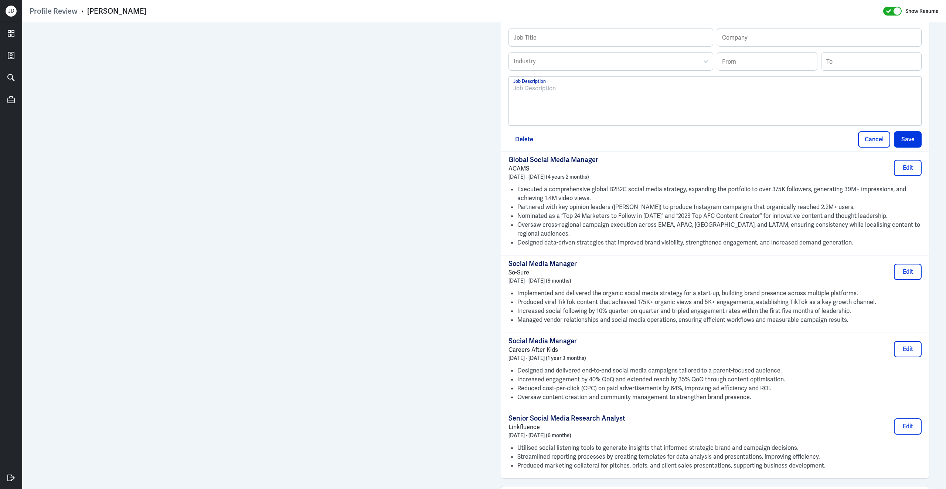
click at [567, 125] on div at bounding box center [715, 101] width 412 height 49
click at [567, 106] on div "To enrich screen reader interactions, please activate Accessibility in Grammarl…" at bounding box center [715, 104] width 404 height 40
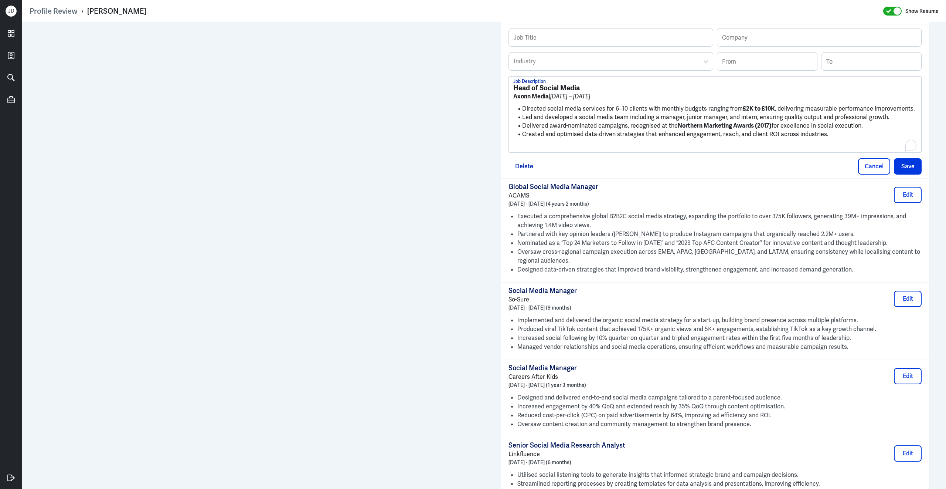
scroll to position [0, 0]
drag, startPoint x: 582, startPoint y: 95, endPoint x: 466, endPoint y: 95, distance: 116.0
click at [422, 38] on div "Admin Settings Update Resume Save Profile User Requested Private Set Resume to …" at bounding box center [484, 36] width 924 height 1126
click at [556, 43] on input "text" at bounding box center [611, 37] width 204 height 18
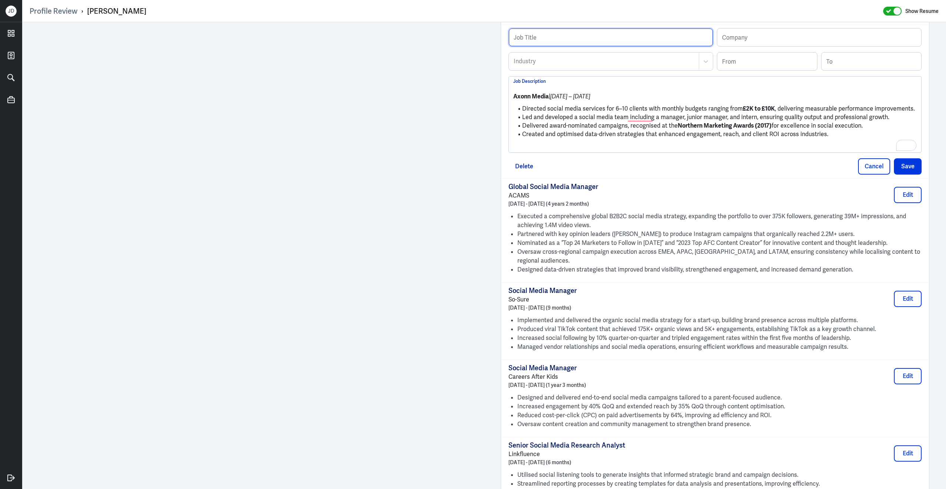
paste input "Head of Social Media"
type input "Head of Social Media"
drag, startPoint x: 550, startPoint y: 101, endPoint x: 510, endPoint y: 101, distance: 39.6
click at [510, 101] on div "Profile Review › [PERSON_NAME] Show Resume Admin Settings Update Resume Save Pr…" at bounding box center [484, 244] width 924 height 489
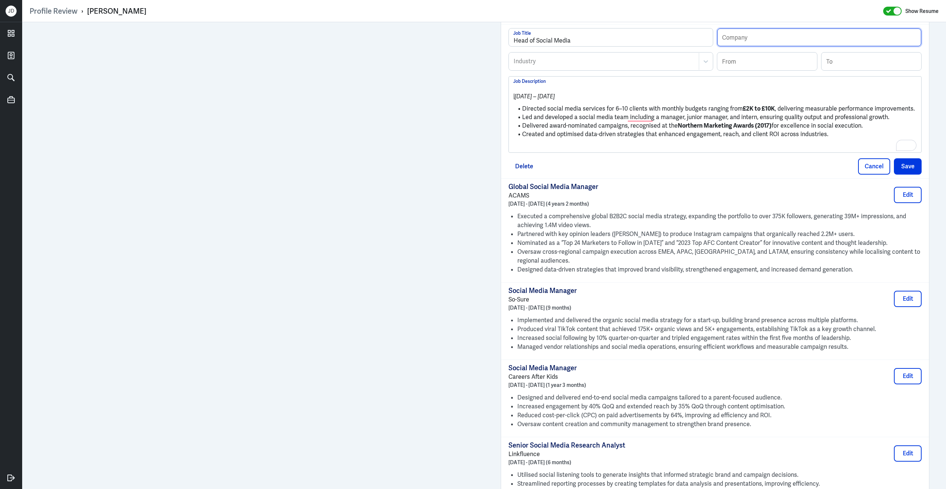
click at [742, 40] on input "text" at bounding box center [819, 37] width 204 height 18
paste input "Axonn Media"
type input "Axonn Media"
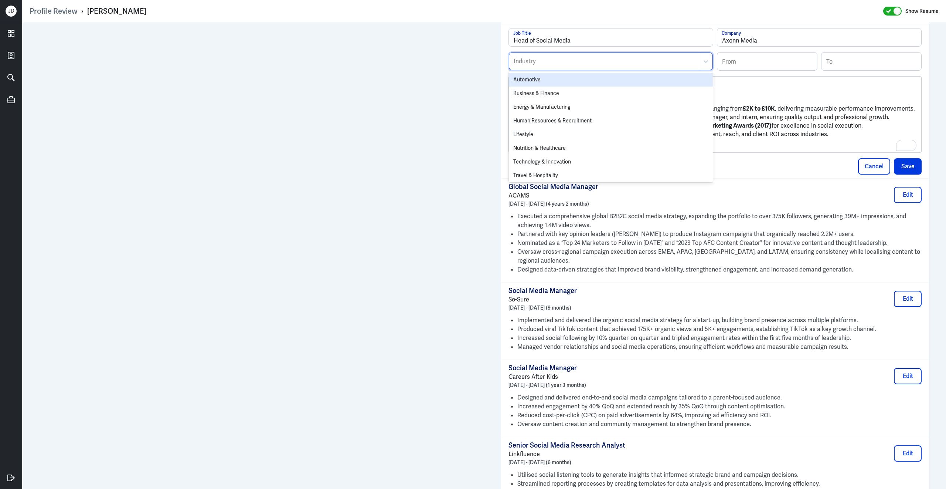
click at [535, 70] on div "Industry" at bounding box center [604, 61] width 190 height 17
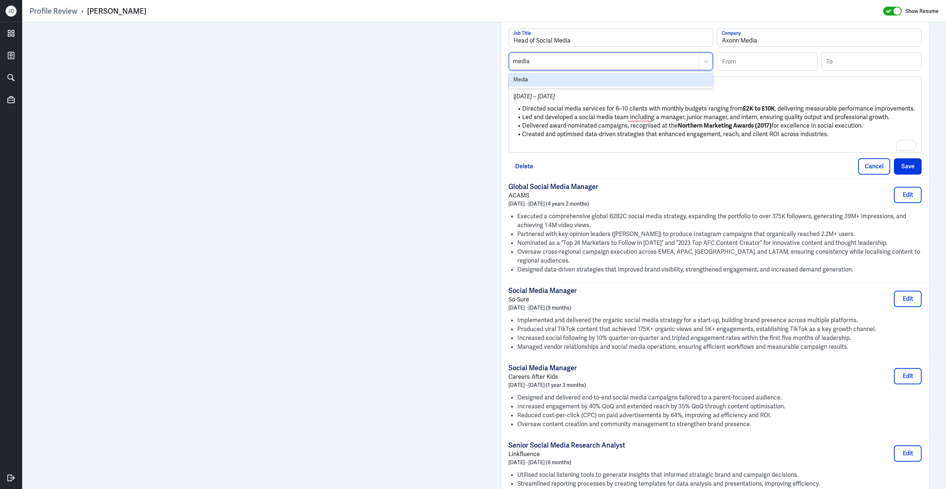
type input "media"
